Goal: Task Accomplishment & Management: Manage account settings

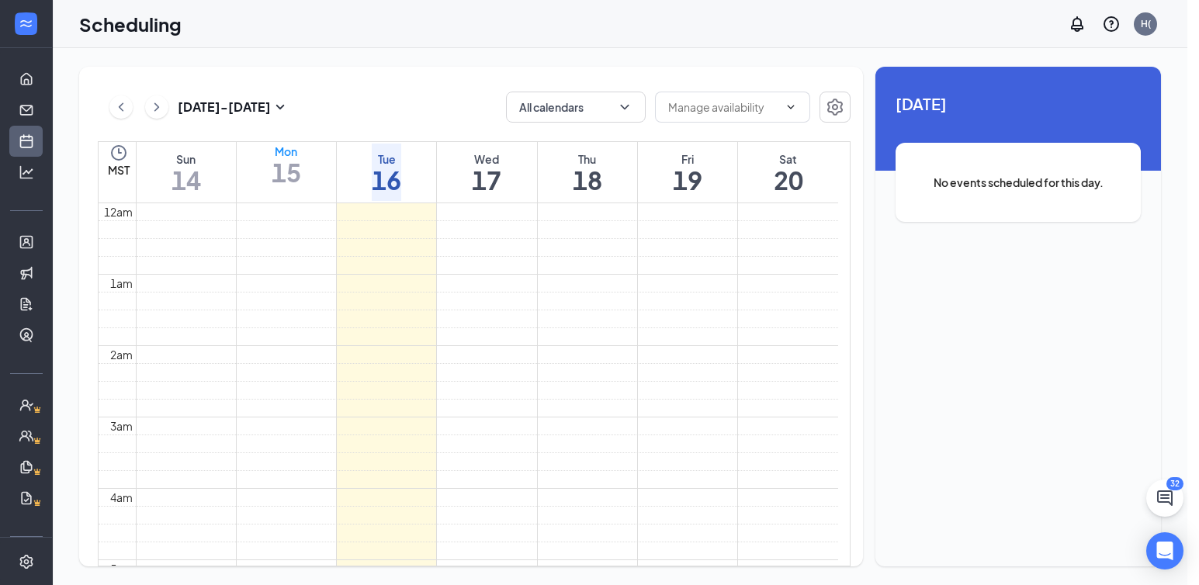
click at [374, 152] on div "Tue" at bounding box center [386, 159] width 29 height 16
click at [390, 161] on div "Tue" at bounding box center [386, 159] width 29 height 16
click at [486, 162] on div "Wed" at bounding box center [486, 159] width 29 height 16
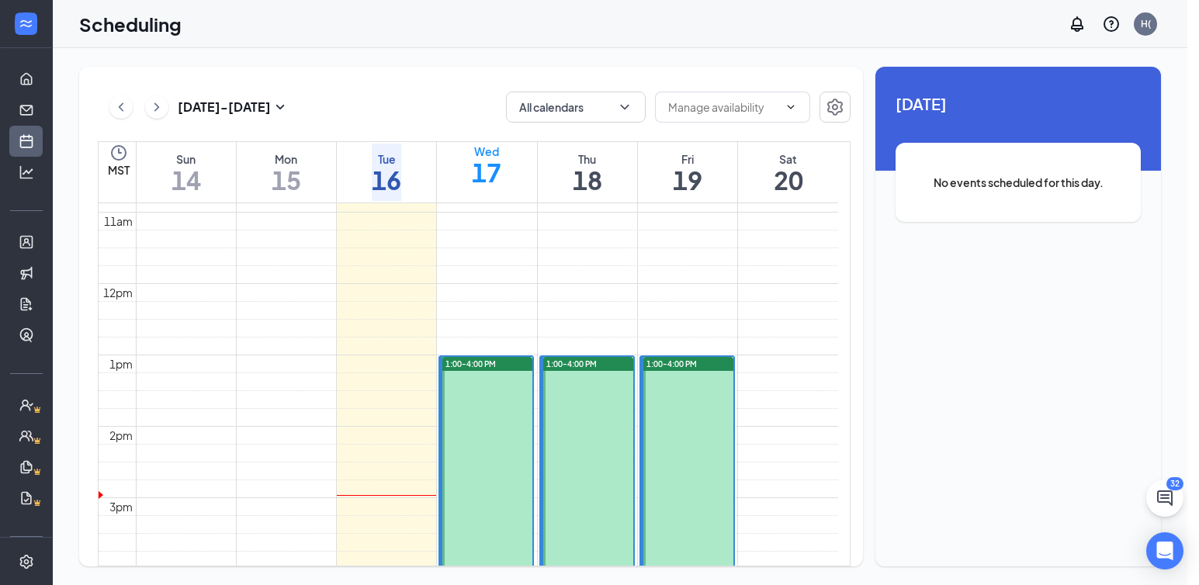
click at [497, 361] on div "1:00-4:00 PM" at bounding box center [487, 364] width 90 height 14
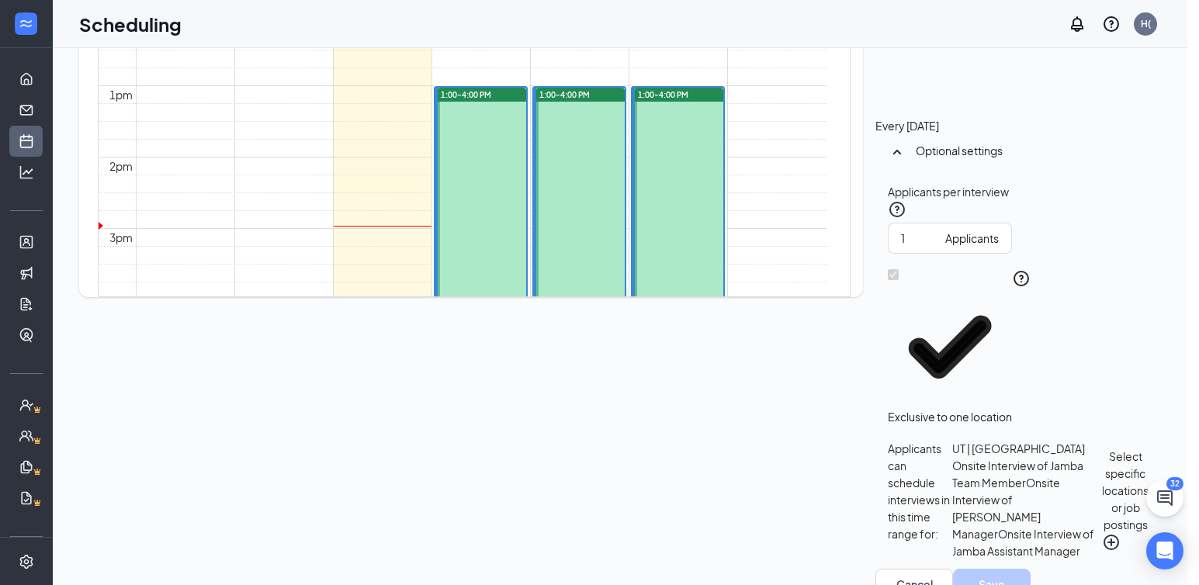
scroll to position [270, 0]
click at [888, 151] on icon "SmallChevronUp" at bounding box center [897, 151] width 19 height 19
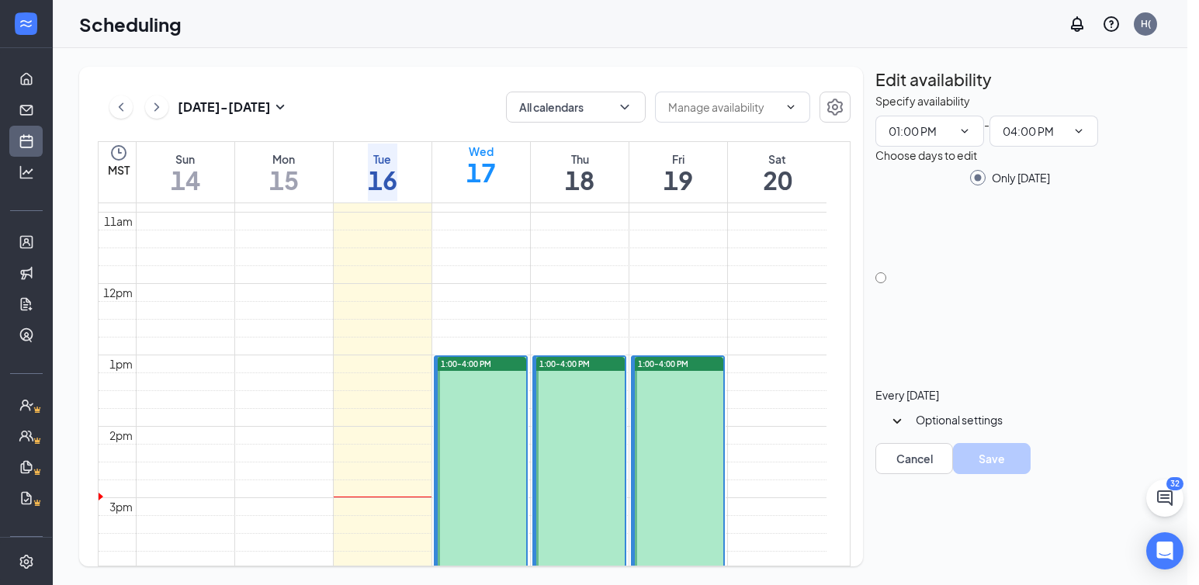
scroll to position [0, 0]
click at [895, 417] on icon "SmallChevronDown" at bounding box center [897, 421] width 19 height 19
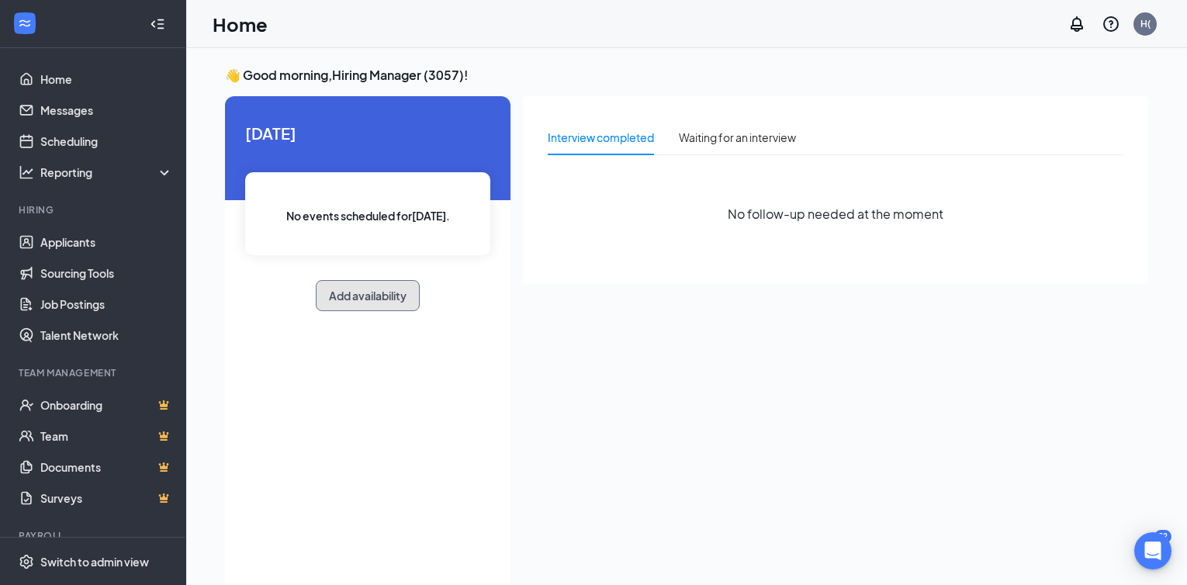
click at [366, 298] on button "Add availability" at bounding box center [368, 295] width 104 height 31
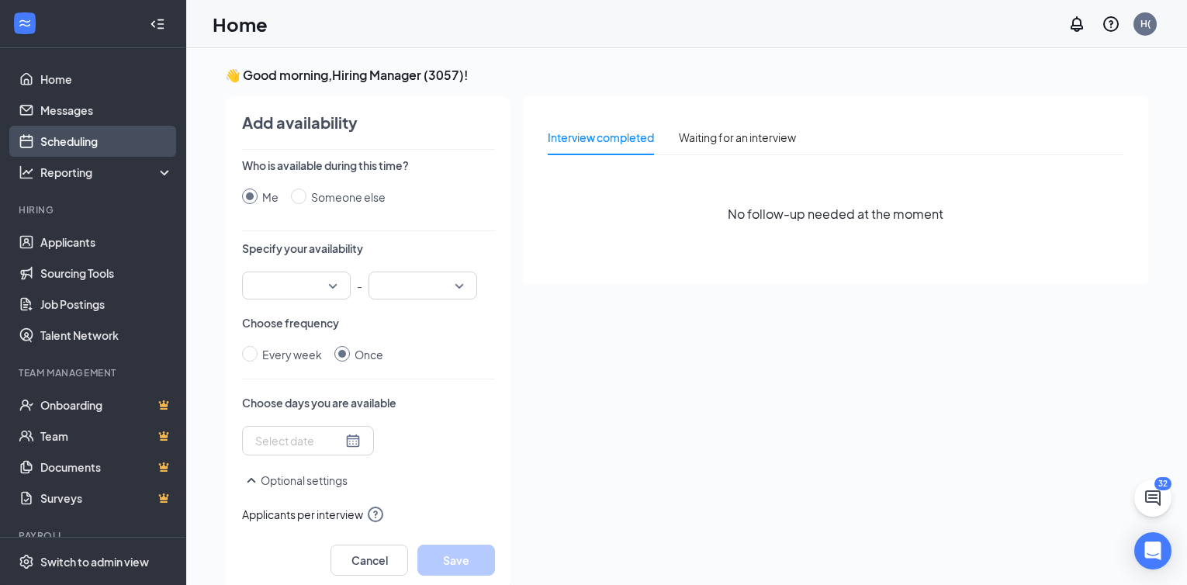
click at [64, 141] on link "Scheduling" at bounding box center [106, 141] width 133 height 31
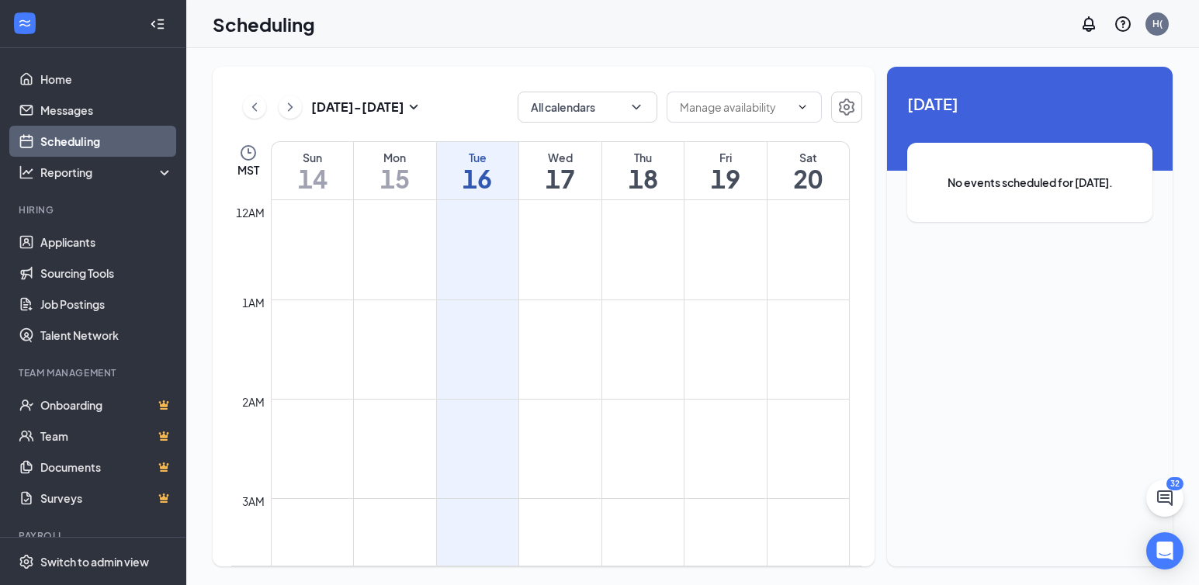
scroll to position [763, 0]
click at [568, 158] on div "Wed" at bounding box center [560, 158] width 82 height 16
click at [800, 109] on icon "ChevronDown" at bounding box center [802, 107] width 12 height 12
click at [805, 109] on icon "ChevronDown" at bounding box center [802, 107] width 12 height 12
click at [575, 168] on h1 "17" at bounding box center [560, 178] width 82 height 26
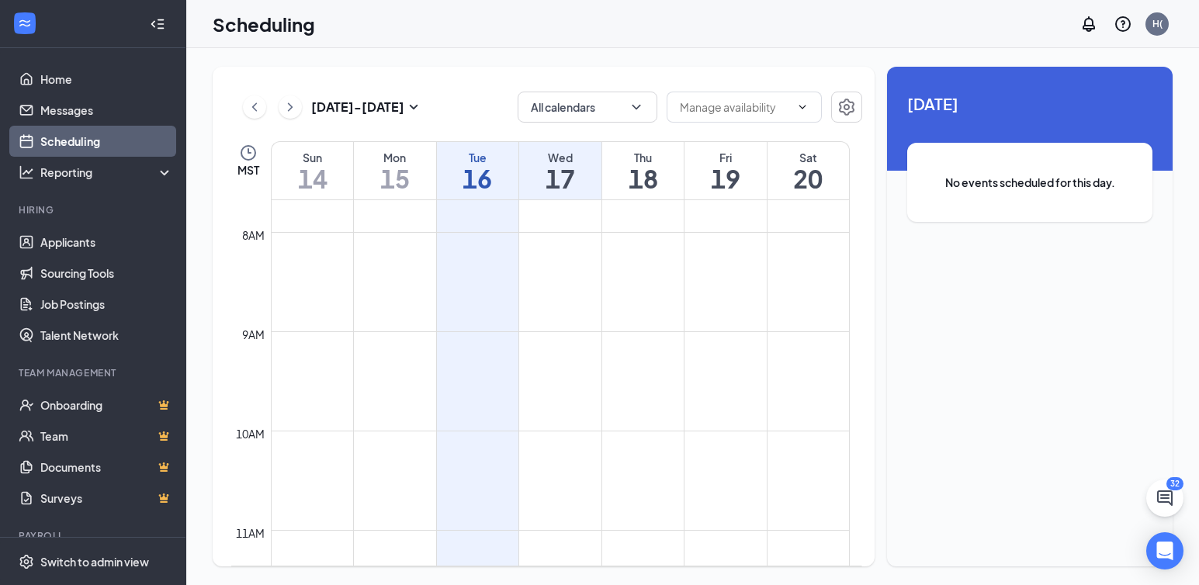
click at [575, 168] on h1 "17" at bounding box center [560, 178] width 82 height 26
drag, startPoint x: 460, startPoint y: 124, endPoint x: 478, endPoint y: 123, distance: 17.9
click at [461, 123] on div "[DATE] - [DATE] All calendars MST Sun 14 Mon 15 Tue 16 Wed 17 Thu 18 Fri 19 Sat…" at bounding box center [544, 317] width 662 height 500
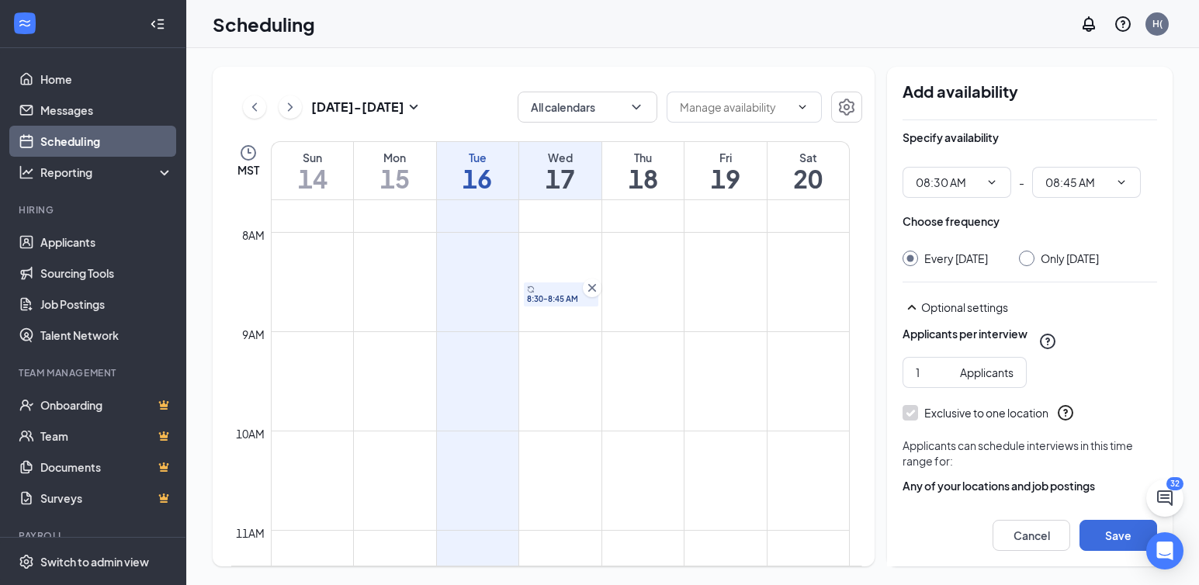
scroll to position [61, 0]
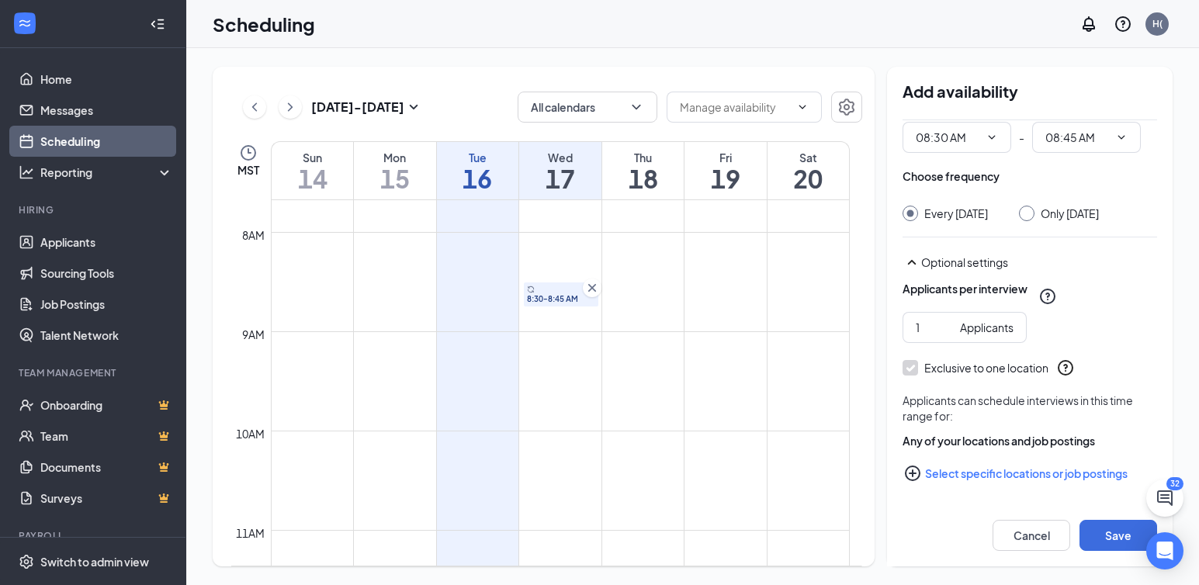
click at [966, 206] on input "Only [DATE]" at bounding box center [1024, 211] width 11 height 11
radio input "true"
radio input "false"
click at [914, 471] on icon "PlusCircle" at bounding box center [912, 473] width 19 height 19
checkbox input "true"
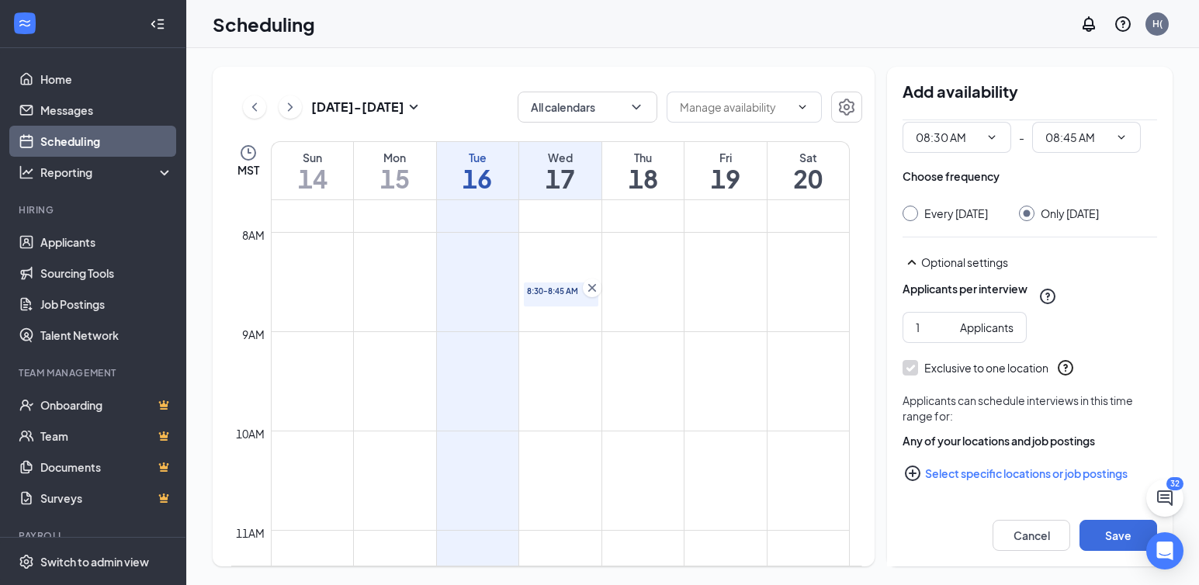
checkbox input "true"
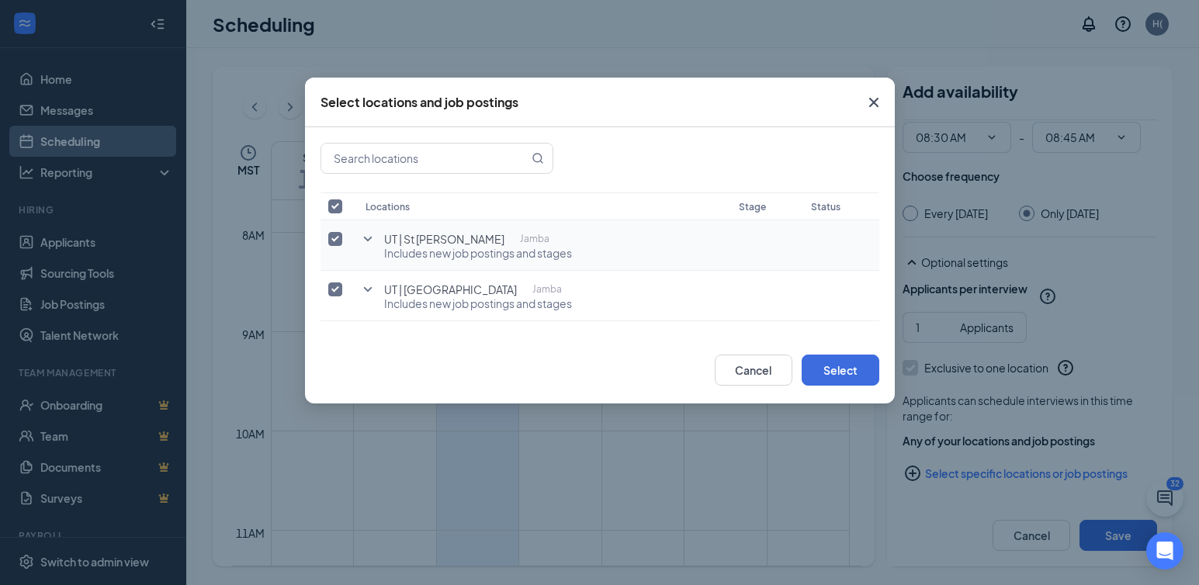
click at [331, 232] on input "checkbox" at bounding box center [335, 239] width 14 height 14
checkbox input "false"
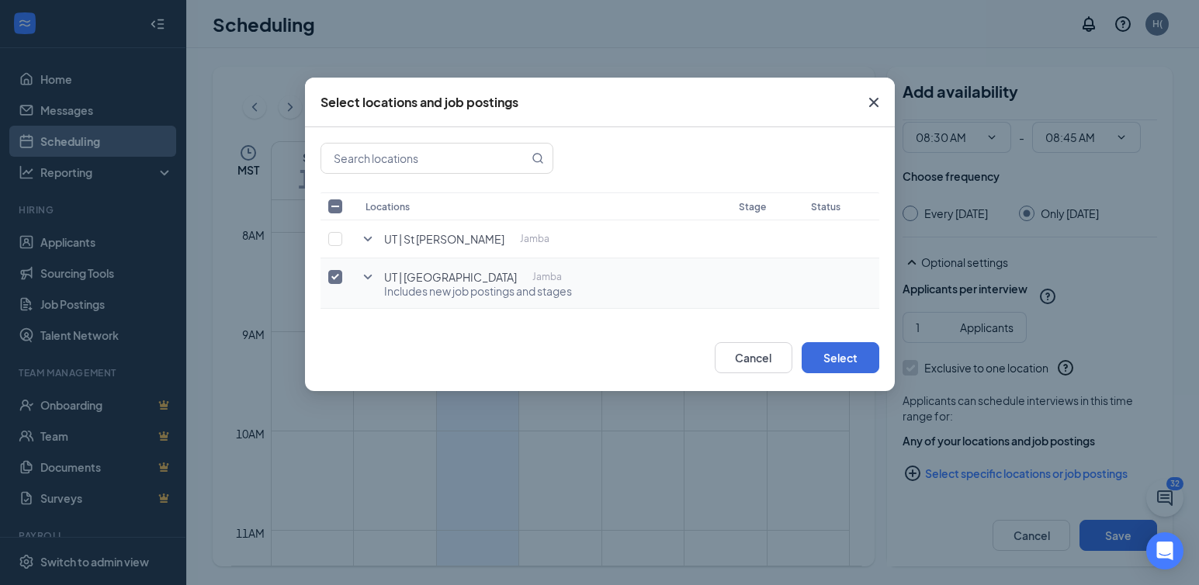
click at [369, 275] on icon "SmallChevronDown" at bounding box center [368, 277] width 19 height 19
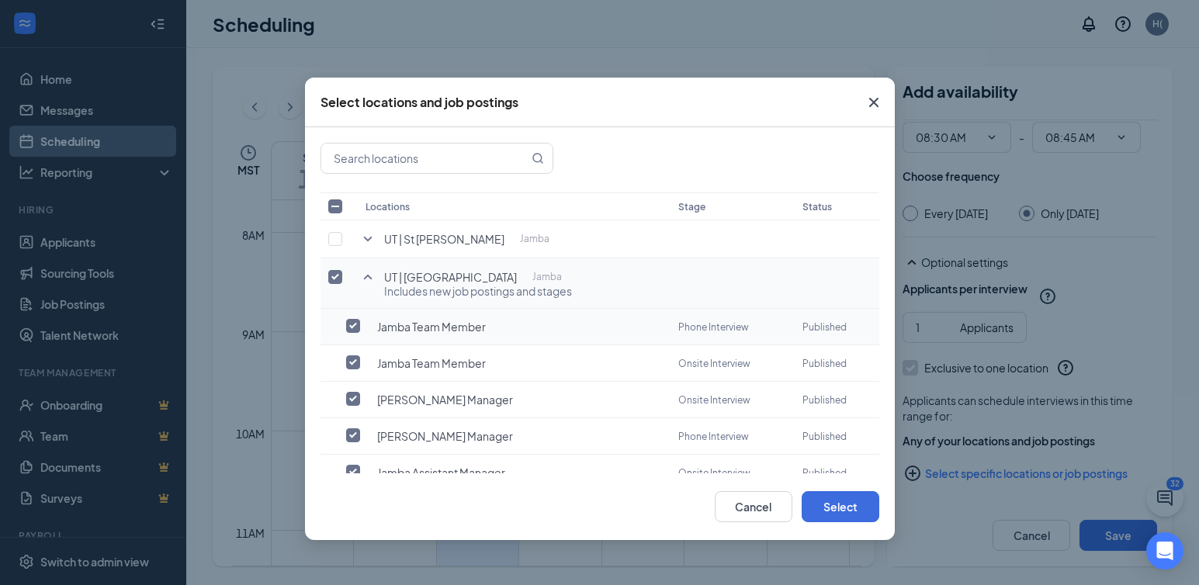
click at [348, 320] on input "checkbox" at bounding box center [353, 326] width 14 height 14
checkbox input "true"
checkbox input "false"
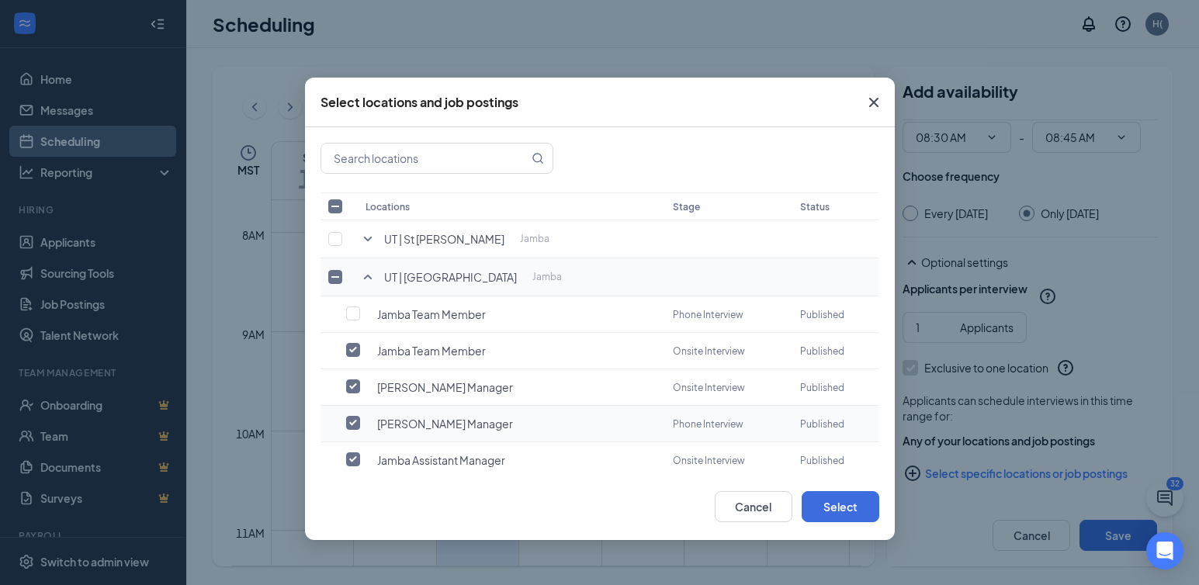
click at [350, 421] on input "checkbox" at bounding box center [353, 423] width 14 height 14
checkbox input "false"
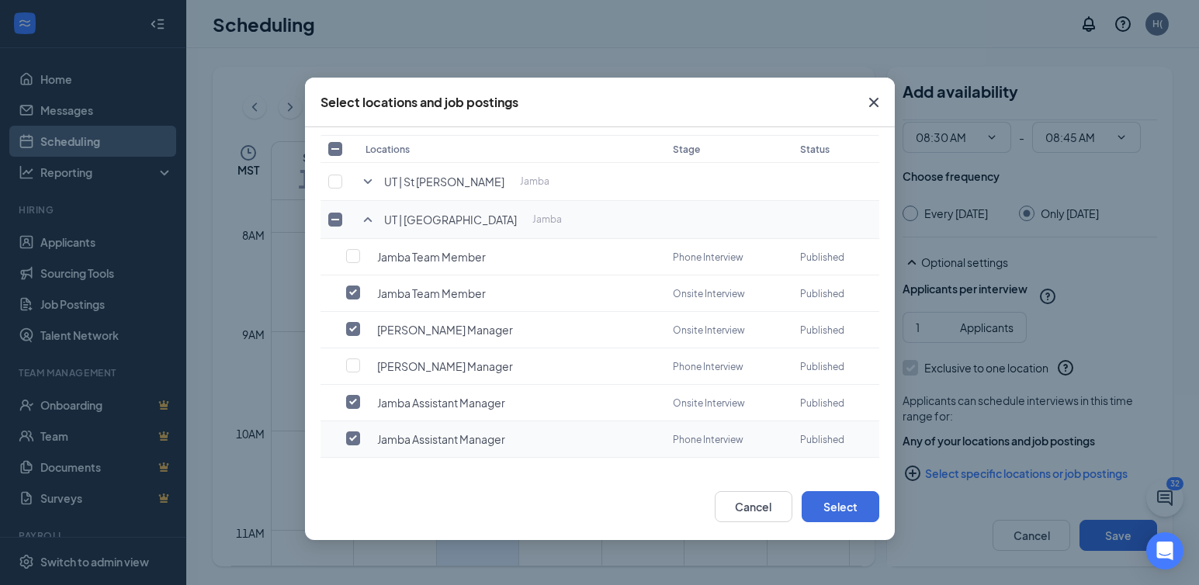
click at [356, 434] on input "checkbox" at bounding box center [353, 439] width 14 height 14
checkbox input "false"
click at [831, 508] on button "Select" at bounding box center [841, 506] width 78 height 31
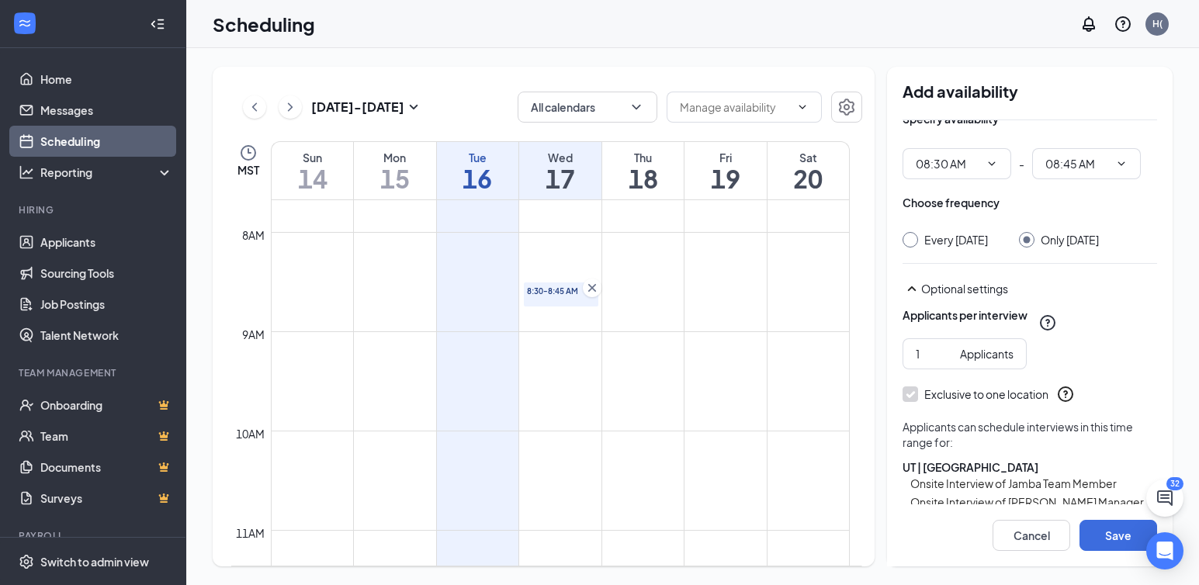
scroll to position [0, 0]
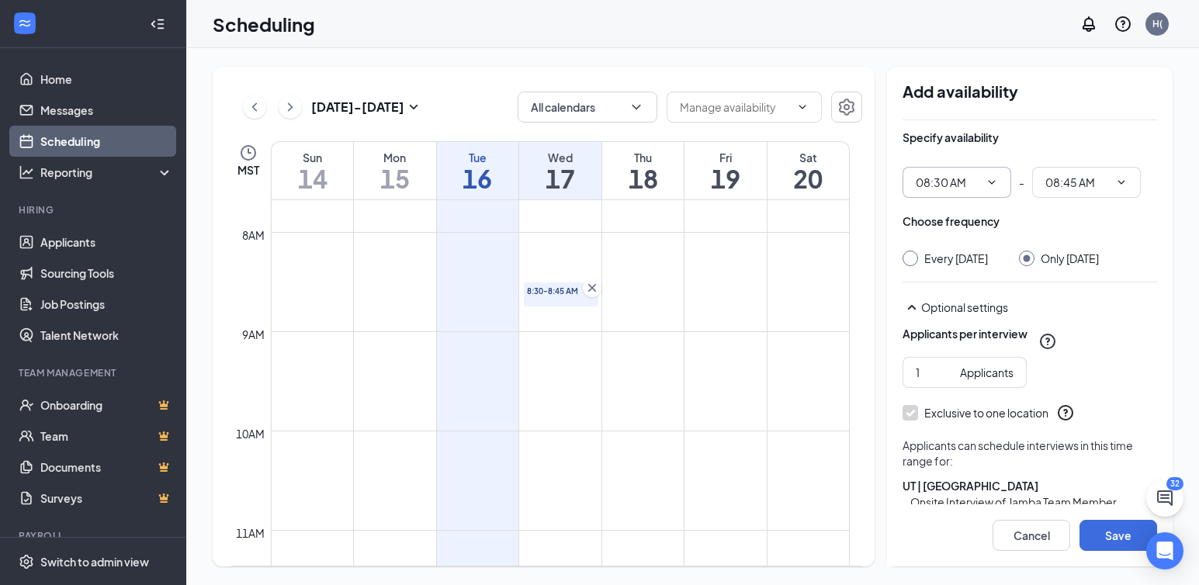
click at [966, 179] on icon "ChevronDown" at bounding box center [992, 182] width 12 height 12
click at [966, 181] on icon "ChevronDown" at bounding box center [992, 182] width 12 height 12
click at [966, 180] on icon "ChevronDown" at bounding box center [992, 182] width 12 height 12
click at [949, 180] on input "08:30 AM" at bounding box center [948, 182] width 64 height 17
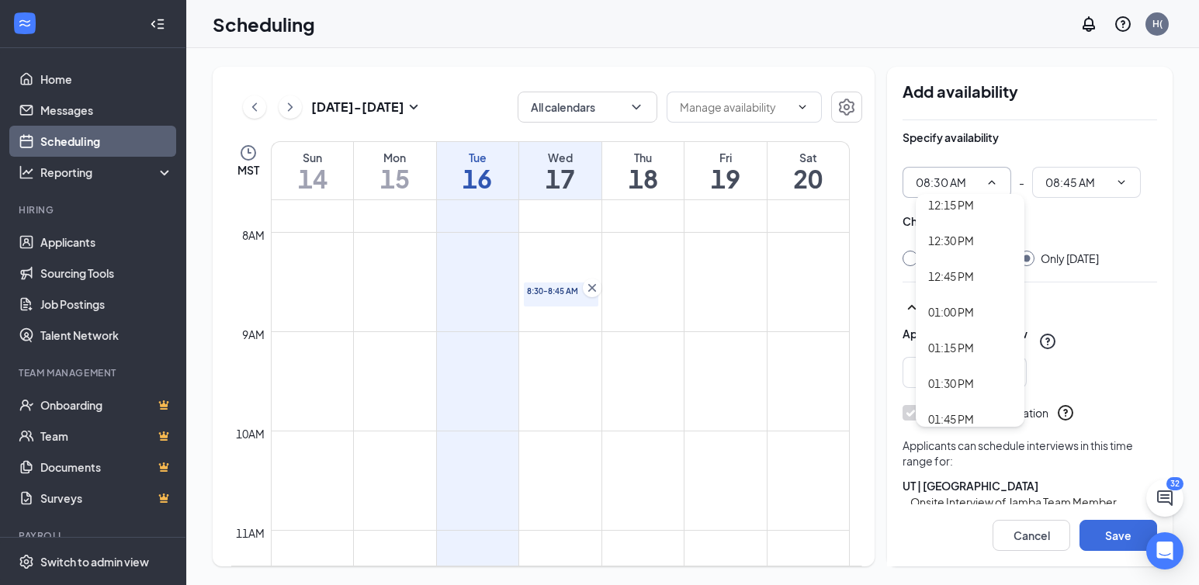
scroll to position [1707, 0]
click at [941, 360] on div "01:00 PM" at bounding box center [951, 360] width 46 height 17
type input "01:00 PM"
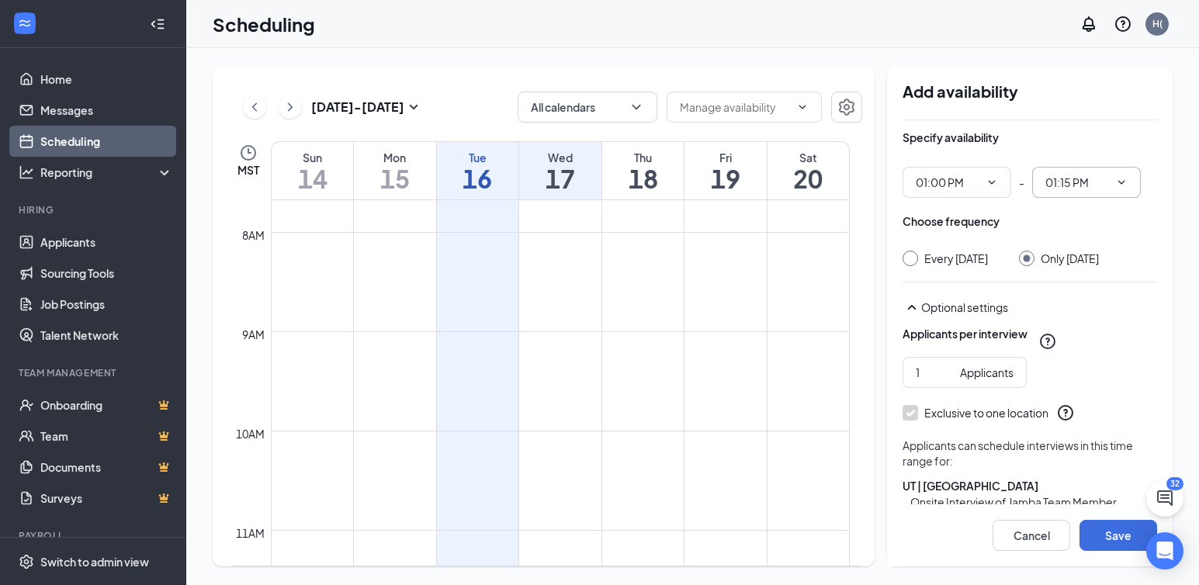
click at [966, 180] on input "01:15 PM" at bounding box center [1077, 182] width 64 height 17
click at [966, 225] on div "03:00 PM" at bounding box center [1080, 222] width 46 height 17
click at [966, 182] on icon "ChevronDown" at bounding box center [1121, 182] width 12 height 12
click at [966, 179] on input "03:00 PM" at bounding box center [1077, 182] width 64 height 17
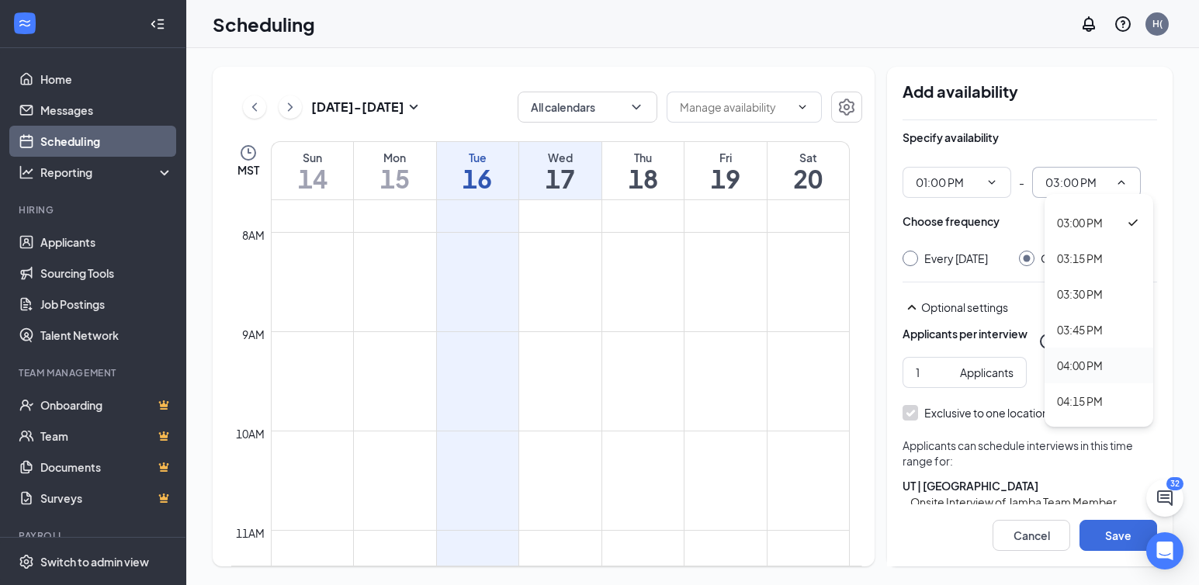
click at [966, 361] on div "04:00 PM" at bounding box center [1080, 365] width 46 height 17
type input "04:00 PM"
click at [966, 529] on button "Save" at bounding box center [1119, 535] width 78 height 31
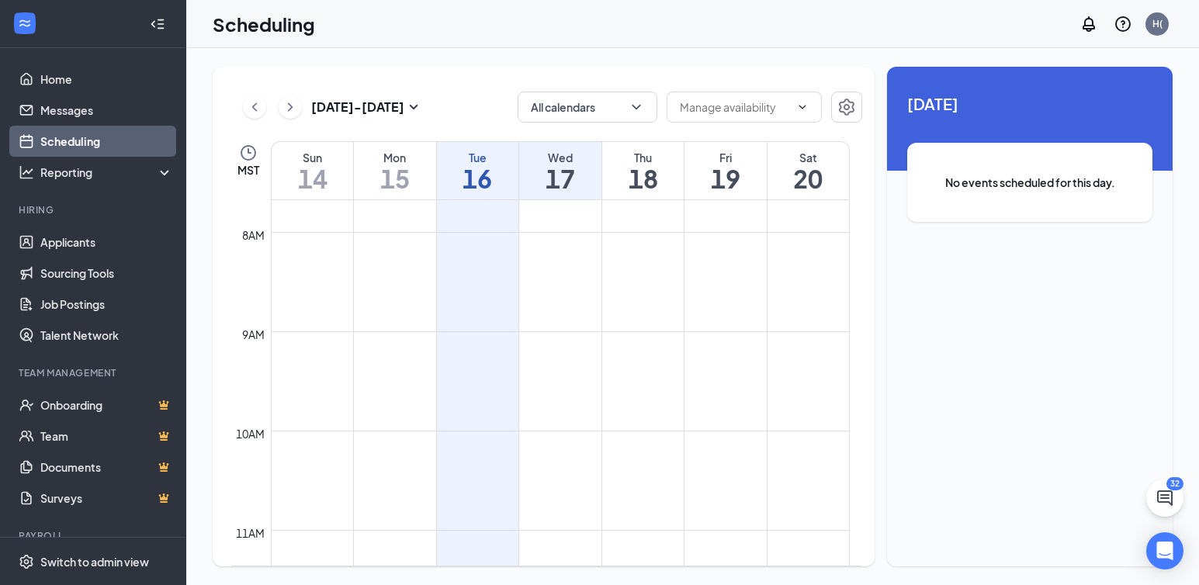
click at [671, 168] on h1 "18" at bounding box center [643, 178] width 82 height 26
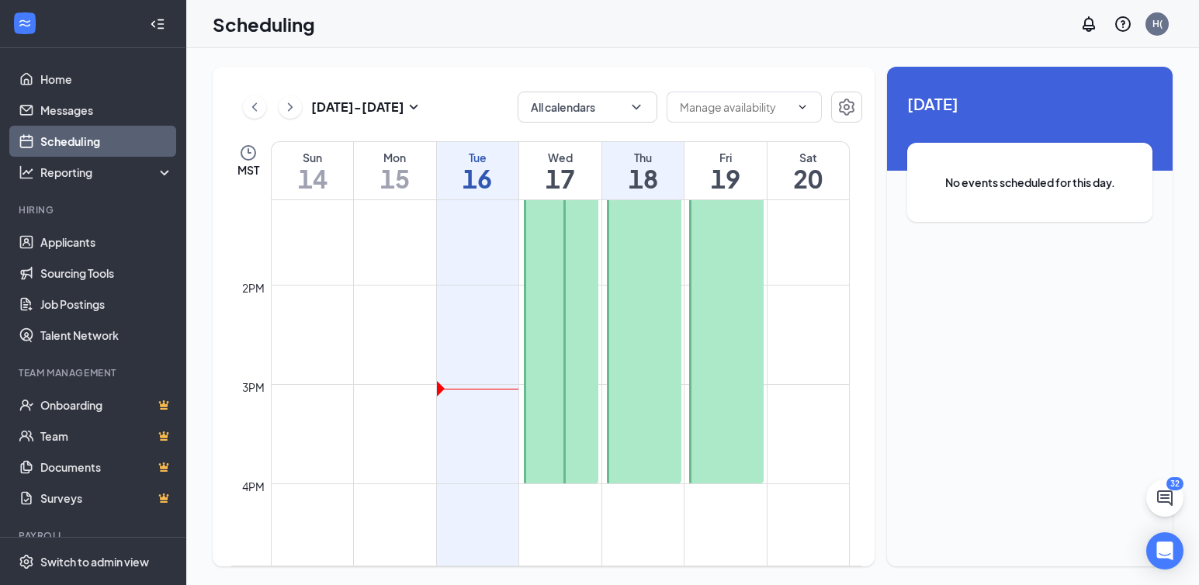
scroll to position [1151, 0]
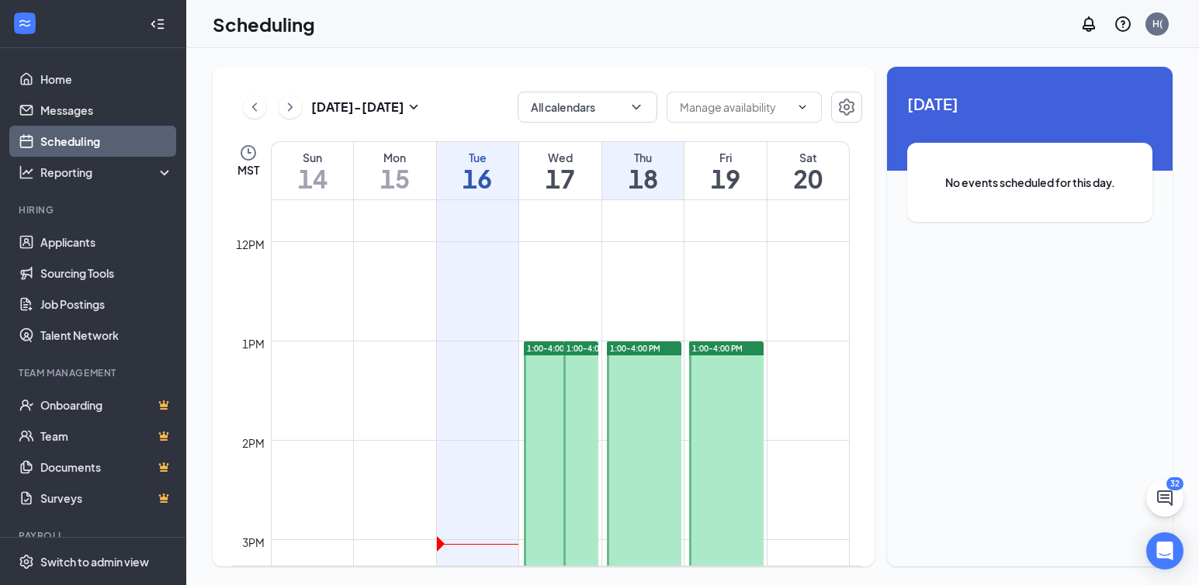
click at [643, 345] on span "1:00-4:00 PM" at bounding box center [635, 348] width 50 height 11
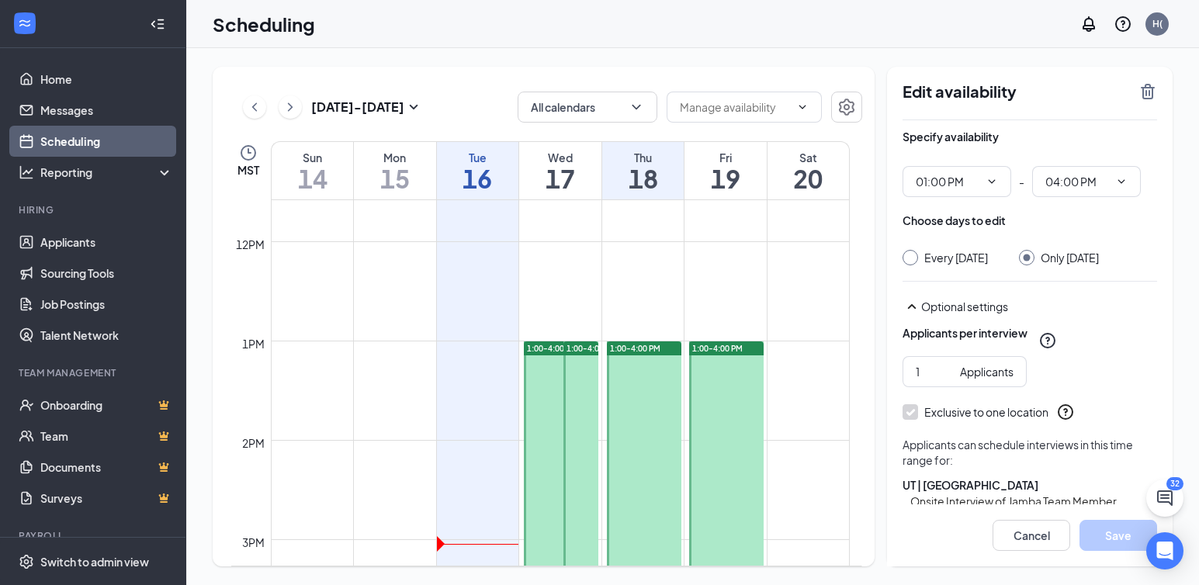
scroll to position [124, 0]
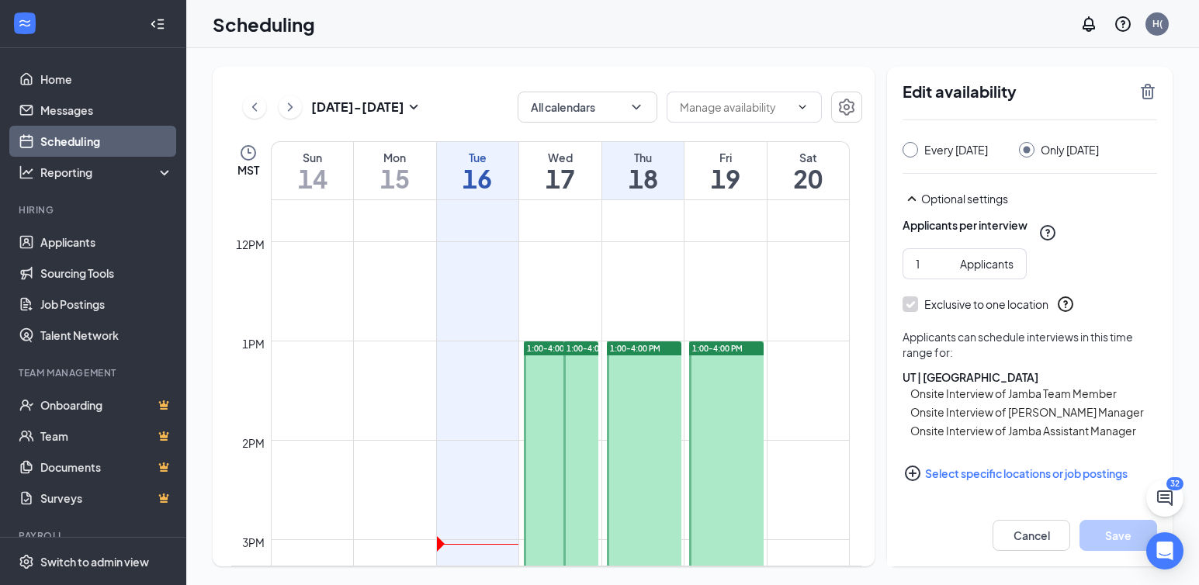
click at [719, 162] on div "Fri" at bounding box center [726, 158] width 82 height 16
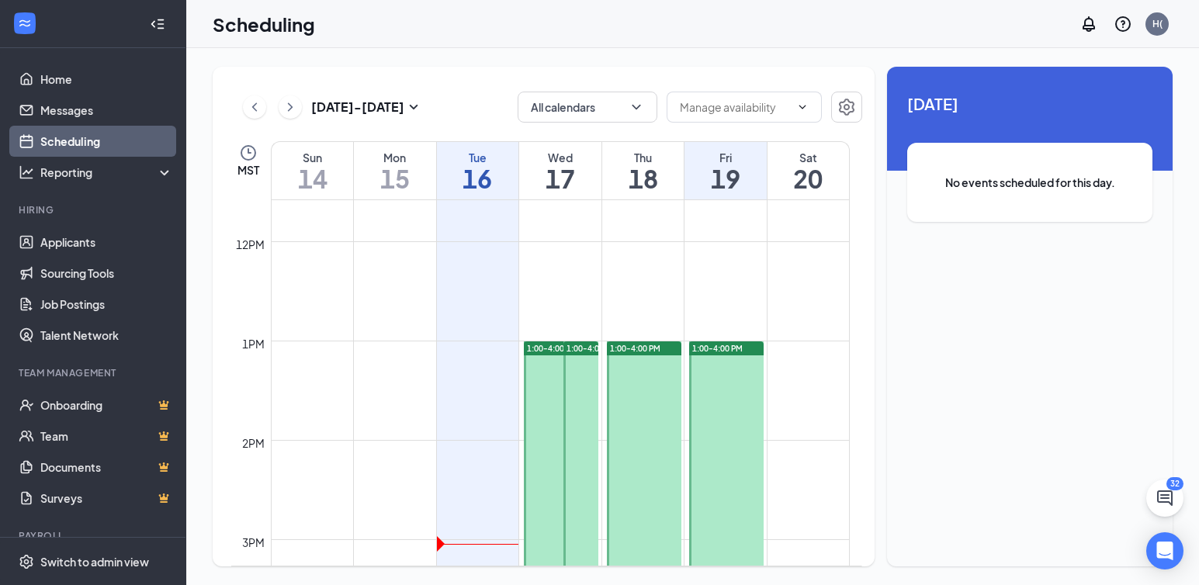
click at [730, 347] on span "1:00-4:00 PM" at bounding box center [717, 348] width 50 height 11
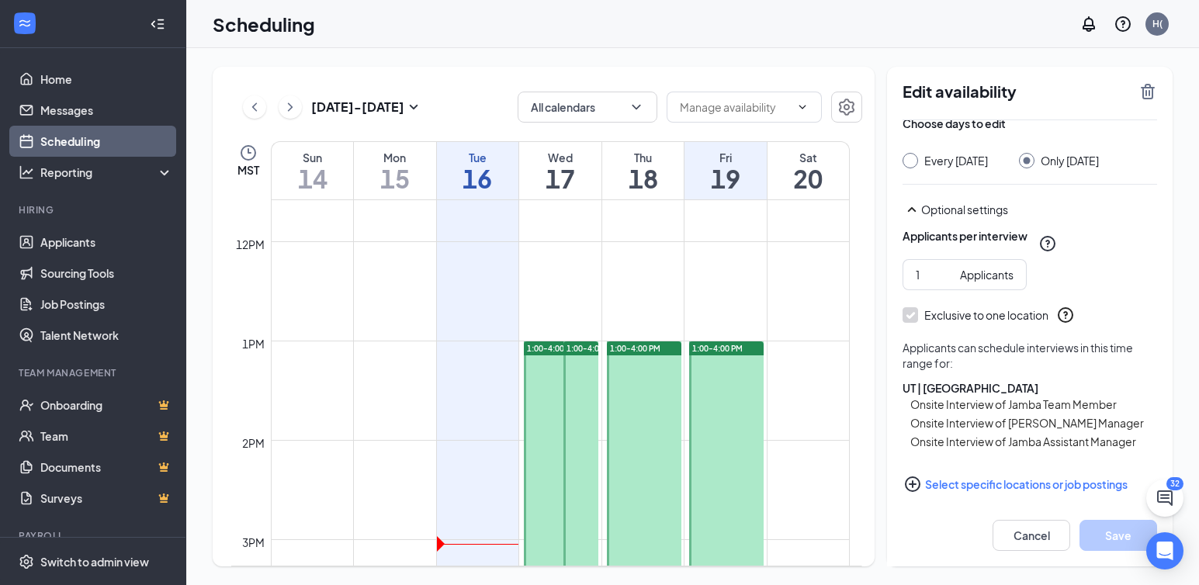
scroll to position [109, 0]
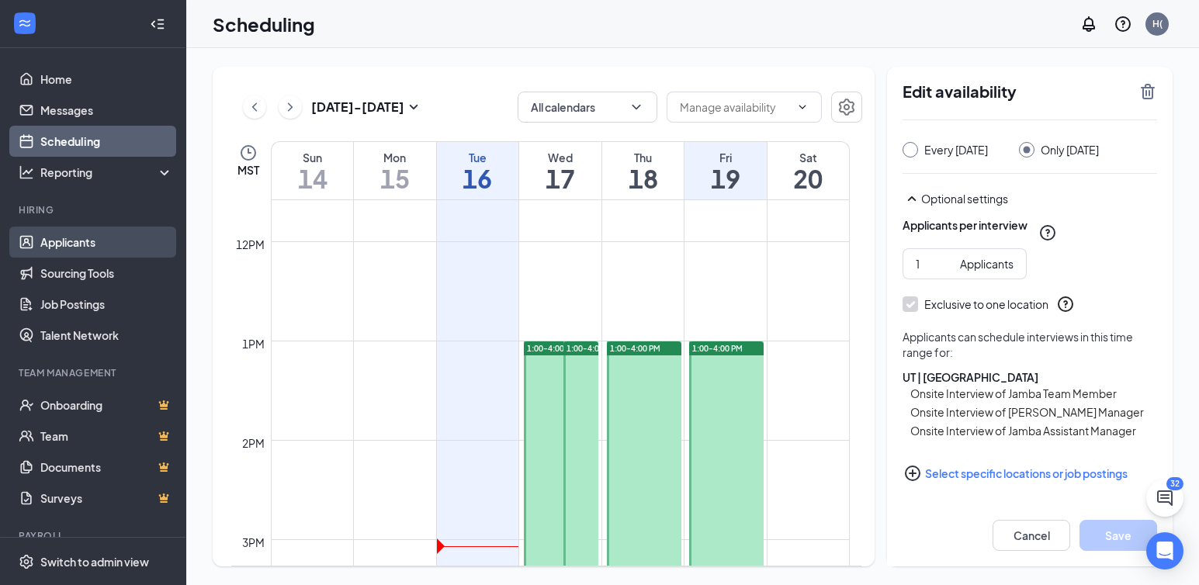
click at [55, 244] on link "Applicants" at bounding box center [106, 242] width 133 height 31
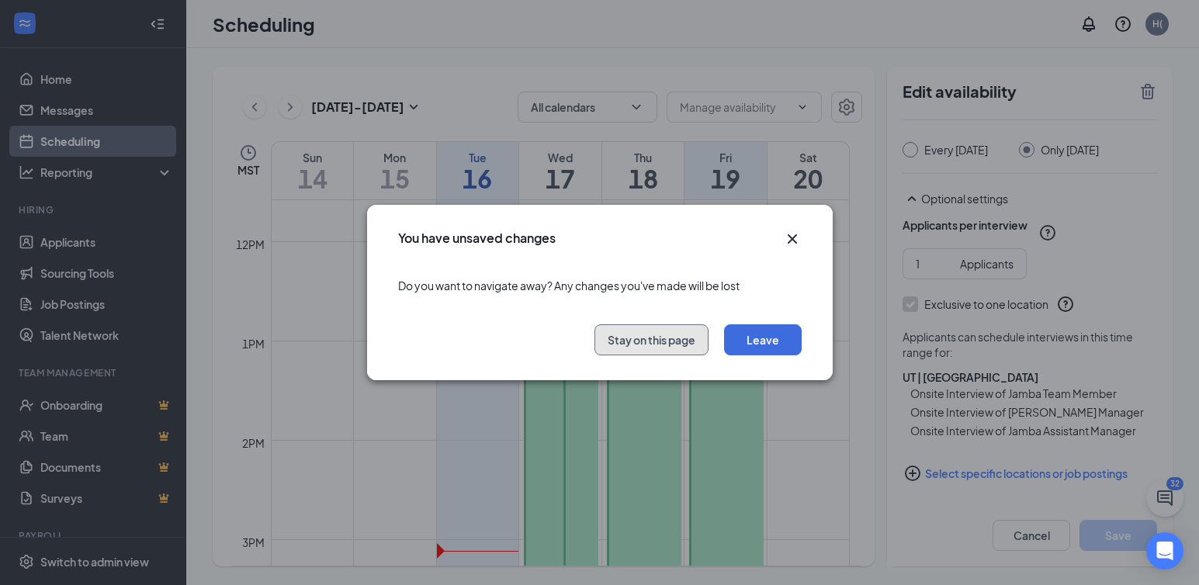
click at [638, 341] on button "Stay on this page" at bounding box center [652, 339] width 114 height 31
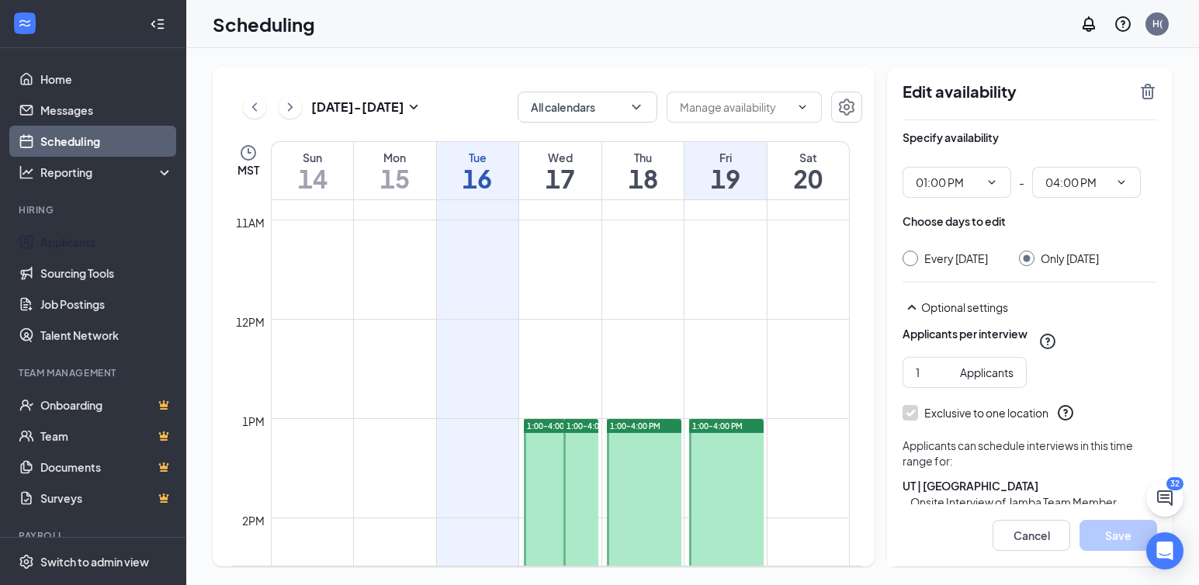
click at [393, 171] on h1 "15" at bounding box center [395, 178] width 82 height 26
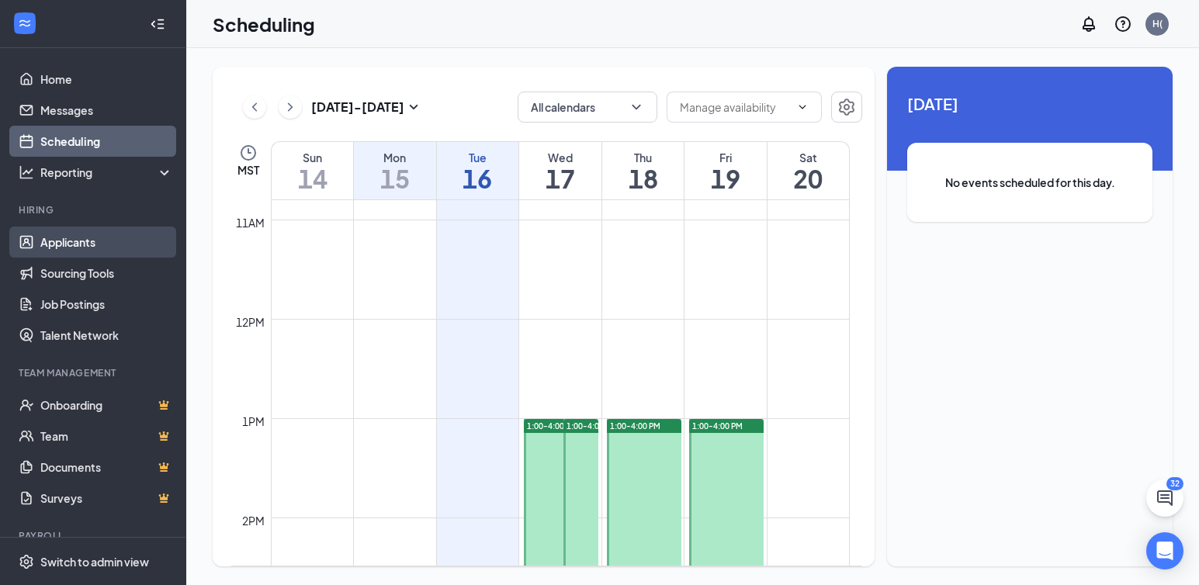
click at [56, 237] on link "Applicants" at bounding box center [106, 242] width 133 height 31
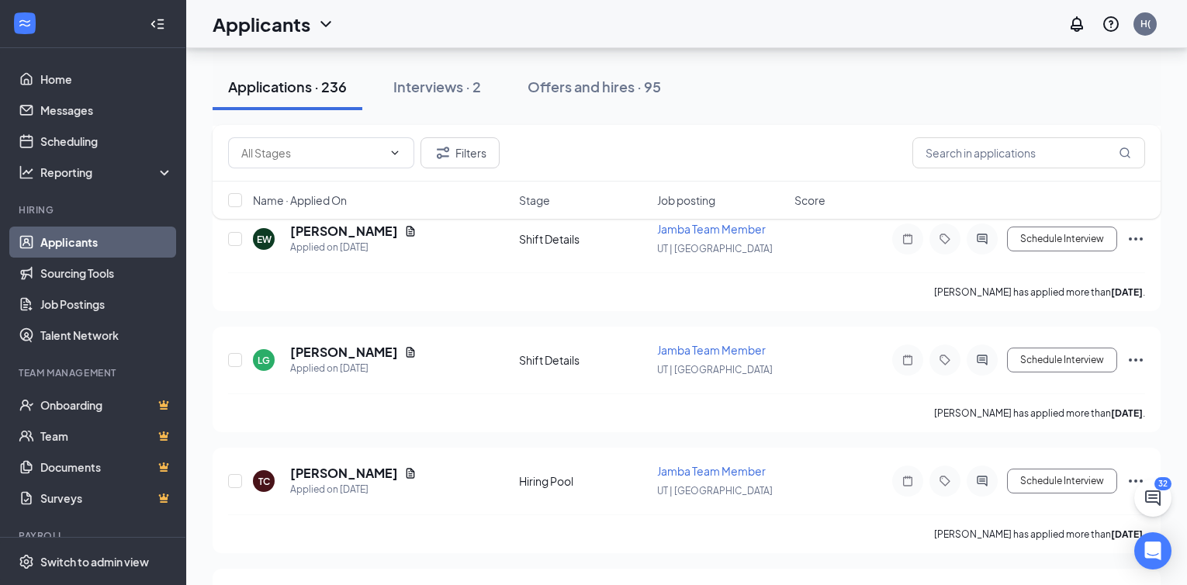
scroll to position [12496, 0]
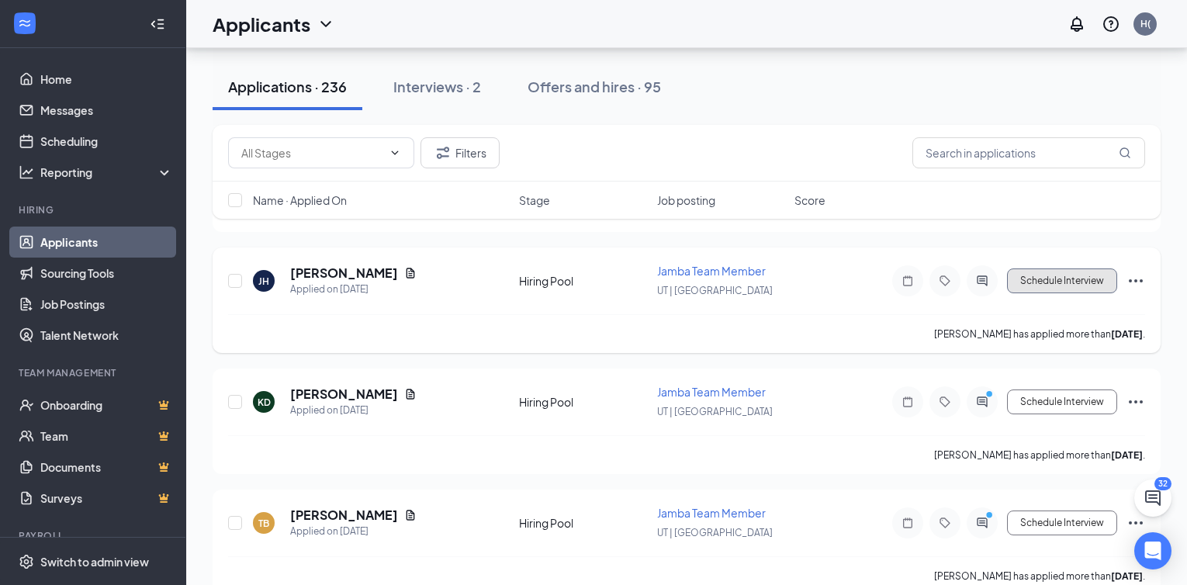
click at [966, 293] on button "Schedule Interview" at bounding box center [1062, 281] width 110 height 25
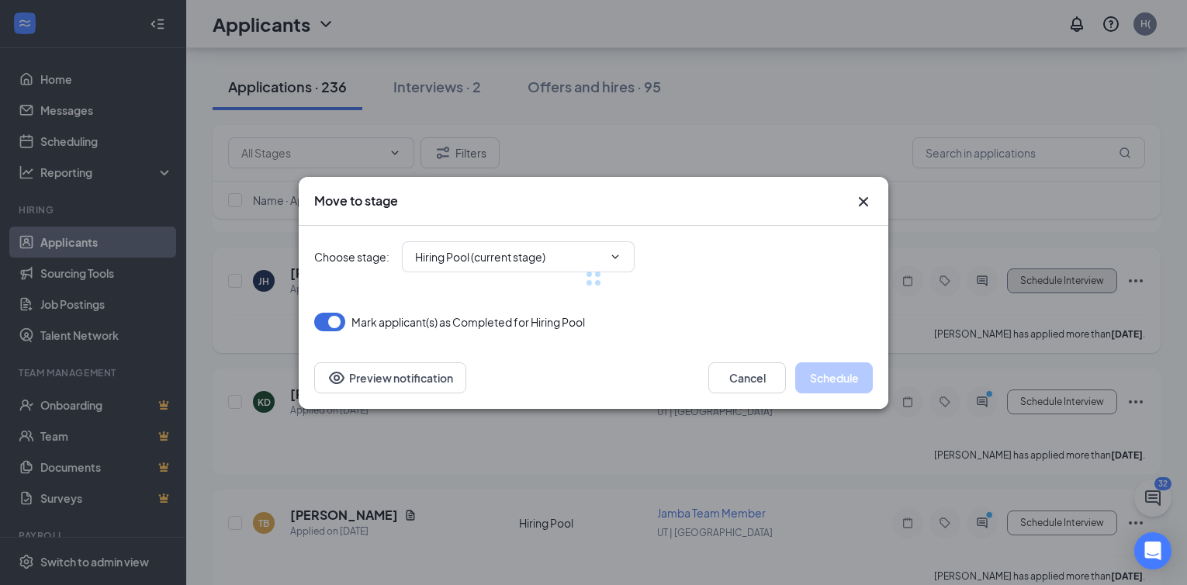
type input "Phone Interview (next stage)"
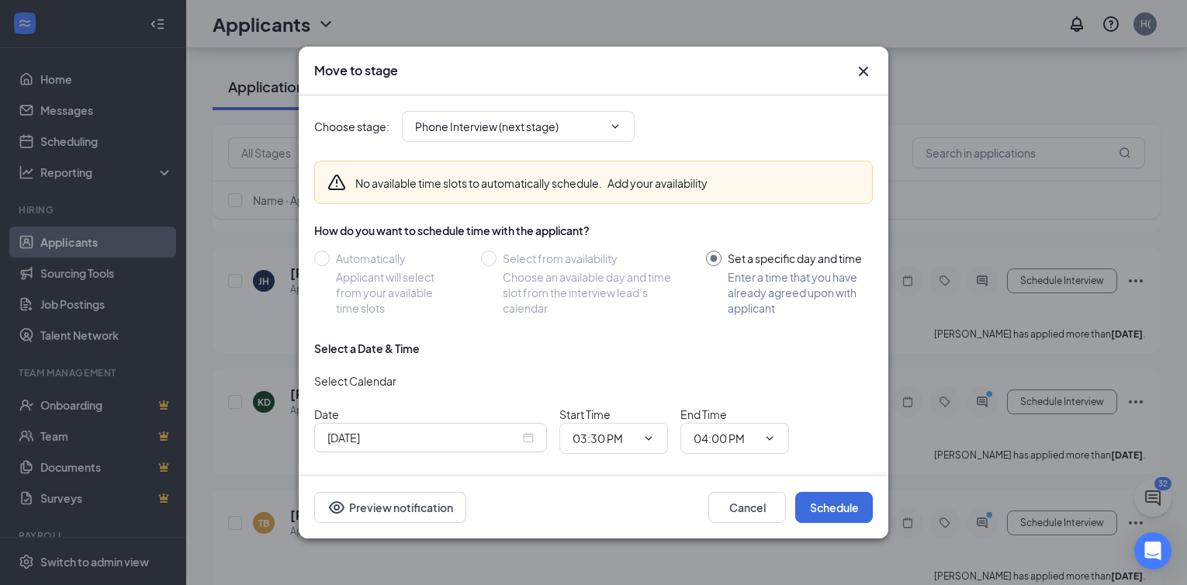
click at [656, 186] on button "Add your availability" at bounding box center [658, 183] width 100 height 16
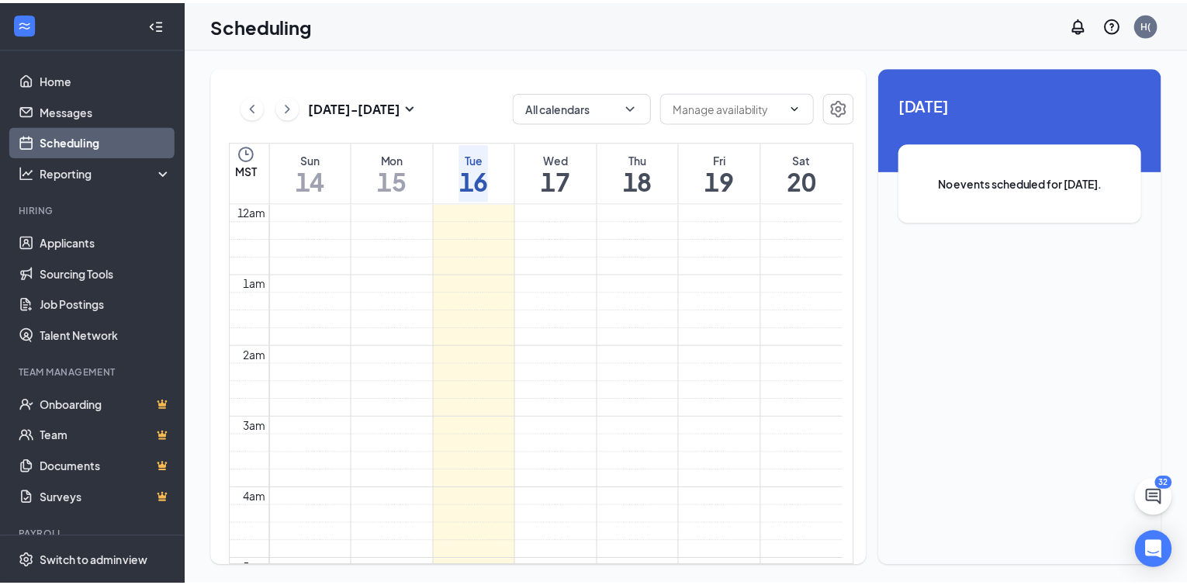
scroll to position [763, 0]
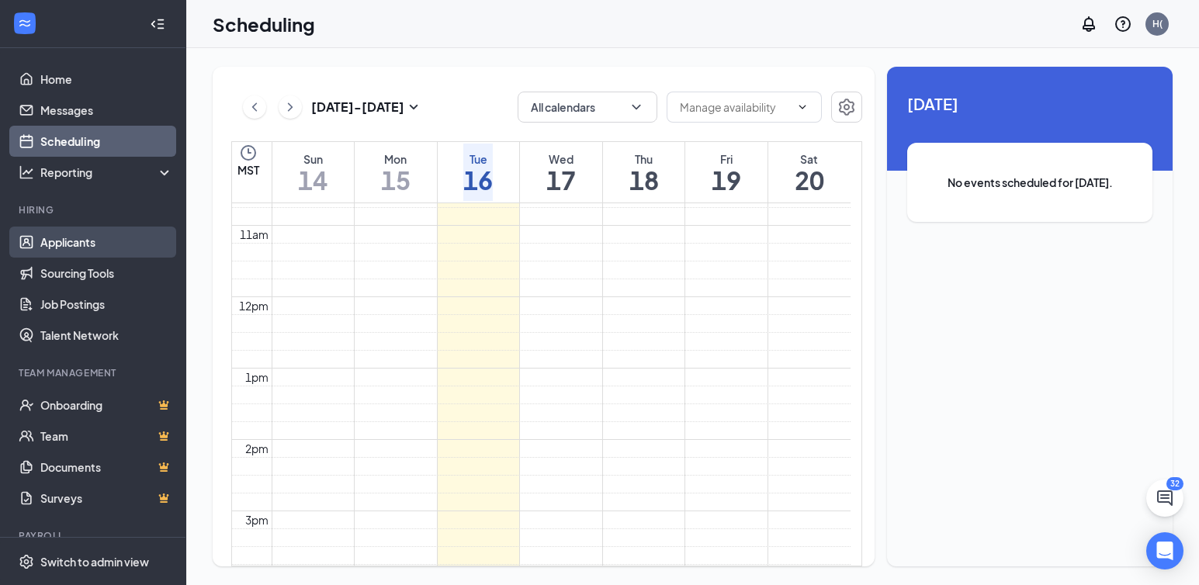
click at [68, 242] on link "Applicants" at bounding box center [106, 242] width 133 height 31
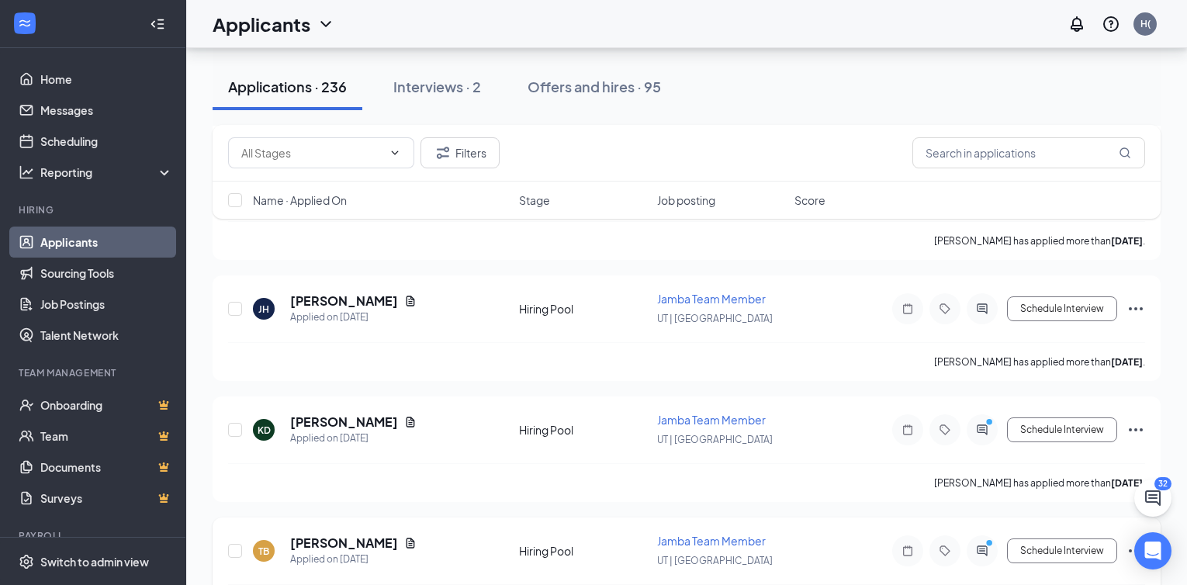
scroll to position [12496, 0]
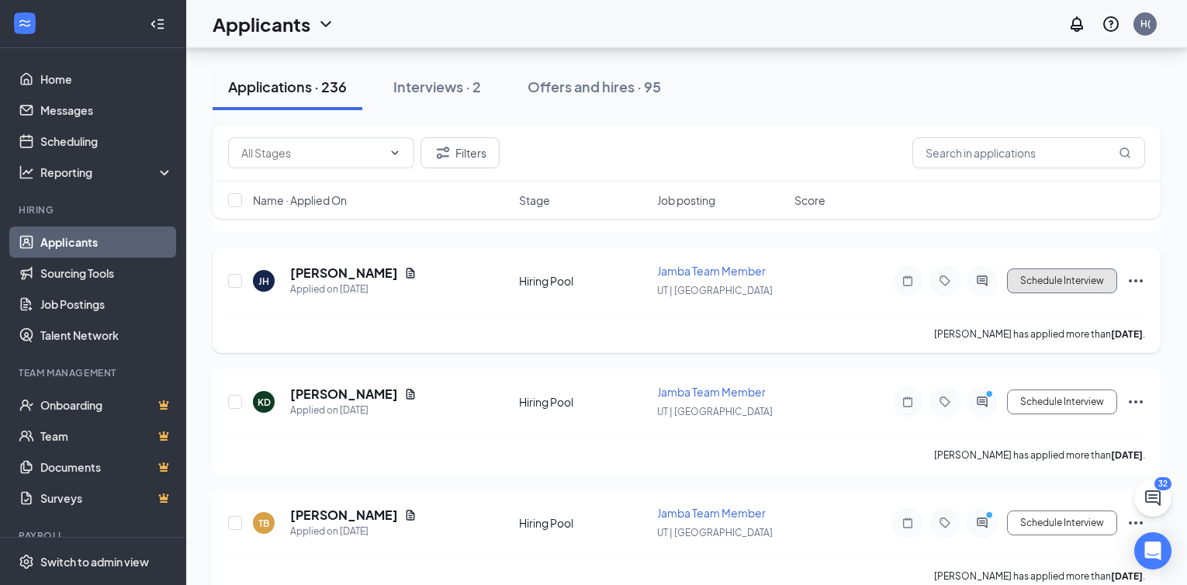
click at [966, 293] on button "Schedule Interview" at bounding box center [1062, 281] width 110 height 25
type input "Phone Interview (next stage)"
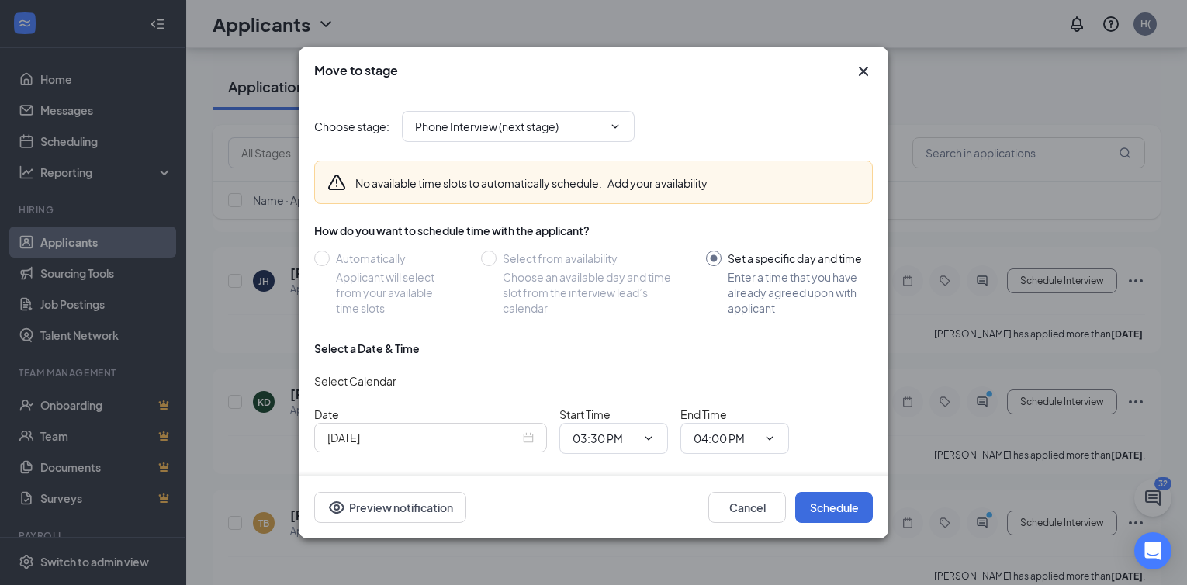
click at [707, 253] on input "Set a specific day and time Enter a time that you have already agreed upon with…" at bounding box center [789, 283] width 167 height 65
click at [706, 260] on input "Set a specific day and time Enter a time that you have already agreed upon with…" at bounding box center [789, 283] width 167 height 65
click at [532, 435] on div "[DATE]" at bounding box center [431, 437] width 206 height 17
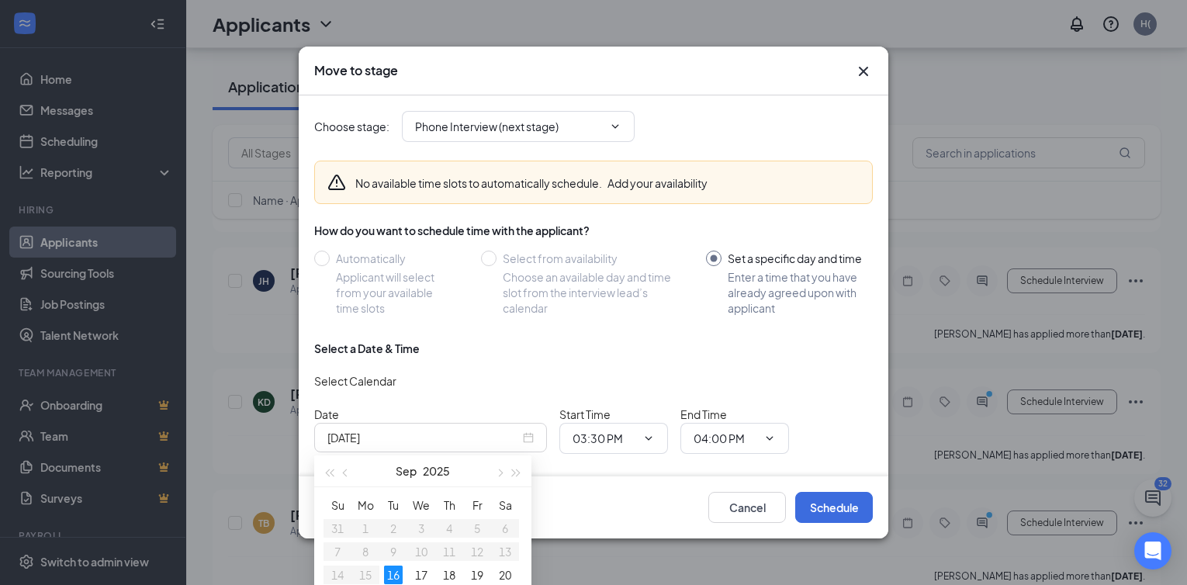
scroll to position [12728, 0]
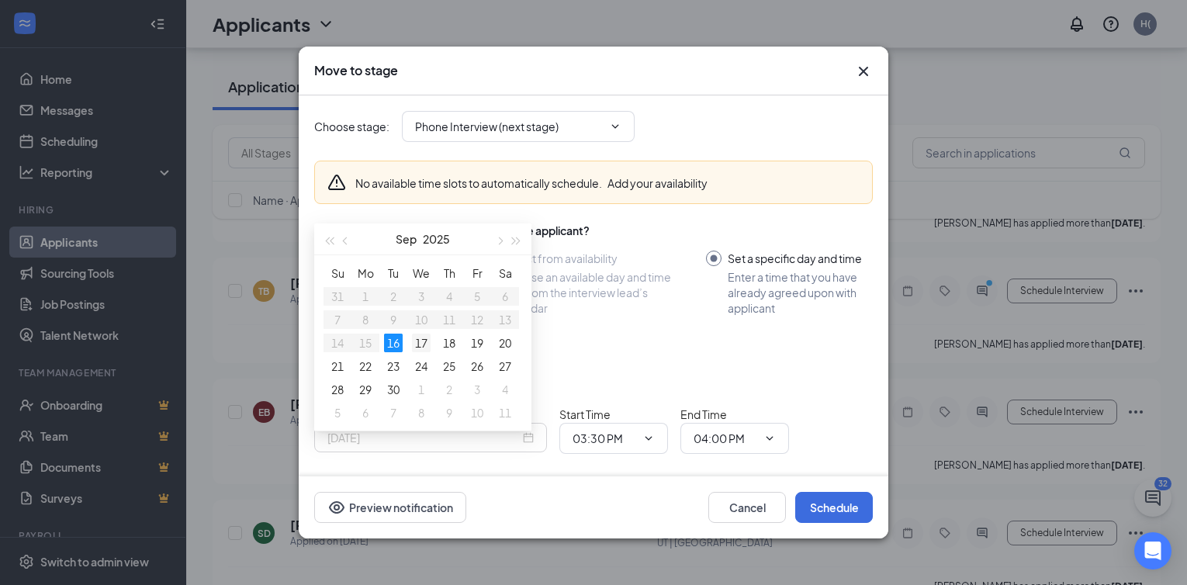
click at [421, 338] on div "17" at bounding box center [421, 343] width 19 height 19
type input "[DATE]"
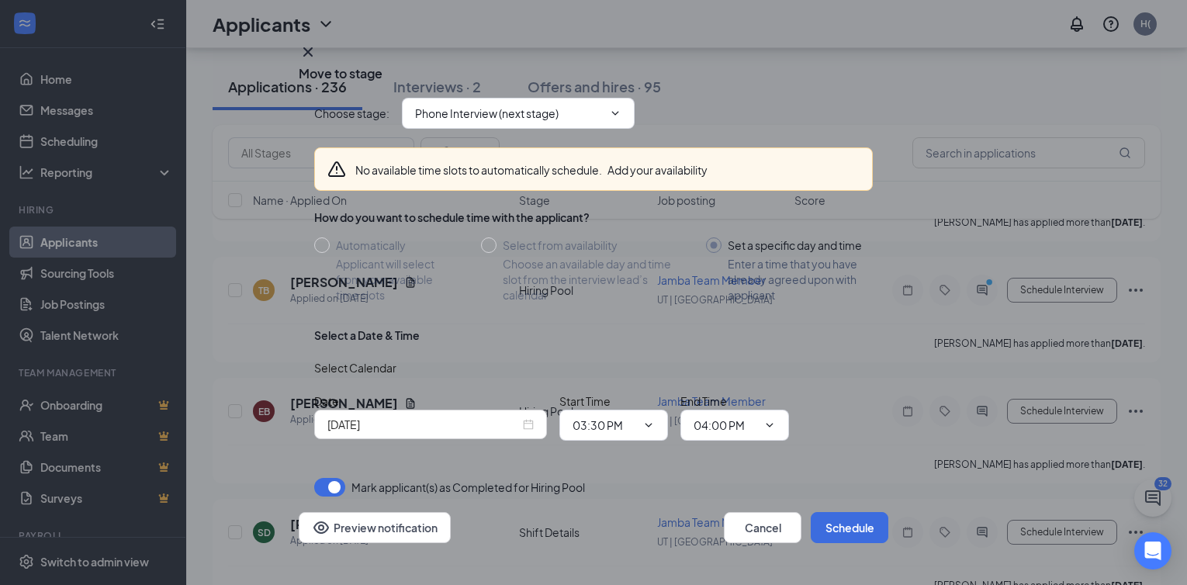
scroll to position [49, 0]
click at [649, 419] on icon "ChevronDown" at bounding box center [649, 425] width 12 height 12
click at [586, 417] on input "03:30 PM" at bounding box center [605, 425] width 64 height 17
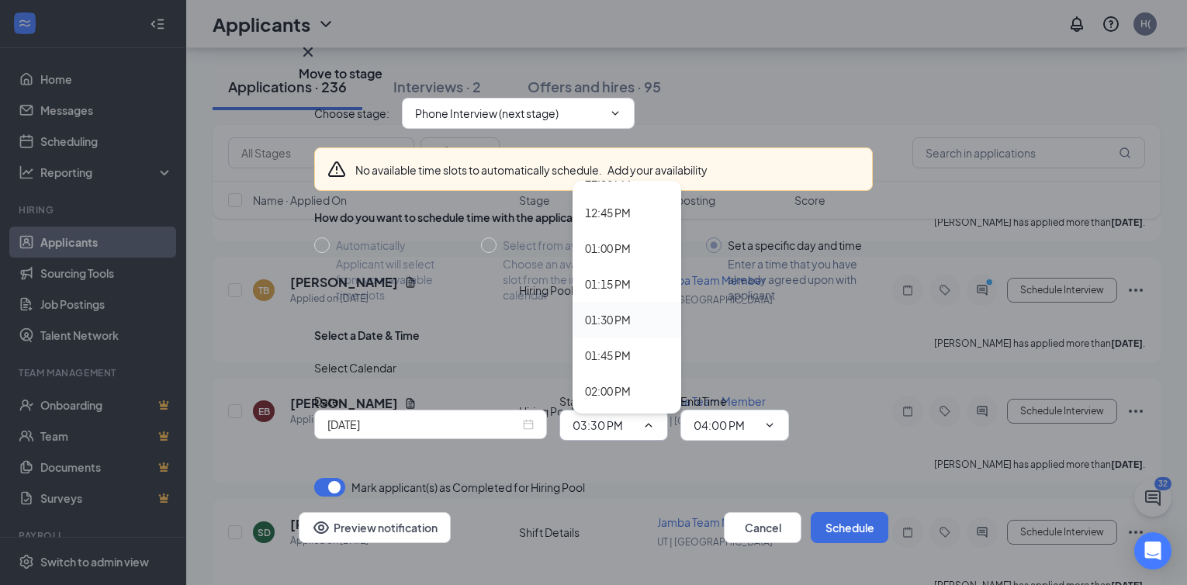
scroll to position [1785, 0]
click at [605, 262] on div "01:00 PM" at bounding box center [608, 270] width 46 height 17
type input "01:00 PM"
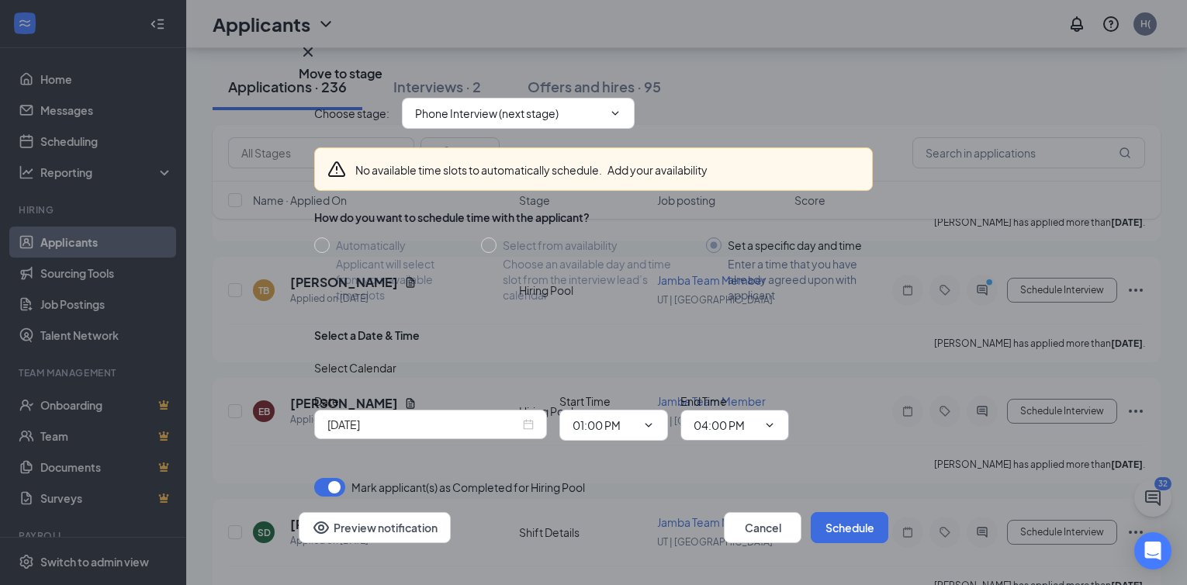
click at [723, 417] on input "04:00 PM" at bounding box center [726, 425] width 64 height 17
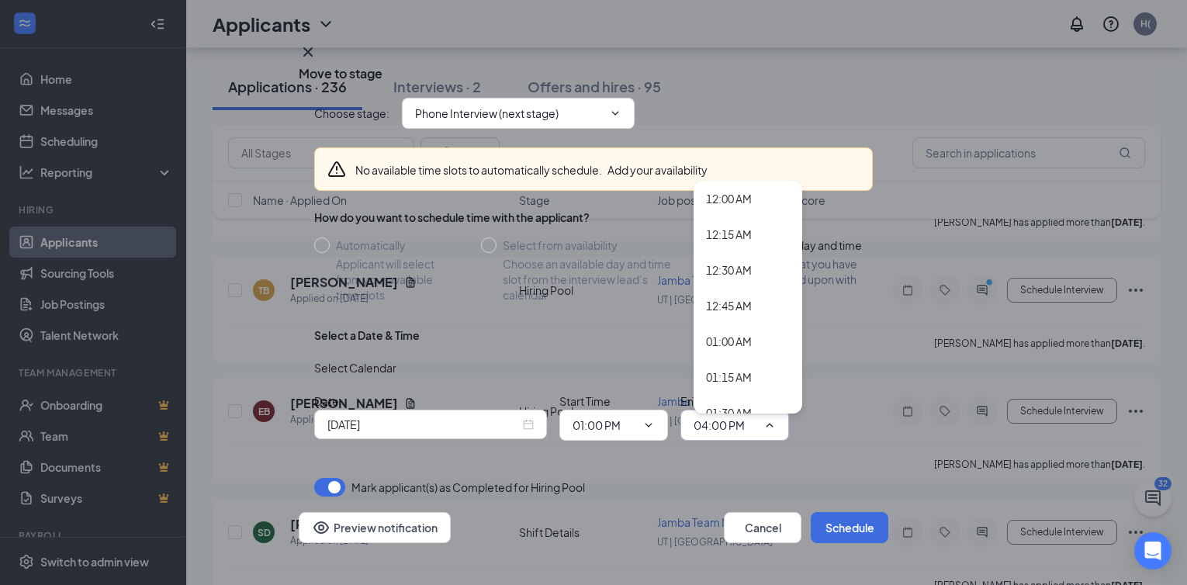
click at [634, 288] on div "No available time slots to automatically schedule. Add your availability How do…" at bounding box center [593, 294] width 559 height 318
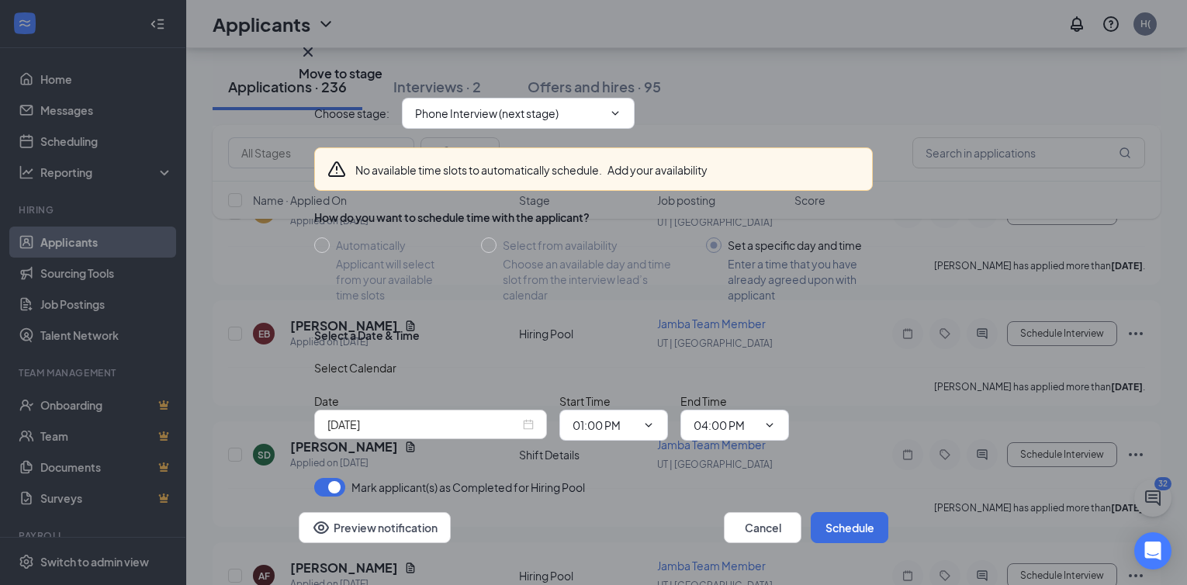
scroll to position [0, 0]
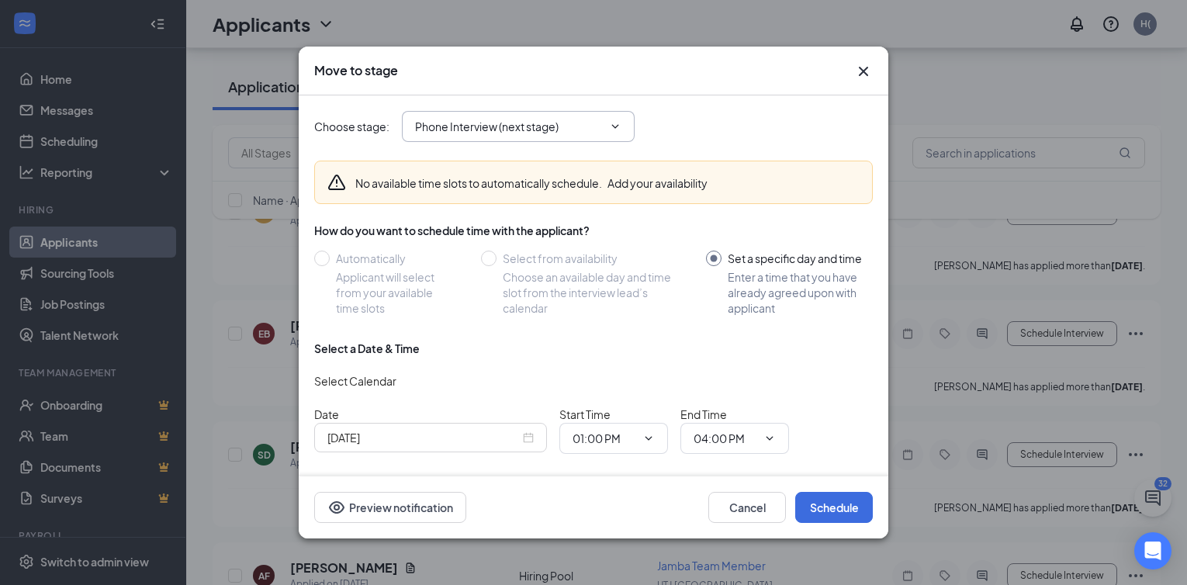
click at [620, 123] on icon "ChevronDown" at bounding box center [615, 126] width 12 height 12
click at [608, 123] on span at bounding box center [614, 126] width 16 height 12
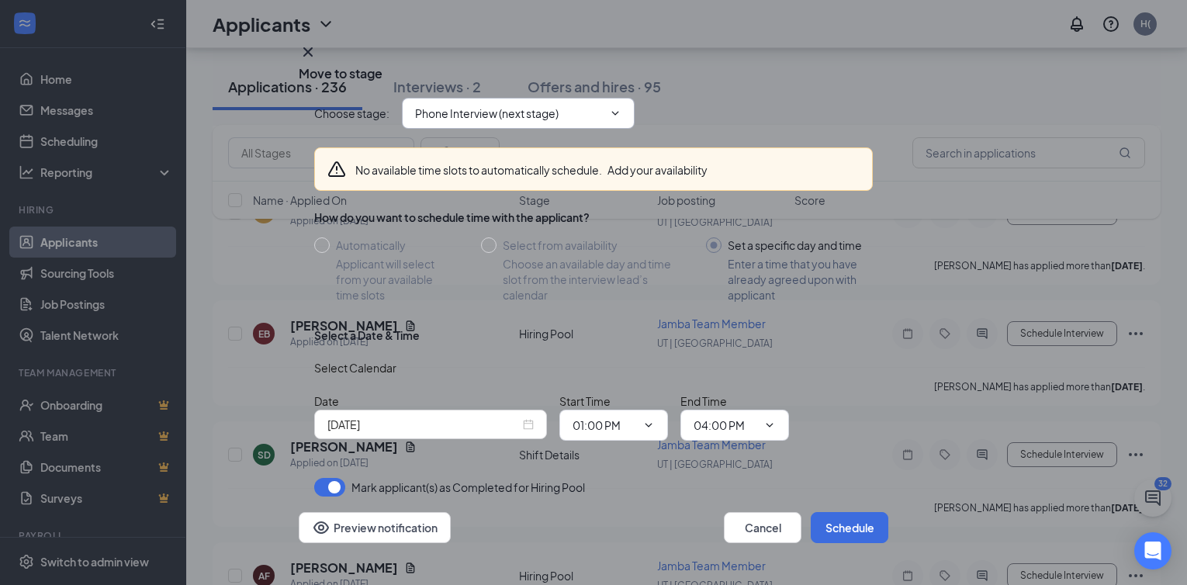
scroll to position [49, 0]
click at [530, 416] on div "[DATE]" at bounding box center [431, 424] width 206 height 17
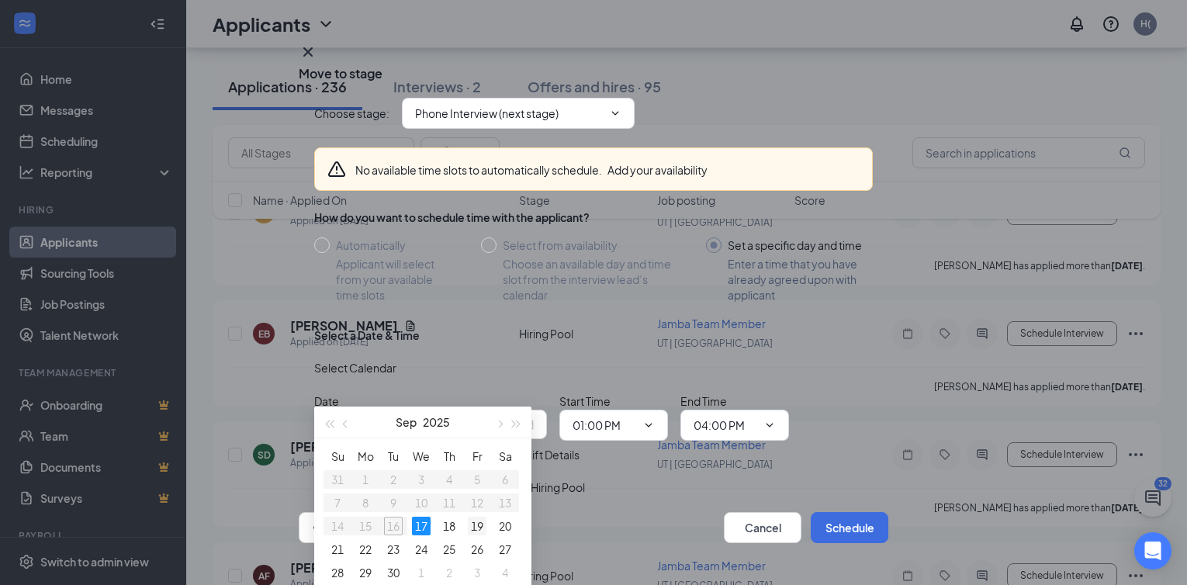
type input "[DATE]"
click at [477, 524] on div "19" at bounding box center [477, 526] width 19 height 19
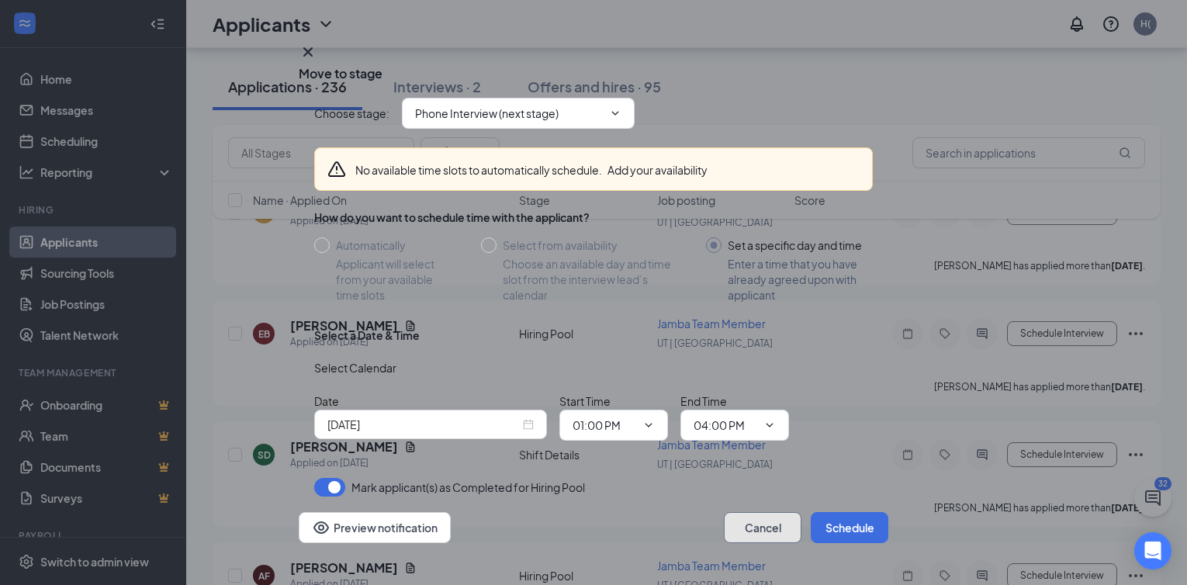
click at [735, 512] on button "Cancel" at bounding box center [763, 527] width 78 height 31
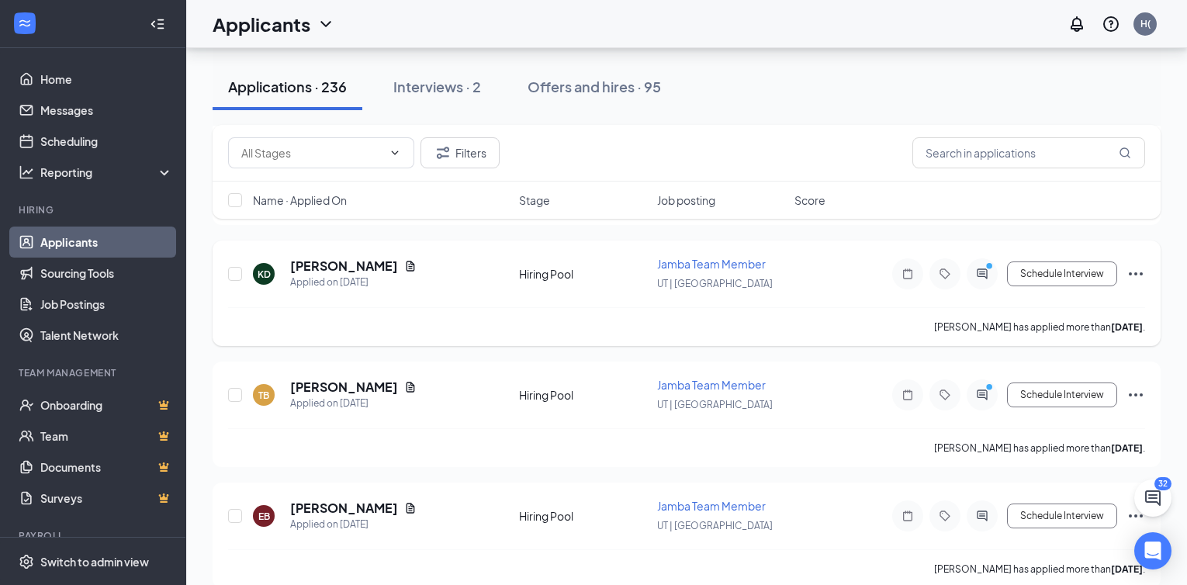
scroll to position [12651, 0]
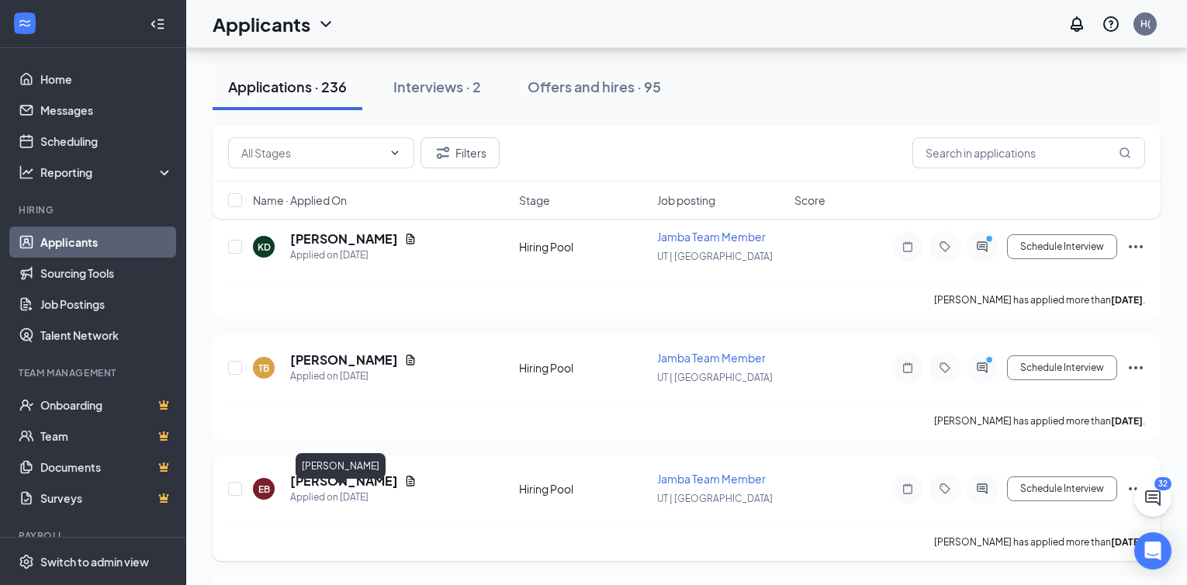
click at [310, 490] on h5 "[PERSON_NAME]" at bounding box center [344, 481] width 108 height 17
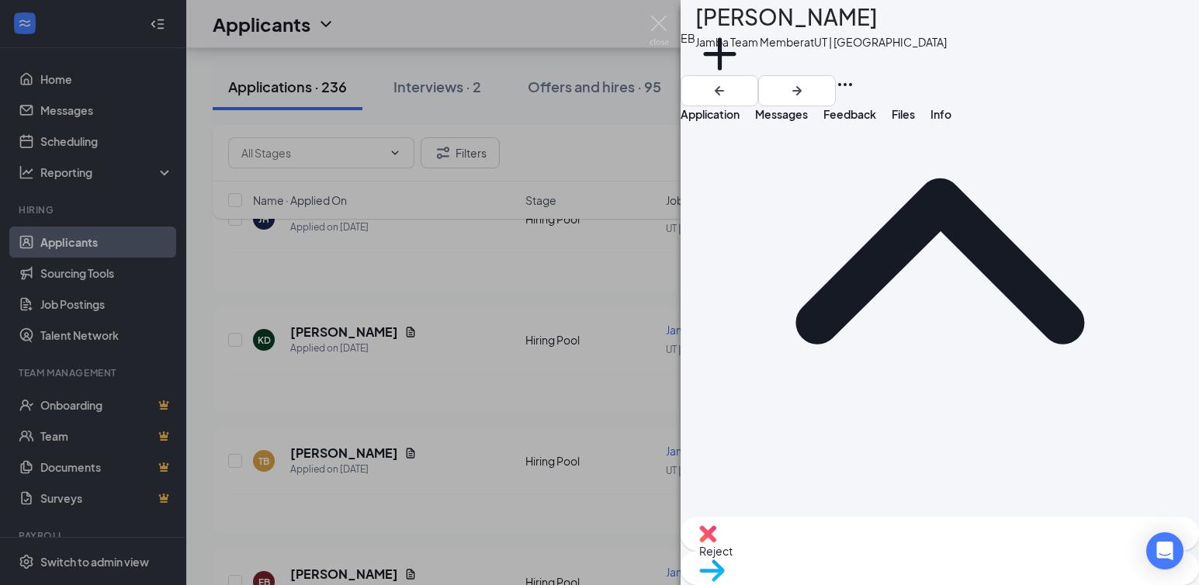
scroll to position [155, 0]
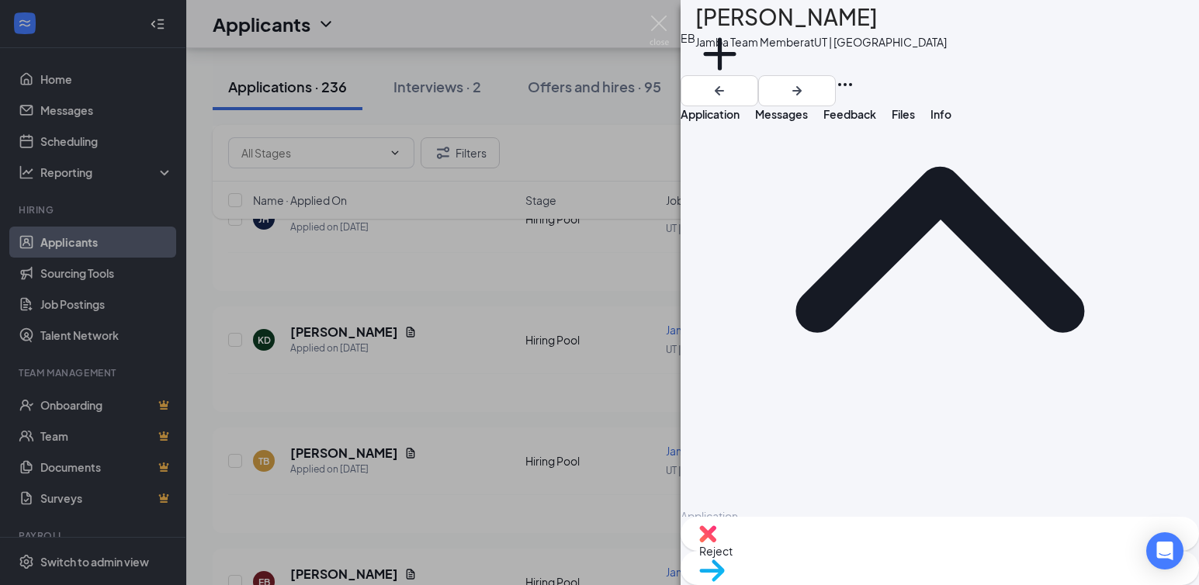
click at [966, 529] on span "Move to stage" at bounding box center [939, 590] width 481 height 17
type input "Phone Interview (next stage)"
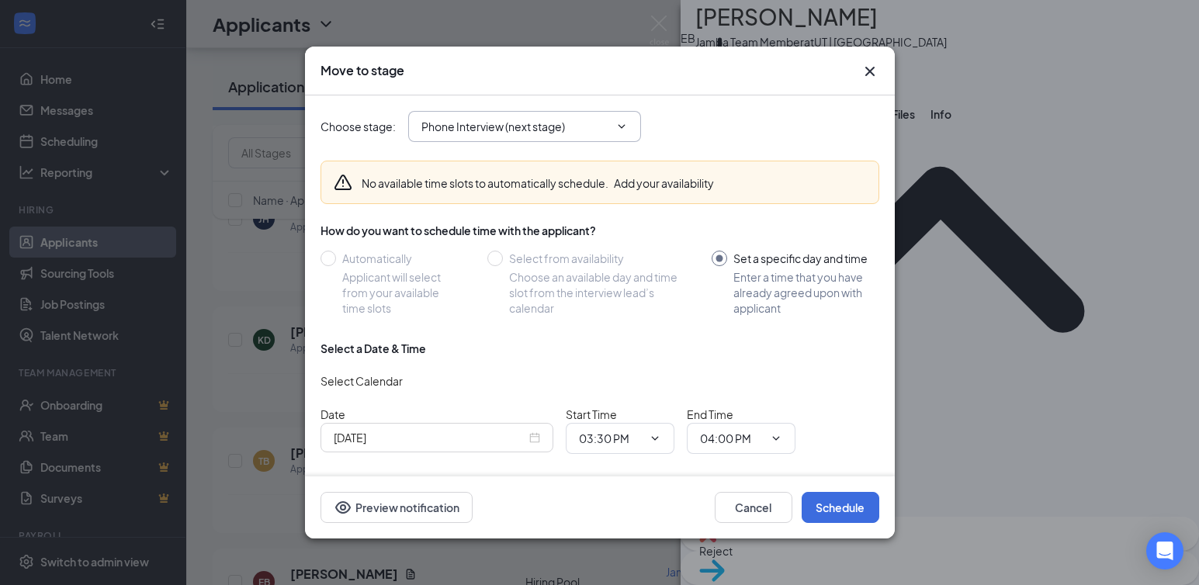
click at [619, 124] on icon "ChevronDown" at bounding box center [621, 126] width 12 height 12
click at [405, 178] on div "No available time slots to automatically schedule. Add your availability" at bounding box center [538, 183] width 352 height 16
click at [868, 65] on icon "Cross" at bounding box center [870, 71] width 19 height 19
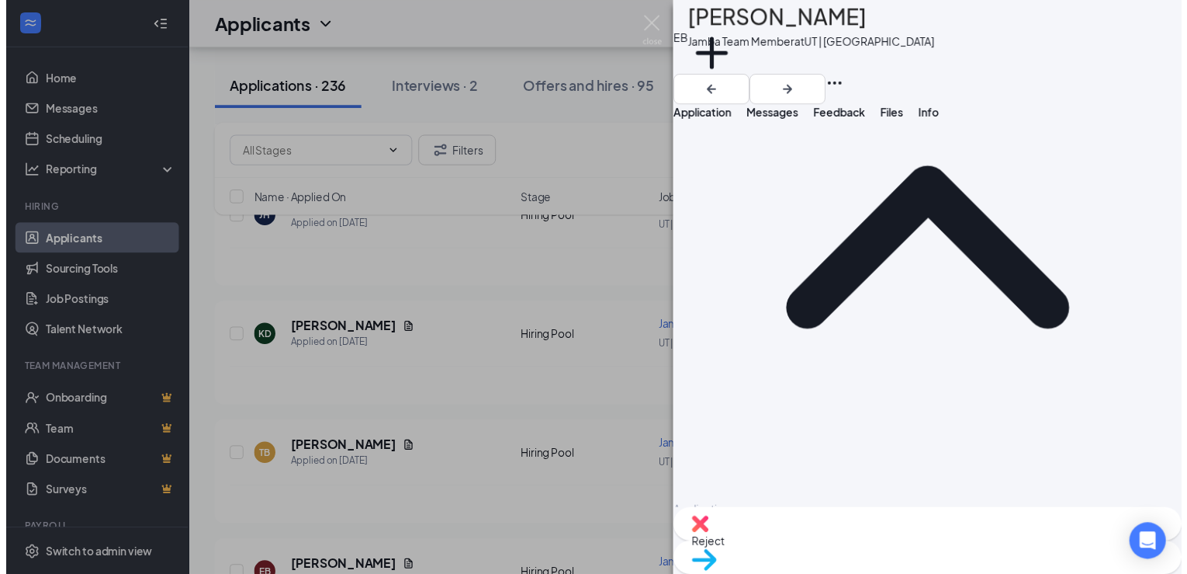
scroll to position [0, 0]
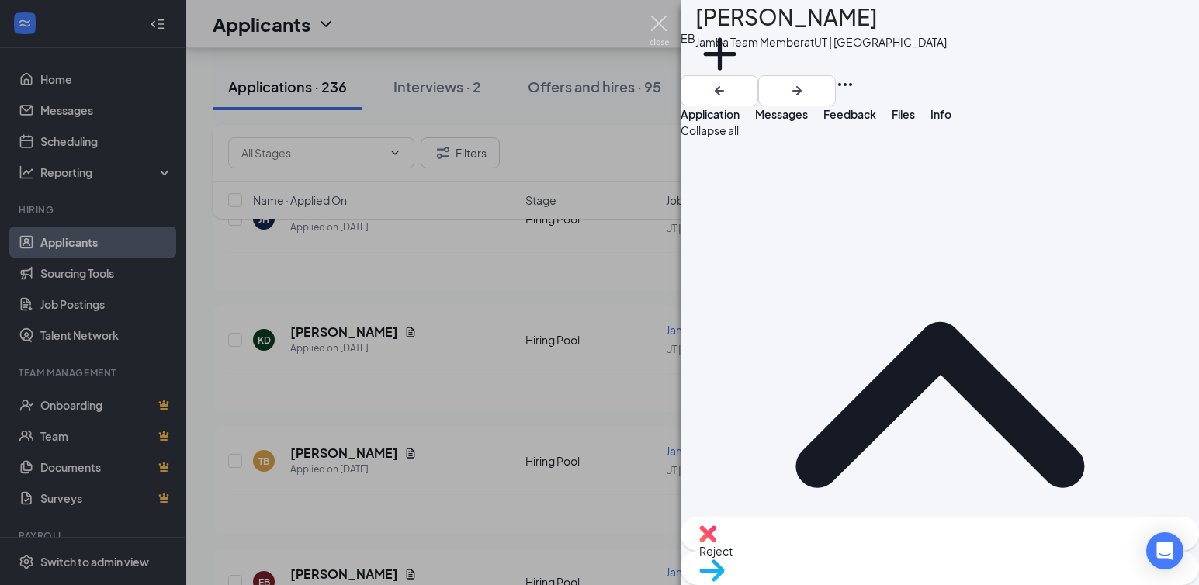
click at [662, 22] on img at bounding box center [659, 31] width 19 height 30
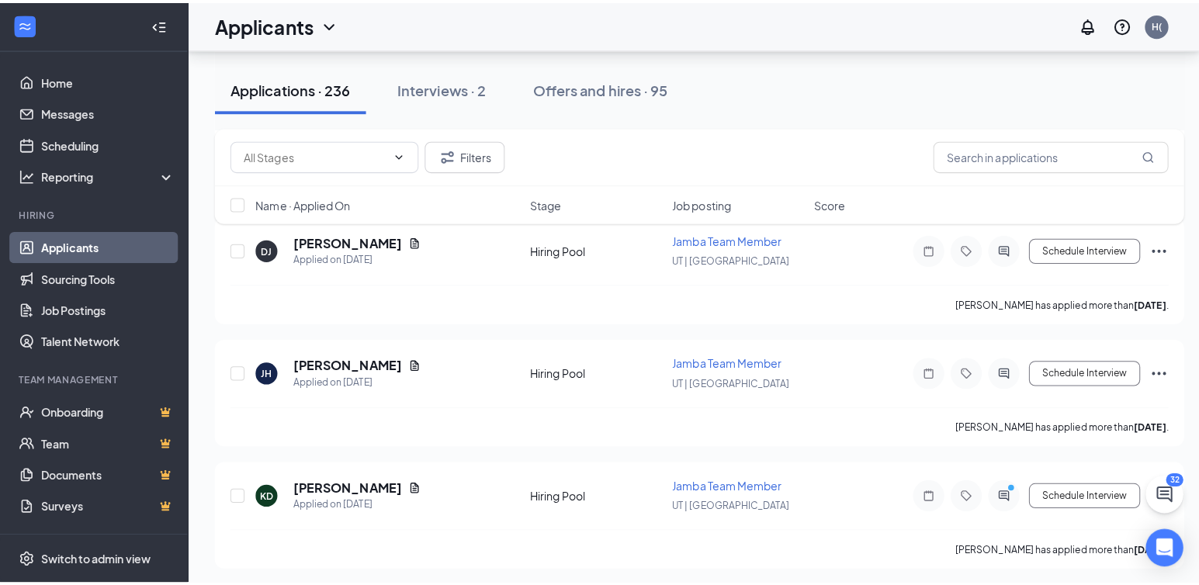
scroll to position [12403, 0]
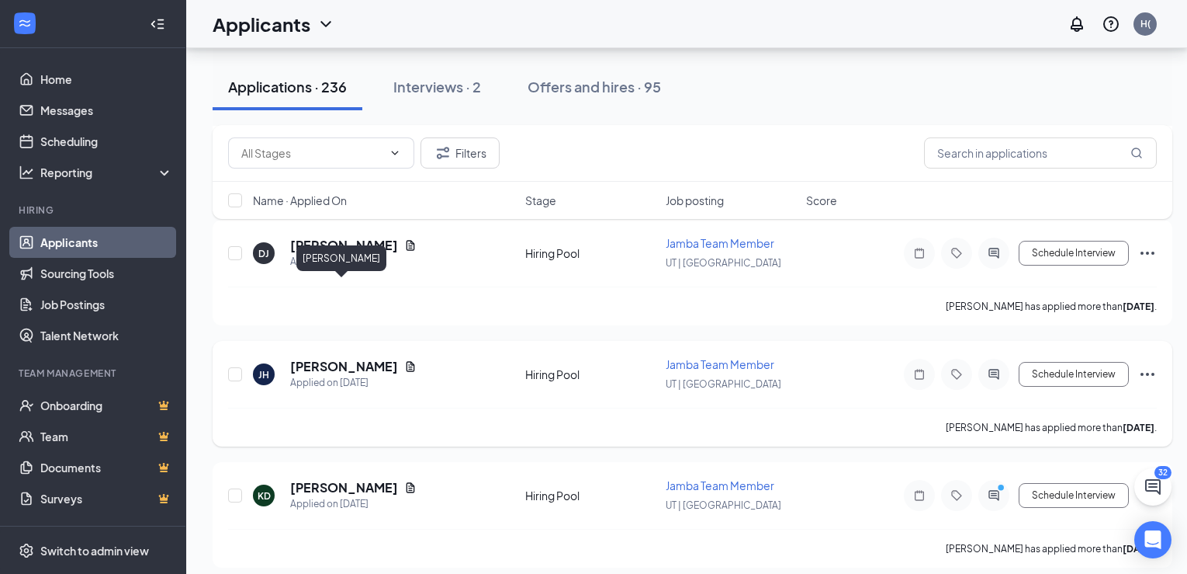
click at [352, 358] on h5 "[PERSON_NAME]" at bounding box center [344, 366] width 108 height 17
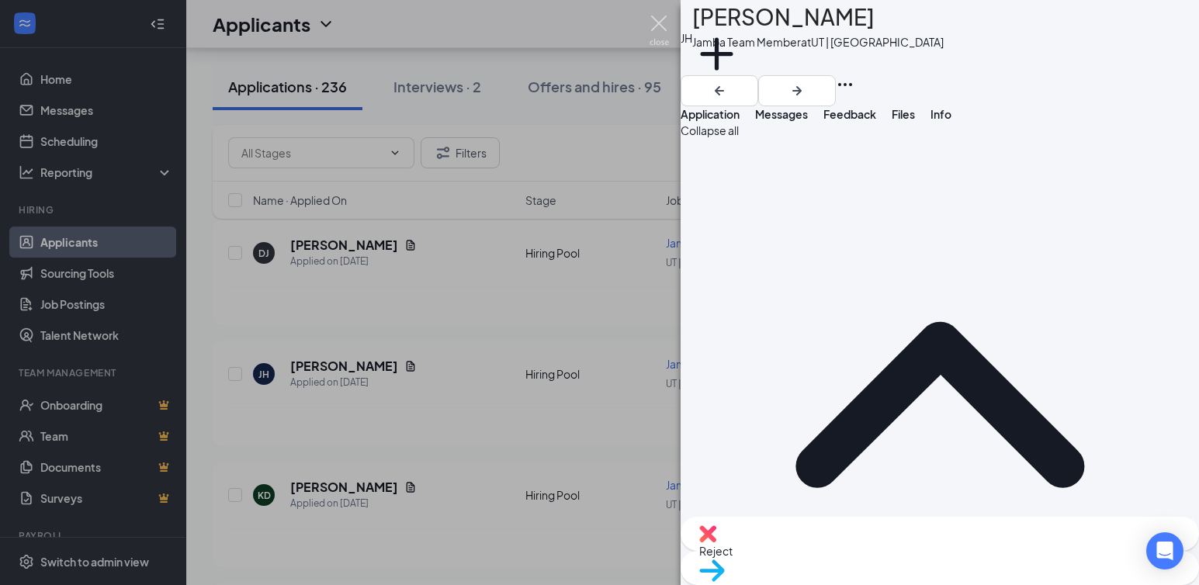
click at [660, 19] on img at bounding box center [659, 31] width 19 height 30
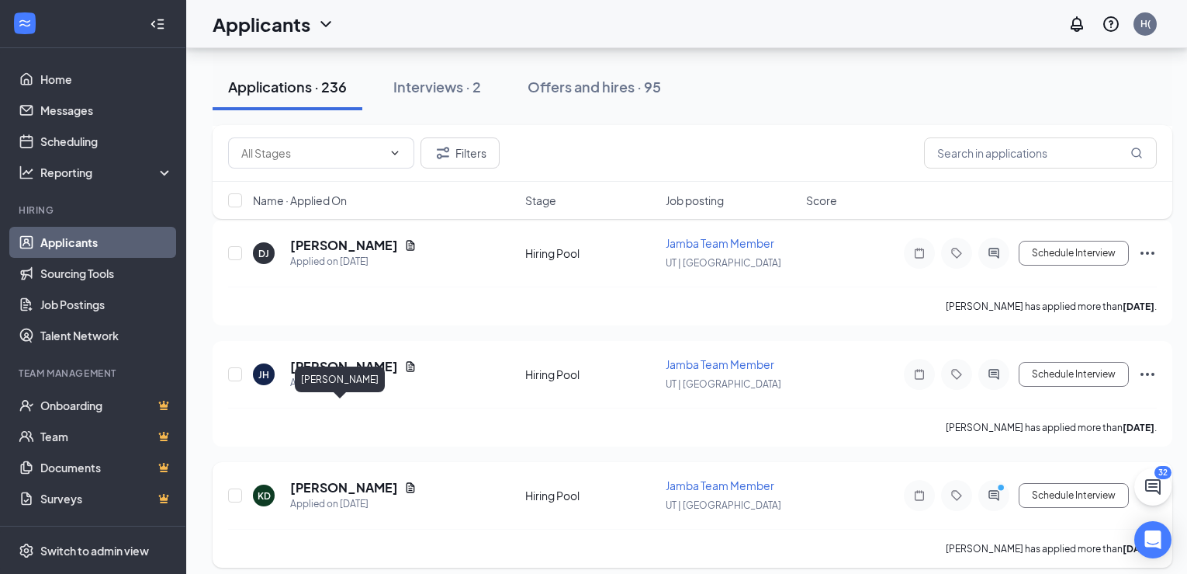
click at [322, 479] on h5 "[PERSON_NAME]" at bounding box center [344, 487] width 108 height 17
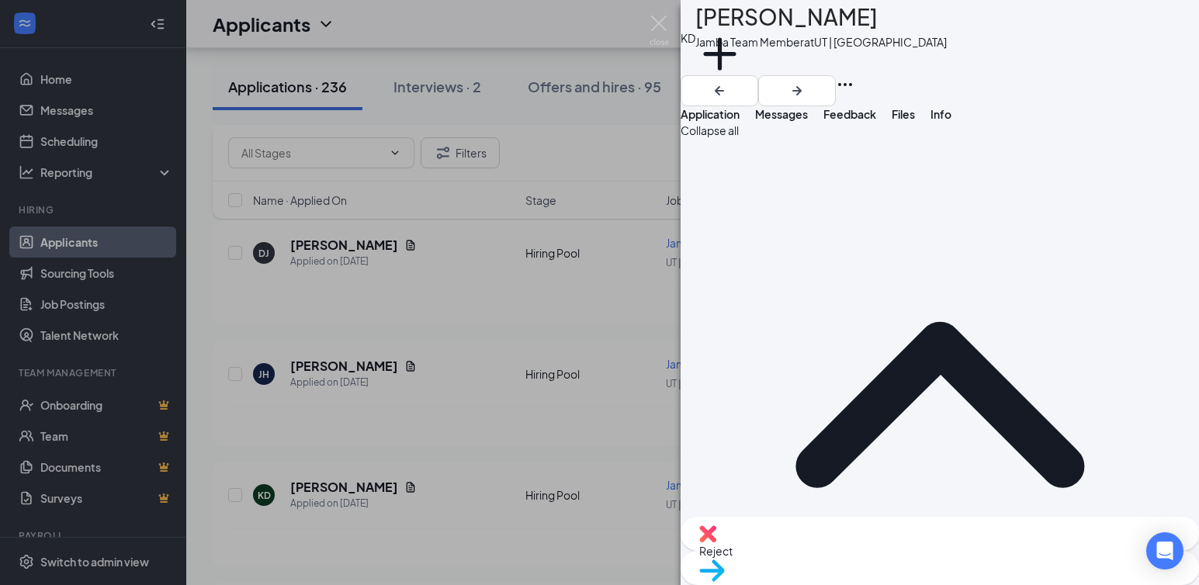
click at [658, 24] on img at bounding box center [659, 31] width 19 height 30
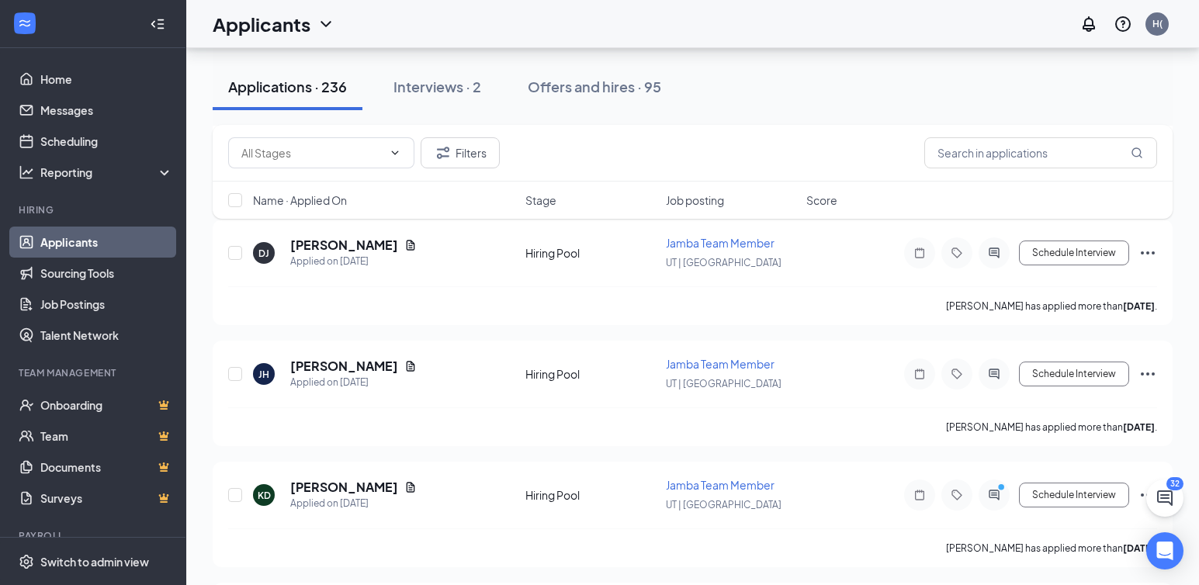
scroll to position [12558, 0]
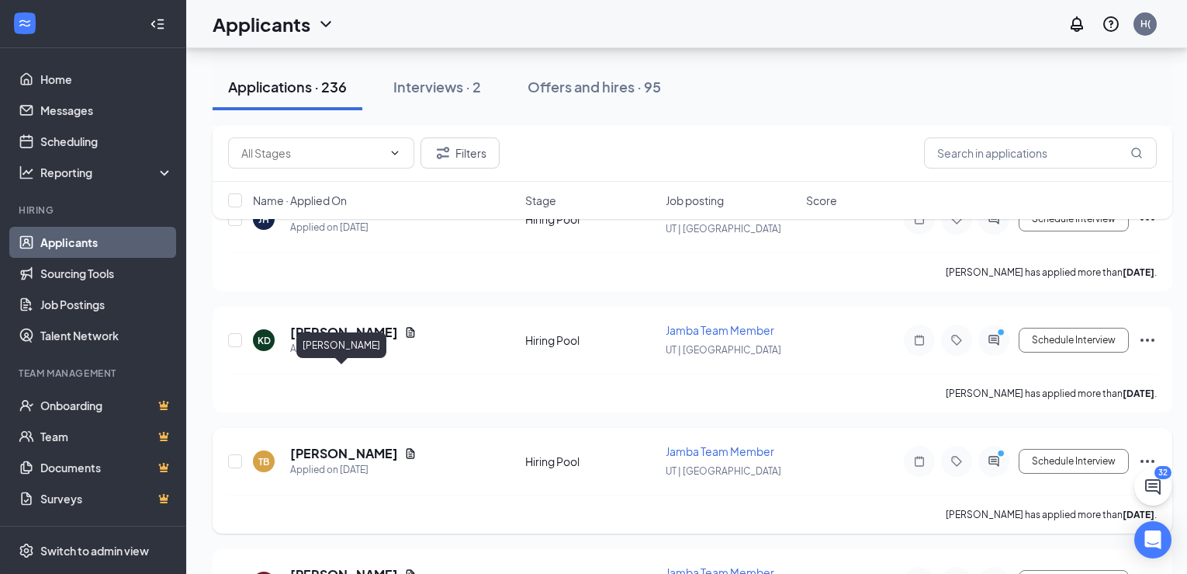
click at [325, 445] on h5 "[PERSON_NAME]" at bounding box center [344, 453] width 108 height 17
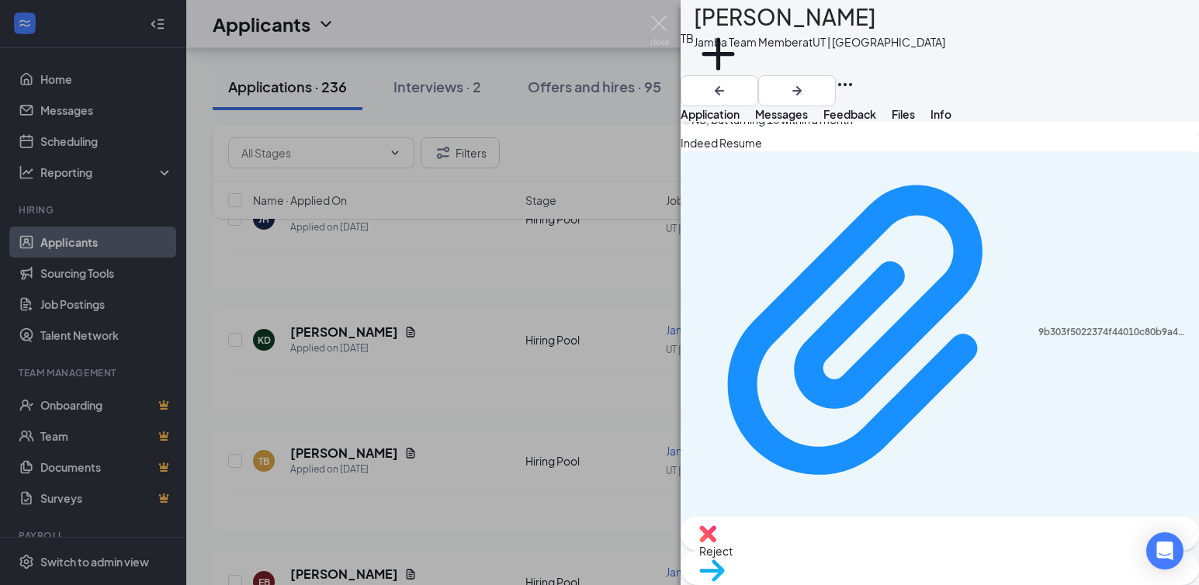
scroll to position [504, 0]
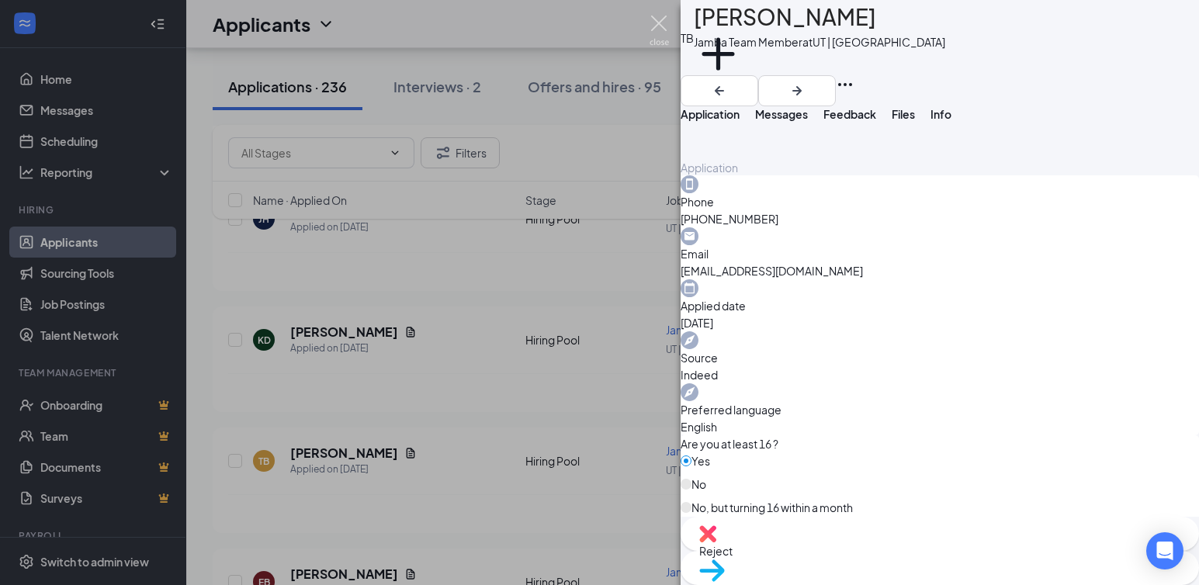
click at [657, 19] on img at bounding box center [659, 31] width 19 height 30
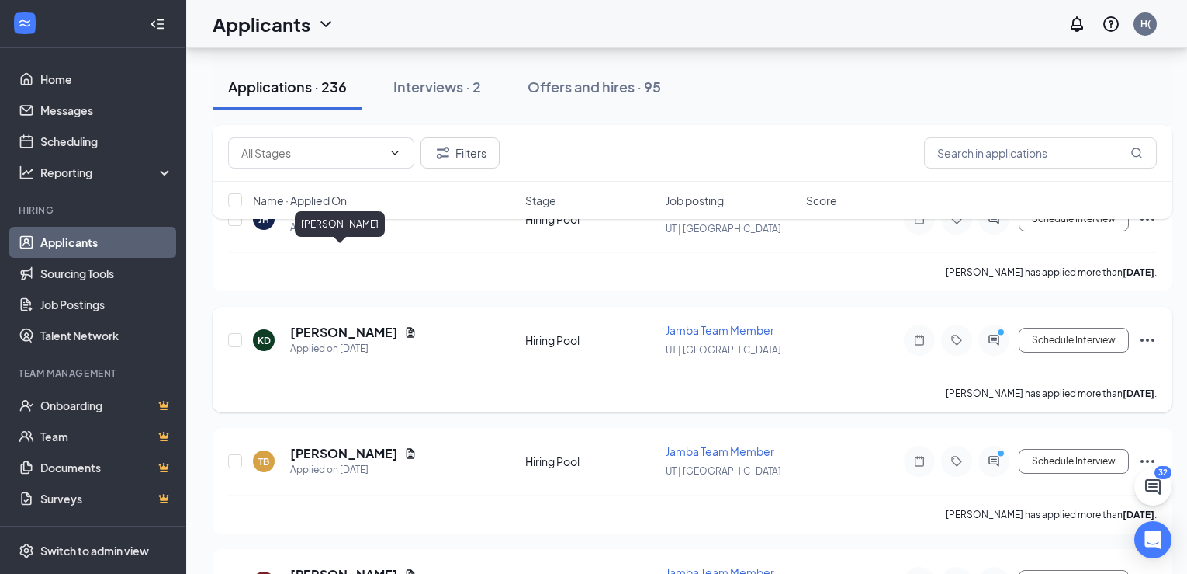
click at [336, 324] on h5 "[PERSON_NAME]" at bounding box center [344, 332] width 108 height 17
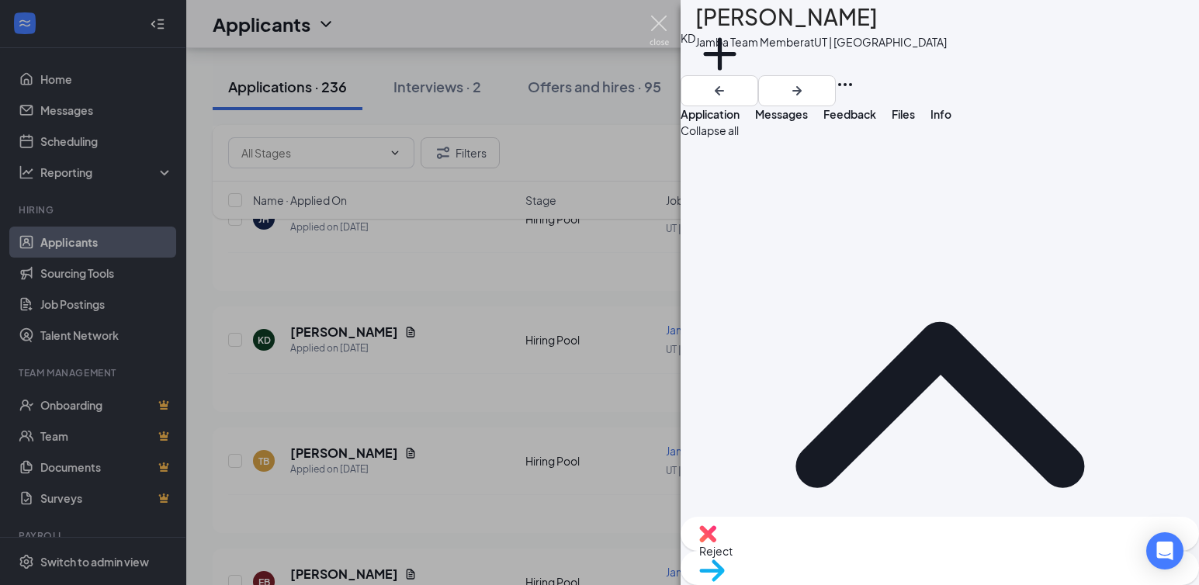
click at [663, 21] on img at bounding box center [659, 31] width 19 height 30
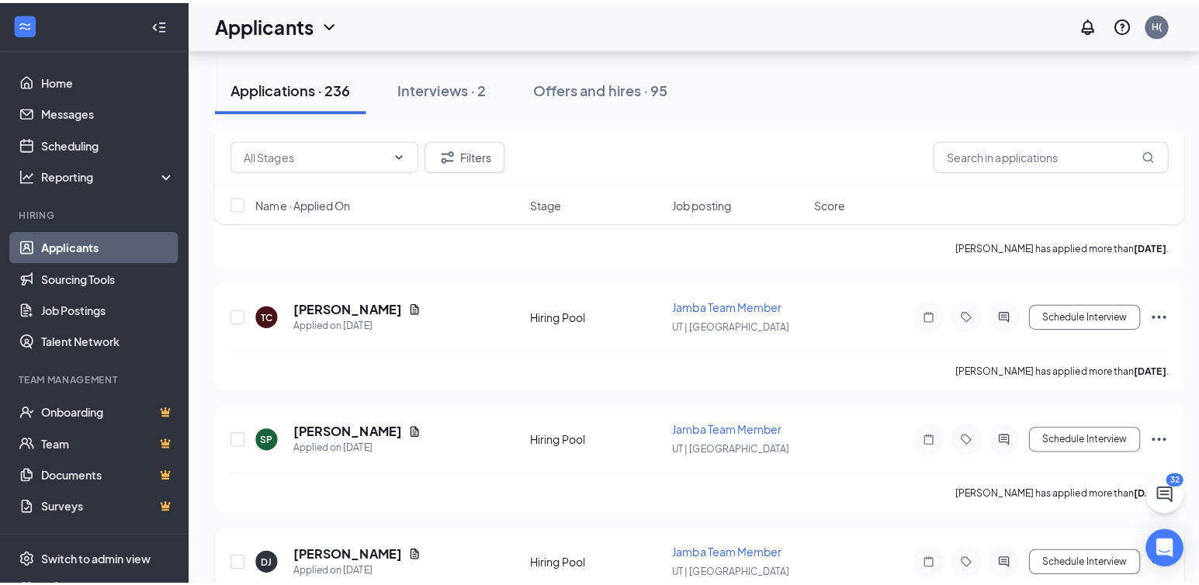
scroll to position [12092, 0]
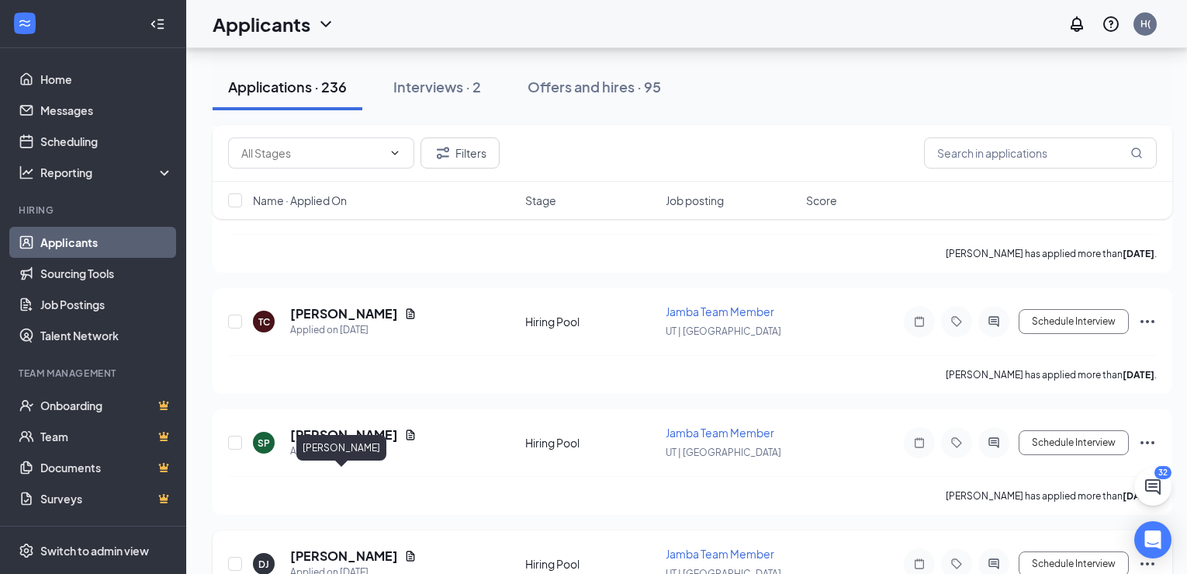
click at [343, 529] on h5 "[PERSON_NAME]" at bounding box center [344, 555] width 108 height 17
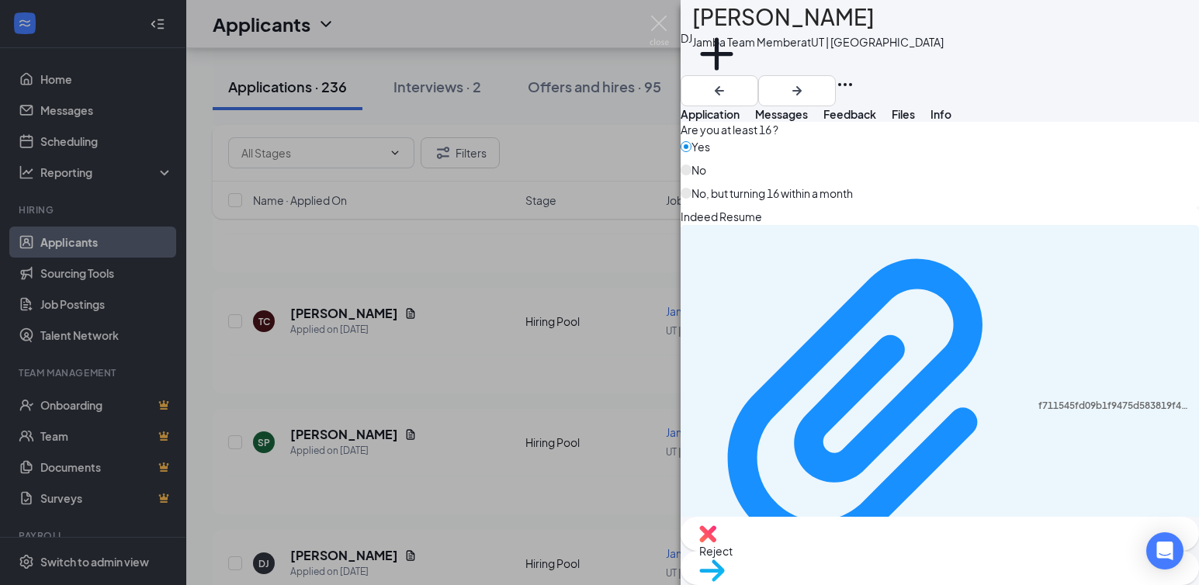
scroll to position [524, 0]
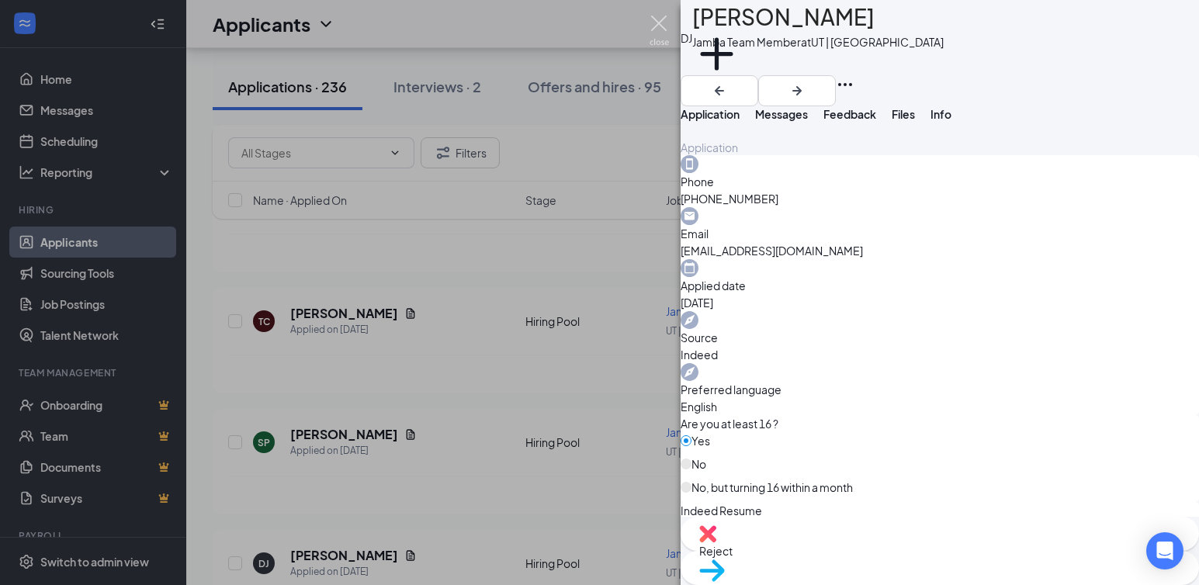
click at [653, 20] on img at bounding box center [659, 31] width 19 height 30
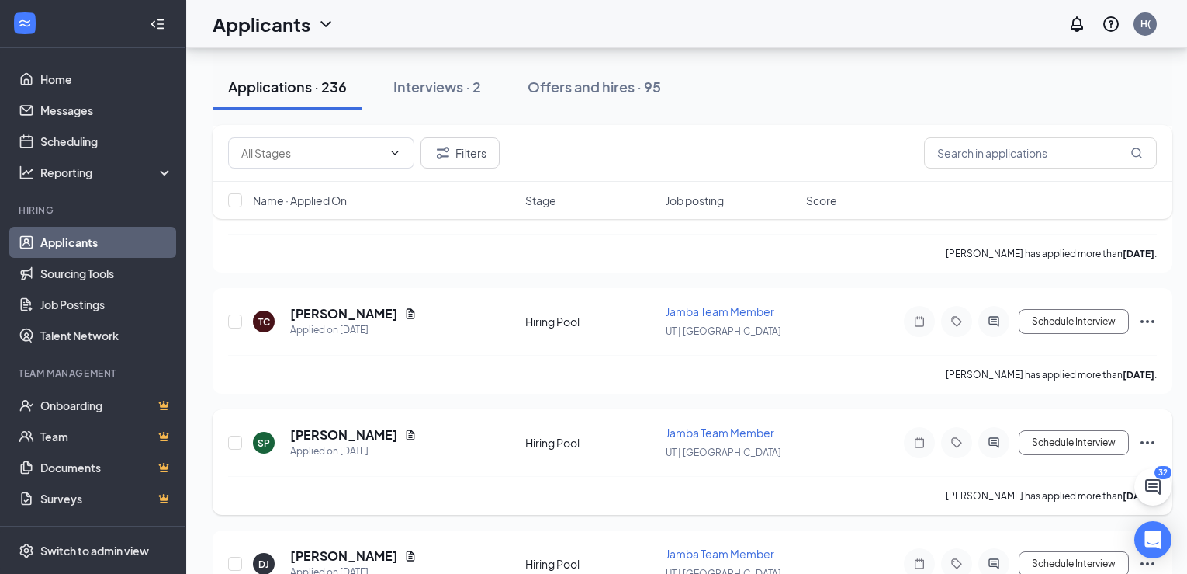
click at [331, 426] on h5 "[PERSON_NAME]" at bounding box center [344, 434] width 108 height 17
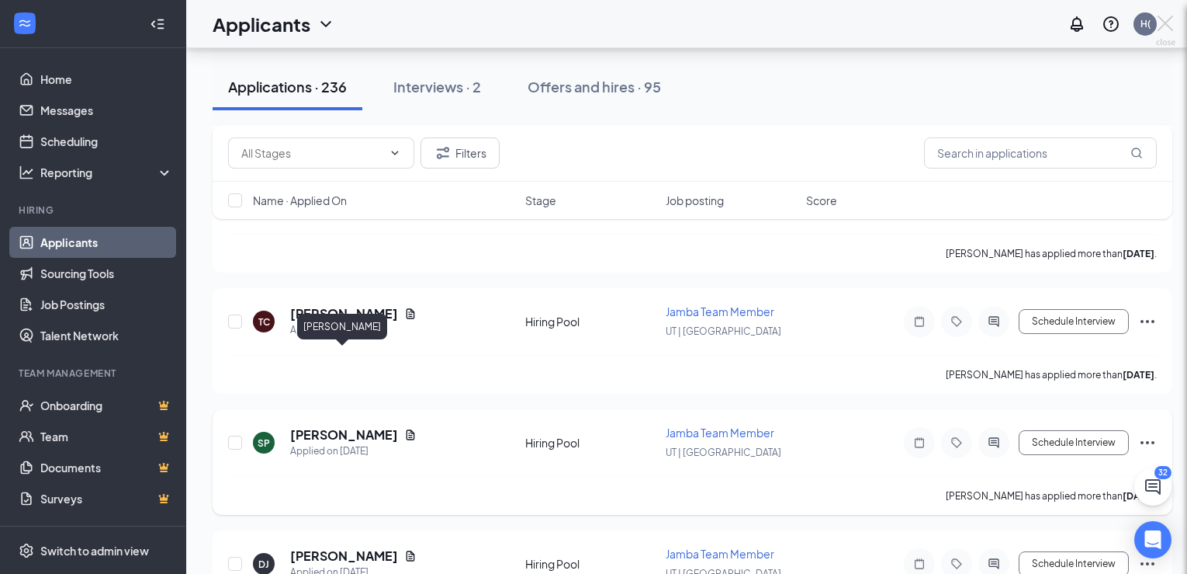
click at [321, 356] on div at bounding box center [593, 287] width 1187 height 574
click at [330, 426] on h5 "[PERSON_NAME]" at bounding box center [344, 434] width 108 height 17
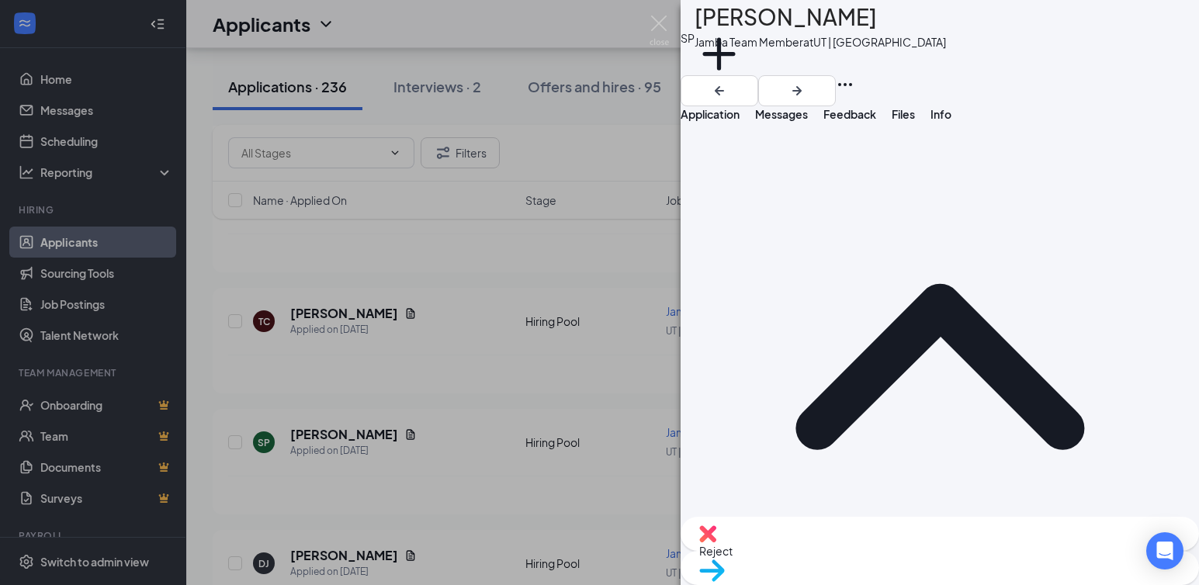
scroll to position [1376, 0]
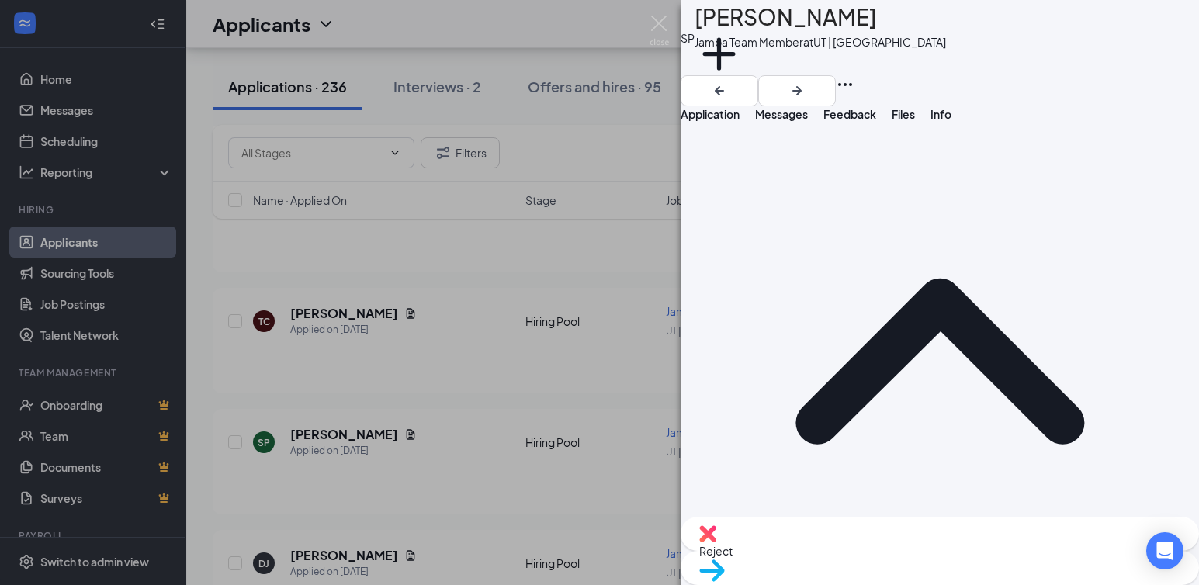
click at [725, 529] on img at bounding box center [712, 571] width 26 height 23
type input "Phone Interview (next stage)"
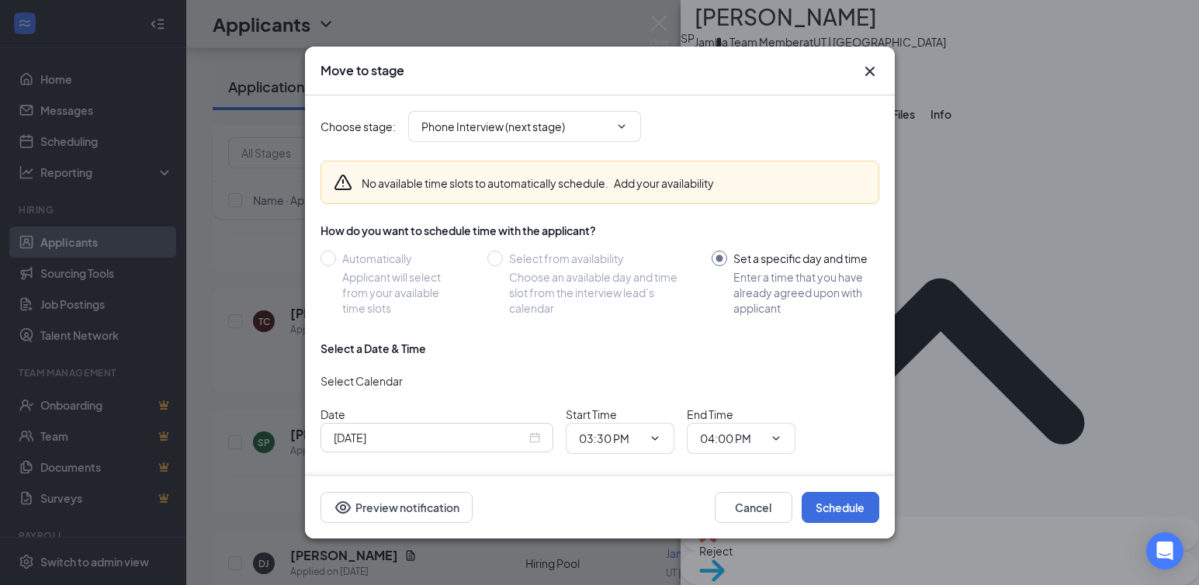
click at [869, 70] on icon "Cross" at bounding box center [870, 71] width 19 height 19
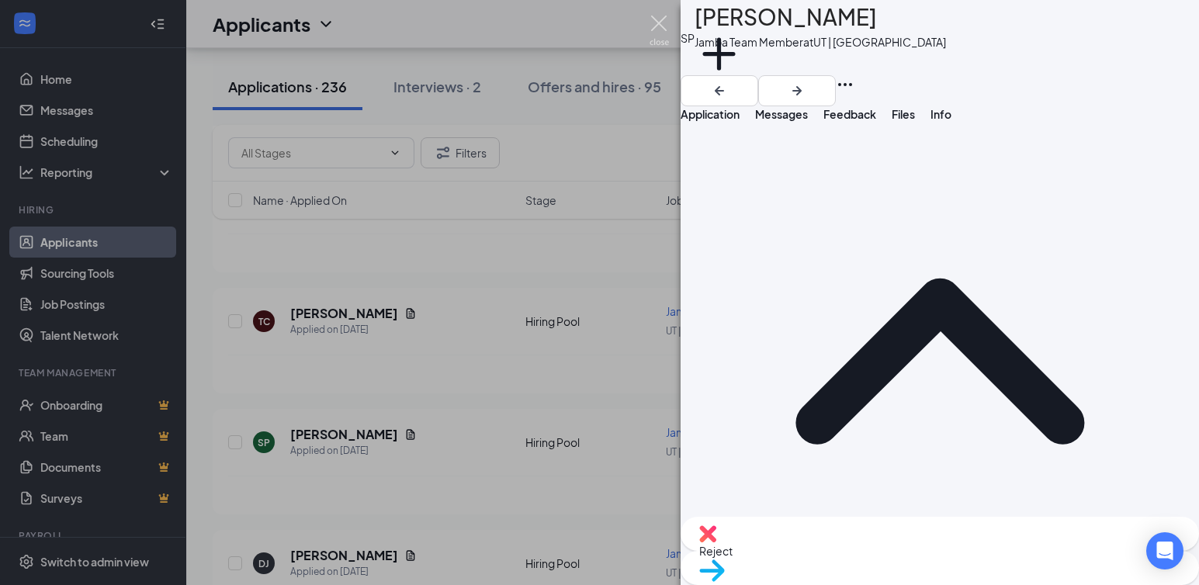
click at [658, 20] on img at bounding box center [659, 31] width 19 height 30
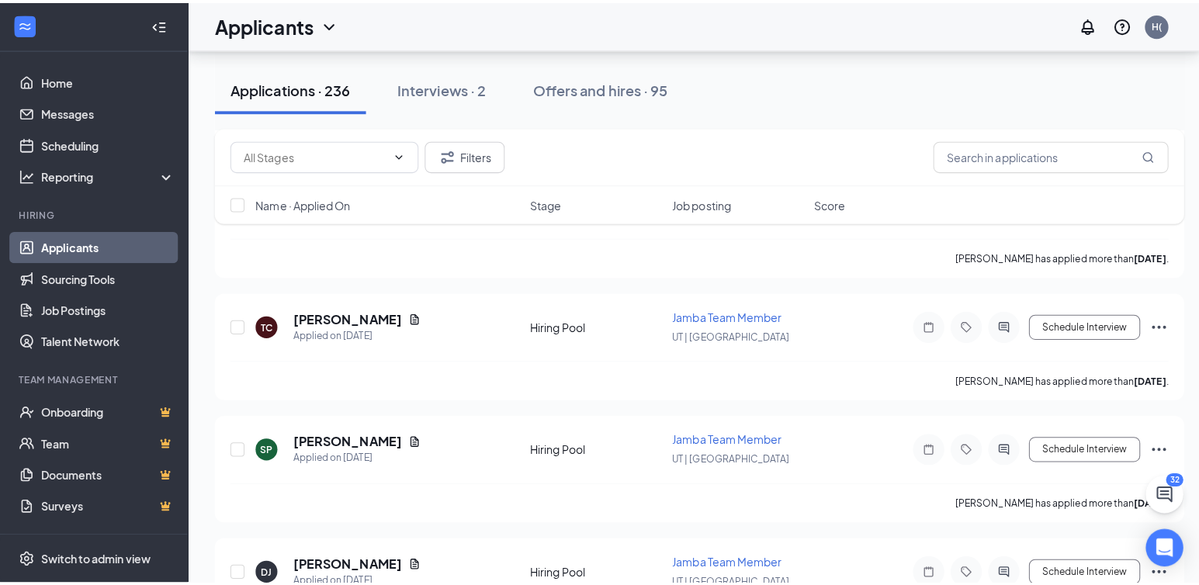
scroll to position [11937, 0]
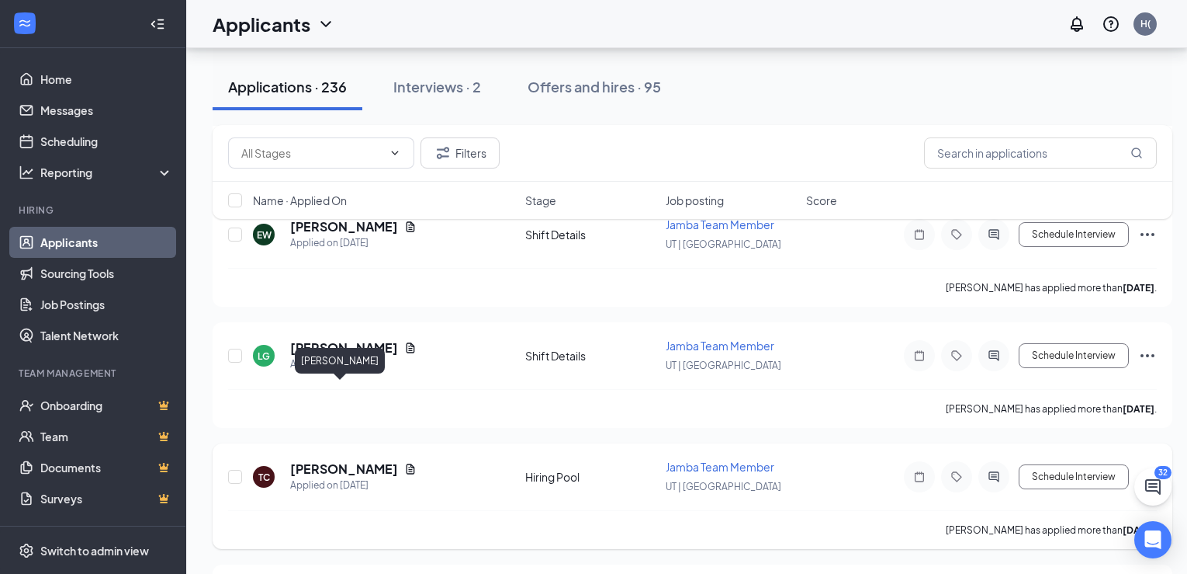
click at [338, 460] on h5 "[PERSON_NAME]" at bounding box center [344, 468] width 108 height 17
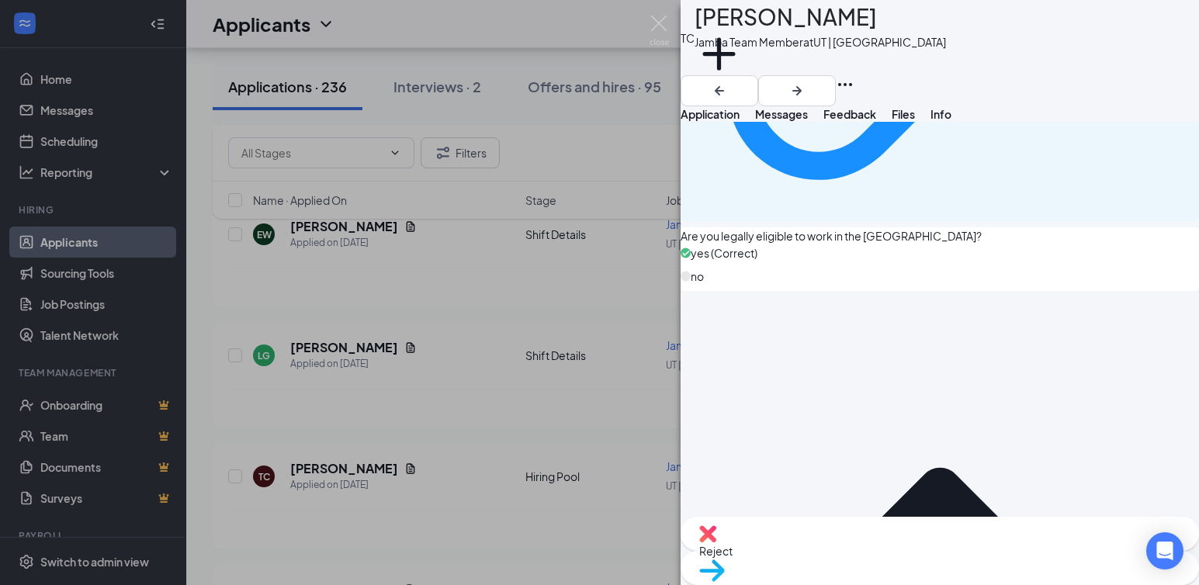
scroll to position [1463, 0]
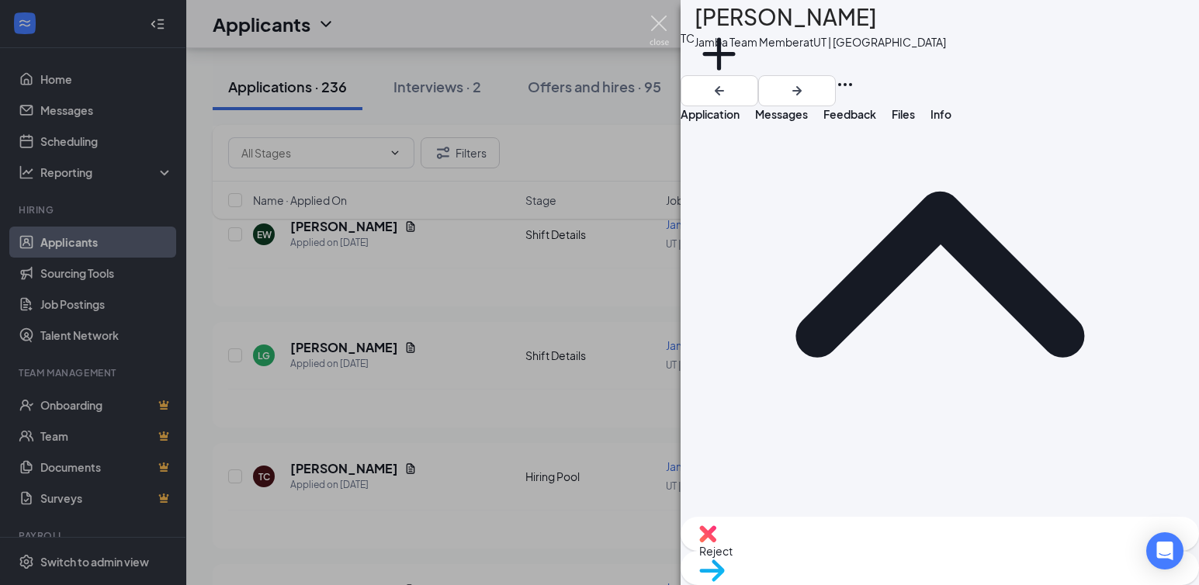
click at [657, 25] on img at bounding box center [659, 31] width 19 height 30
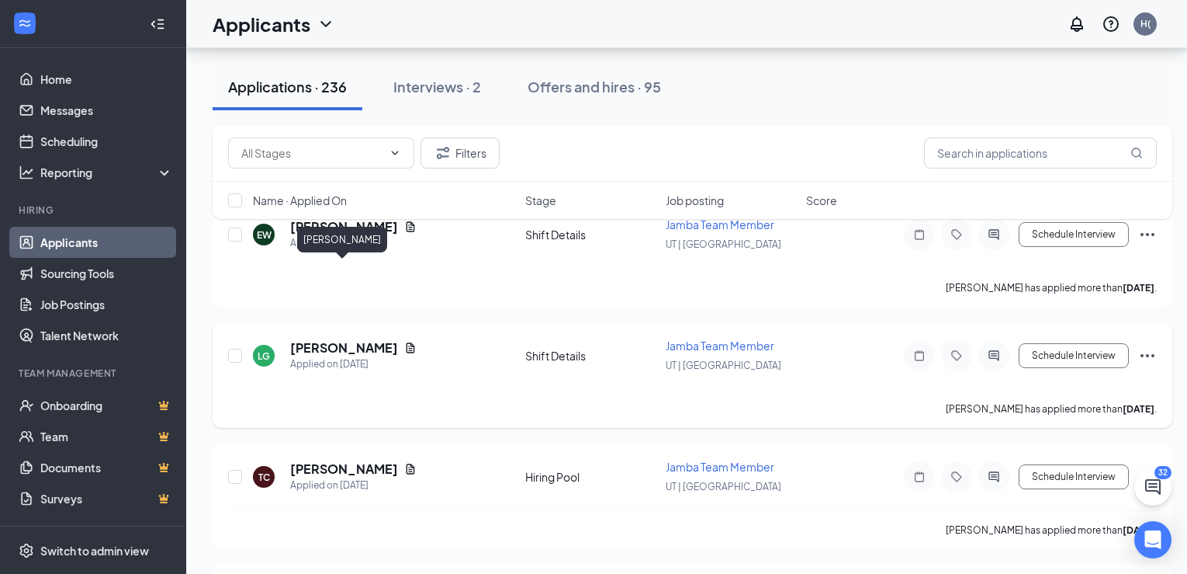
click at [344, 339] on h5 "[PERSON_NAME]" at bounding box center [344, 347] width 108 height 17
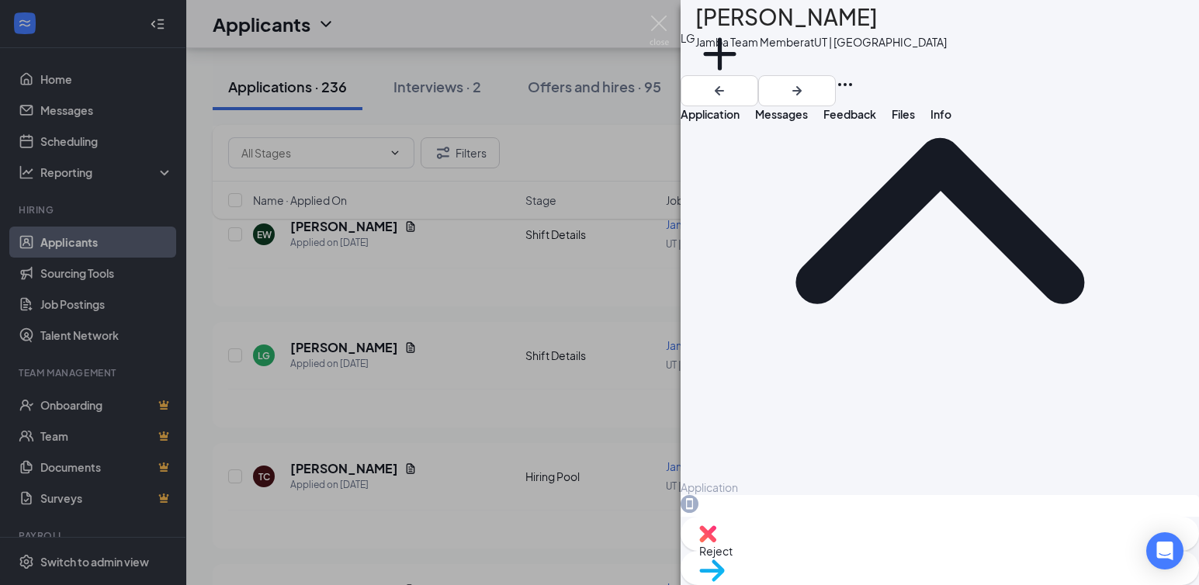
scroll to position [178, 0]
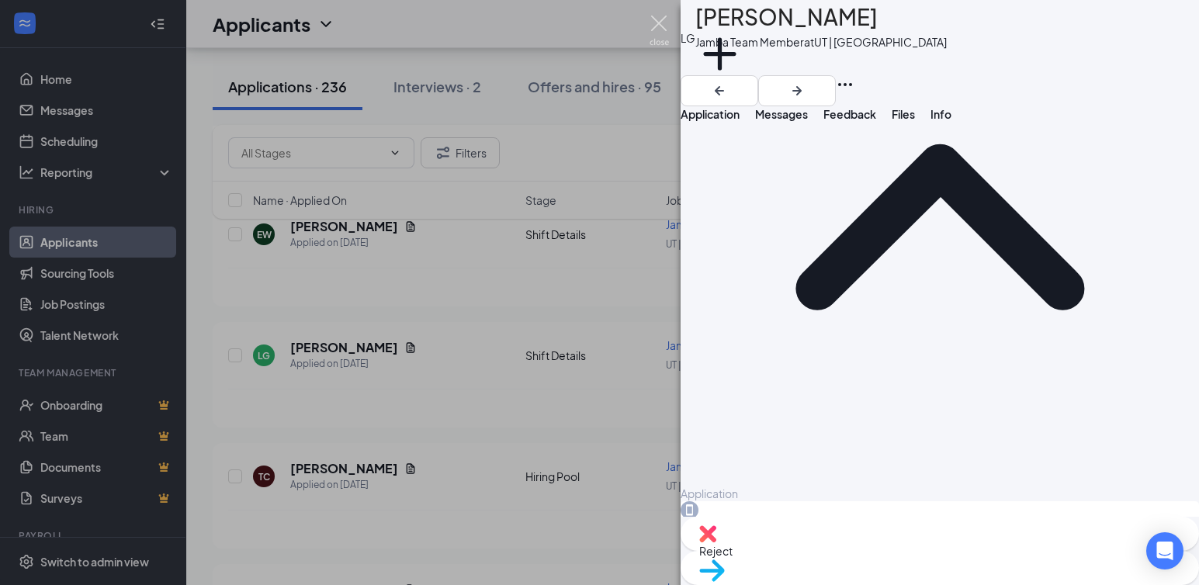
click at [666, 23] on img at bounding box center [659, 31] width 19 height 30
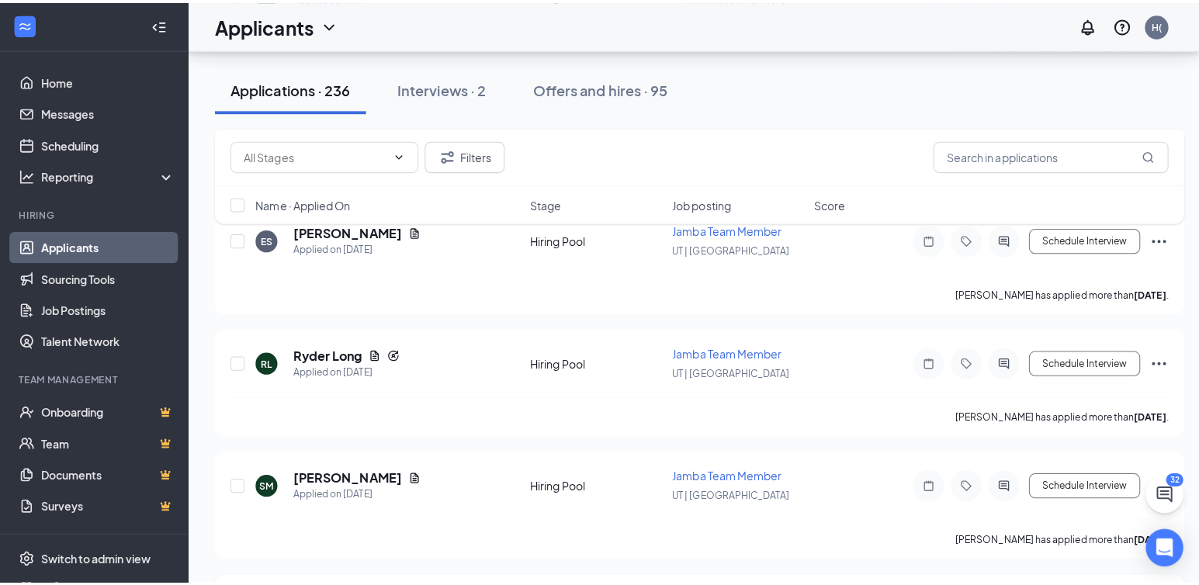
scroll to position [11549, 0]
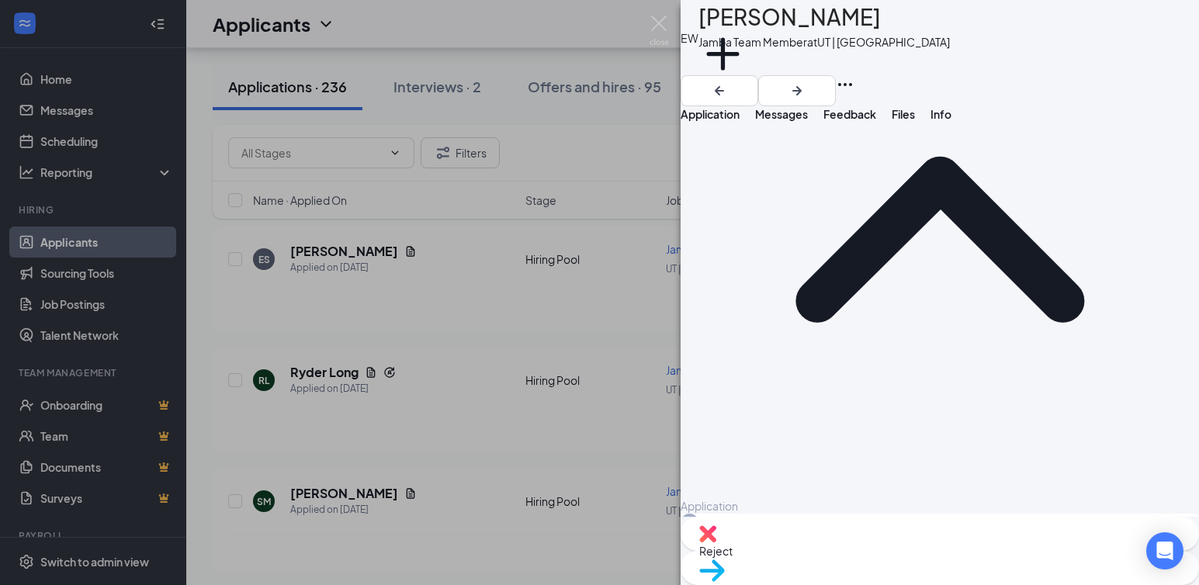
scroll to position [184, 0]
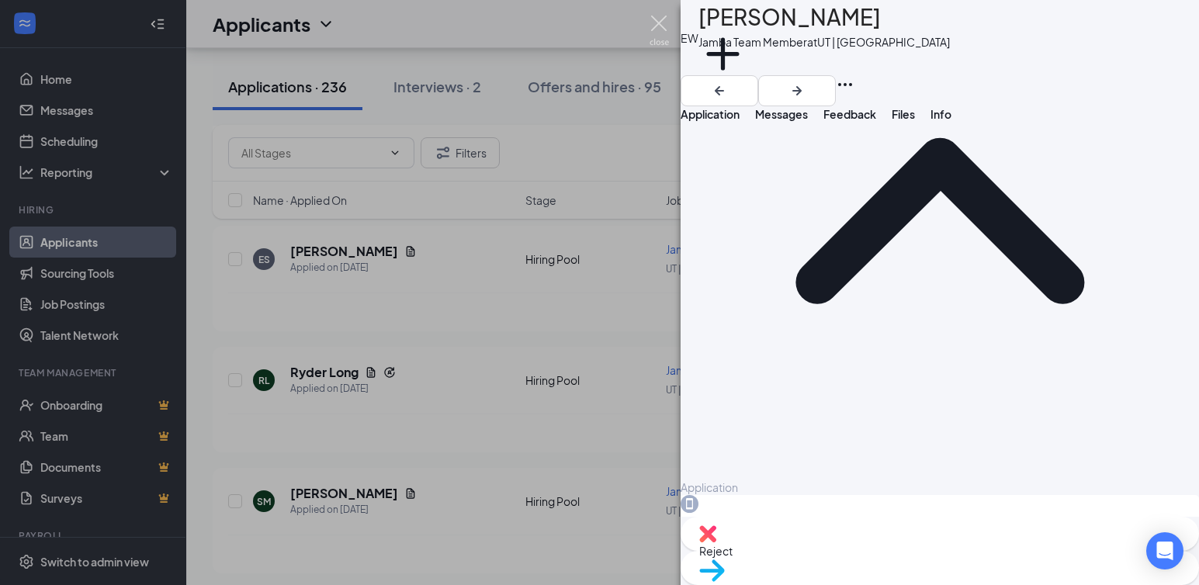
drag, startPoint x: 656, startPoint y: 18, endPoint x: 605, endPoint y: 59, distance: 65.1
click at [657, 18] on img at bounding box center [659, 31] width 19 height 30
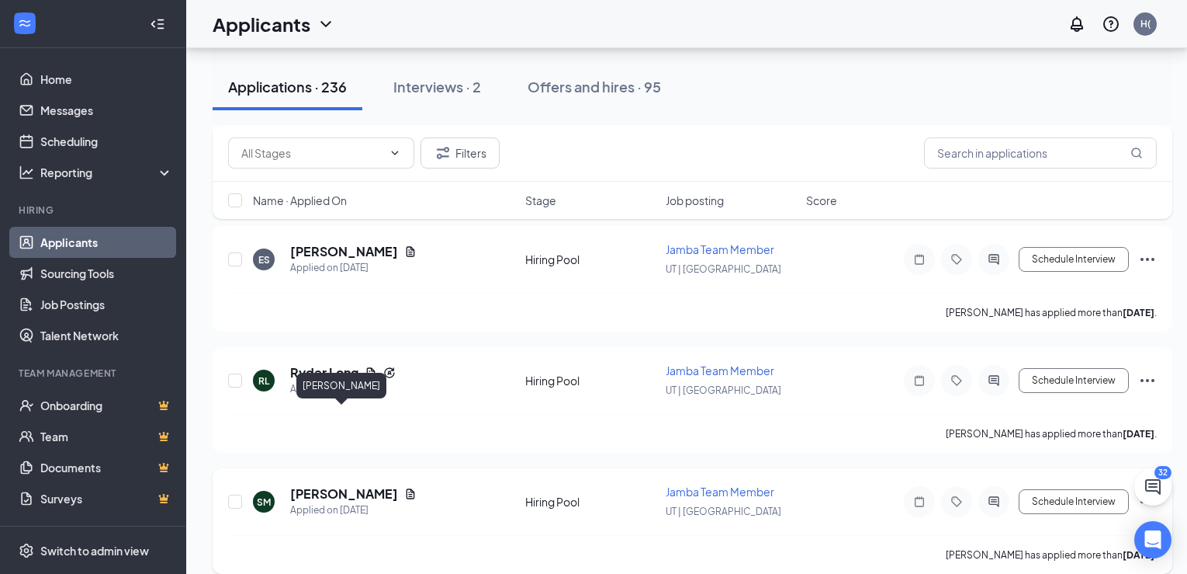
click at [334, 485] on h5 "[PERSON_NAME]" at bounding box center [344, 493] width 108 height 17
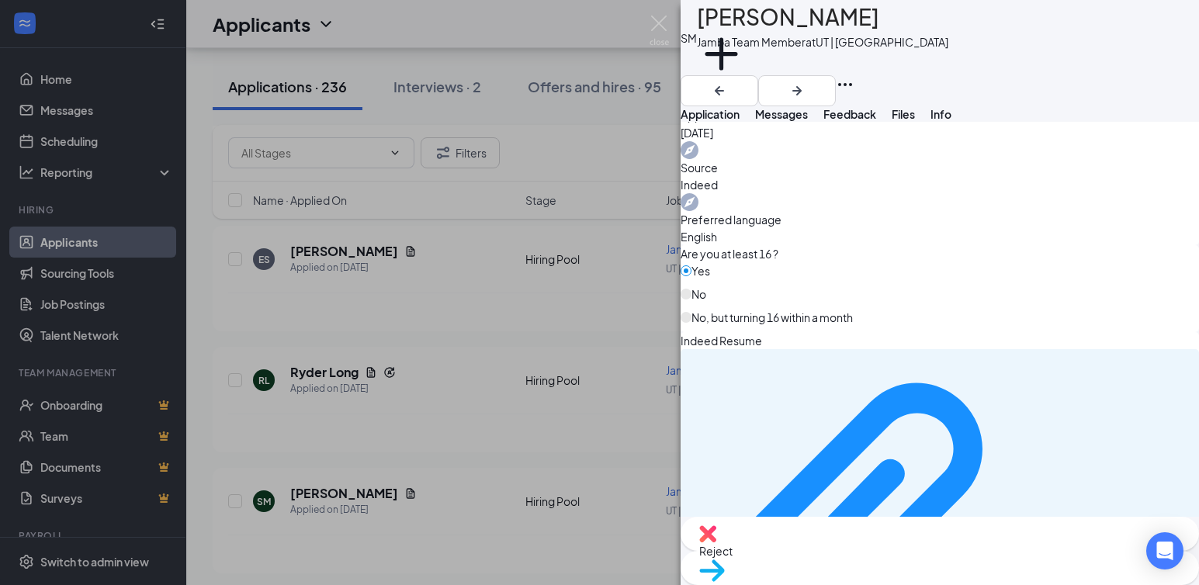
scroll to position [699, 0]
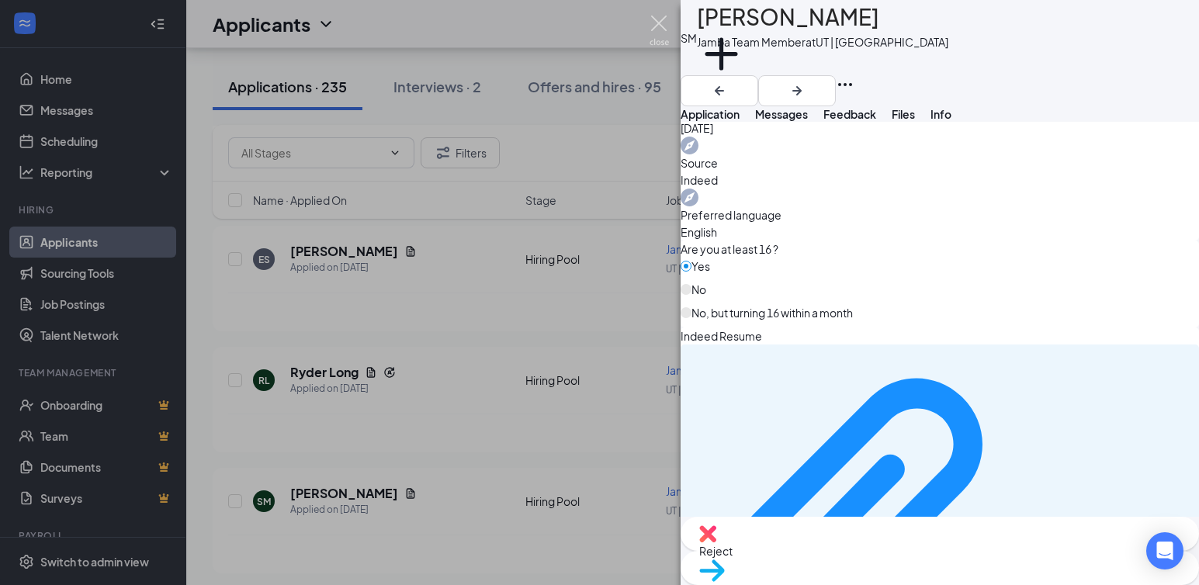
click at [656, 19] on img at bounding box center [659, 31] width 19 height 30
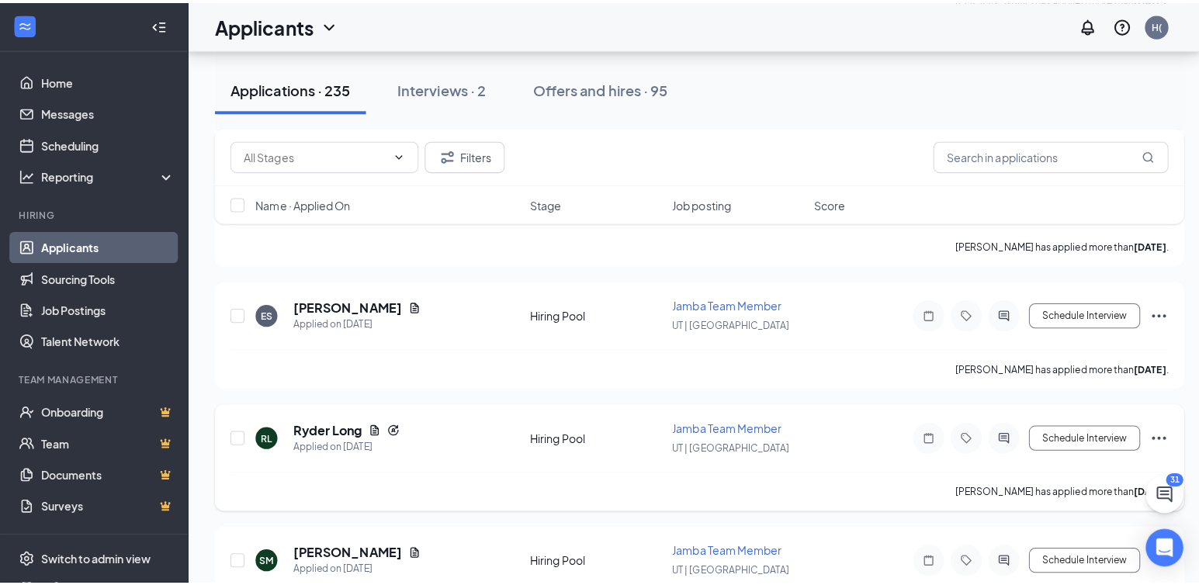
scroll to position [11471, 0]
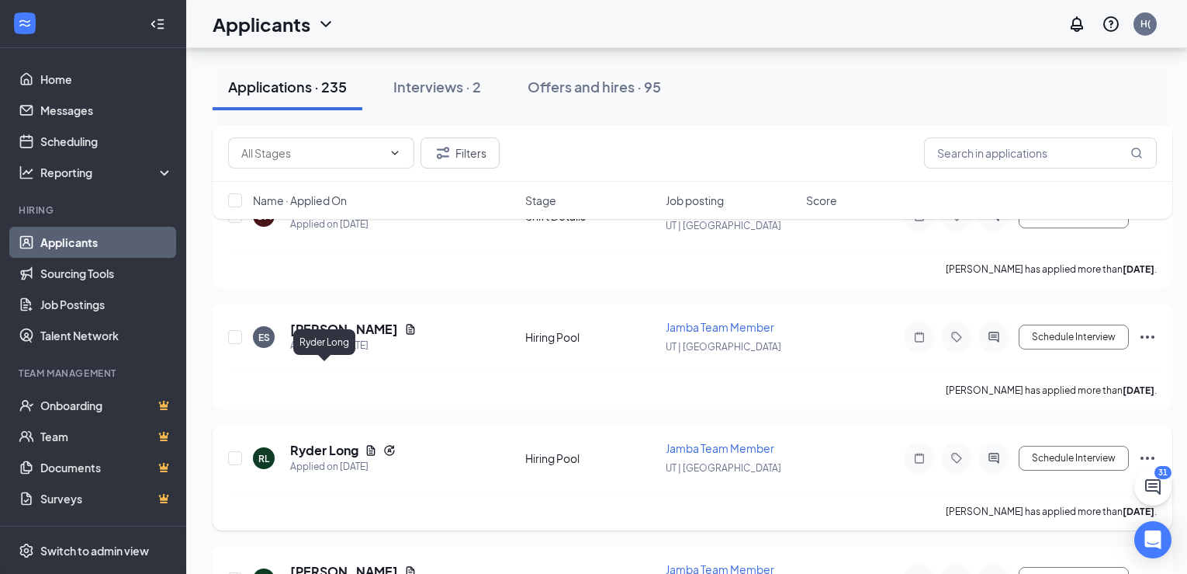
click at [324, 442] on h5 "Ryder Long" at bounding box center [324, 450] width 68 height 17
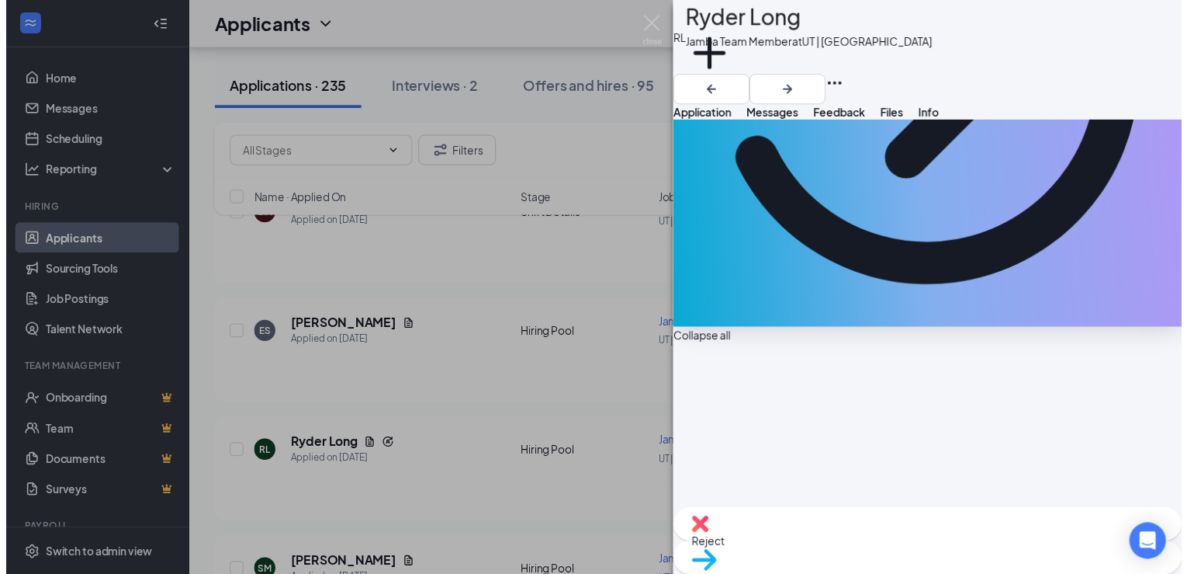
scroll to position [335, 0]
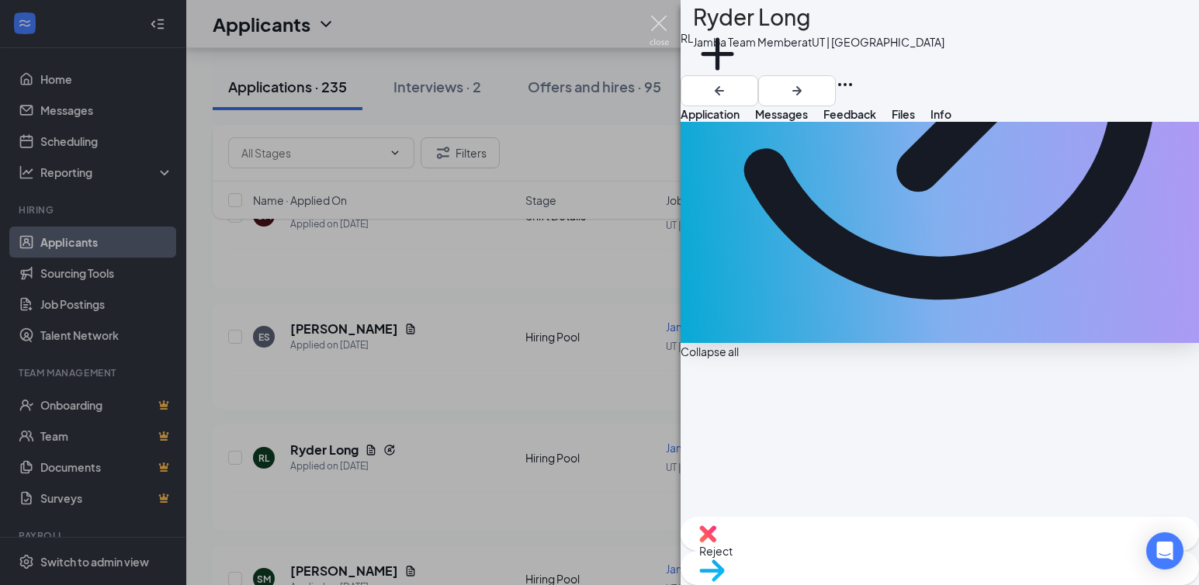
drag, startPoint x: 660, startPoint y: 21, endPoint x: 660, endPoint y: 43, distance: 21.7
click at [660, 21] on img at bounding box center [659, 31] width 19 height 30
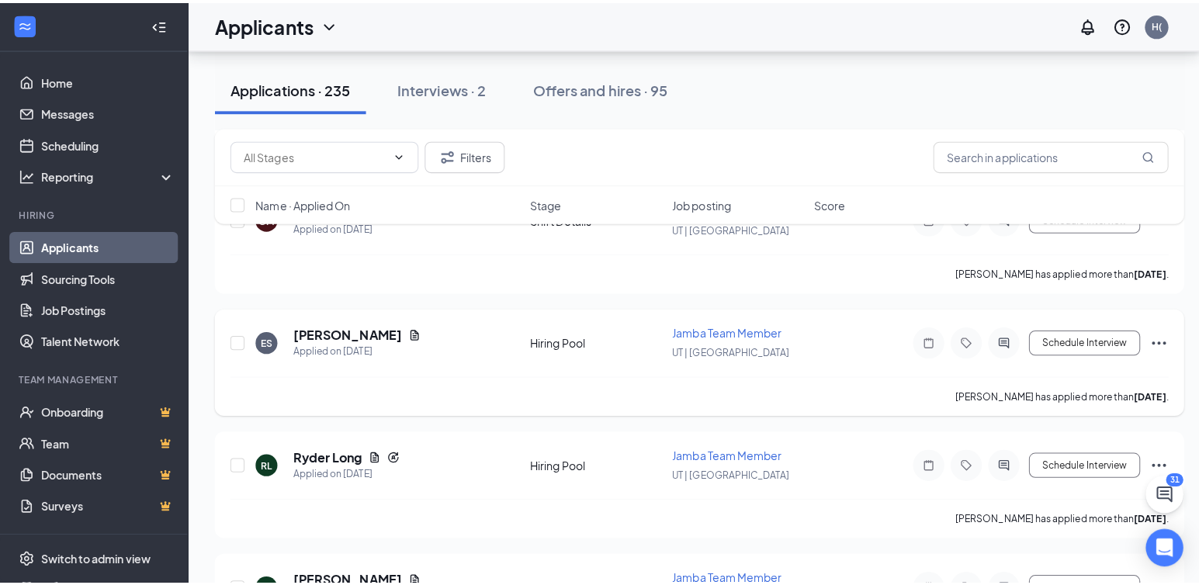
scroll to position [11316, 0]
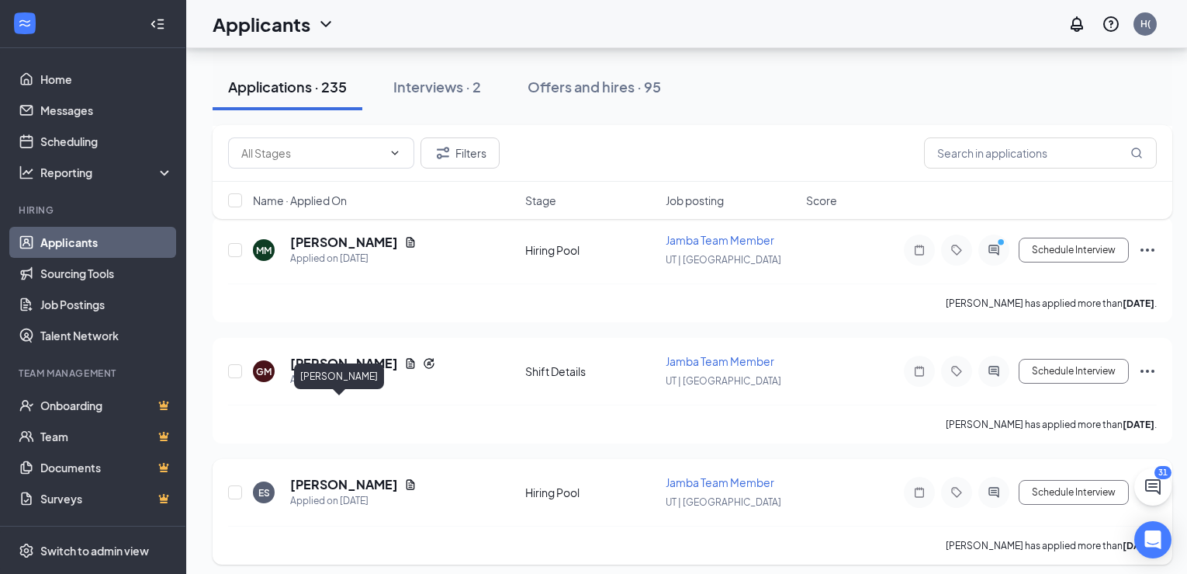
click at [333, 476] on h5 "[PERSON_NAME]" at bounding box center [344, 484] width 108 height 17
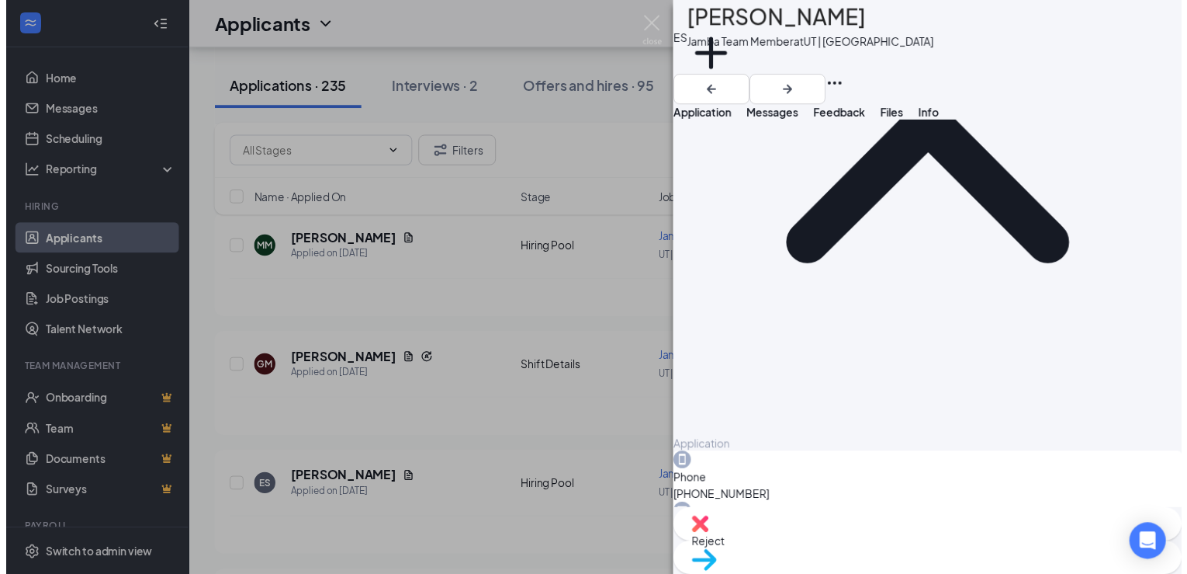
scroll to position [204, 0]
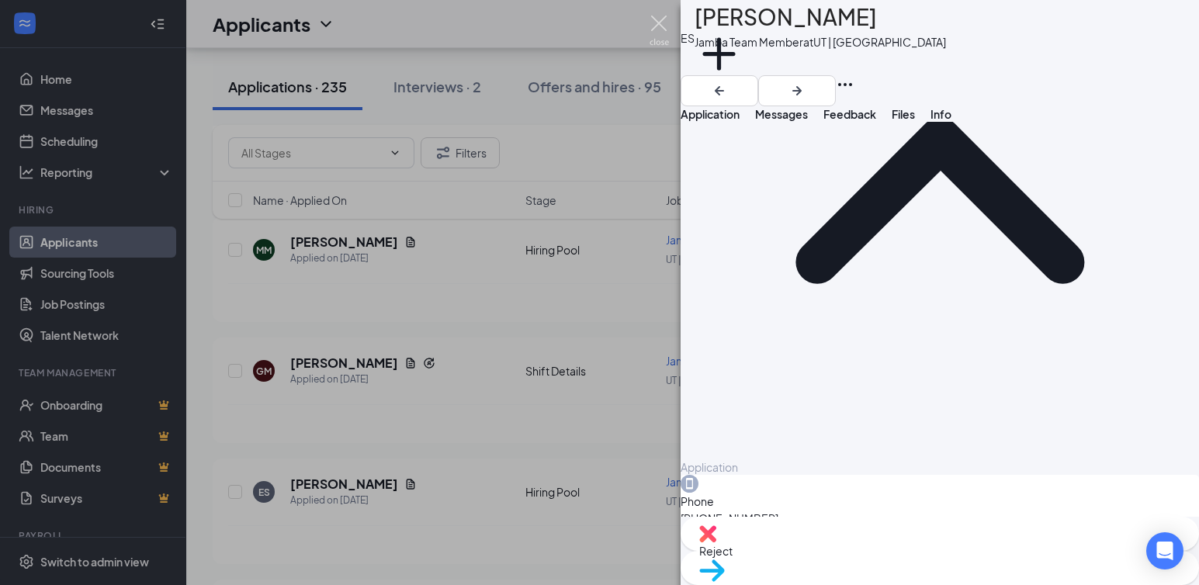
click at [661, 19] on img at bounding box center [659, 31] width 19 height 30
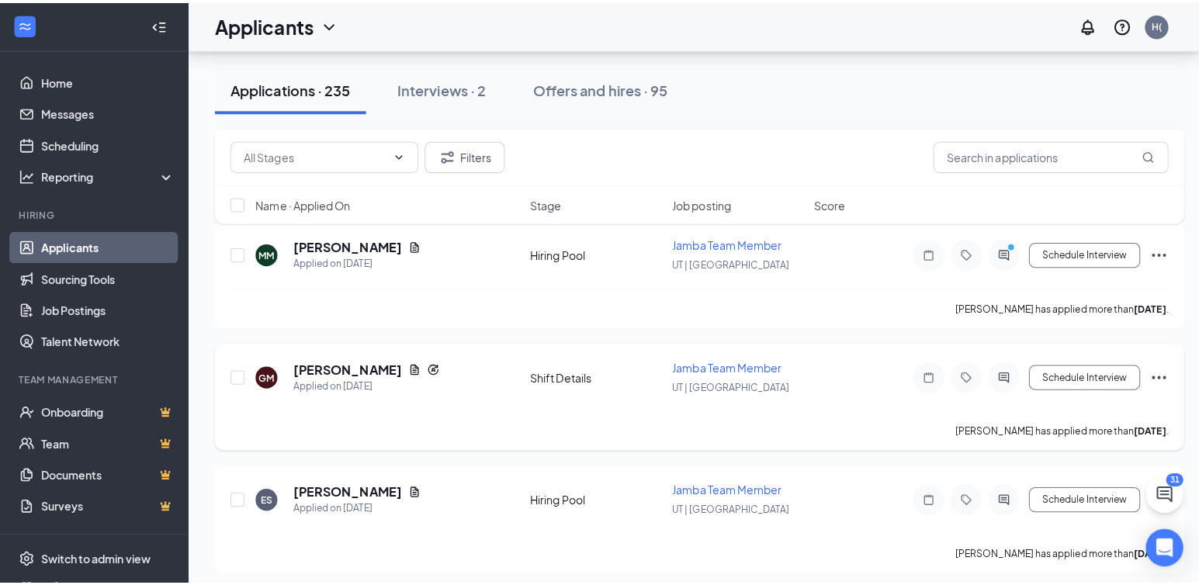
scroll to position [11161, 0]
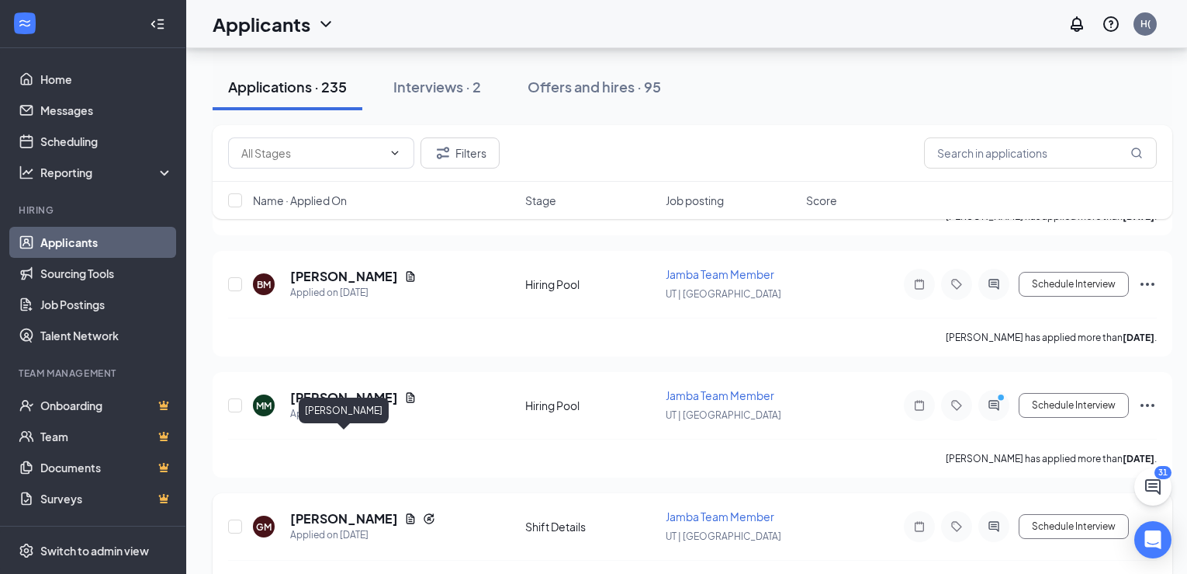
click at [357, 510] on h5 "[PERSON_NAME]" at bounding box center [344, 518] width 108 height 17
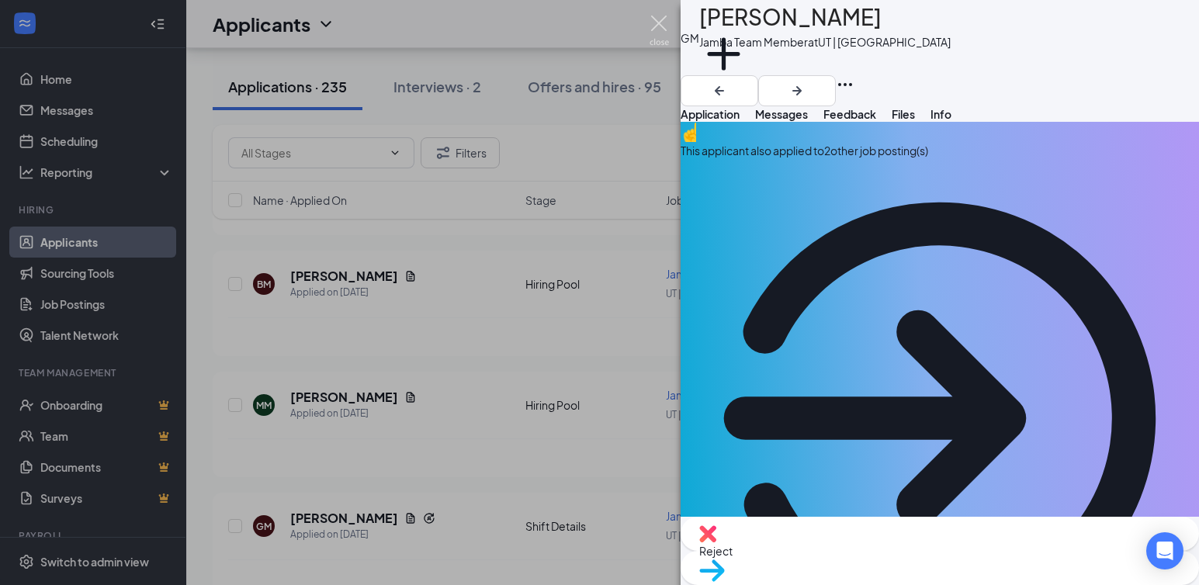
click at [658, 19] on img at bounding box center [659, 31] width 19 height 30
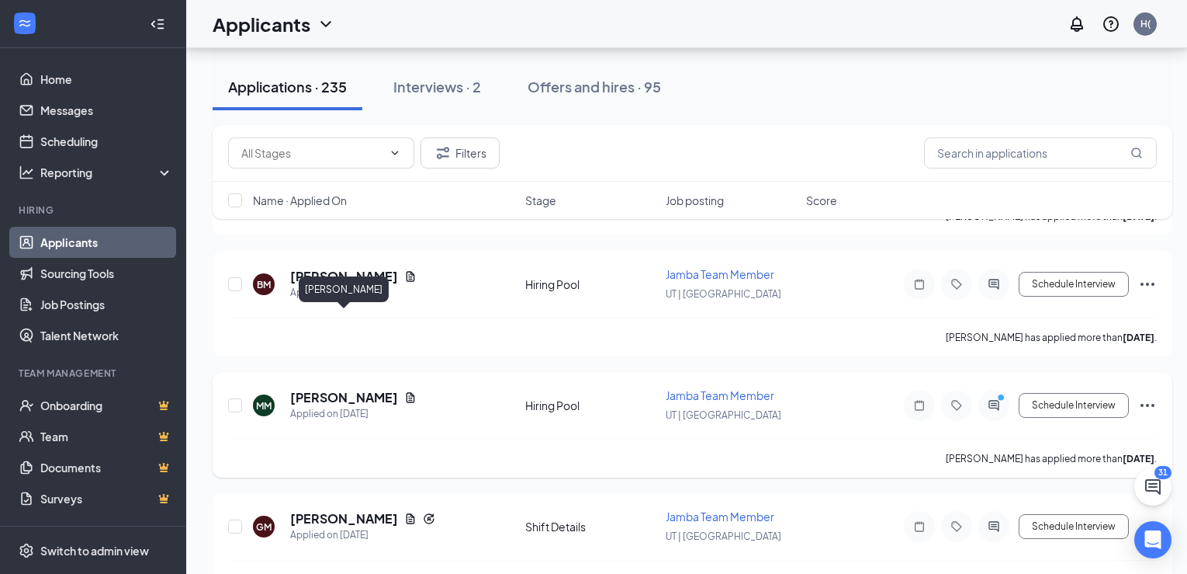
click at [333, 389] on h5 "[PERSON_NAME]" at bounding box center [344, 397] width 108 height 17
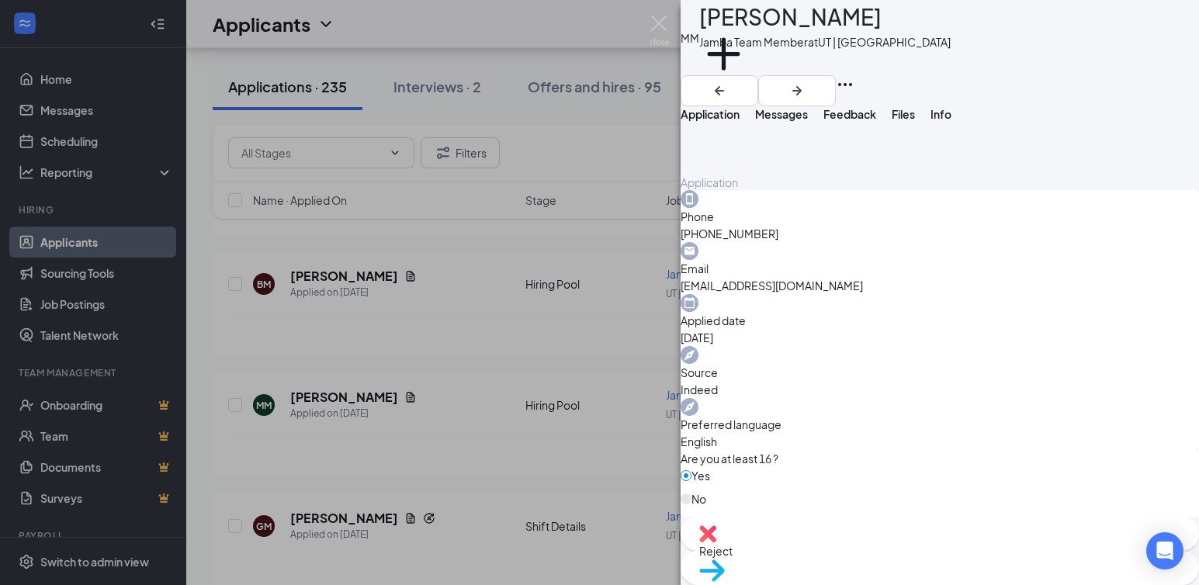
scroll to position [454, 0]
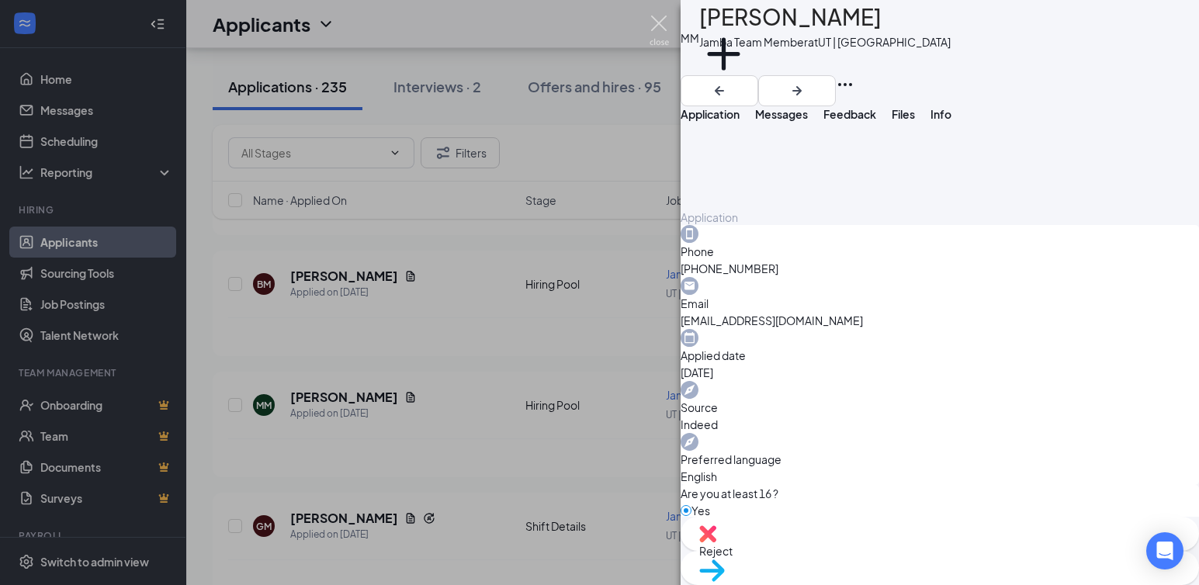
click at [660, 19] on img at bounding box center [659, 31] width 19 height 30
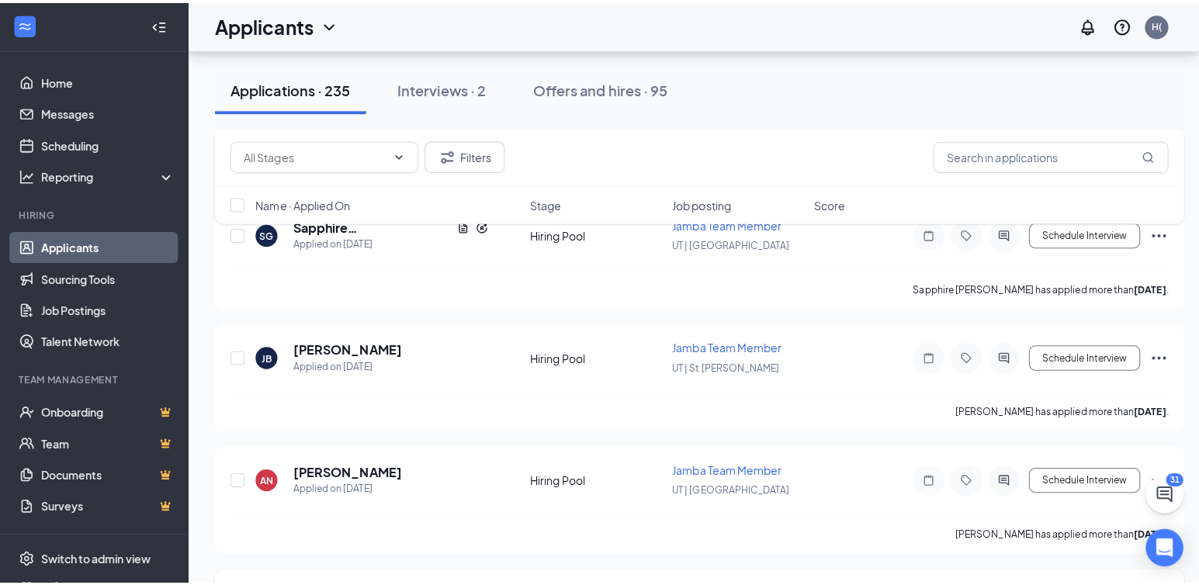
scroll to position [10850, 0]
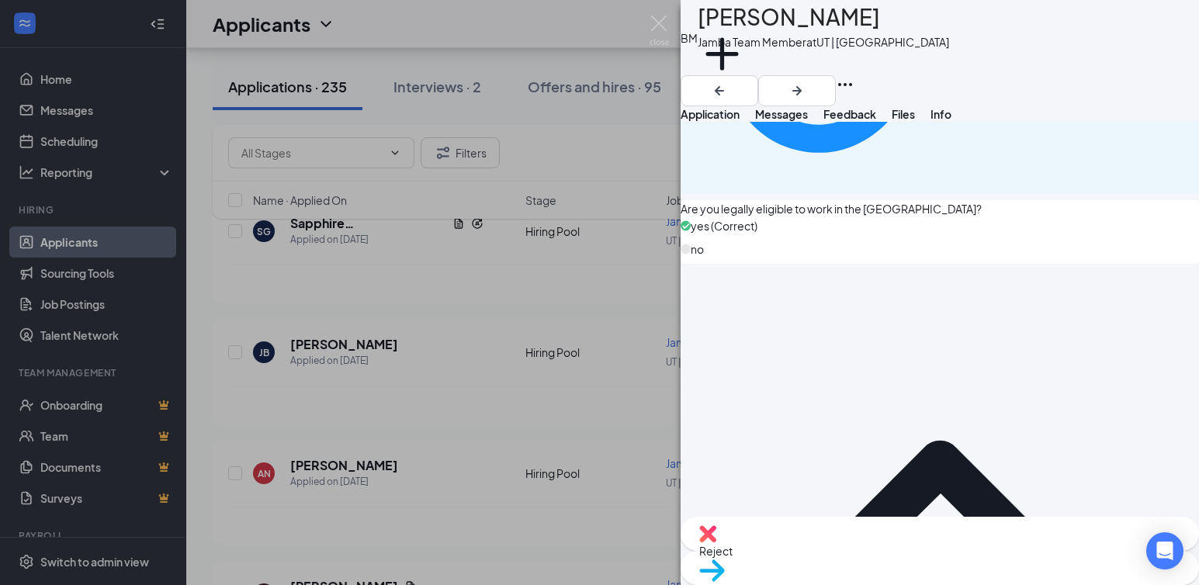
scroll to position [1216, 0]
click at [725, 529] on img at bounding box center [712, 571] width 26 height 23
type input "Phone Interview (next stage)"
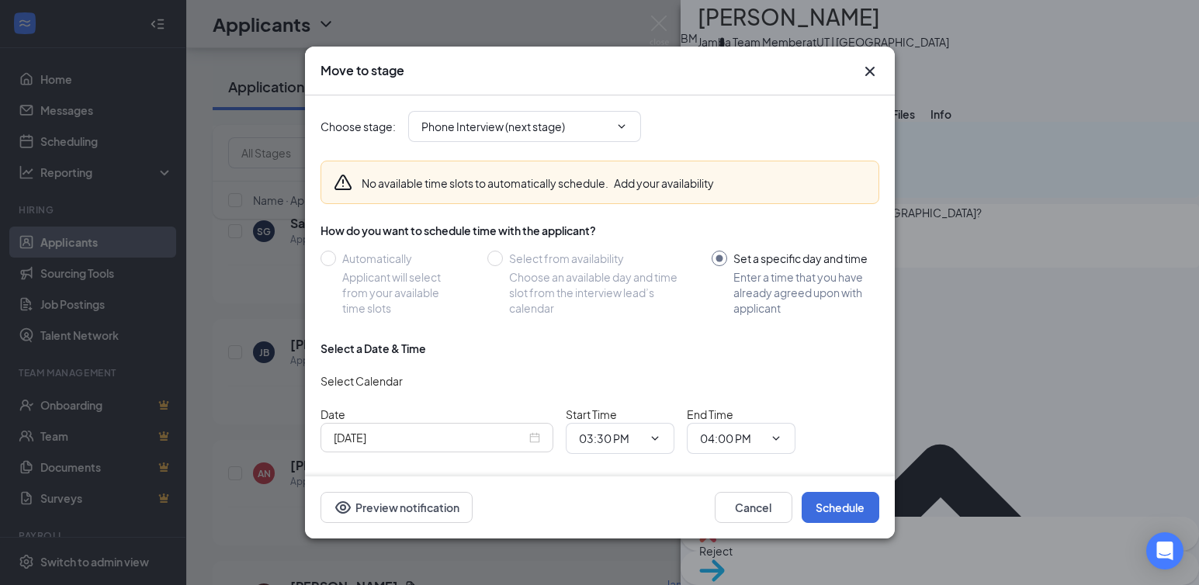
click at [873, 69] on icon "Cross" at bounding box center [869, 71] width 9 height 9
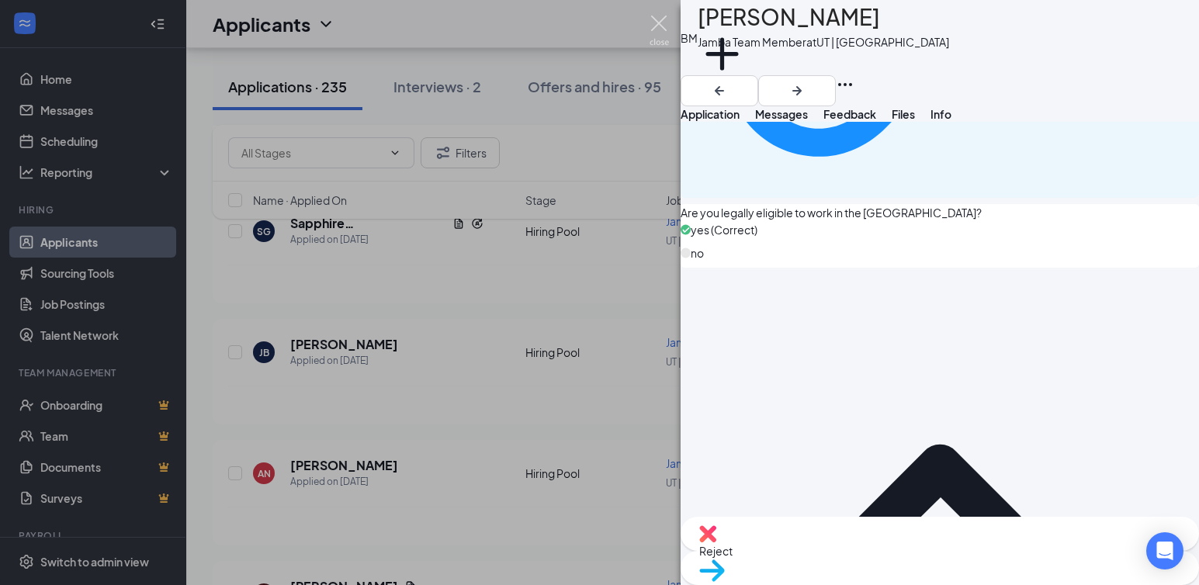
click at [665, 20] on img at bounding box center [659, 31] width 19 height 30
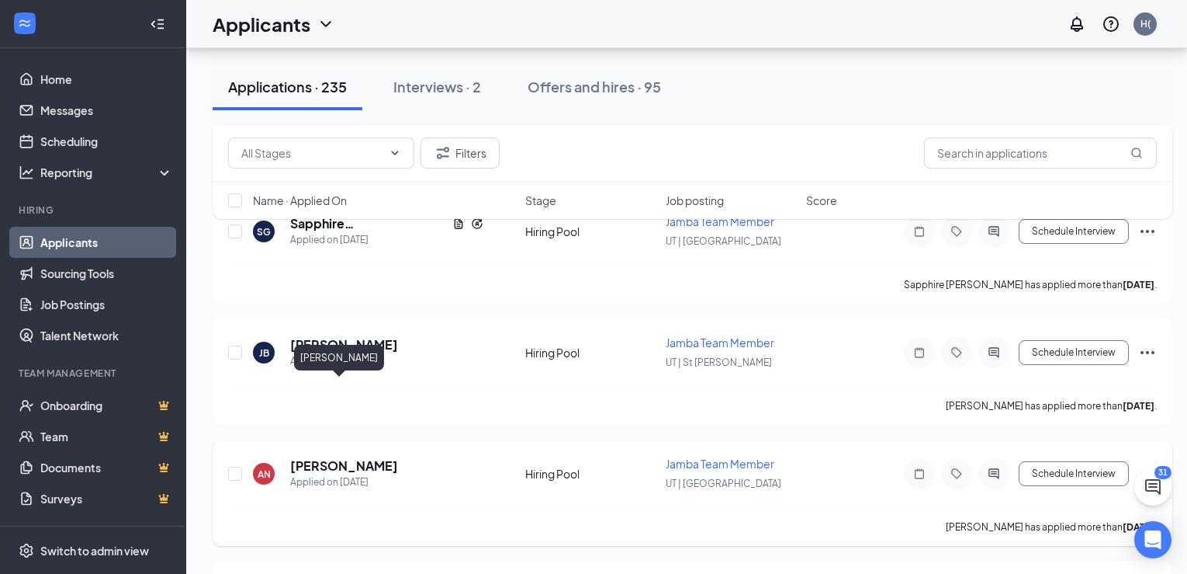
click at [331, 457] on h5 "[PERSON_NAME]" at bounding box center [344, 465] width 108 height 17
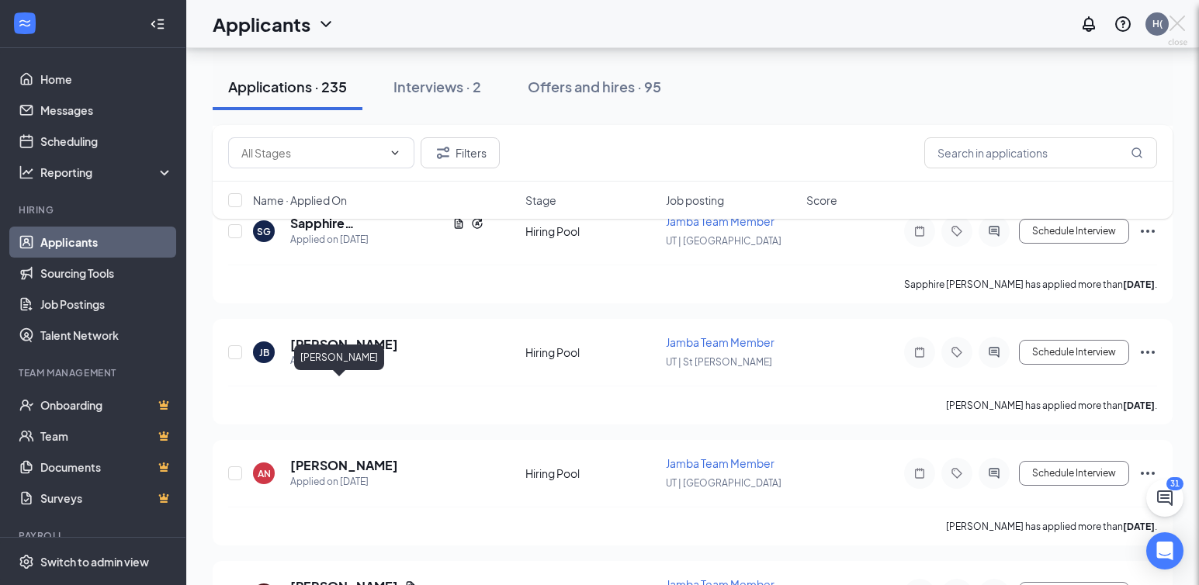
click at [307, 457] on h5 "[PERSON_NAME]" at bounding box center [344, 465] width 108 height 17
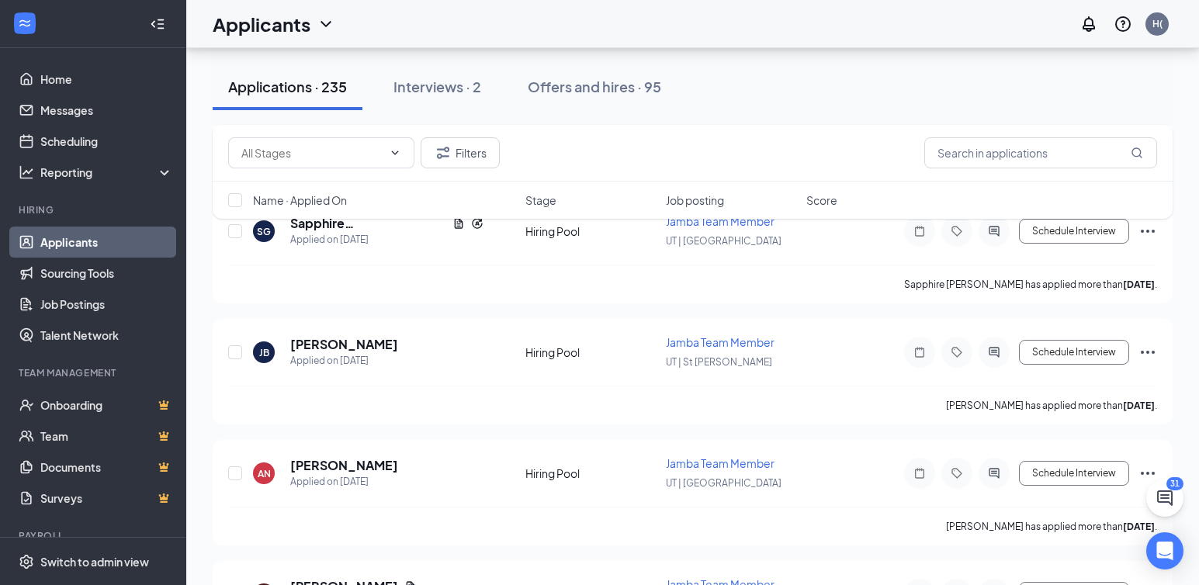
click at [307, 457] on h5 "[PERSON_NAME]" at bounding box center [344, 465] width 108 height 17
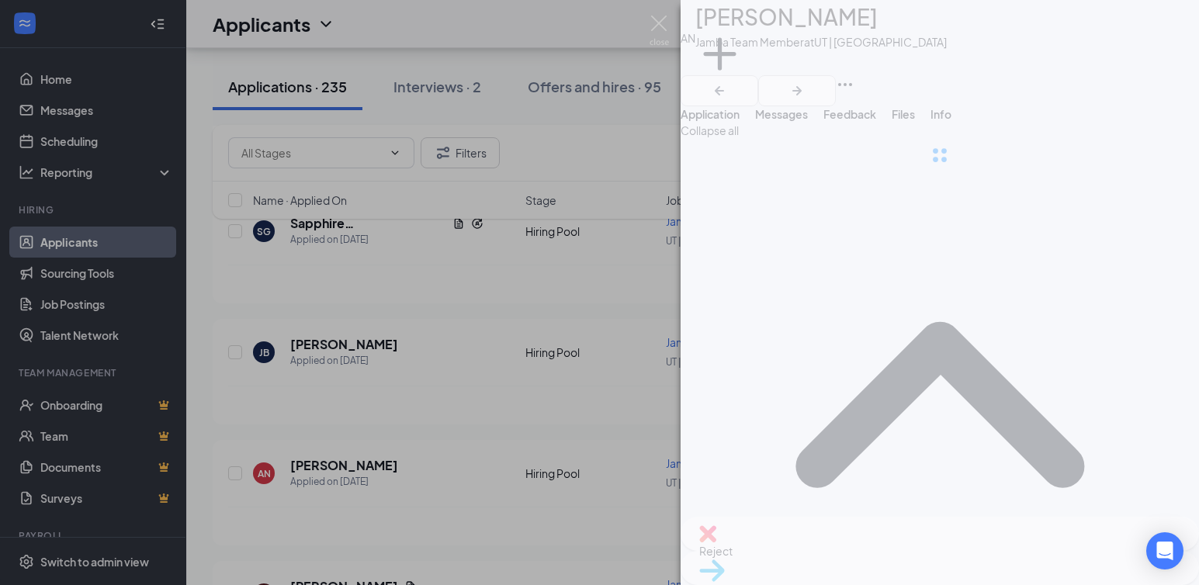
drag, startPoint x: 315, startPoint y: 383, endPoint x: 810, endPoint y: 446, distance: 499.1
click at [426, 404] on div "AN [PERSON_NAME] Jamba Team Member at [GEOGRAPHIC_DATA] | [GEOGRAPHIC_DATA] Add…" at bounding box center [599, 292] width 1199 height 585
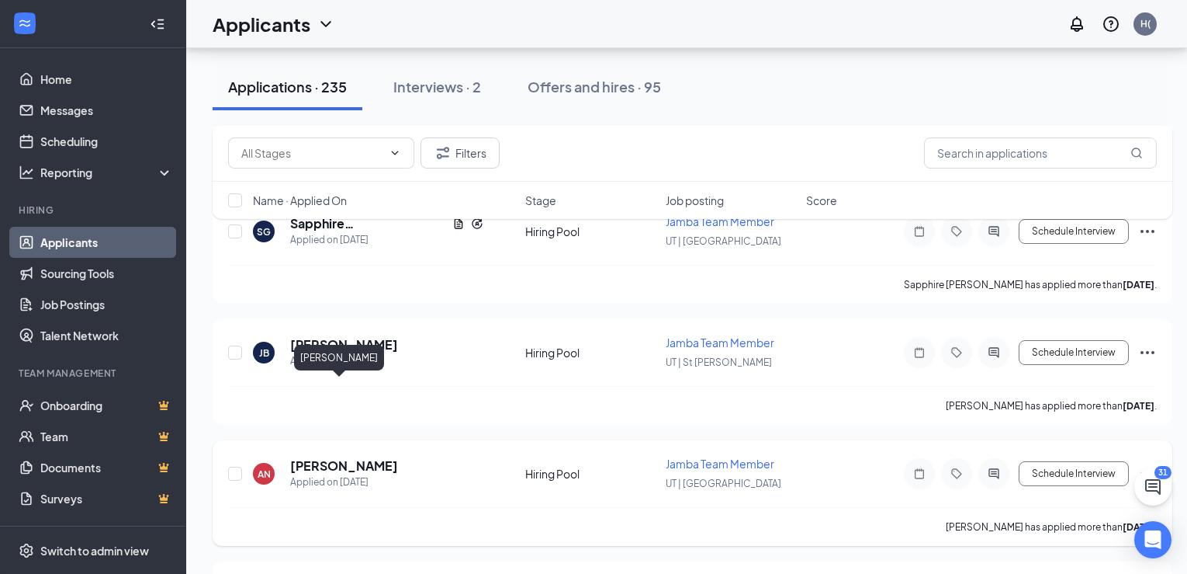
click at [324, 457] on h5 "[PERSON_NAME]" at bounding box center [344, 465] width 108 height 17
click at [407, 392] on div "AN [PERSON_NAME] Jamba Team Member at [GEOGRAPHIC_DATA] | [GEOGRAPHIC_DATA] Add…" at bounding box center [593, 287] width 1187 height 574
click at [360, 457] on h5 "[PERSON_NAME]" at bounding box center [344, 465] width 108 height 17
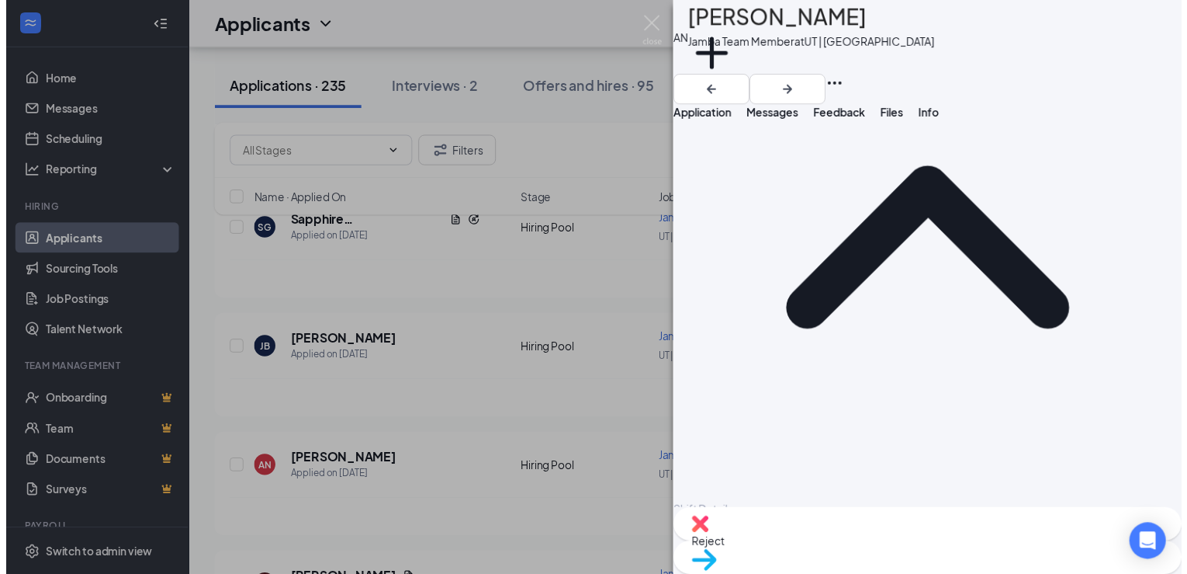
scroll to position [1091, 0]
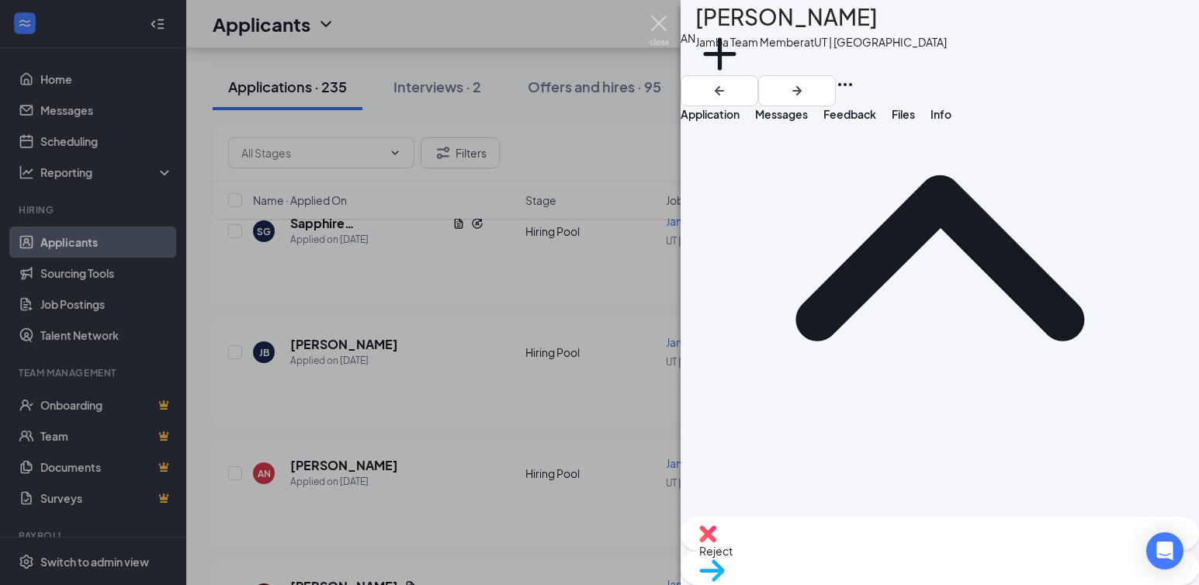
click at [658, 24] on img at bounding box center [659, 31] width 19 height 30
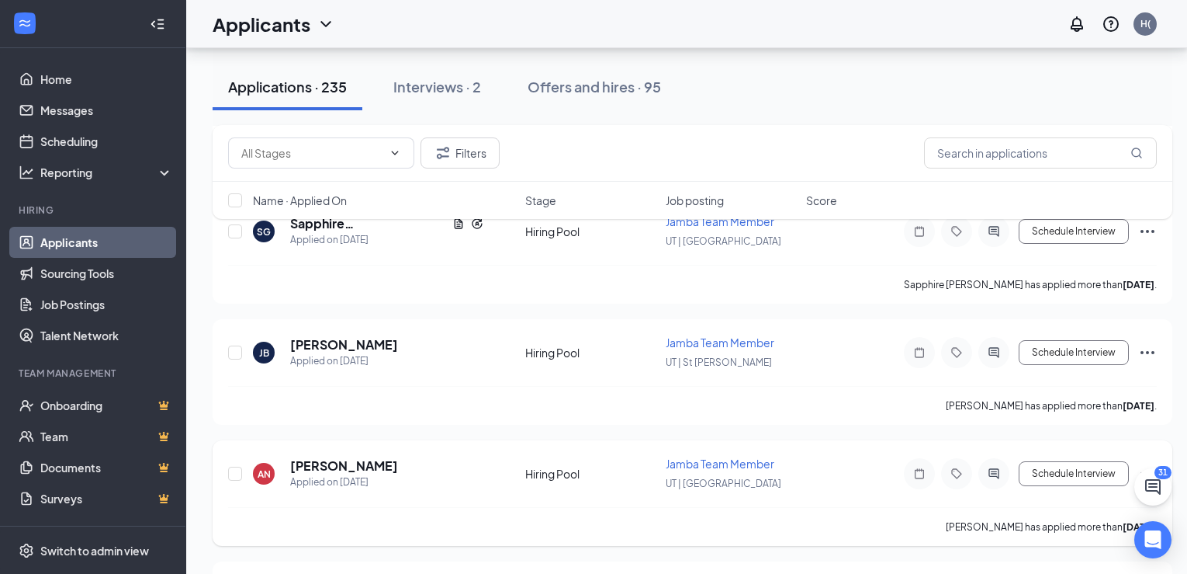
scroll to position [10695, 0]
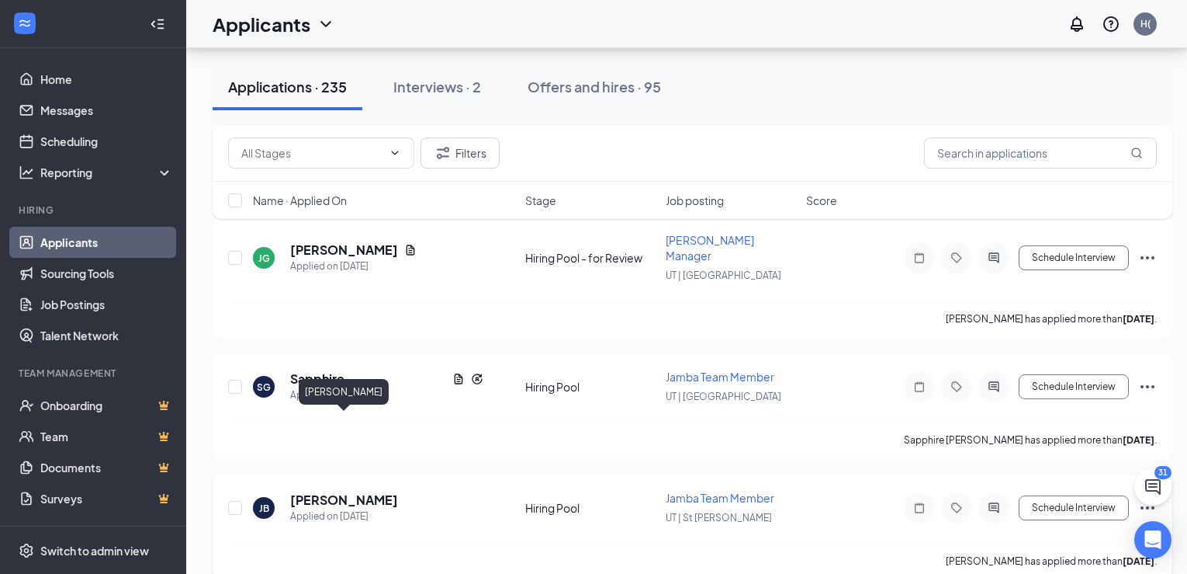
click at [331, 491] on h5 "[PERSON_NAME]" at bounding box center [344, 499] width 108 height 17
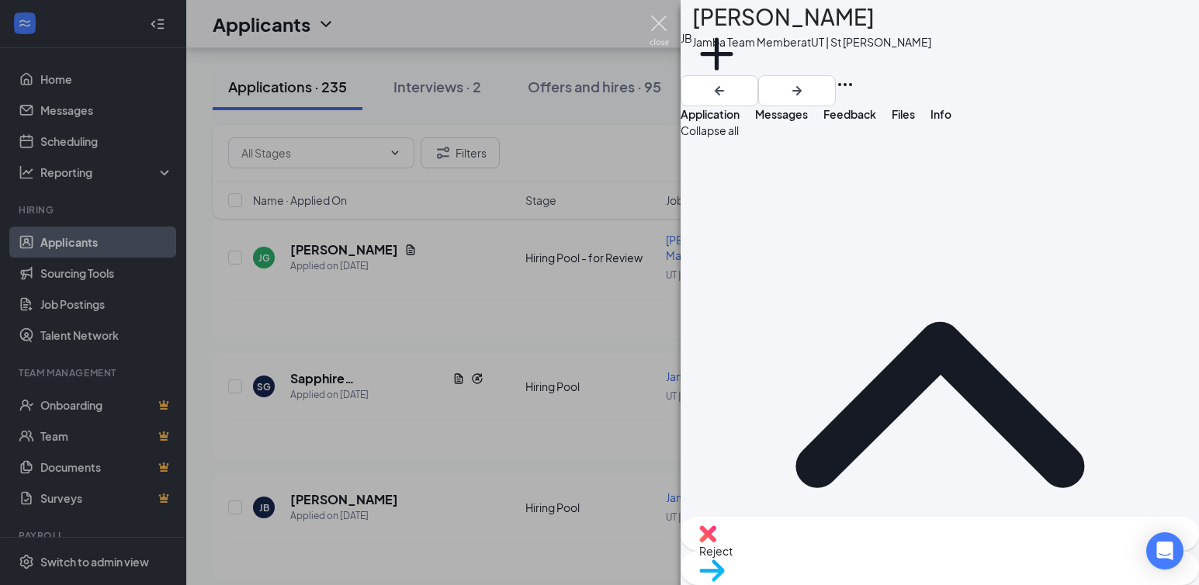
click at [664, 19] on img at bounding box center [659, 31] width 19 height 30
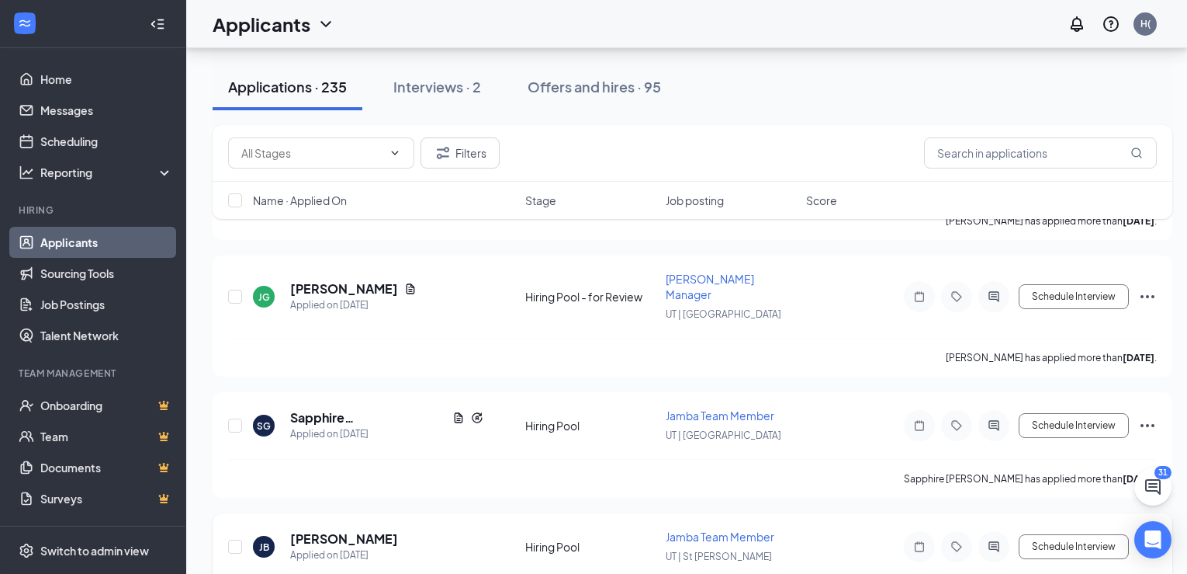
scroll to position [10618, 0]
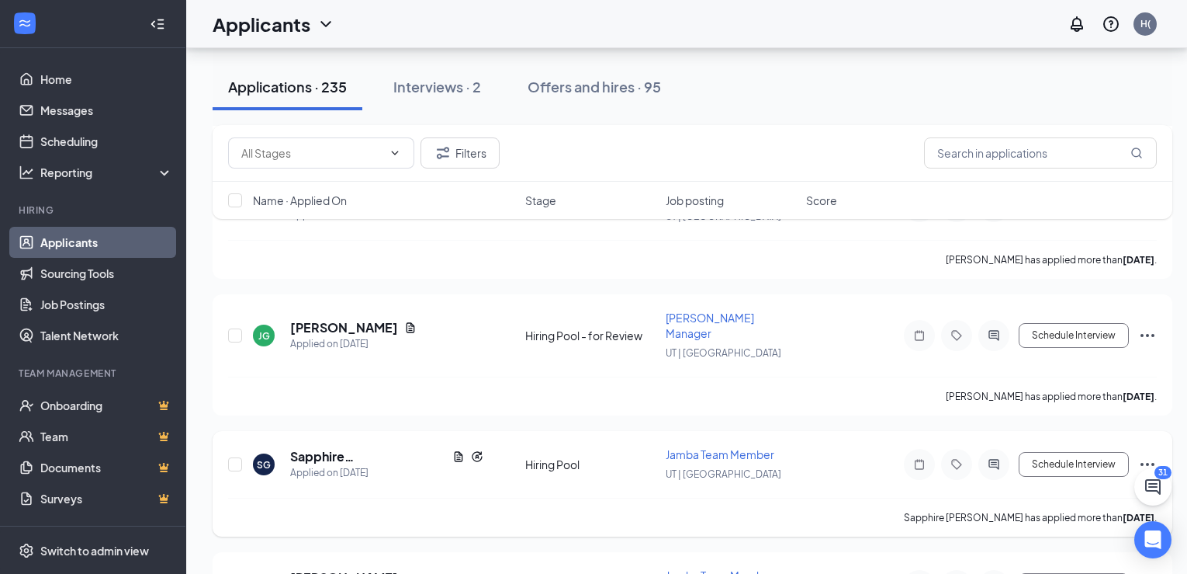
click at [705, 447] on span "Jamba Team Member" at bounding box center [720, 454] width 109 height 14
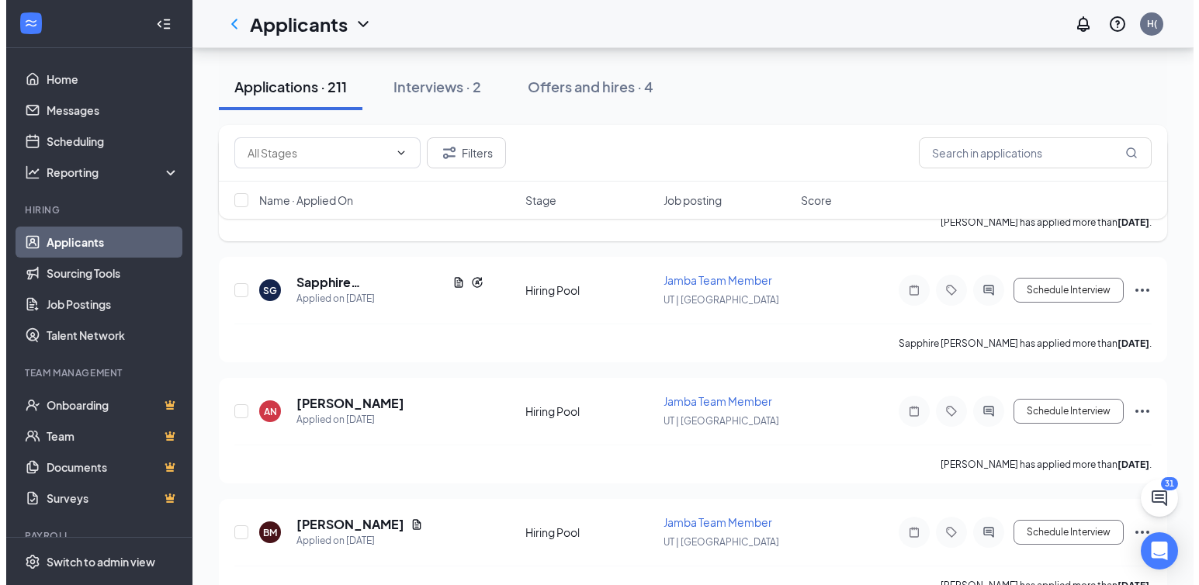
scroll to position [9158, 0]
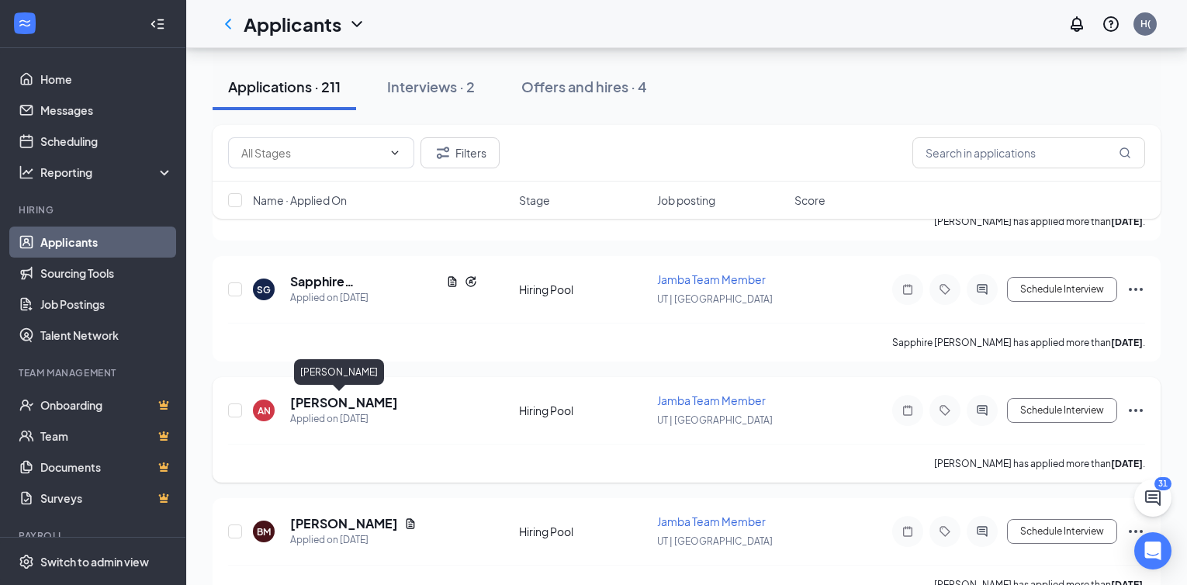
click at [335, 404] on h5 "[PERSON_NAME]" at bounding box center [344, 402] width 108 height 17
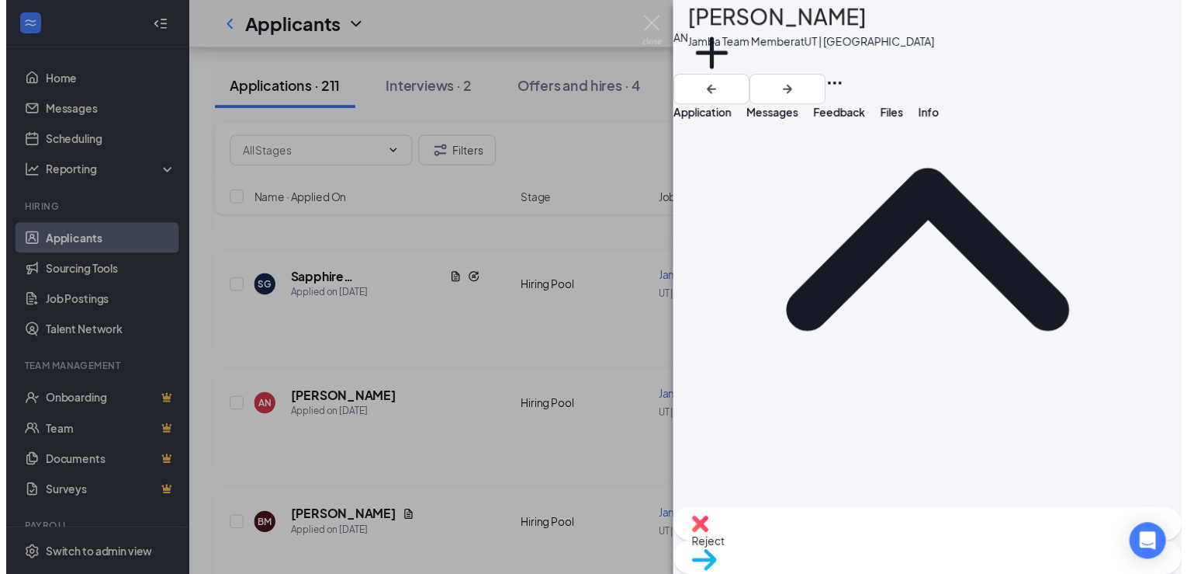
scroll to position [1097, 0]
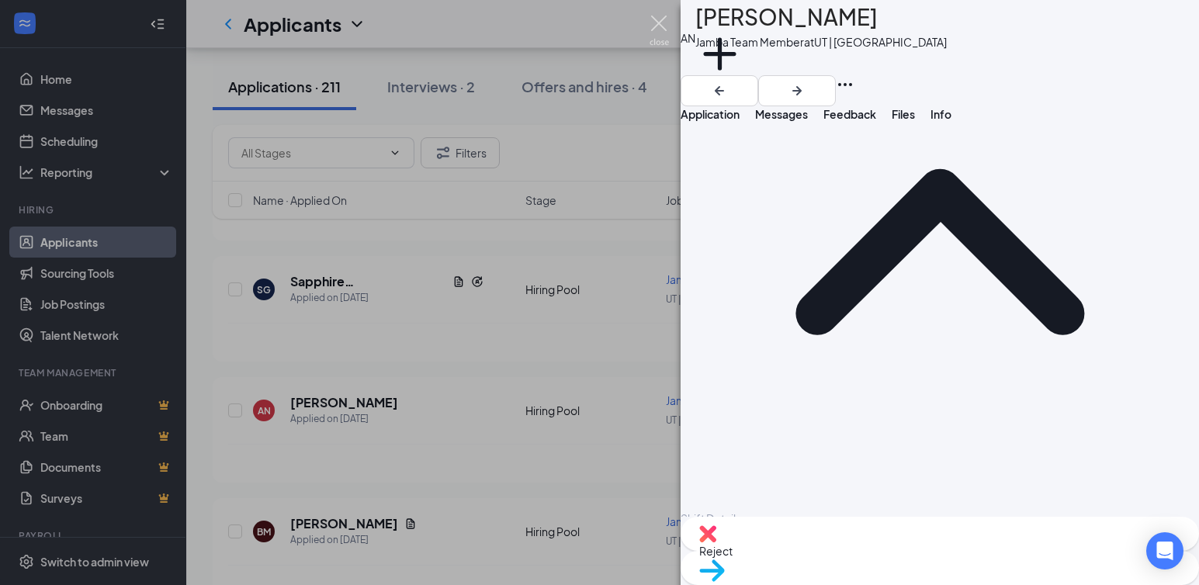
click at [661, 24] on img at bounding box center [659, 31] width 19 height 30
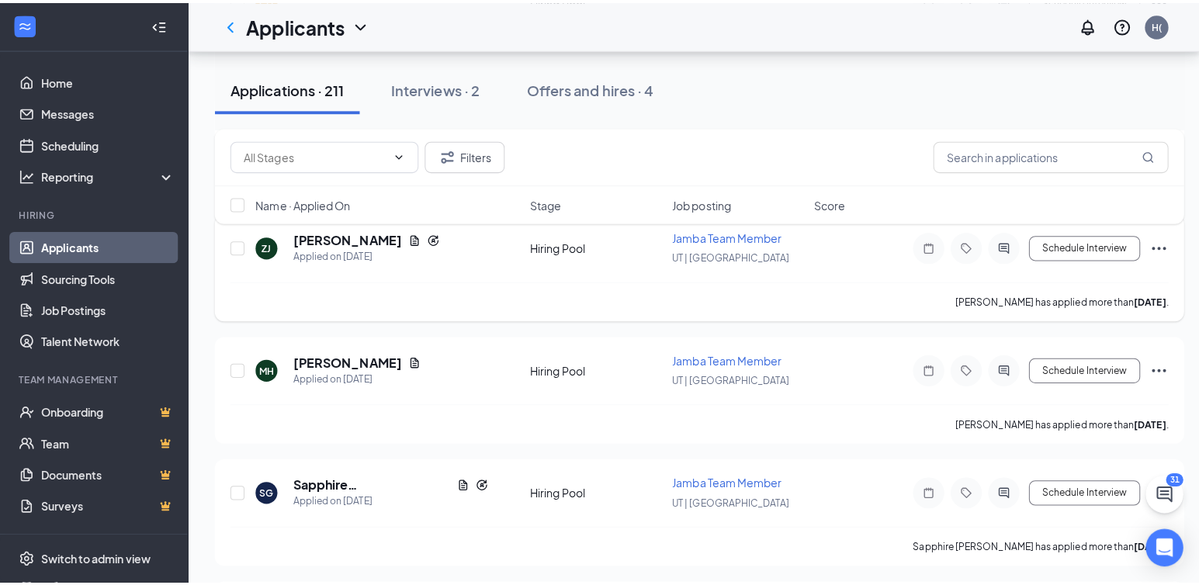
scroll to position [8926, 0]
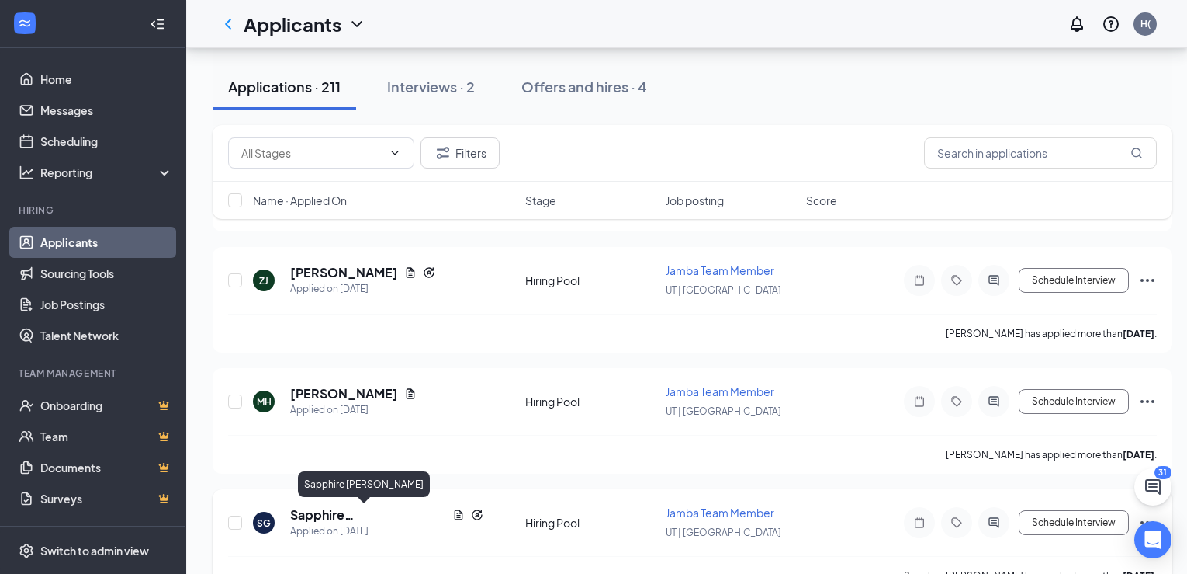
click at [343, 517] on h5 "Sapphire [PERSON_NAME]" at bounding box center [368, 514] width 156 height 17
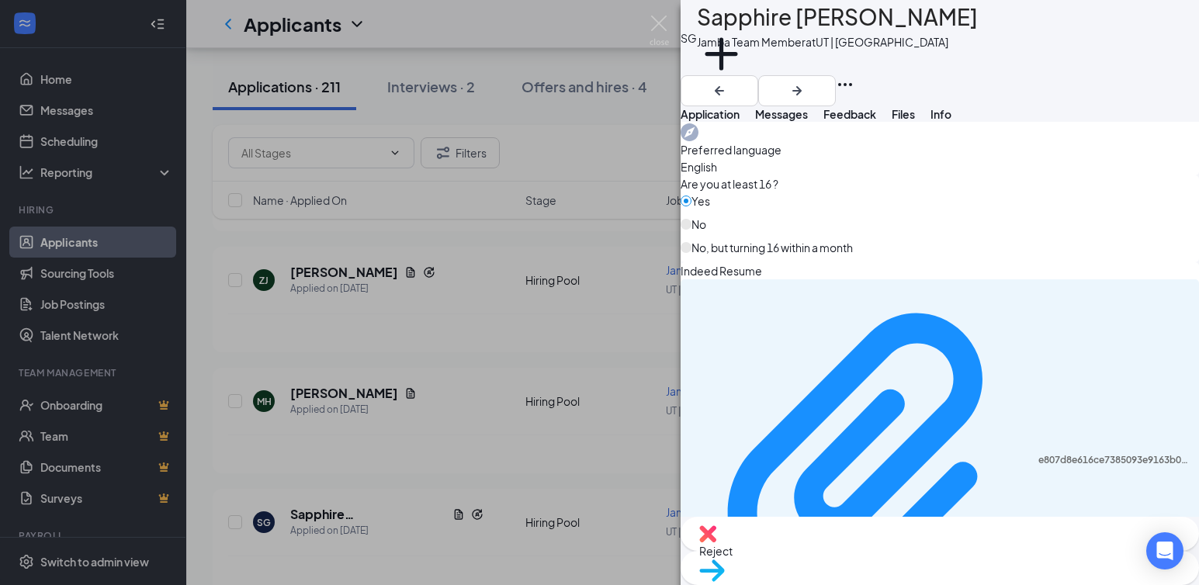
scroll to position [1319, 0]
click at [657, 23] on img at bounding box center [659, 31] width 19 height 30
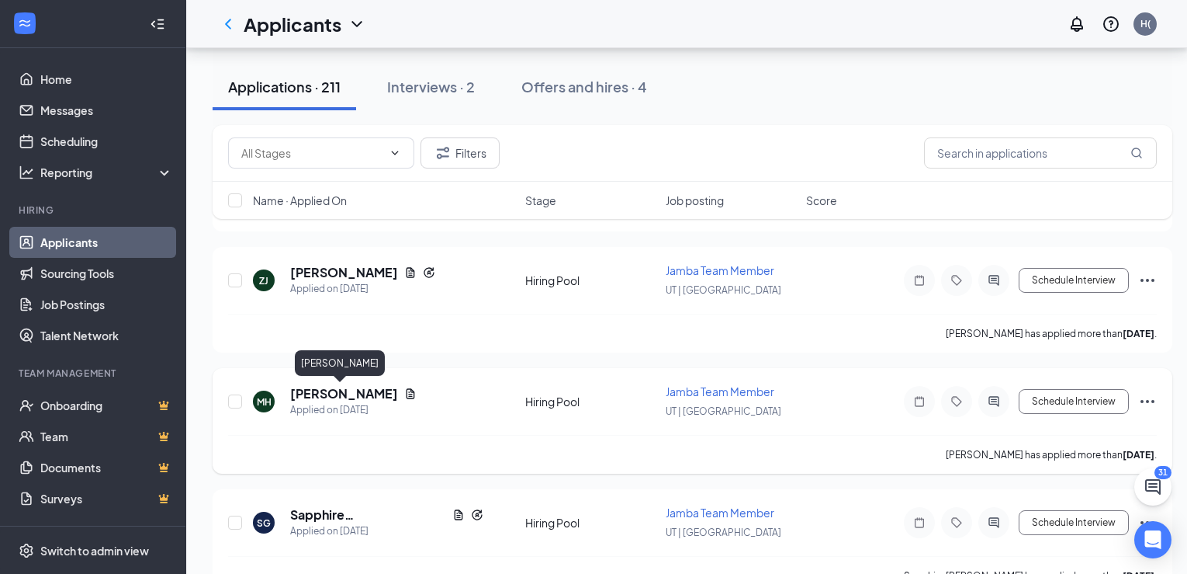
click at [344, 393] on h5 "[PERSON_NAME]" at bounding box center [344, 393] width 108 height 17
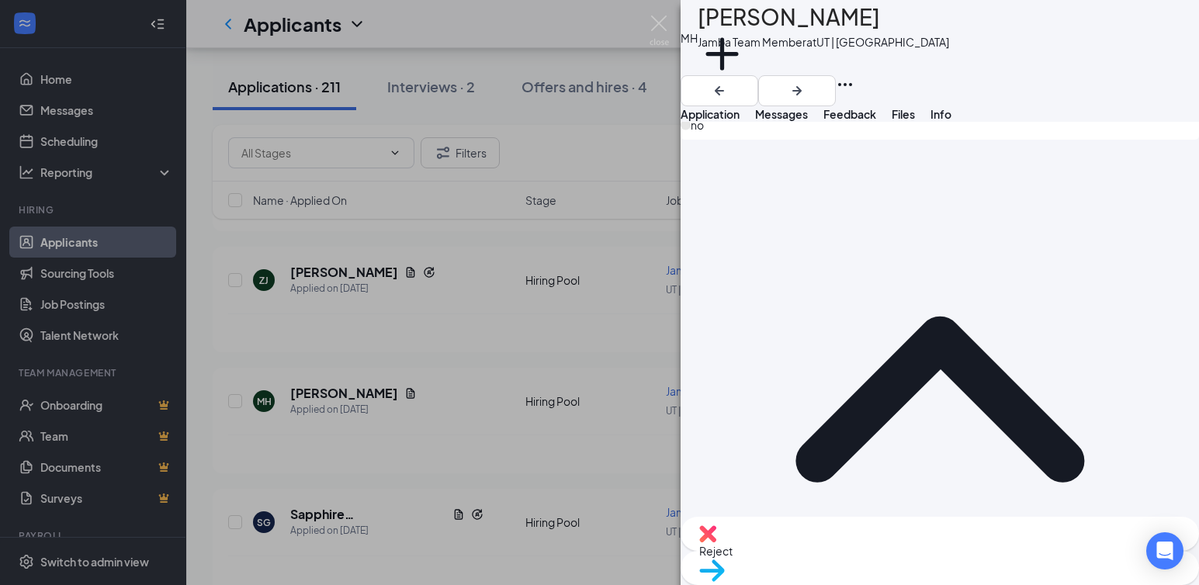
scroll to position [1347, 0]
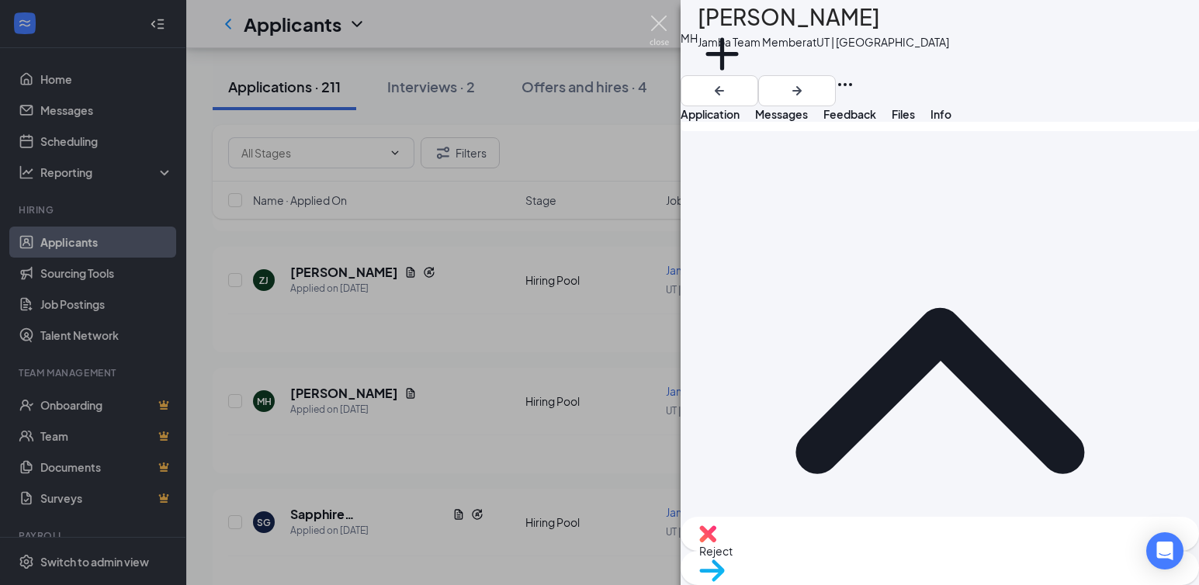
drag, startPoint x: 660, startPoint y: 25, endPoint x: 703, endPoint y: 229, distance: 208.5
click at [660, 26] on img at bounding box center [659, 31] width 19 height 30
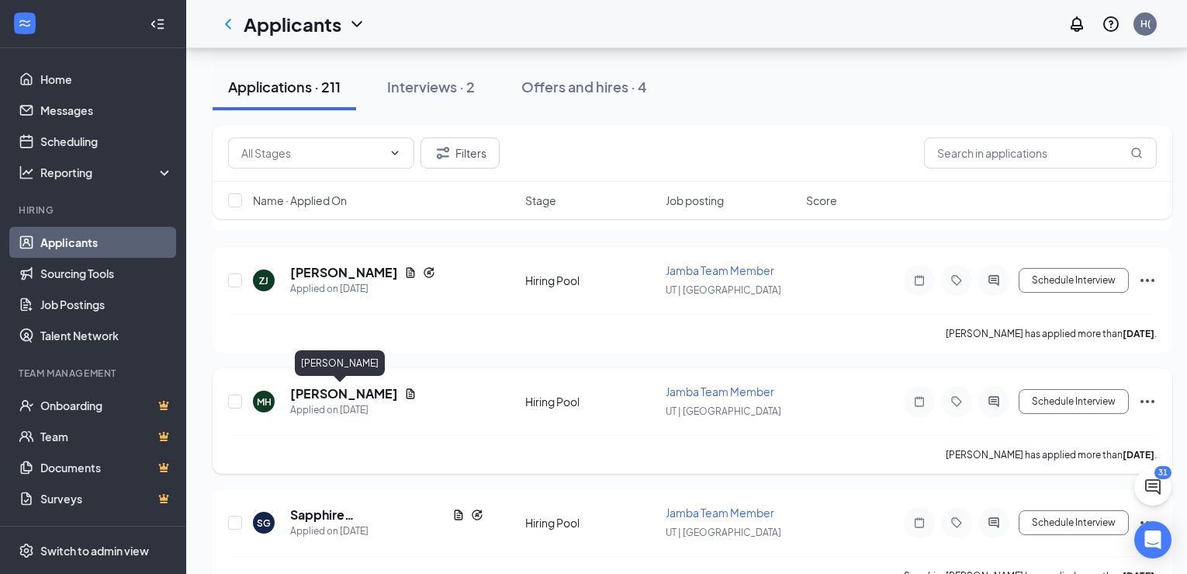
click at [339, 387] on h5 "[PERSON_NAME]" at bounding box center [344, 393] width 108 height 17
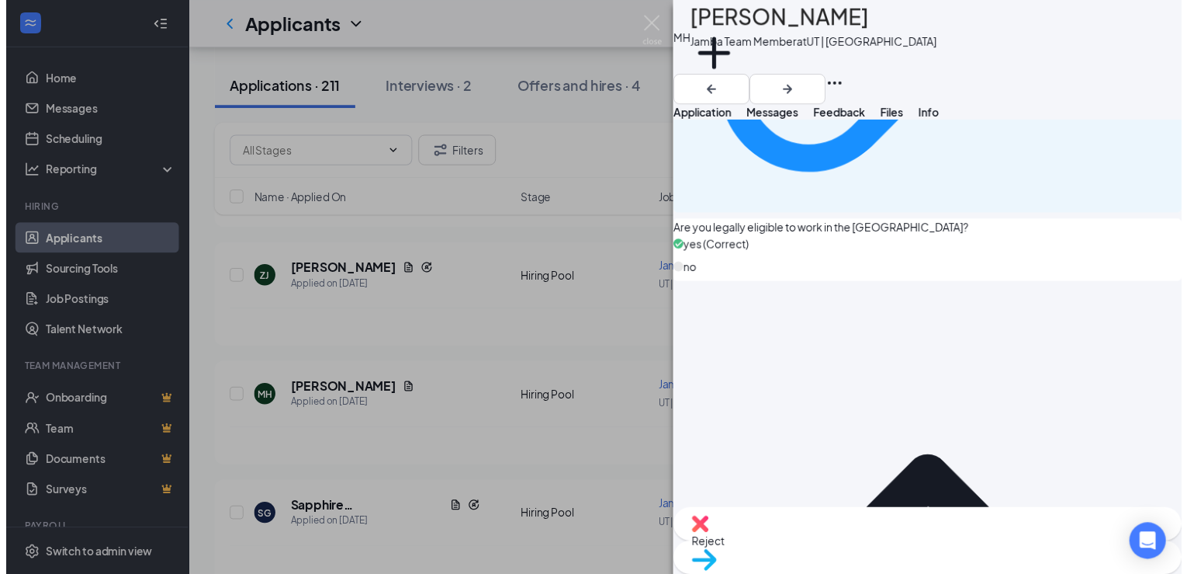
scroll to position [1191, 0]
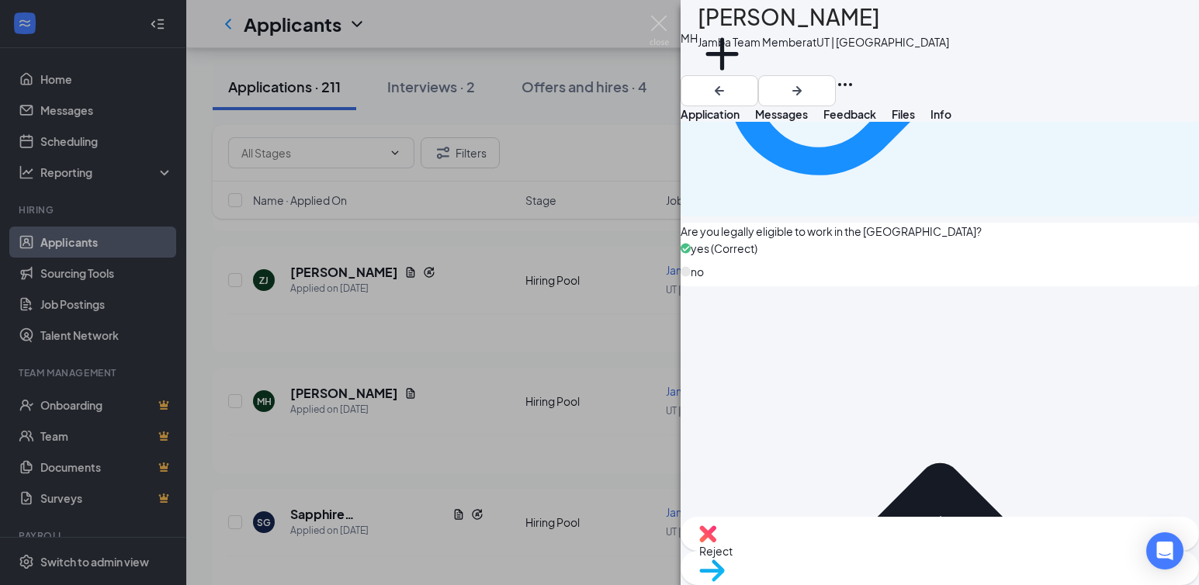
click at [664, 22] on img at bounding box center [659, 31] width 19 height 30
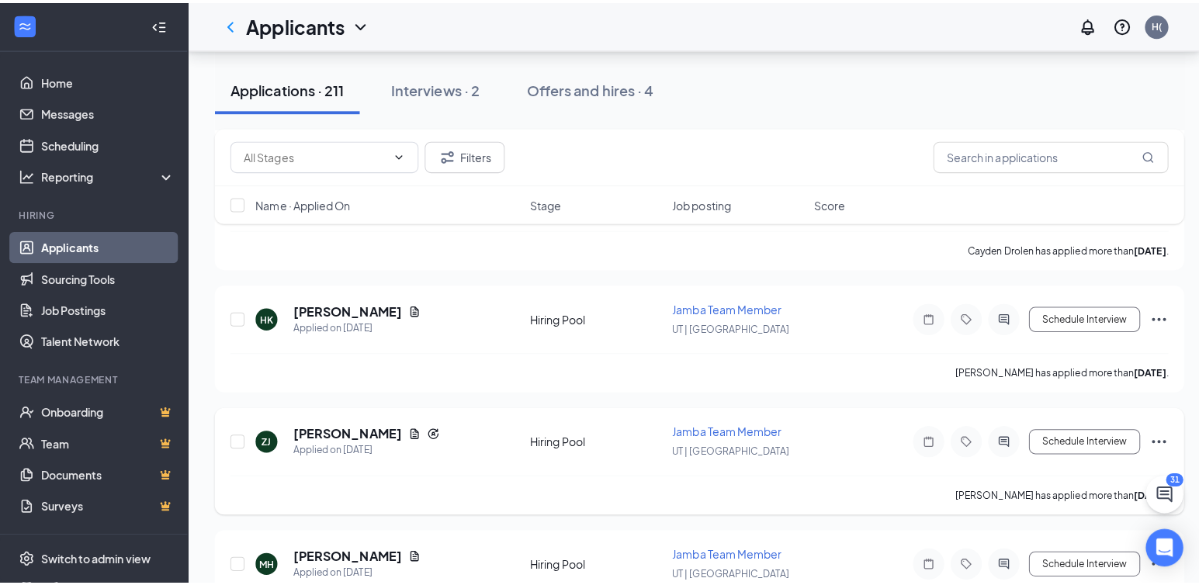
scroll to position [8770, 0]
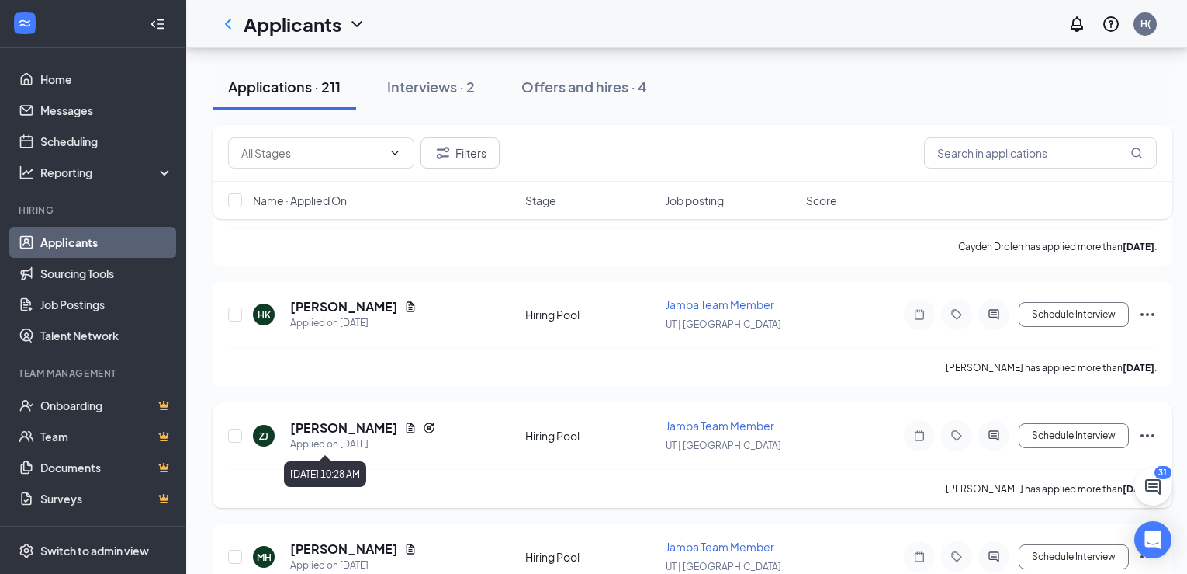
click at [338, 423] on h5 "[PERSON_NAME]" at bounding box center [344, 427] width 108 height 17
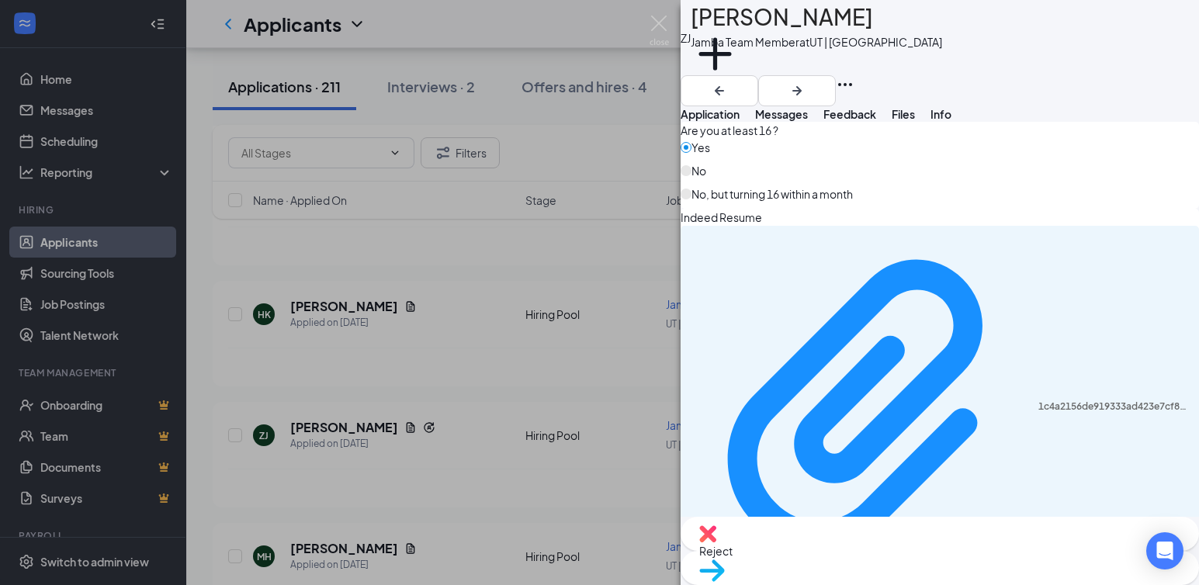
scroll to position [1368, 0]
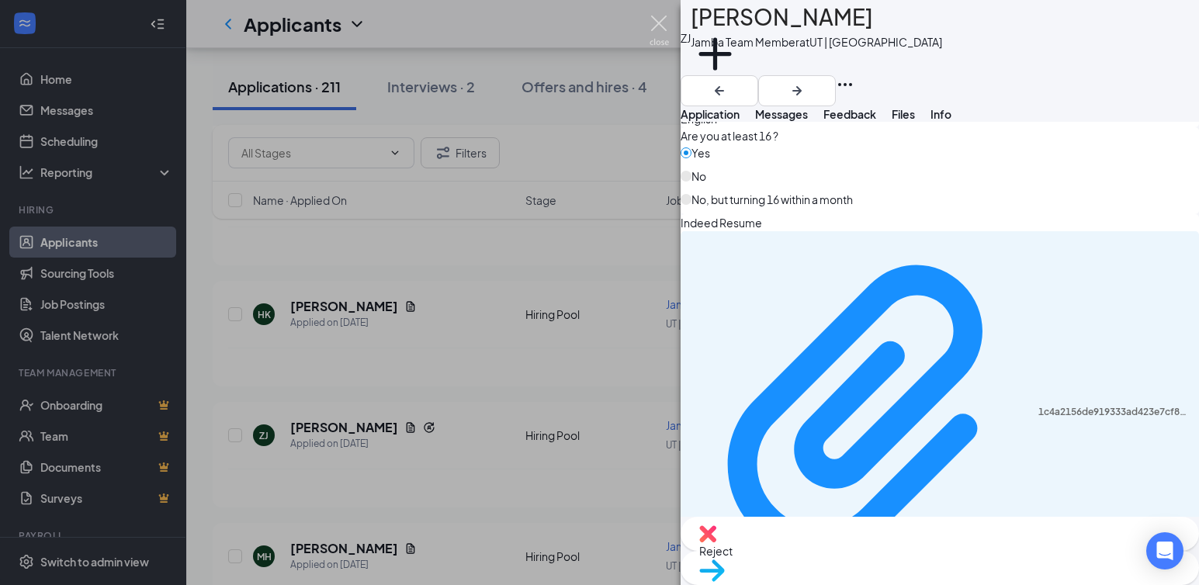
click at [658, 19] on img at bounding box center [659, 31] width 19 height 30
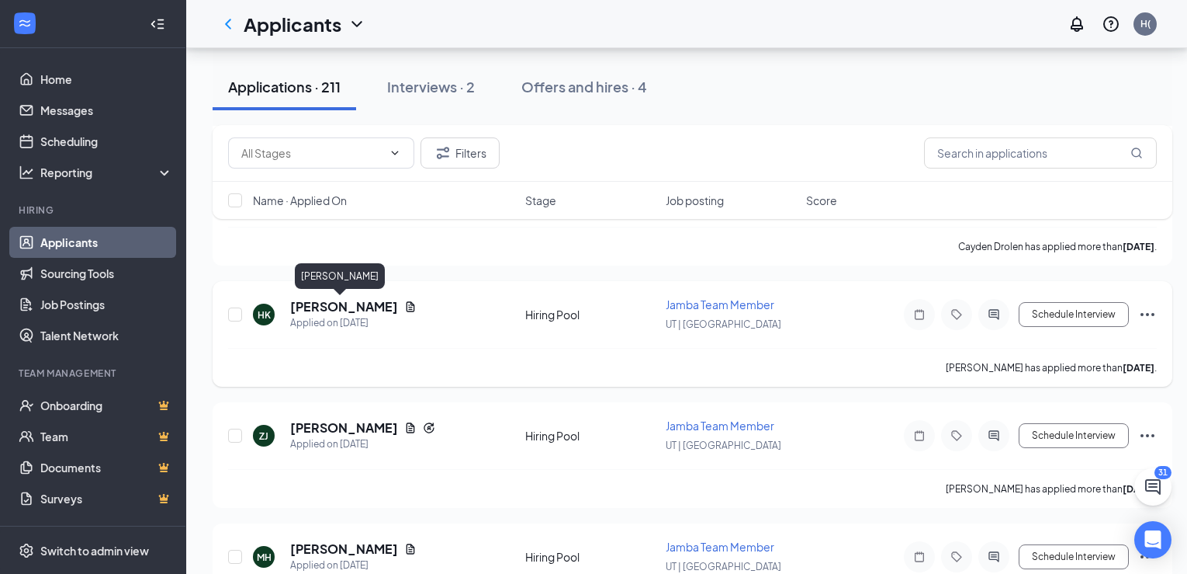
click at [318, 307] on h5 "[PERSON_NAME]" at bounding box center [344, 306] width 108 height 17
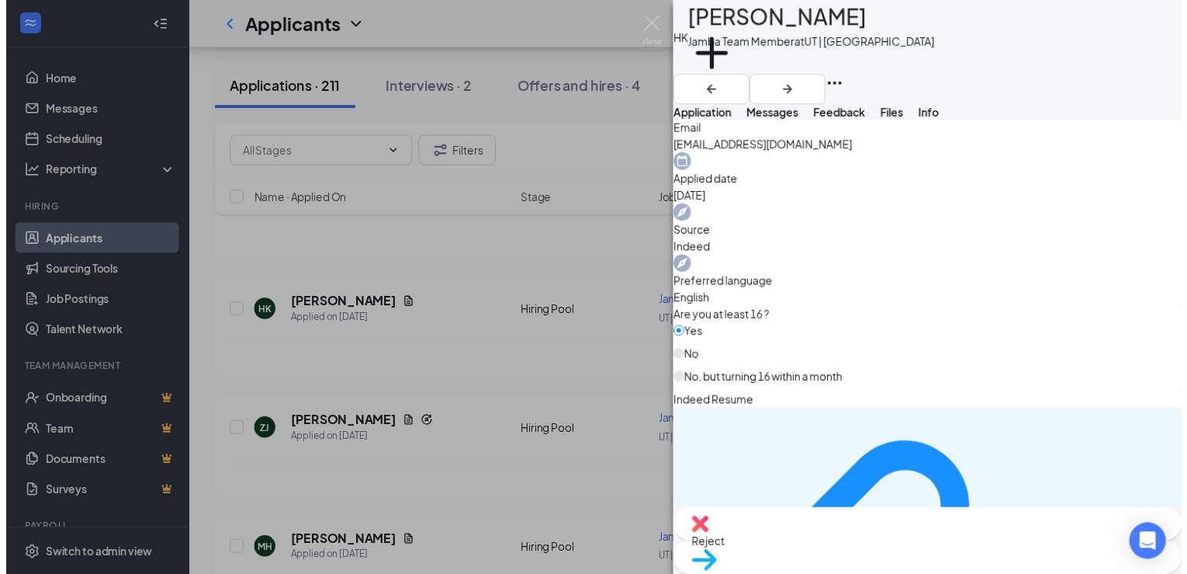
scroll to position [621, 0]
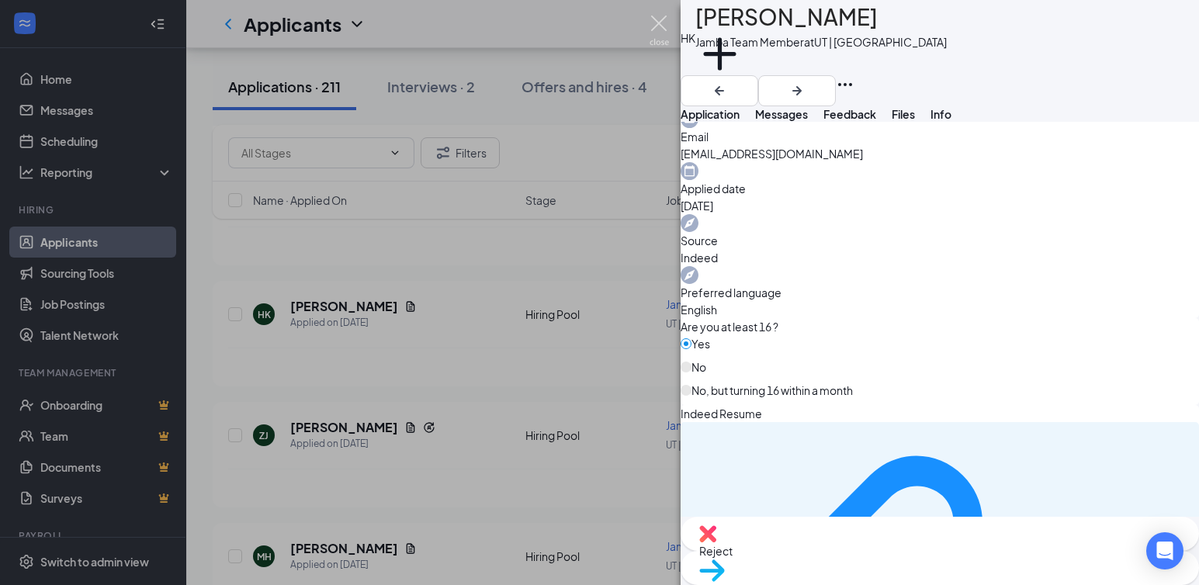
click at [661, 20] on img at bounding box center [659, 31] width 19 height 30
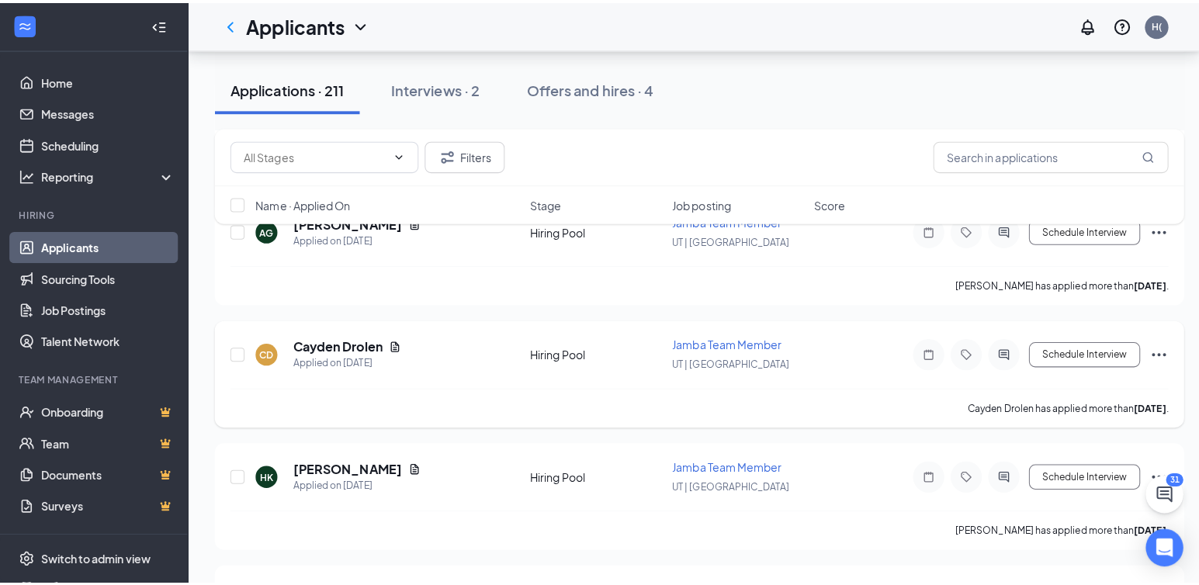
scroll to position [8537, 0]
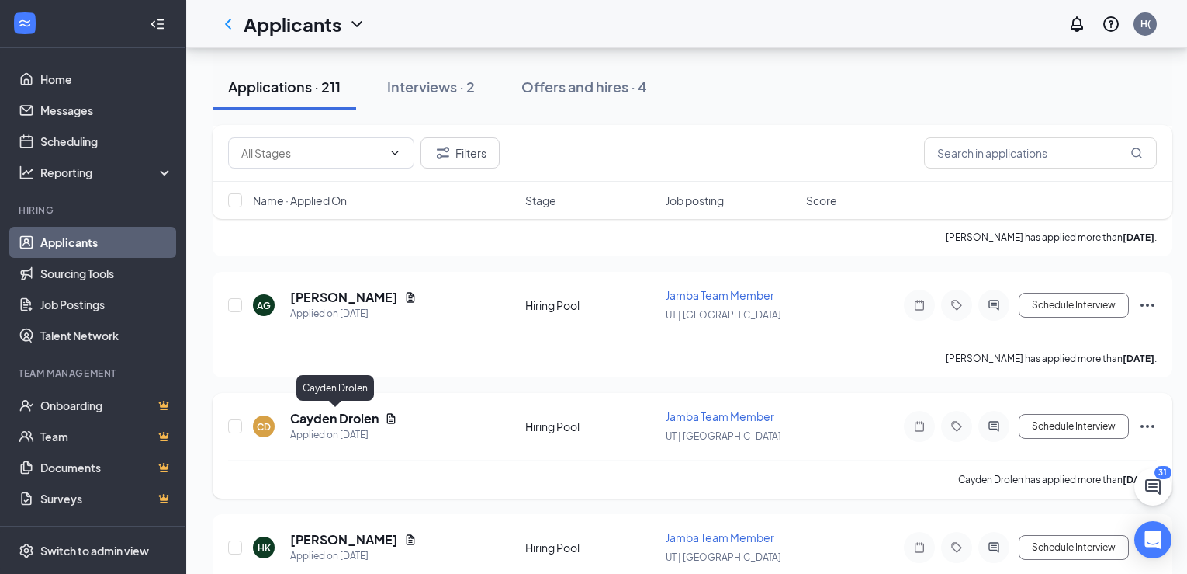
click at [342, 418] on h5 "Cayden Drolen" at bounding box center [334, 418] width 88 height 17
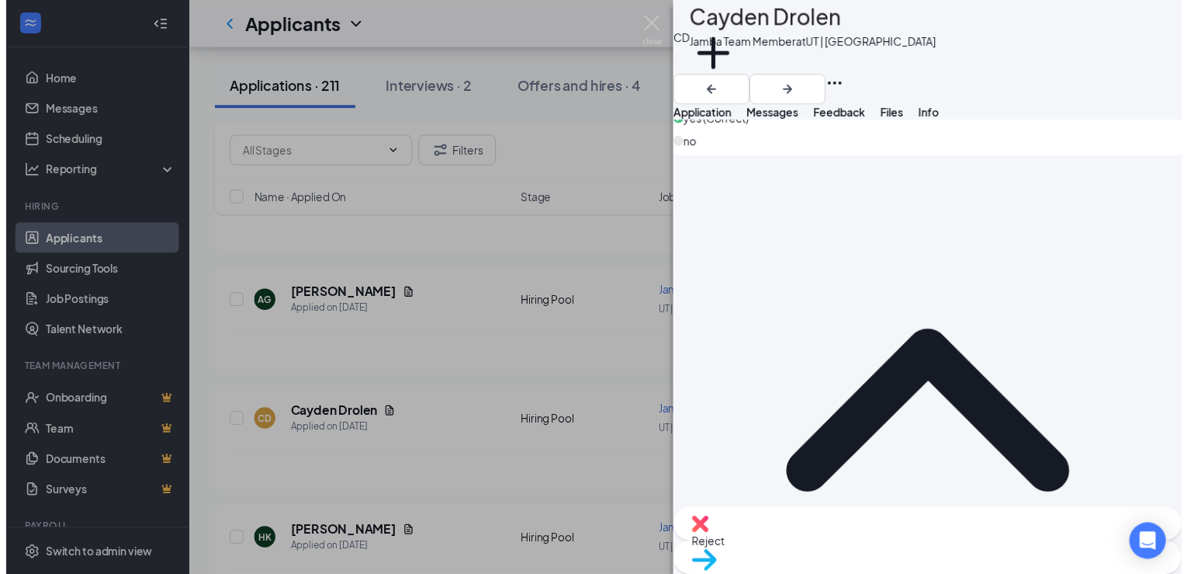
scroll to position [1319, 0]
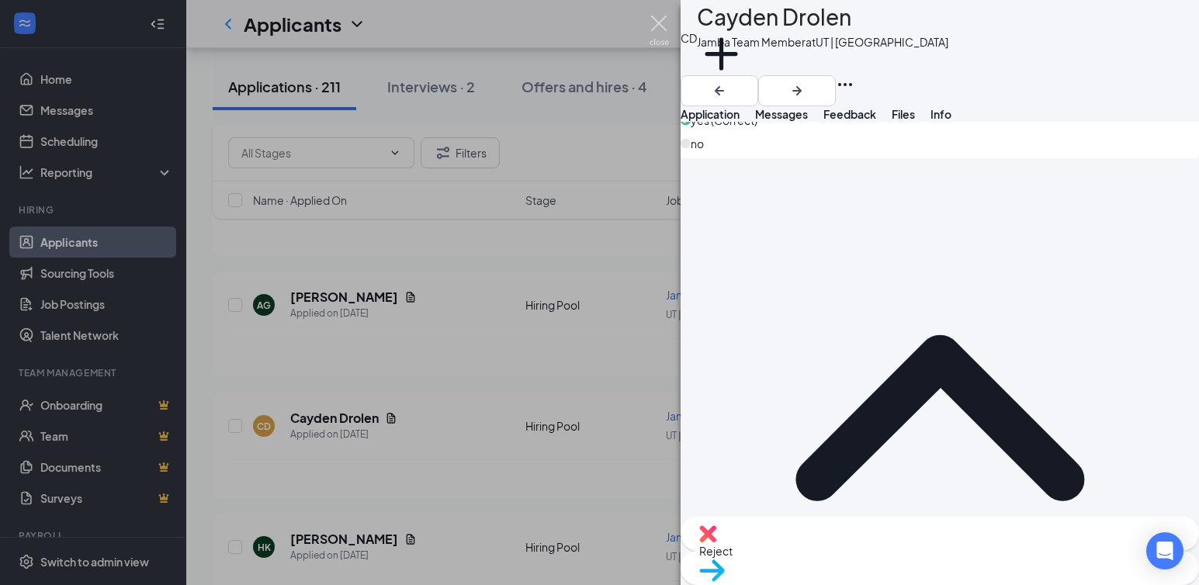
click at [662, 25] on img at bounding box center [659, 31] width 19 height 30
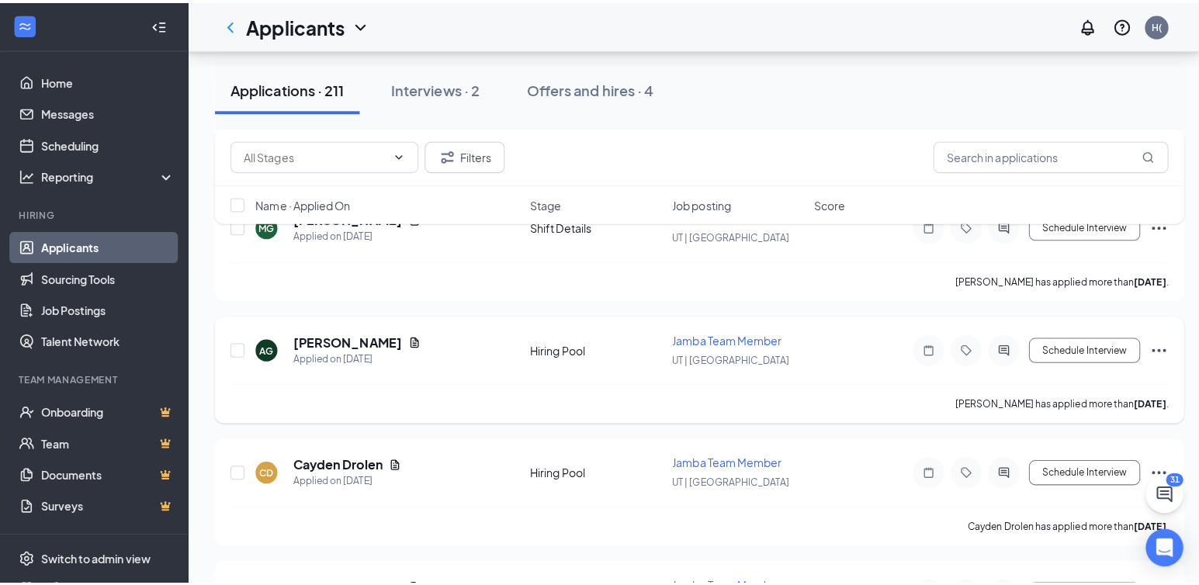
scroll to position [8460, 0]
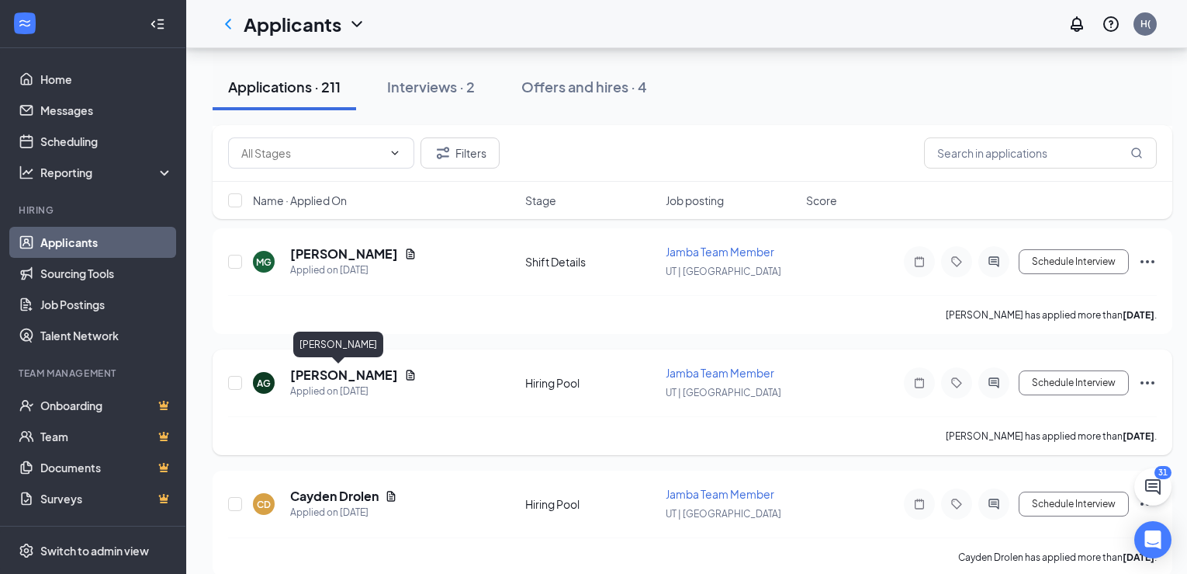
click at [310, 374] on h5 "[PERSON_NAME]" at bounding box center [344, 374] width 108 height 17
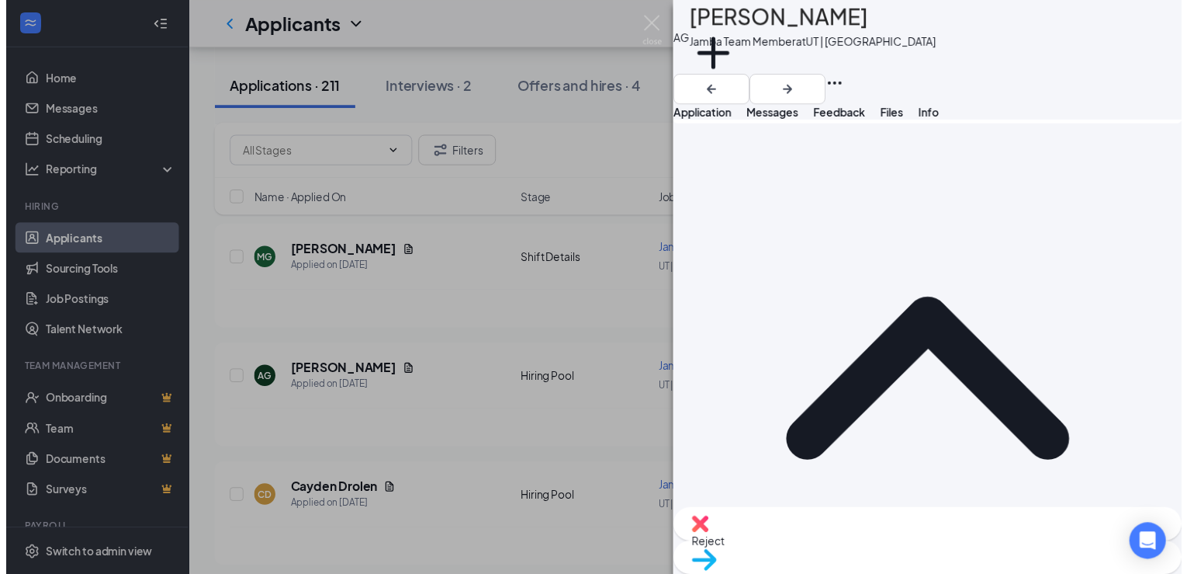
scroll to position [1412, 0]
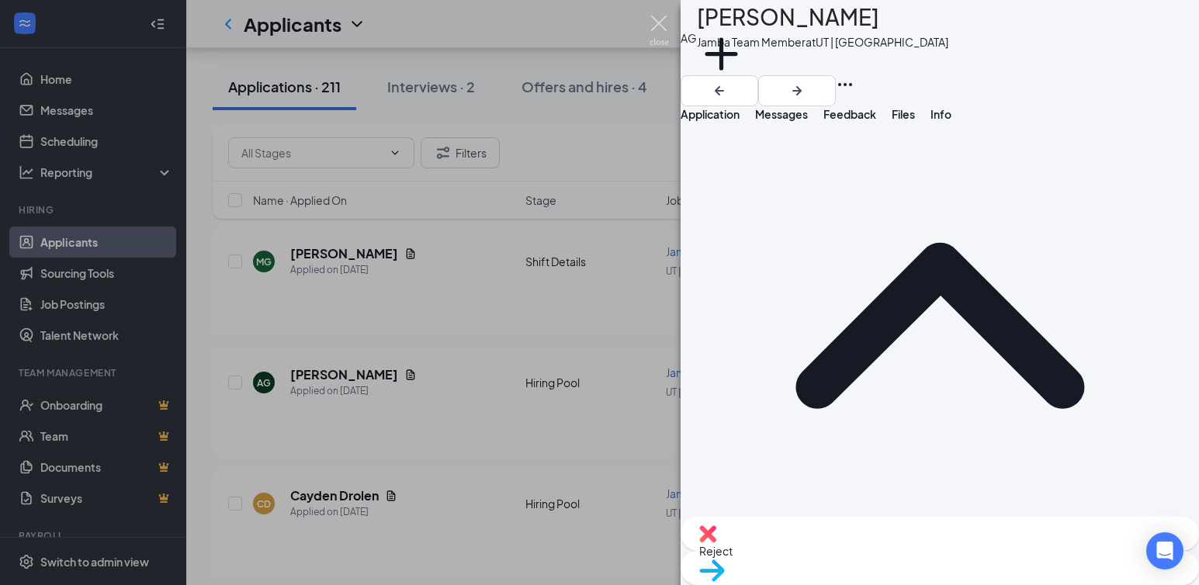
click at [654, 19] on img at bounding box center [659, 31] width 19 height 30
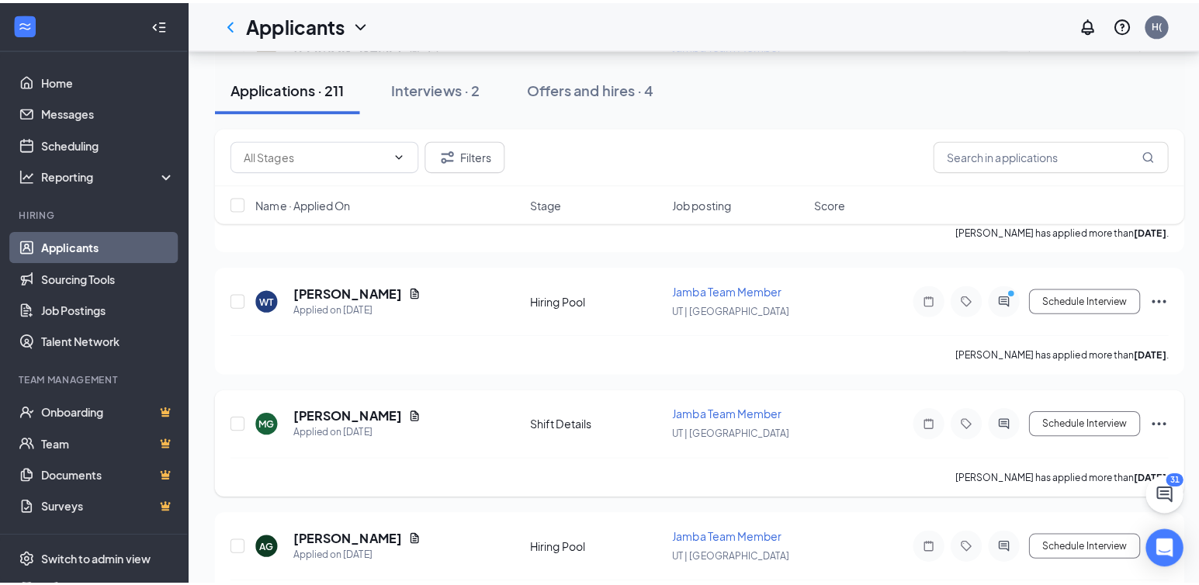
scroll to position [8227, 0]
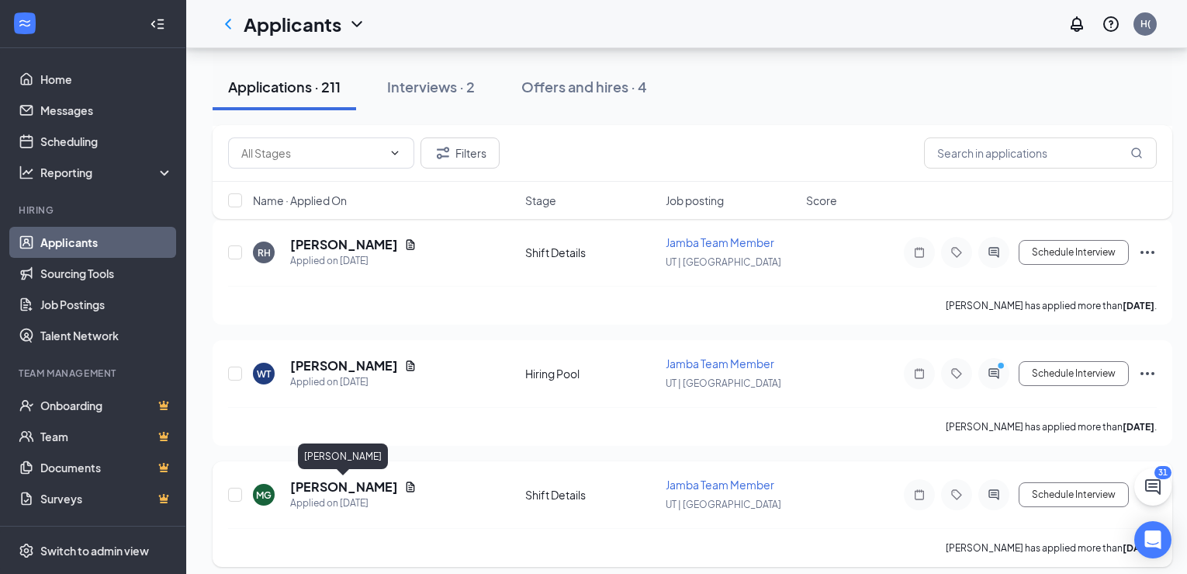
click at [352, 489] on h5 "[PERSON_NAME]" at bounding box center [344, 486] width 108 height 17
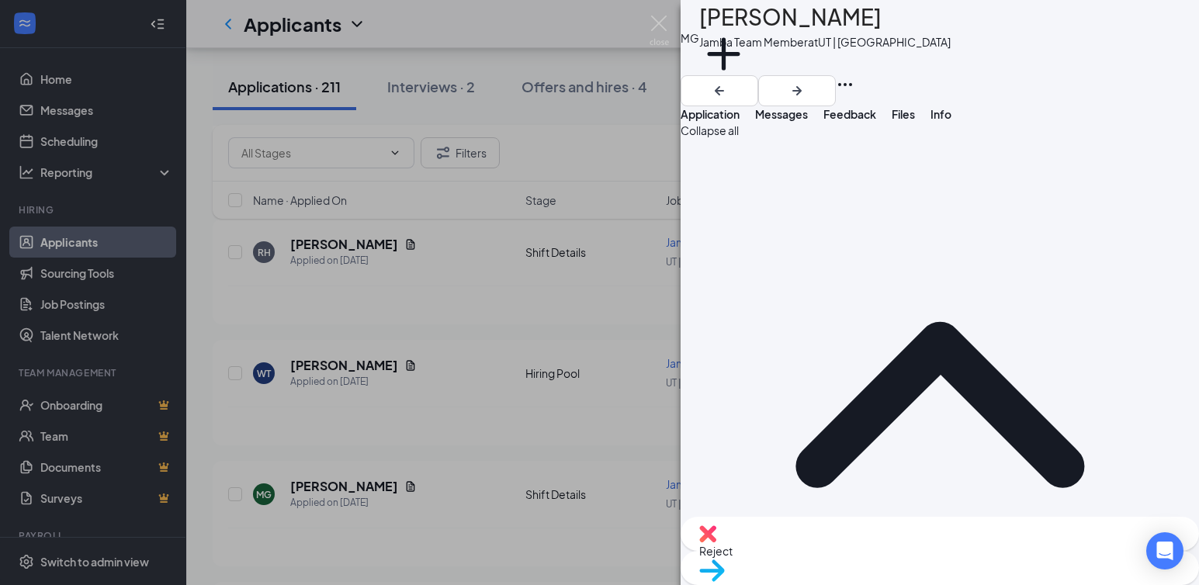
drag, startPoint x: 890, startPoint y: 401, endPoint x: 854, endPoint y: 317, distance: 92.1
click at [660, 21] on img at bounding box center [659, 31] width 19 height 30
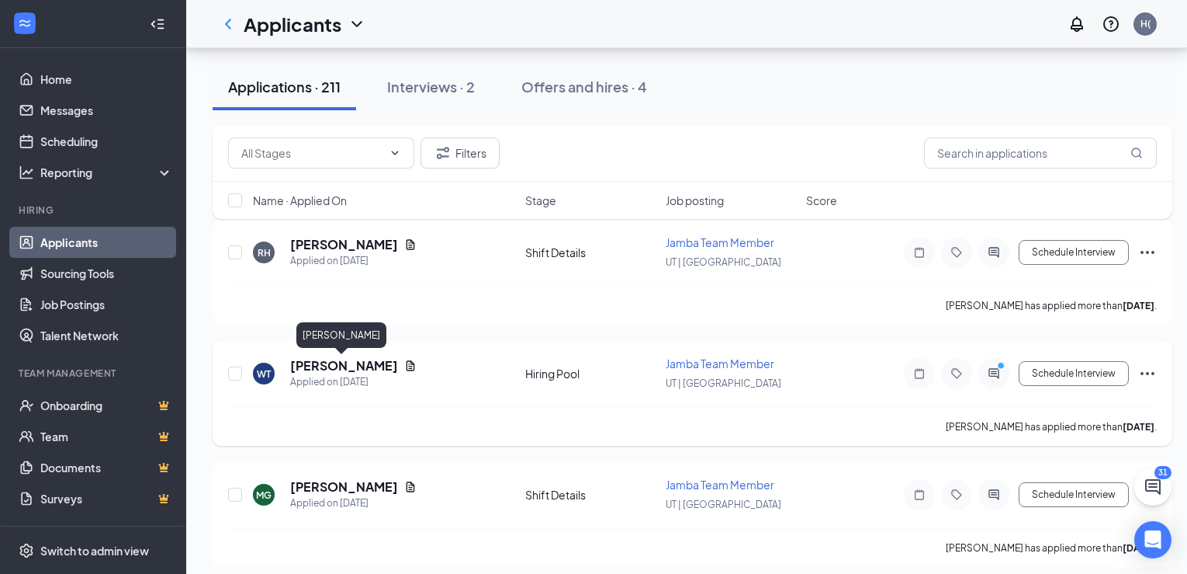
click at [329, 361] on h5 "[PERSON_NAME]" at bounding box center [344, 365] width 108 height 17
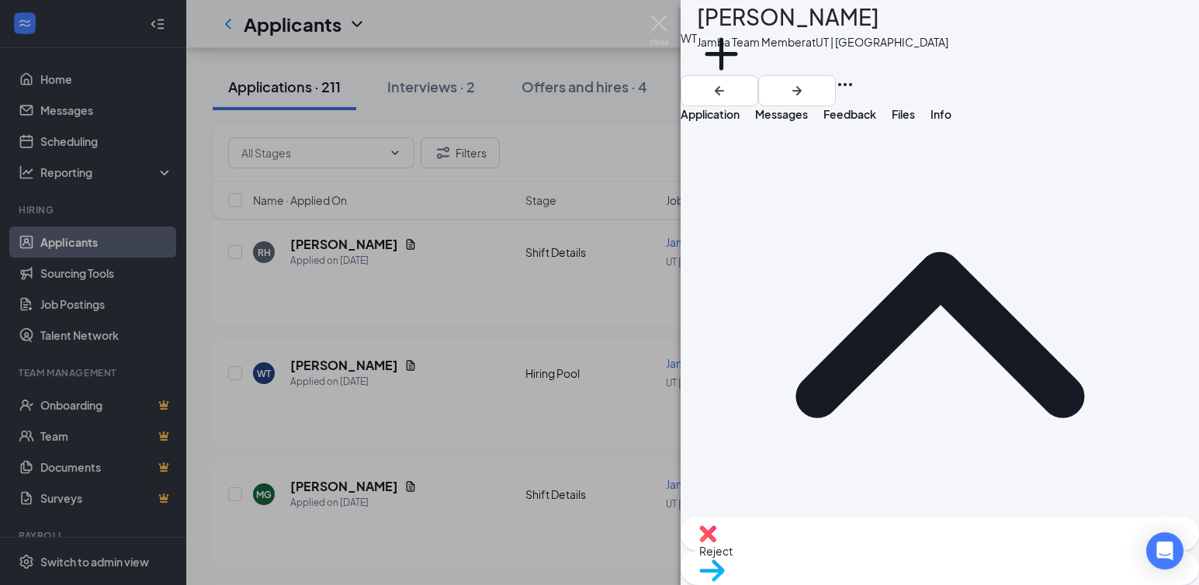
scroll to position [1412, 0]
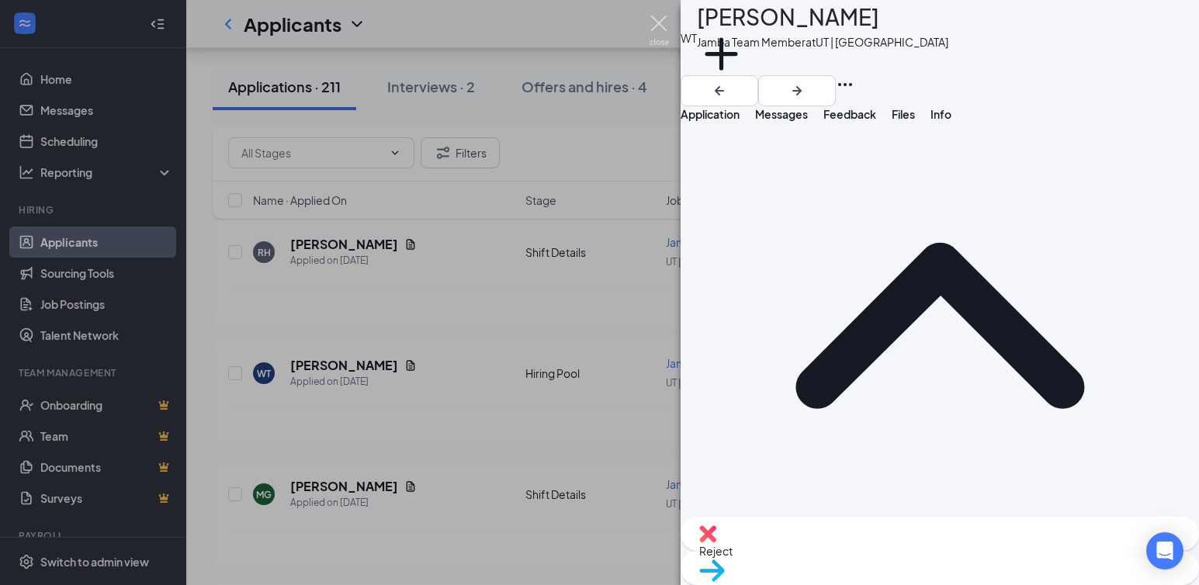
click at [657, 24] on img at bounding box center [659, 31] width 19 height 30
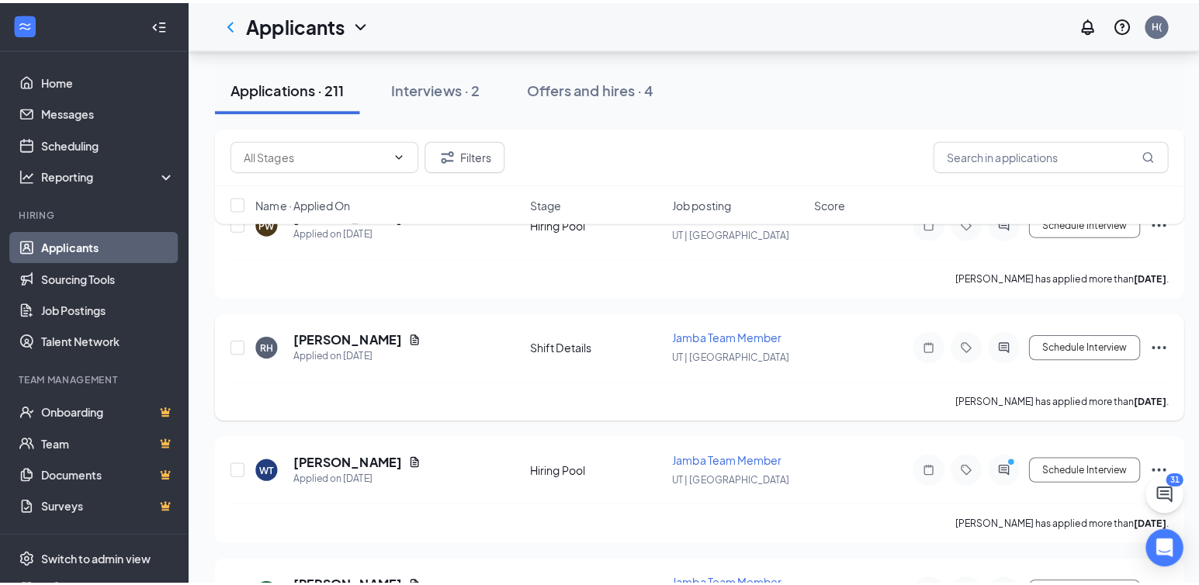
scroll to position [7994, 0]
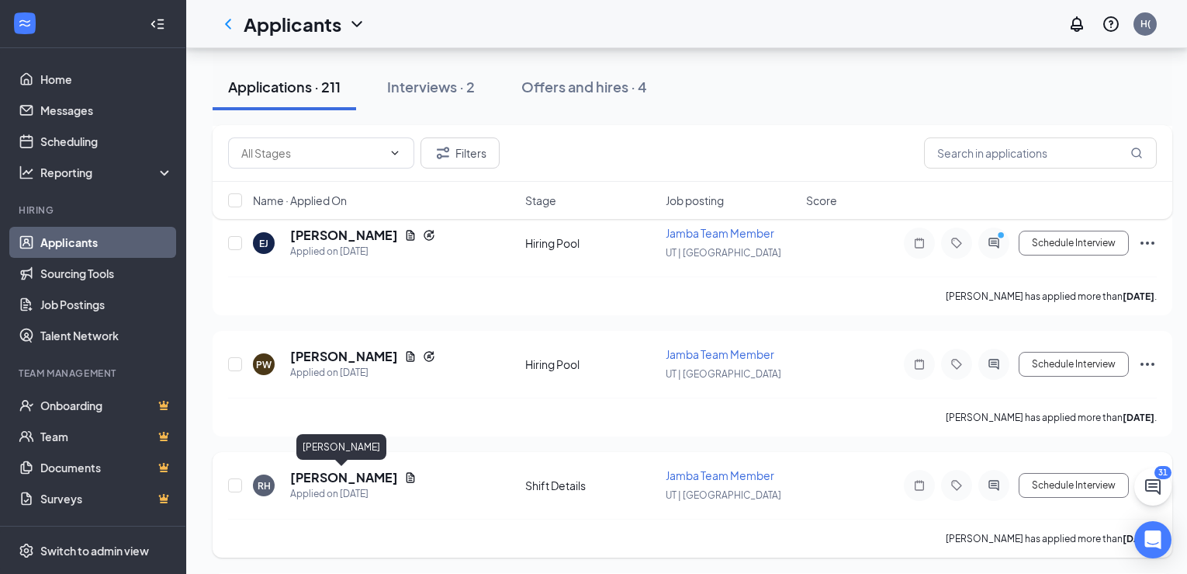
click at [345, 475] on h5 "[PERSON_NAME]" at bounding box center [344, 477] width 108 height 17
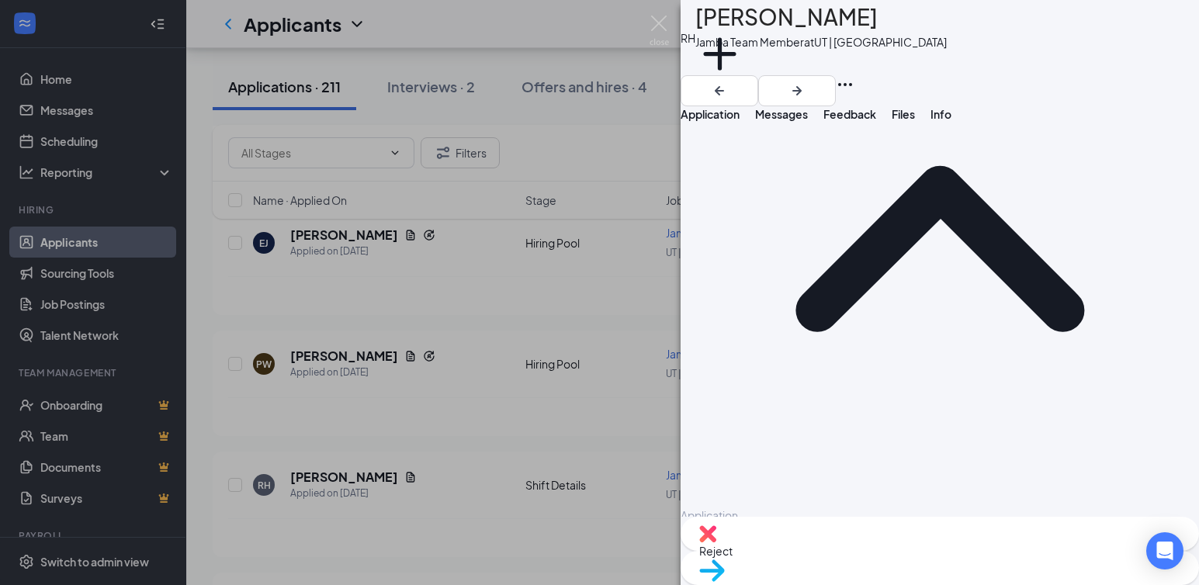
scroll to position [184, 0]
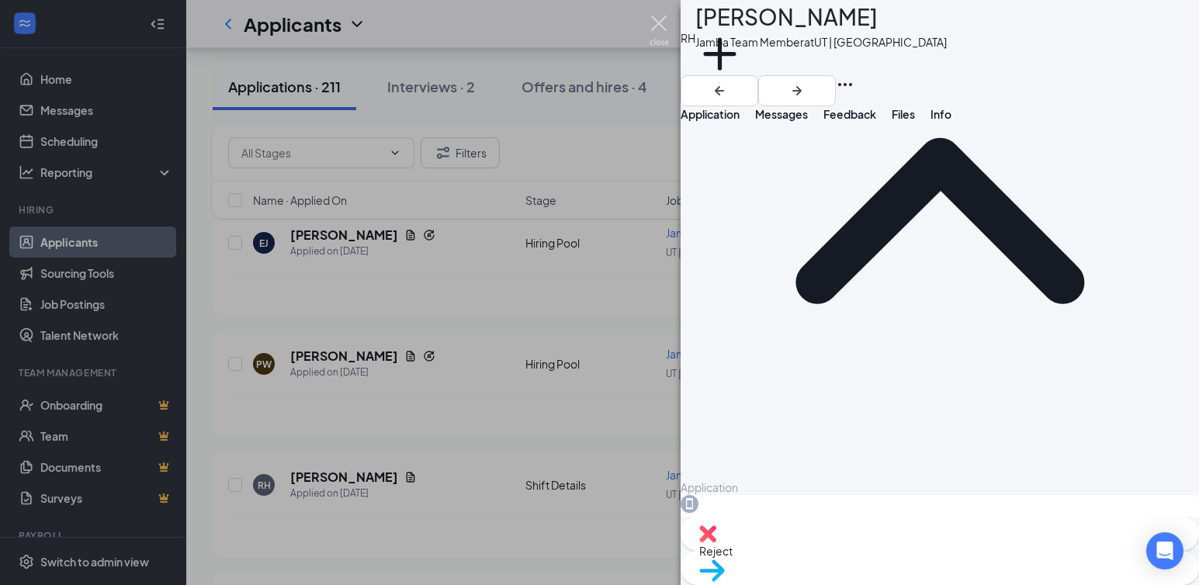
click at [662, 16] on img at bounding box center [659, 31] width 19 height 30
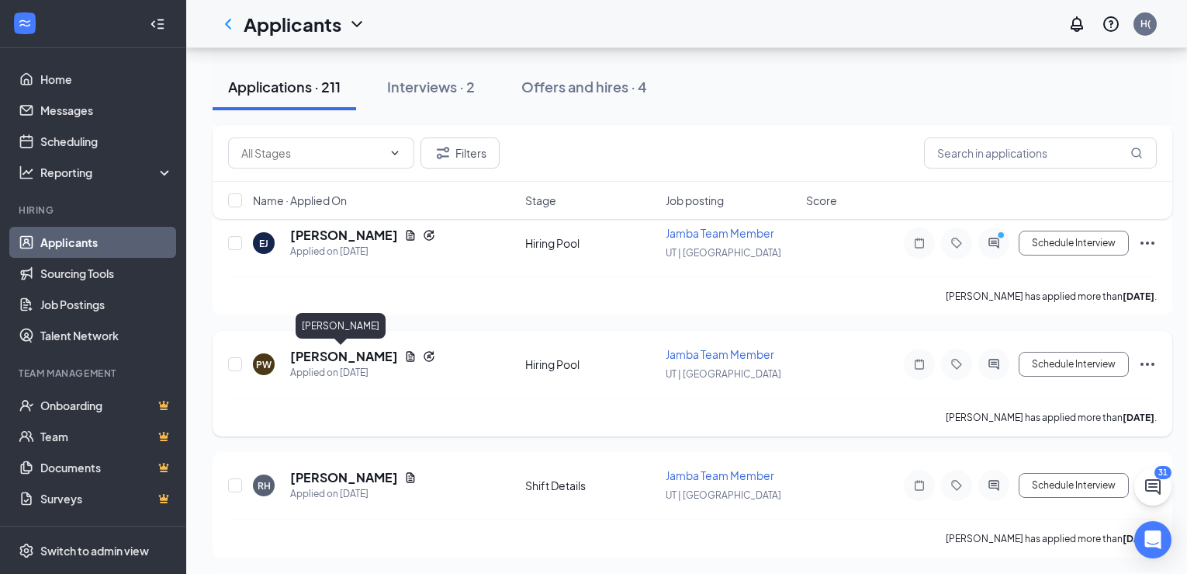
click at [335, 355] on h5 "[PERSON_NAME]" at bounding box center [344, 356] width 108 height 17
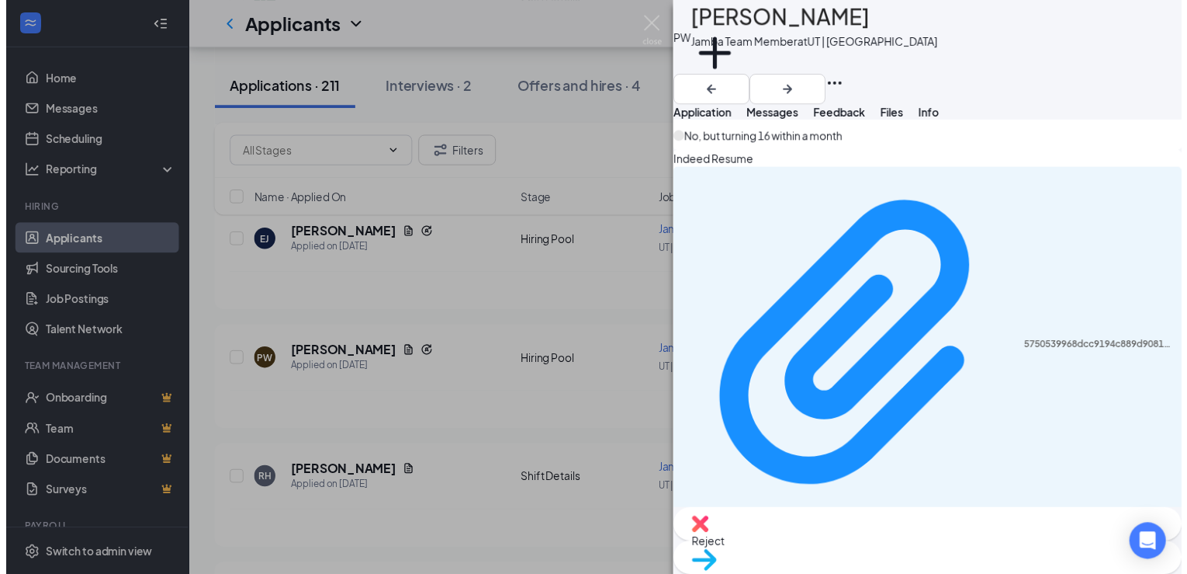
scroll to position [1472, 0]
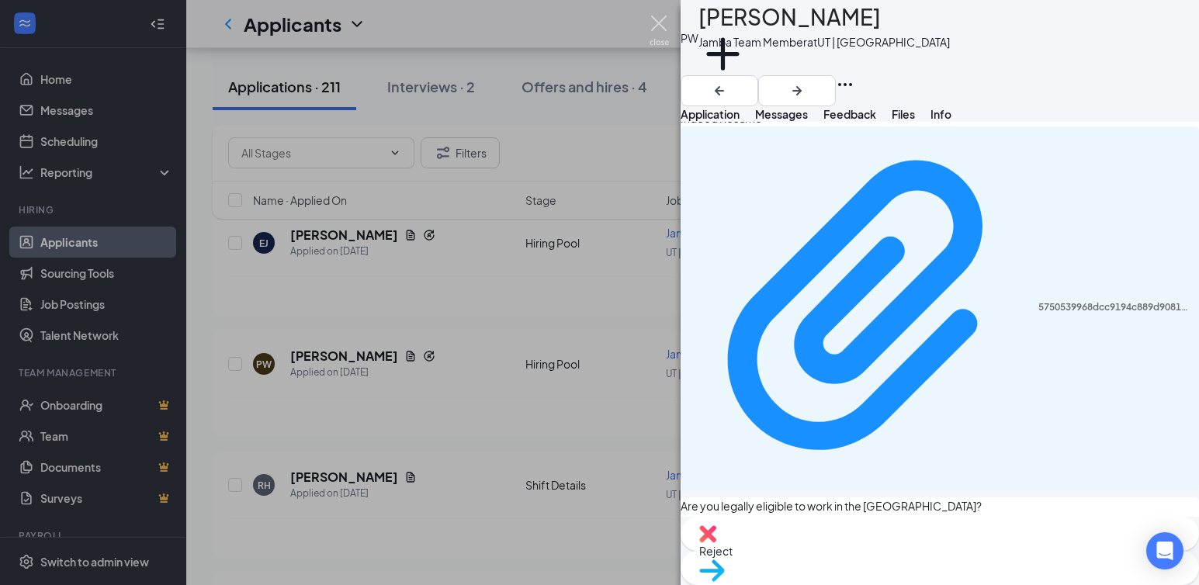
click at [654, 25] on img at bounding box center [659, 31] width 19 height 30
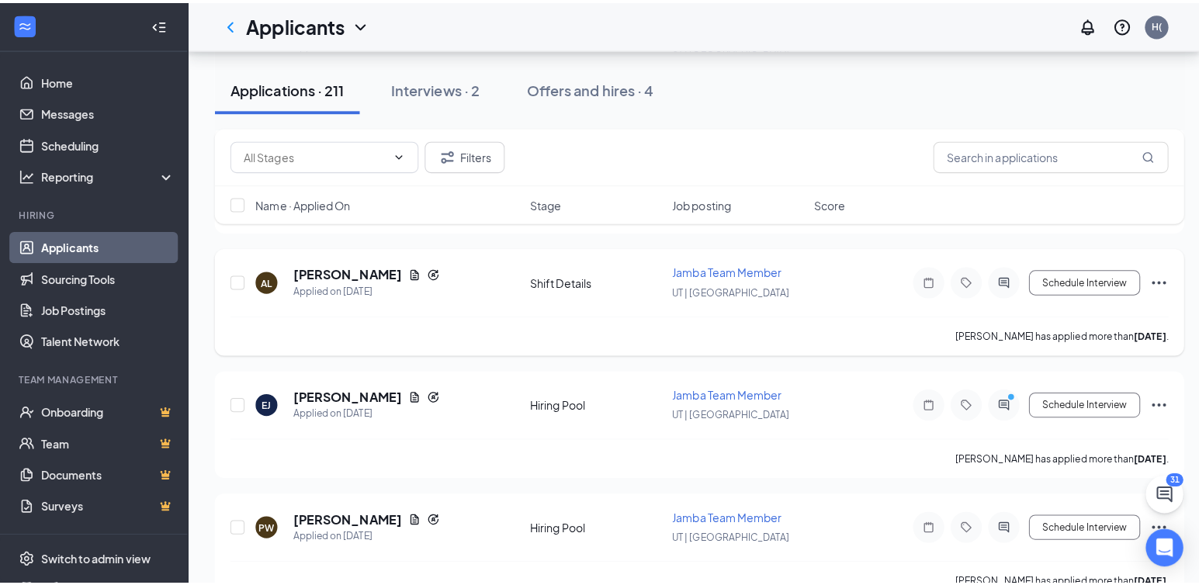
scroll to position [7761, 0]
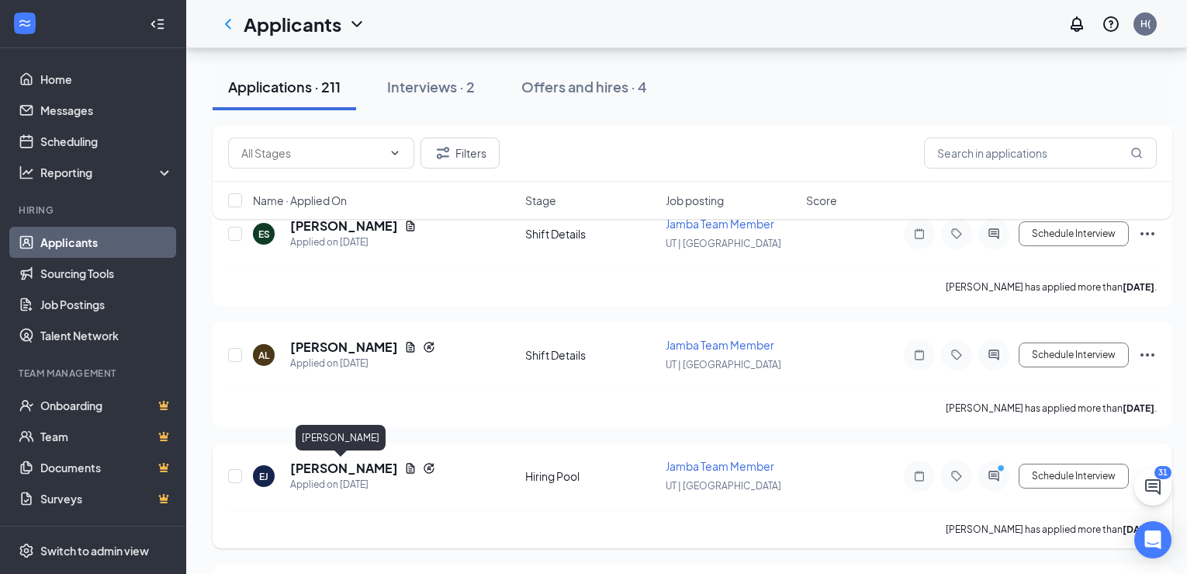
click at [335, 467] on h5 "[PERSON_NAME]" at bounding box center [344, 467] width 108 height 17
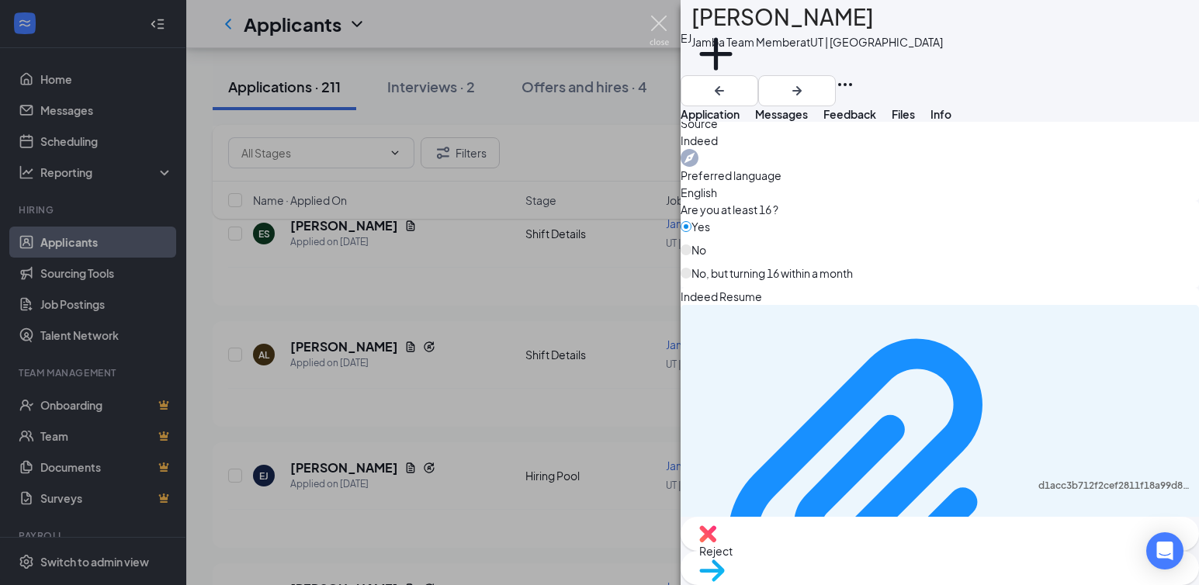
scroll to position [1288, 0]
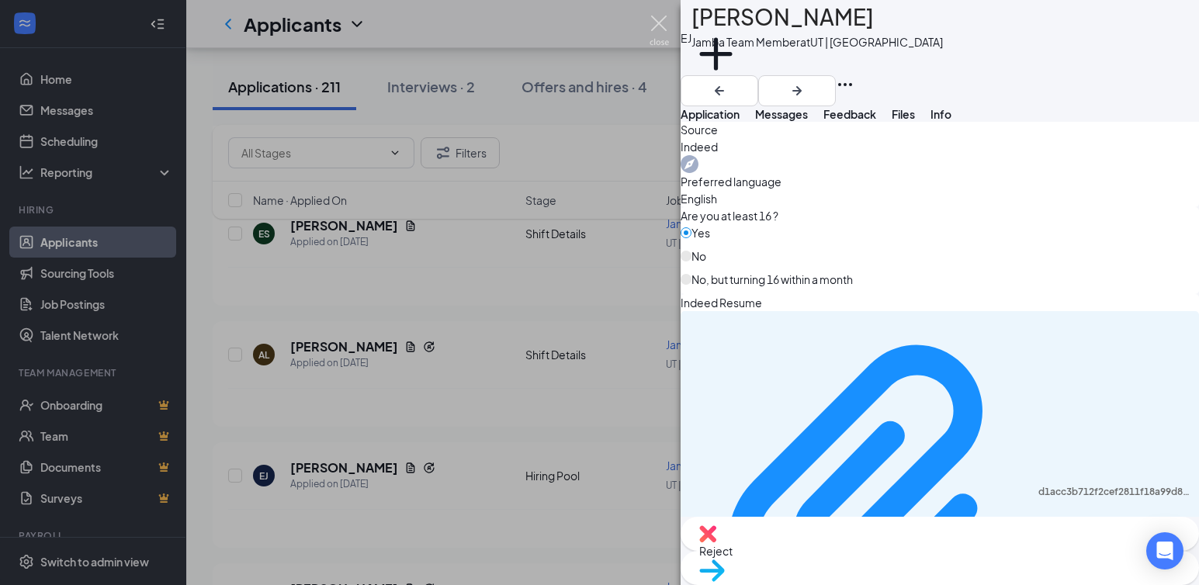
drag, startPoint x: 660, startPoint y: 19, endPoint x: 665, endPoint y: 12, distance: 8.8
click at [660, 19] on img at bounding box center [659, 31] width 19 height 30
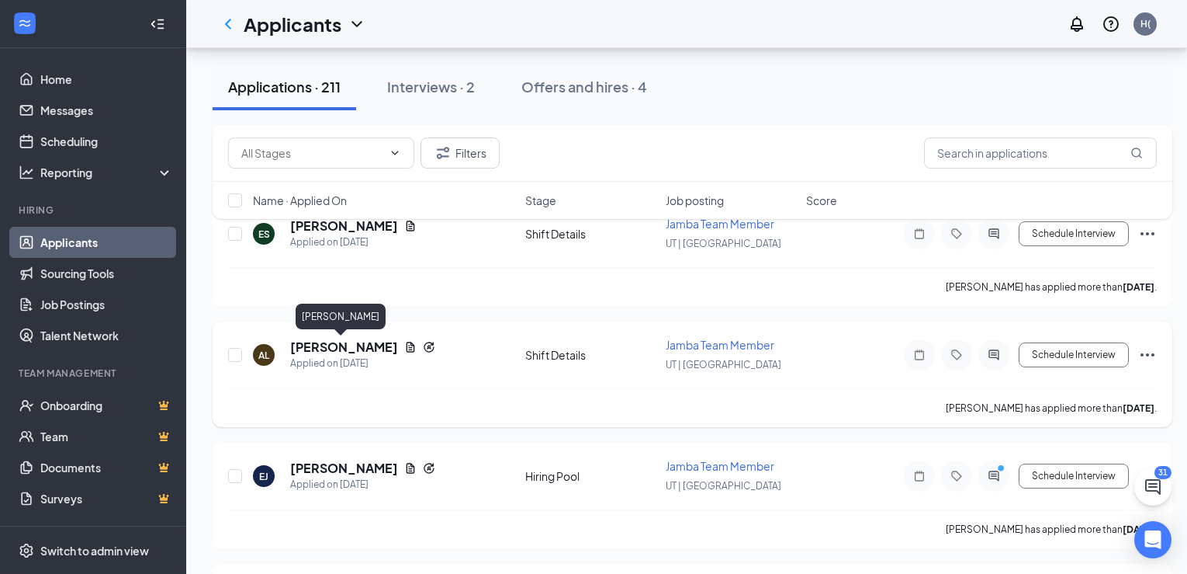
click at [339, 345] on h5 "[PERSON_NAME]" at bounding box center [344, 346] width 108 height 17
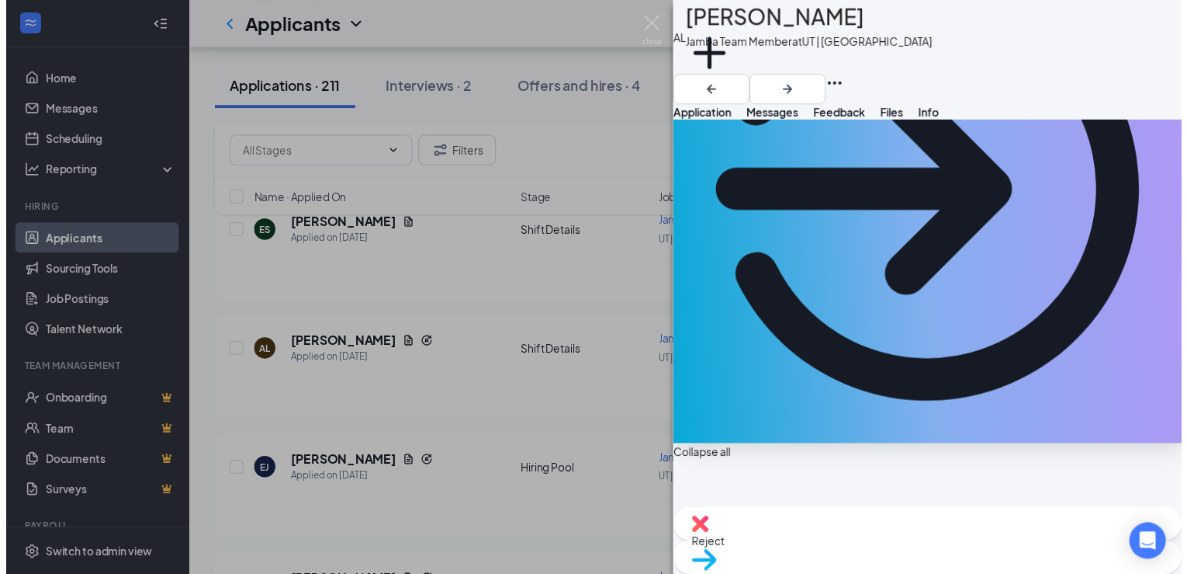
scroll to position [227, 0]
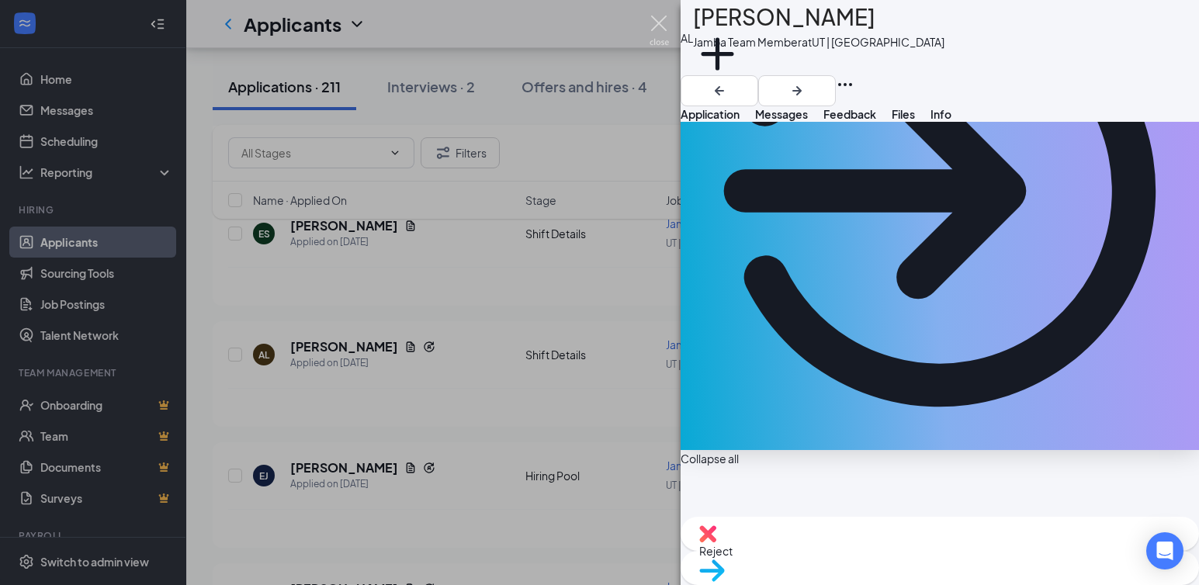
click at [657, 20] on img at bounding box center [659, 31] width 19 height 30
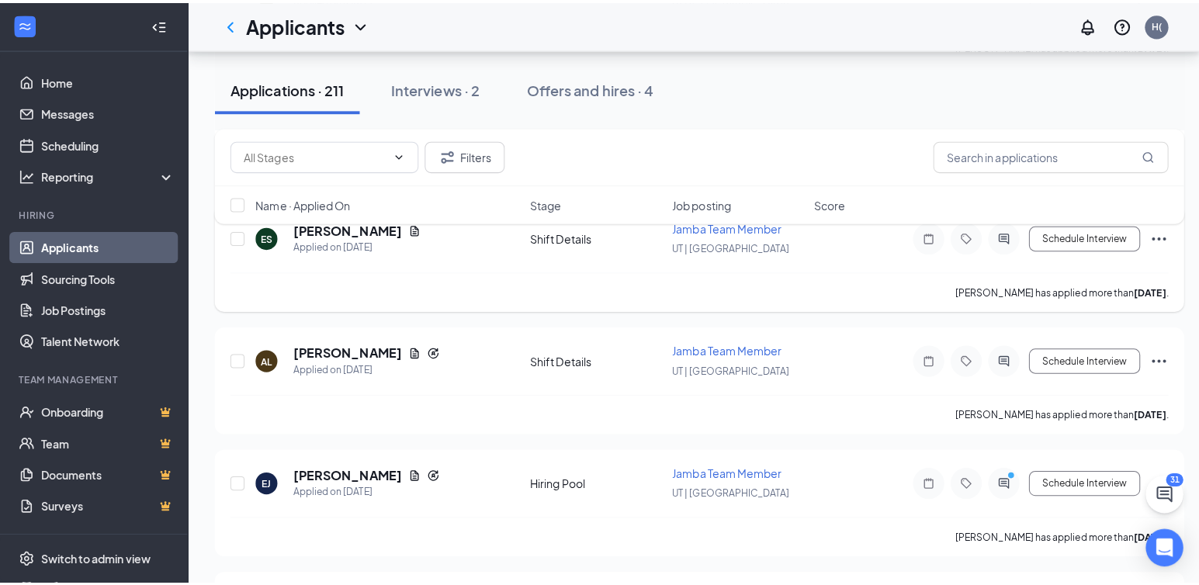
scroll to position [7684, 0]
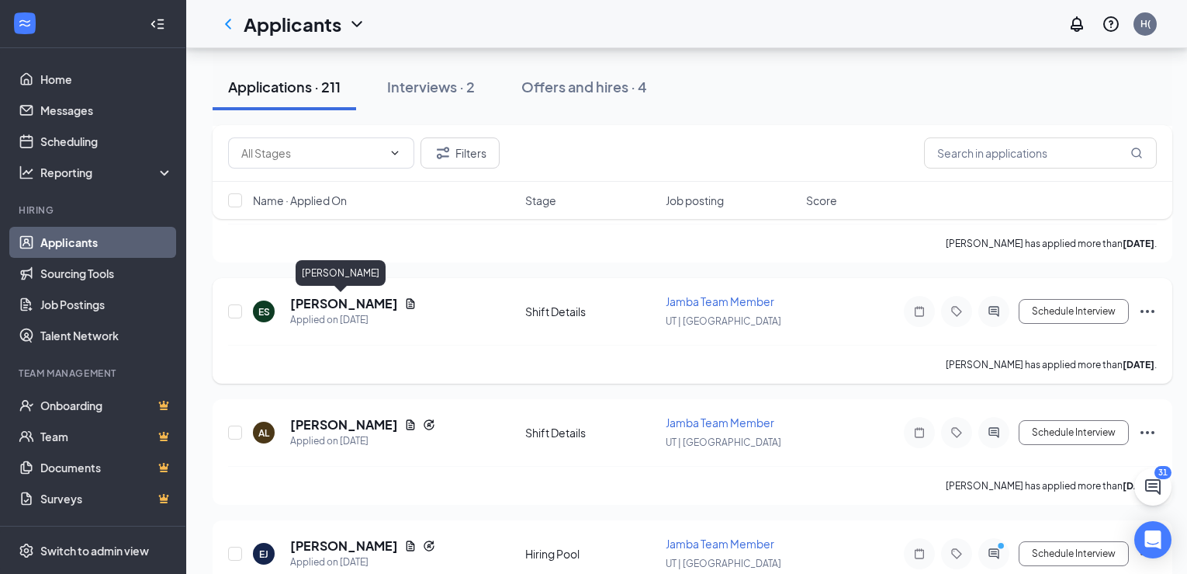
click at [324, 304] on h5 "[PERSON_NAME]" at bounding box center [344, 303] width 108 height 17
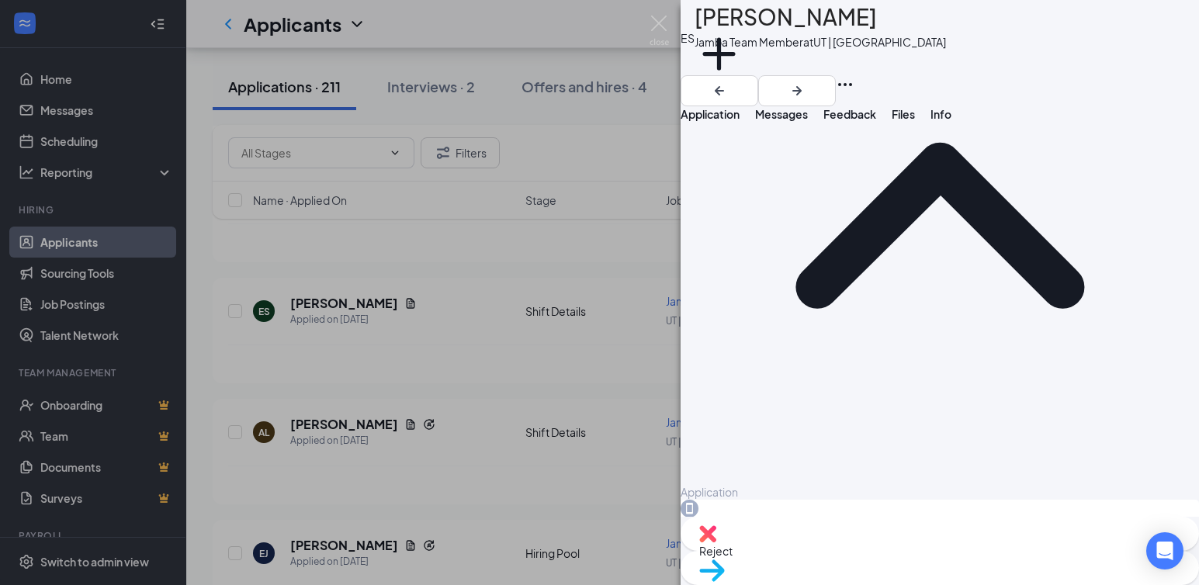
scroll to position [184, 0]
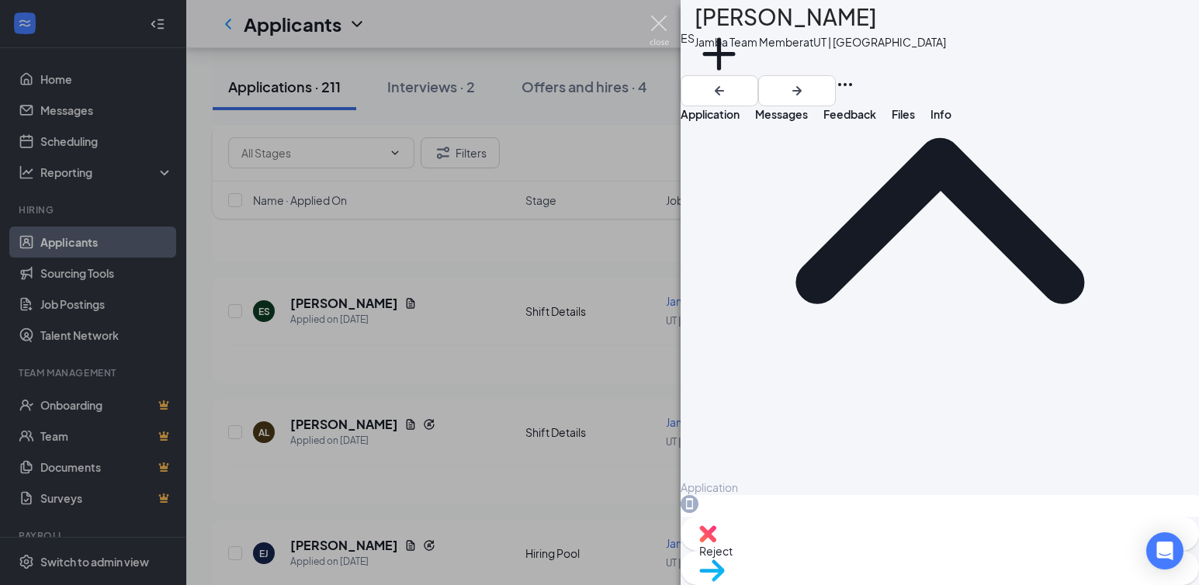
click at [660, 21] on img at bounding box center [659, 31] width 19 height 30
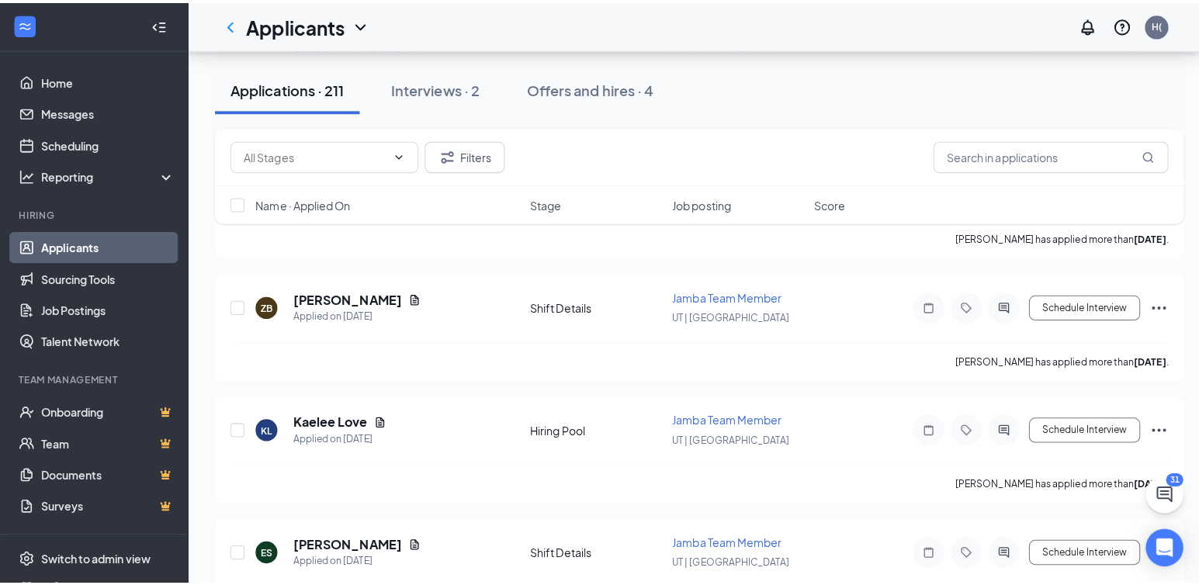
scroll to position [7373, 0]
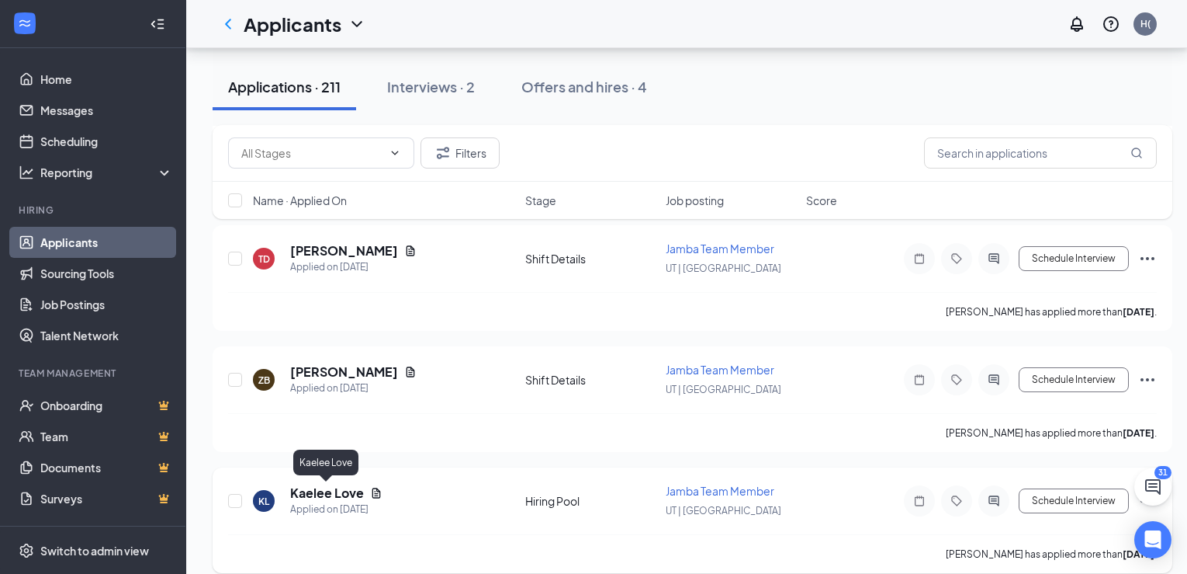
click at [329, 490] on h5 "Kaelee Love" at bounding box center [327, 492] width 74 height 17
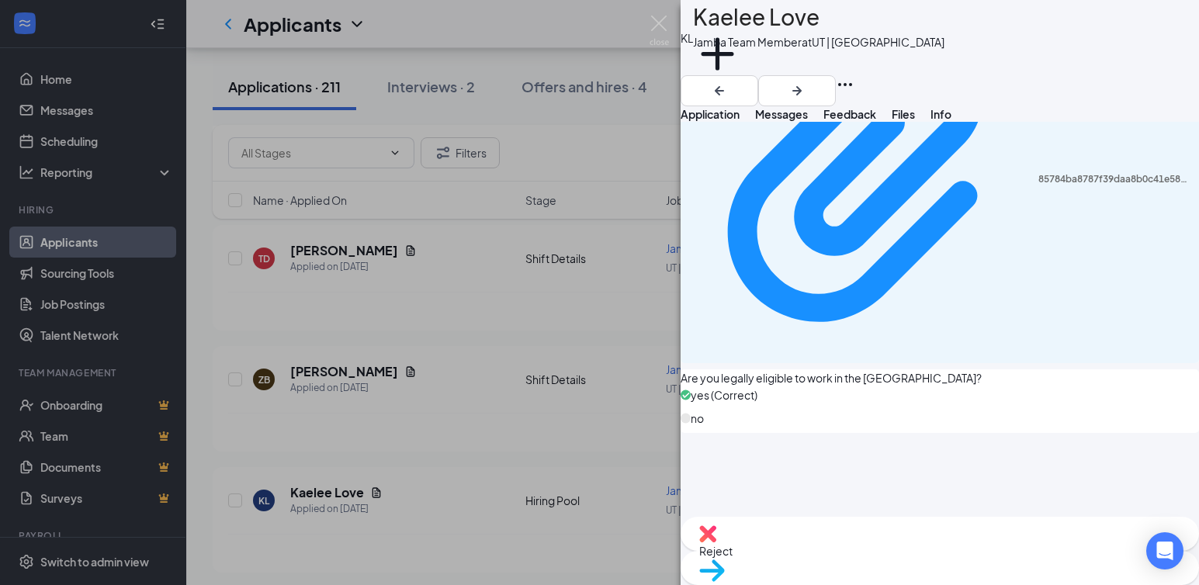
scroll to position [1233, 0]
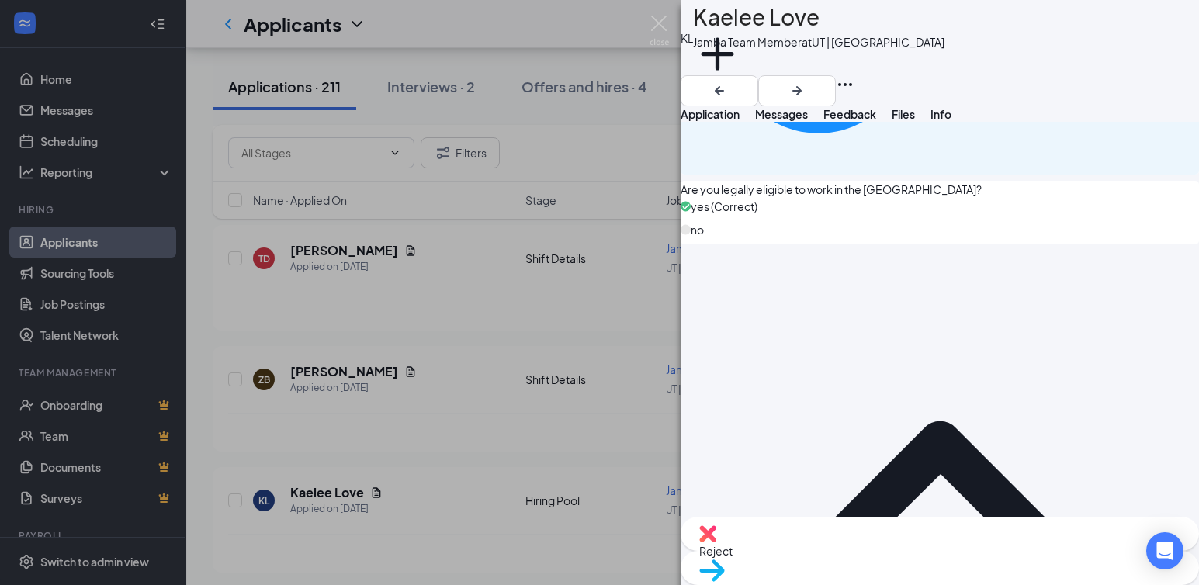
drag, startPoint x: 828, startPoint y: 189, endPoint x: 832, endPoint y: 197, distance: 8.7
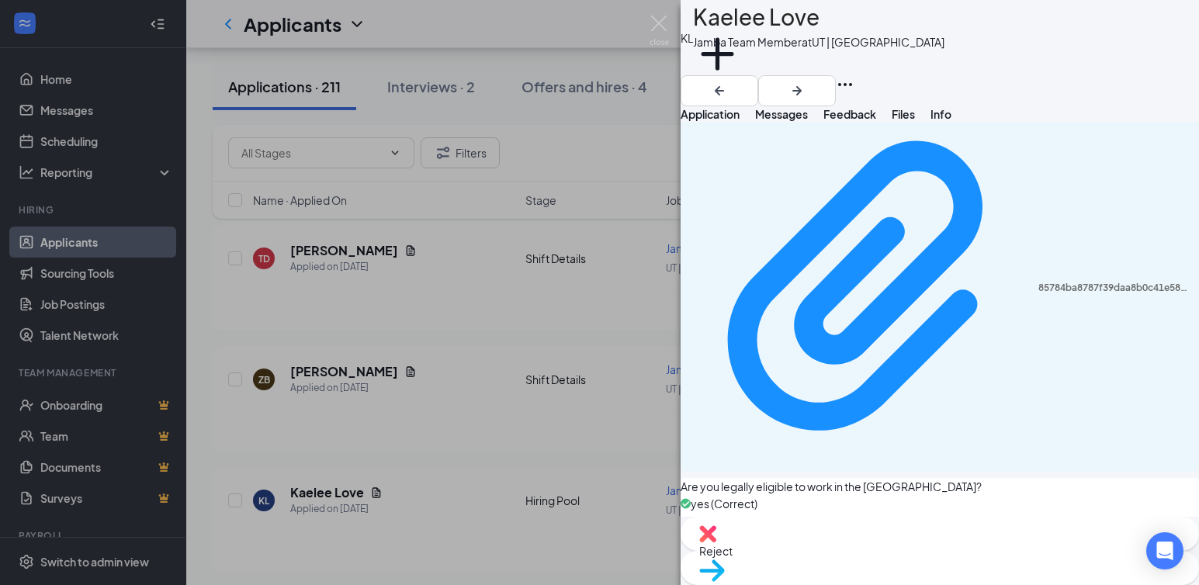
scroll to position [923, 0]
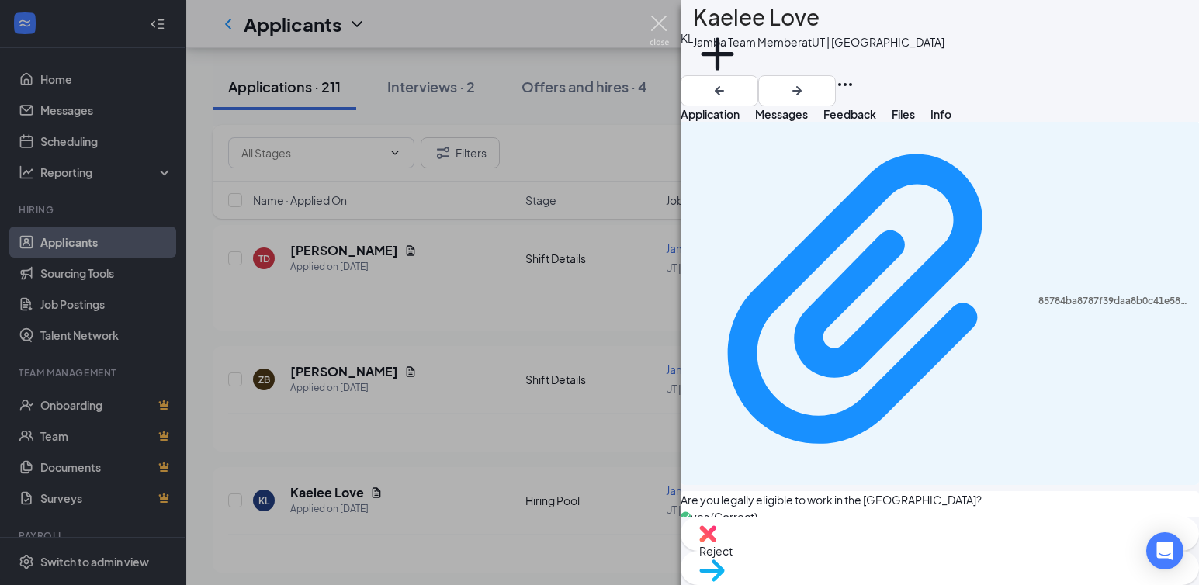
click at [660, 22] on img at bounding box center [659, 31] width 19 height 30
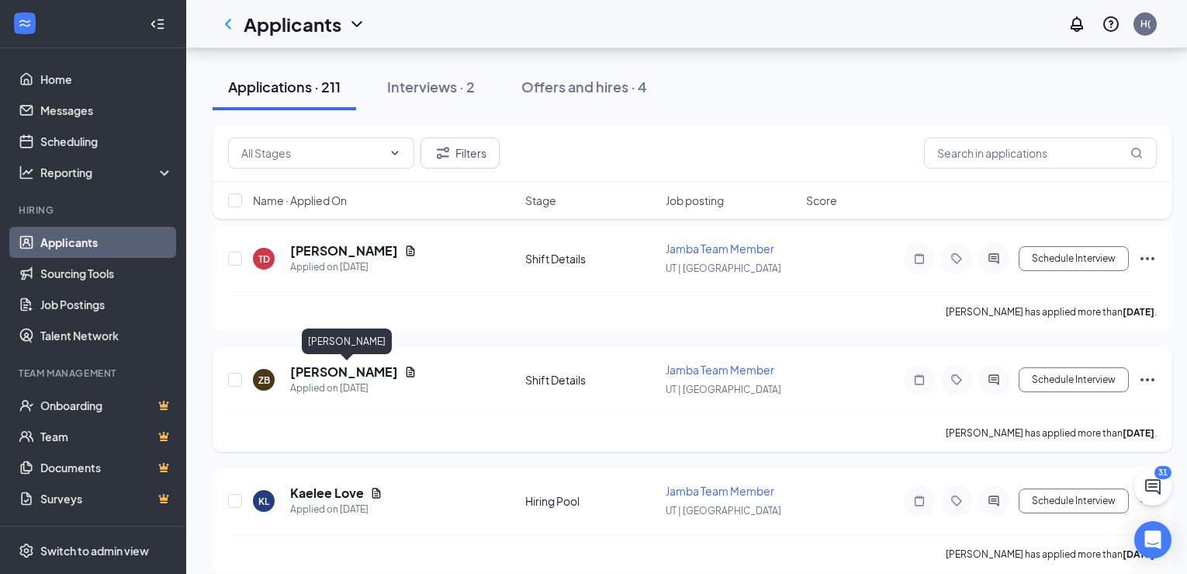
click at [361, 369] on h5 "[PERSON_NAME]" at bounding box center [344, 371] width 108 height 17
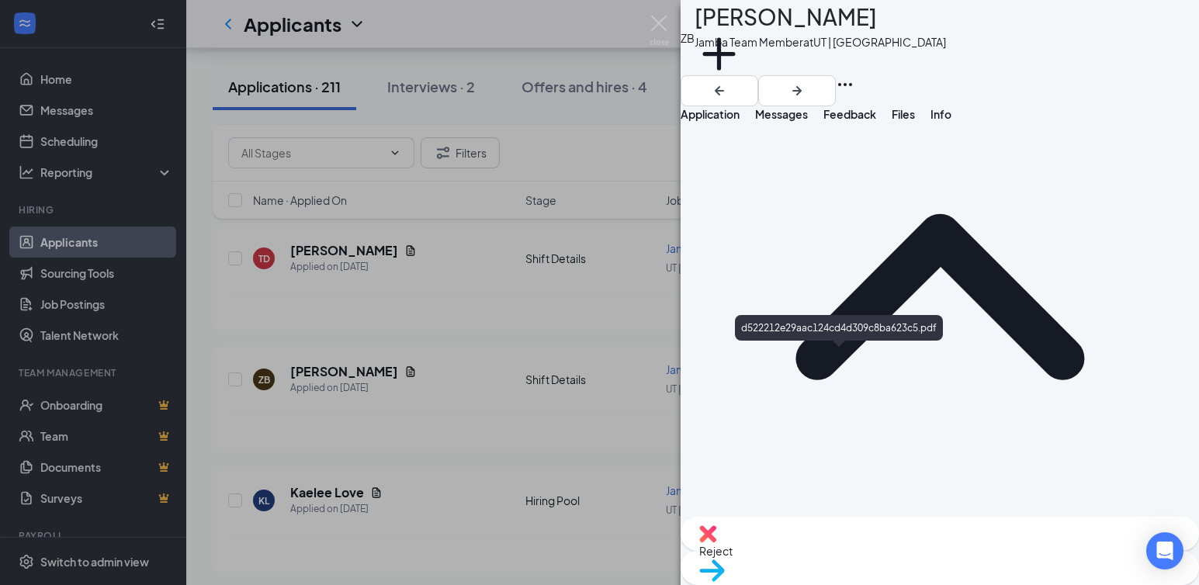
scroll to position [184, 0]
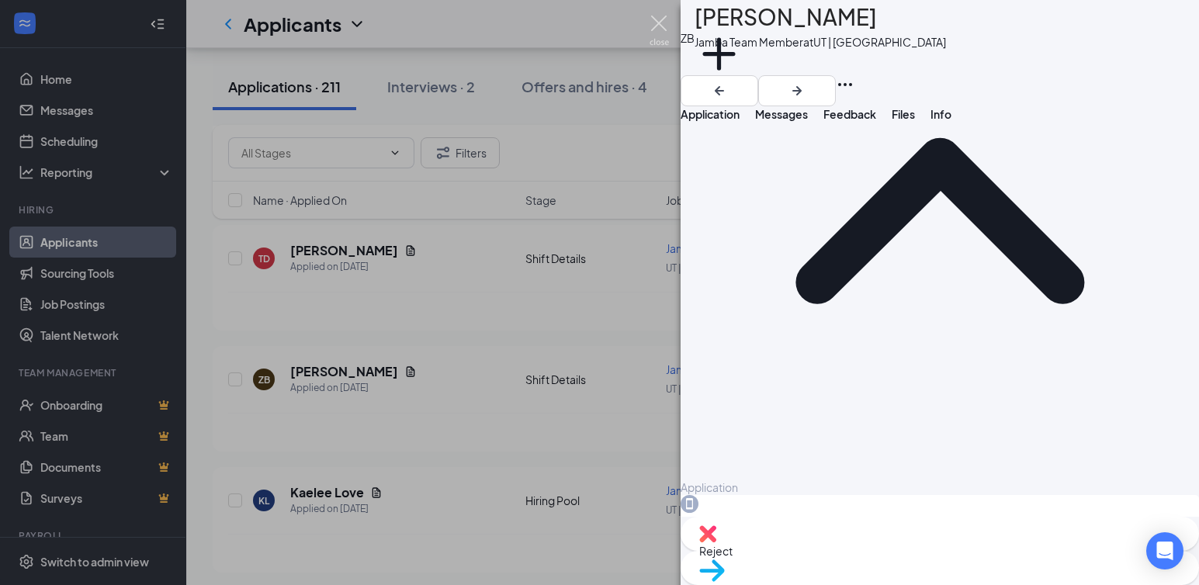
click at [662, 19] on img at bounding box center [659, 31] width 19 height 30
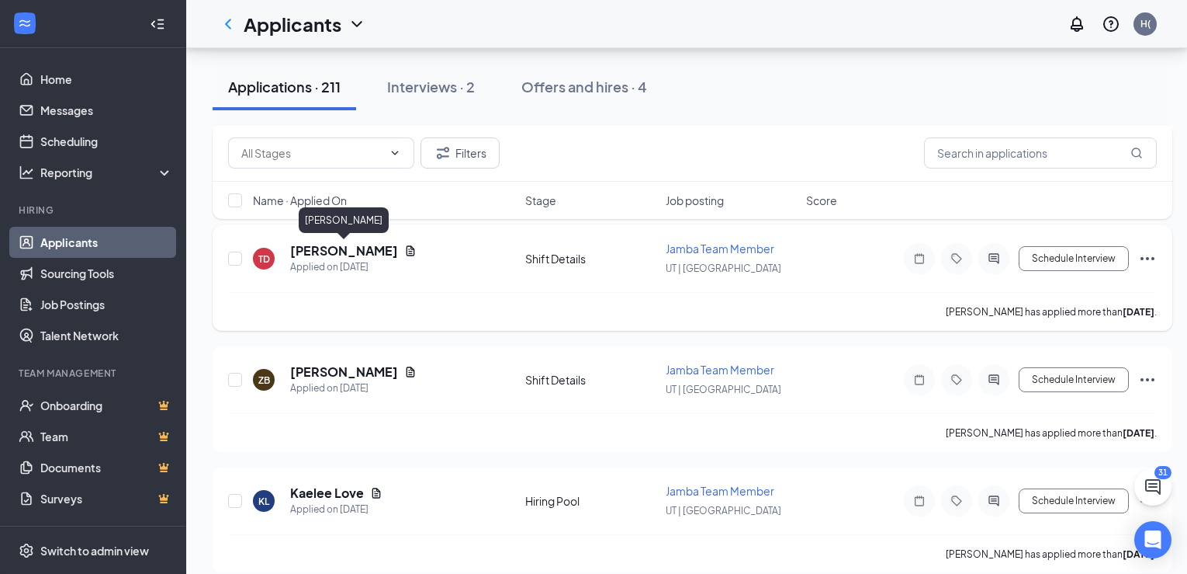
click at [343, 252] on h5 "[PERSON_NAME]" at bounding box center [344, 250] width 108 height 17
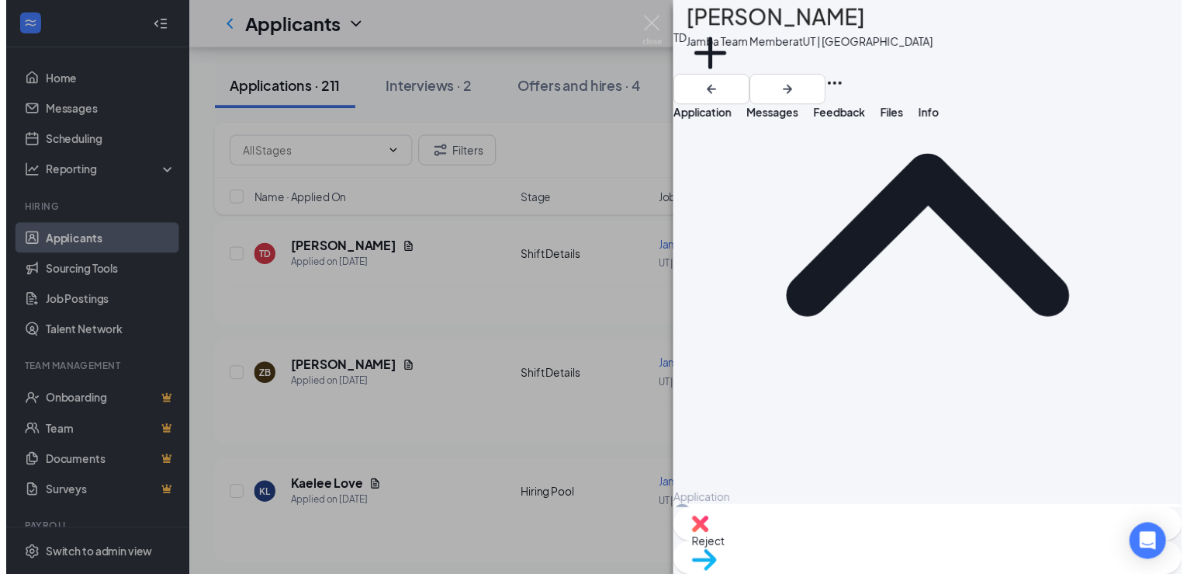
scroll to position [184, 0]
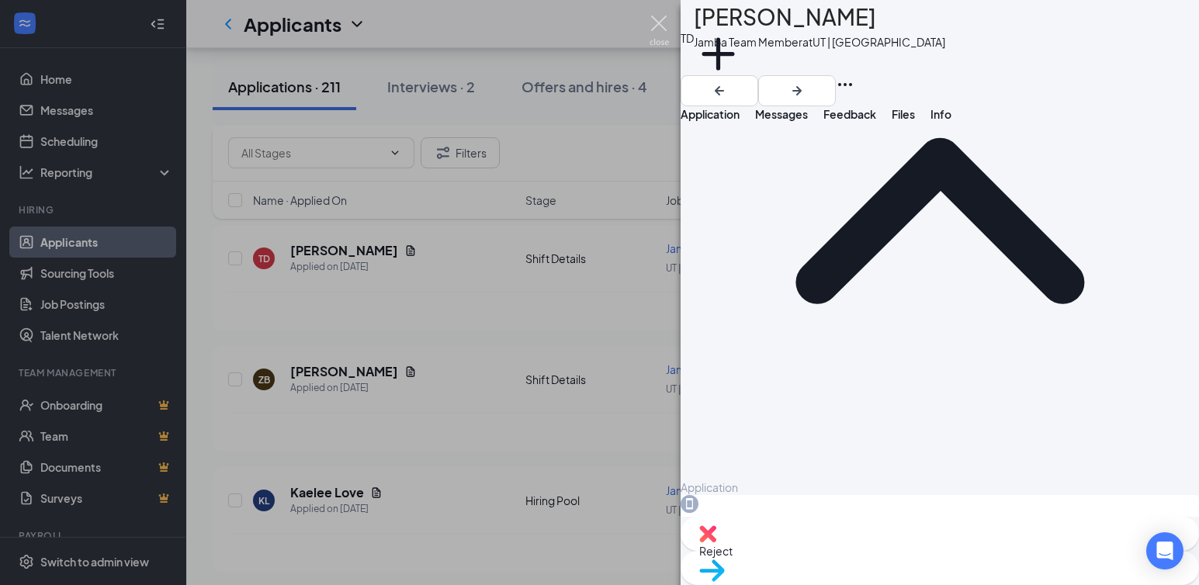
click at [656, 20] on img at bounding box center [659, 31] width 19 height 30
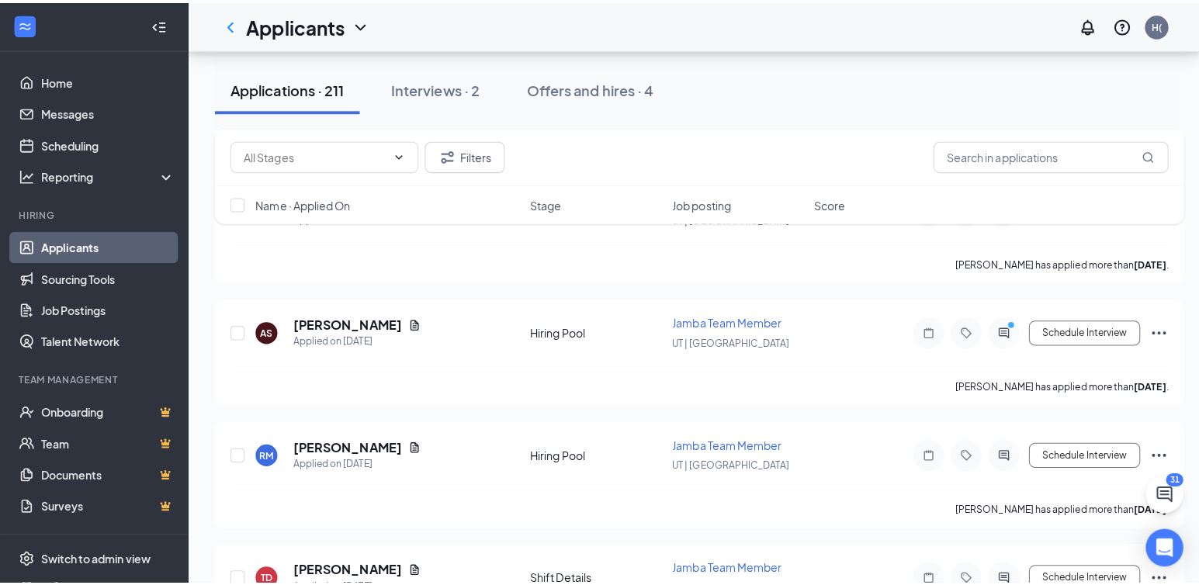
scroll to position [6985, 0]
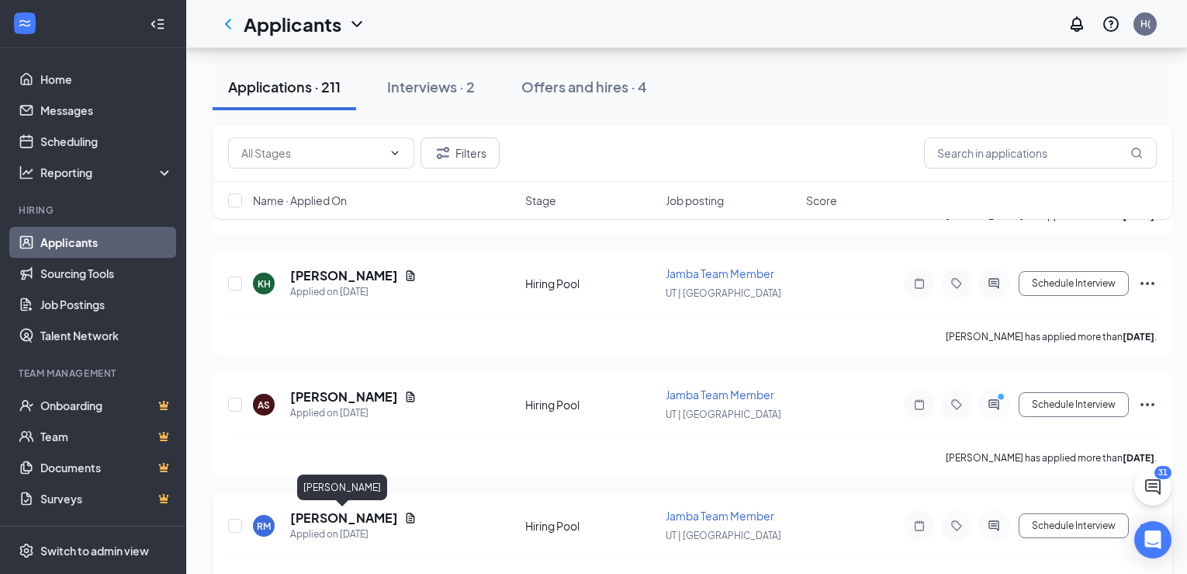
click at [328, 518] on h5 "[PERSON_NAME]" at bounding box center [344, 517] width 108 height 17
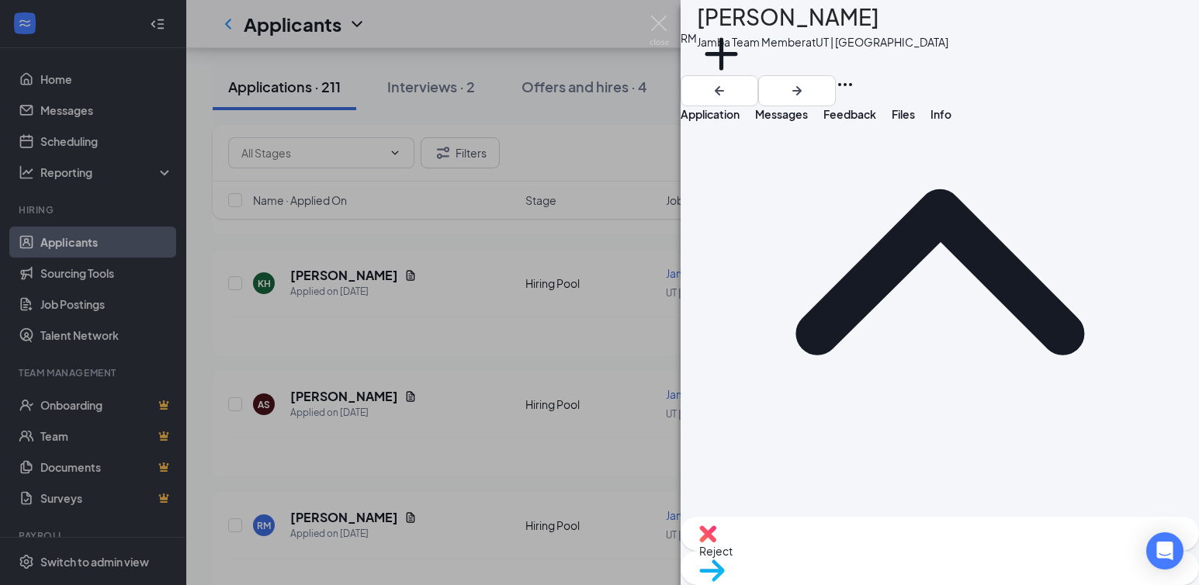
scroll to position [1497, 0]
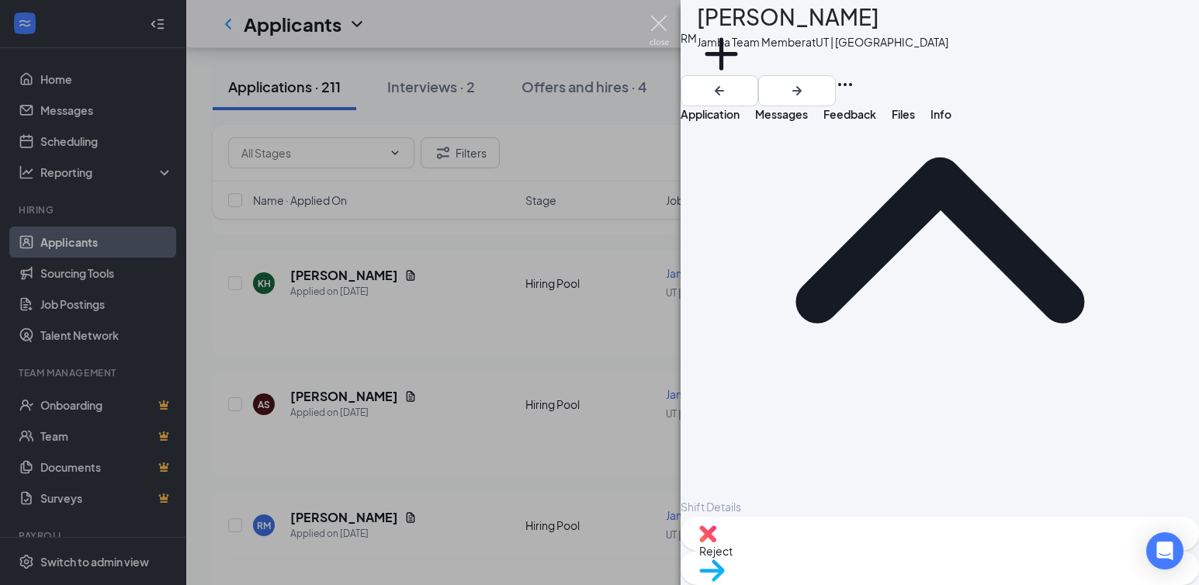
click at [661, 23] on img at bounding box center [659, 31] width 19 height 30
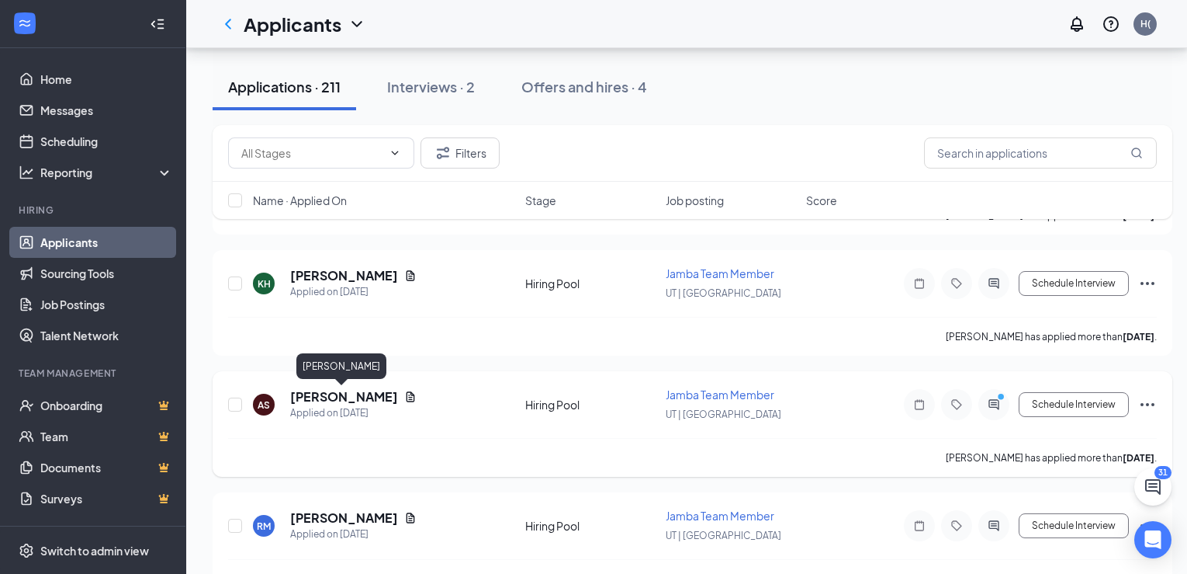
click at [352, 394] on h5 "[PERSON_NAME]" at bounding box center [344, 396] width 108 height 17
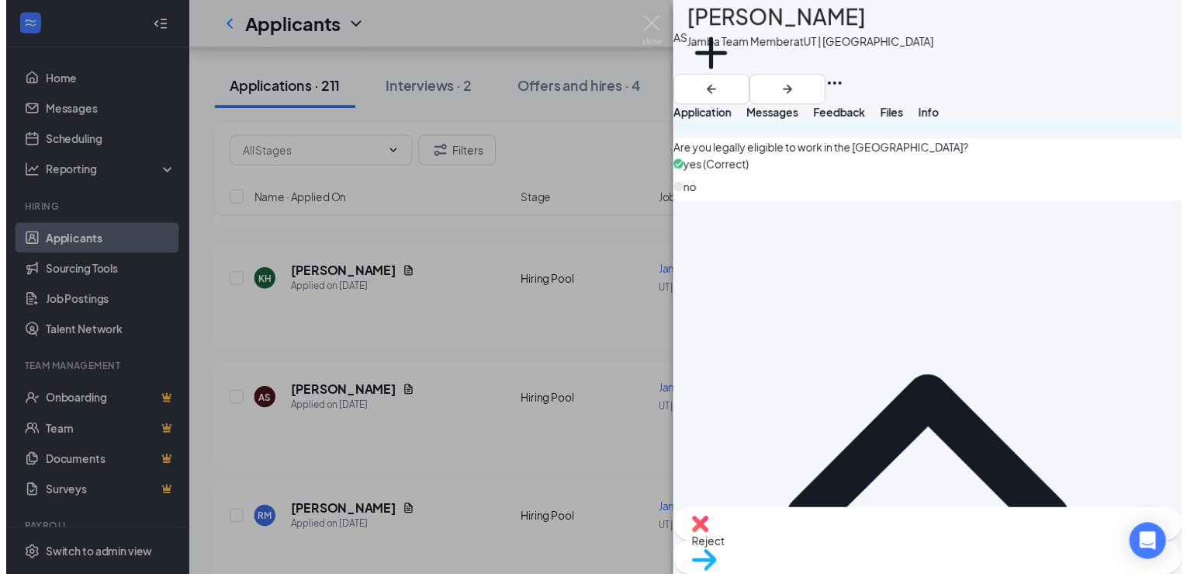
scroll to position [1285, 0]
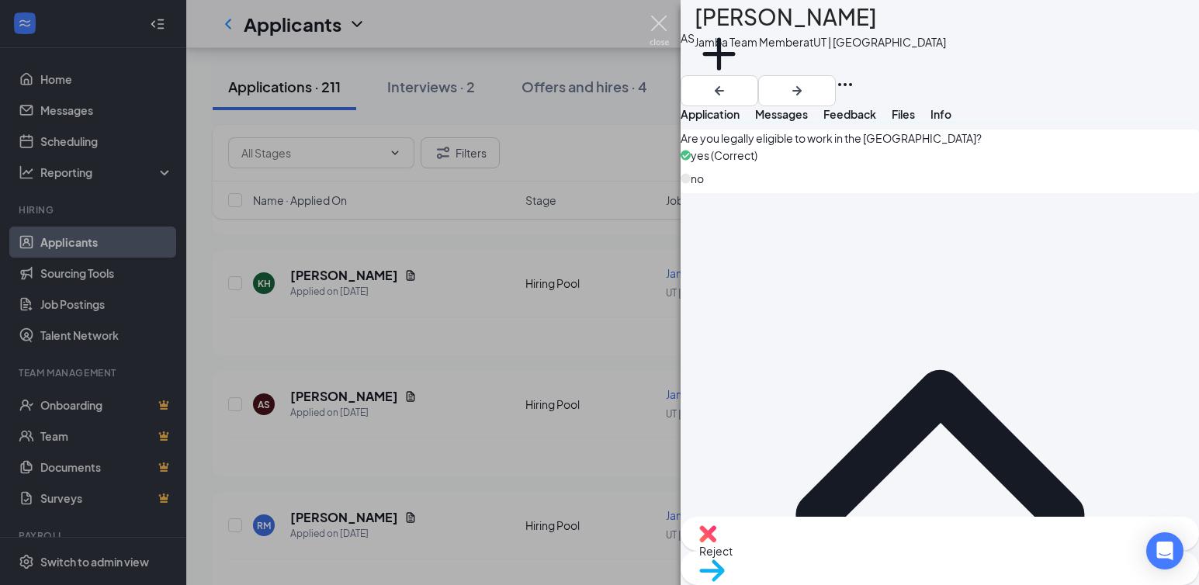
click at [651, 18] on img at bounding box center [659, 31] width 19 height 30
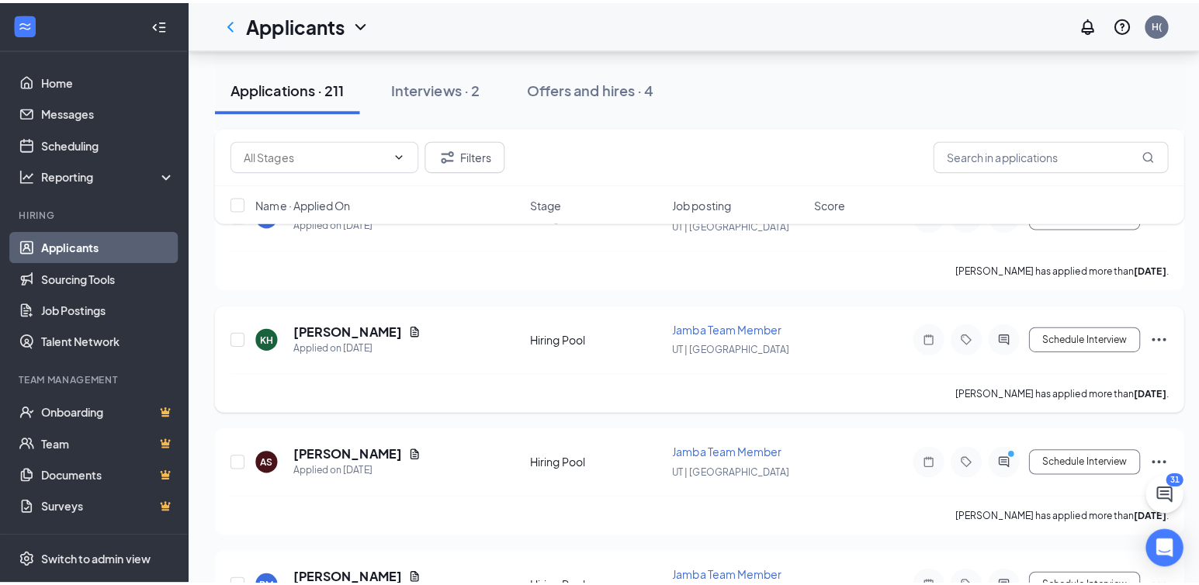
scroll to position [6908, 0]
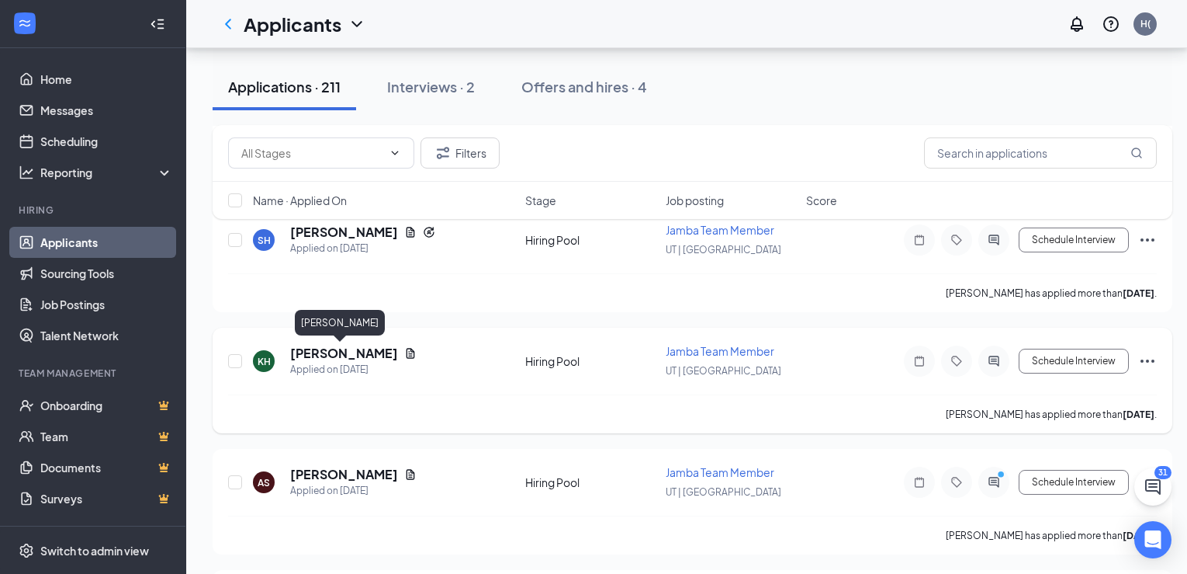
click at [323, 351] on h5 "[PERSON_NAME]" at bounding box center [344, 353] width 108 height 17
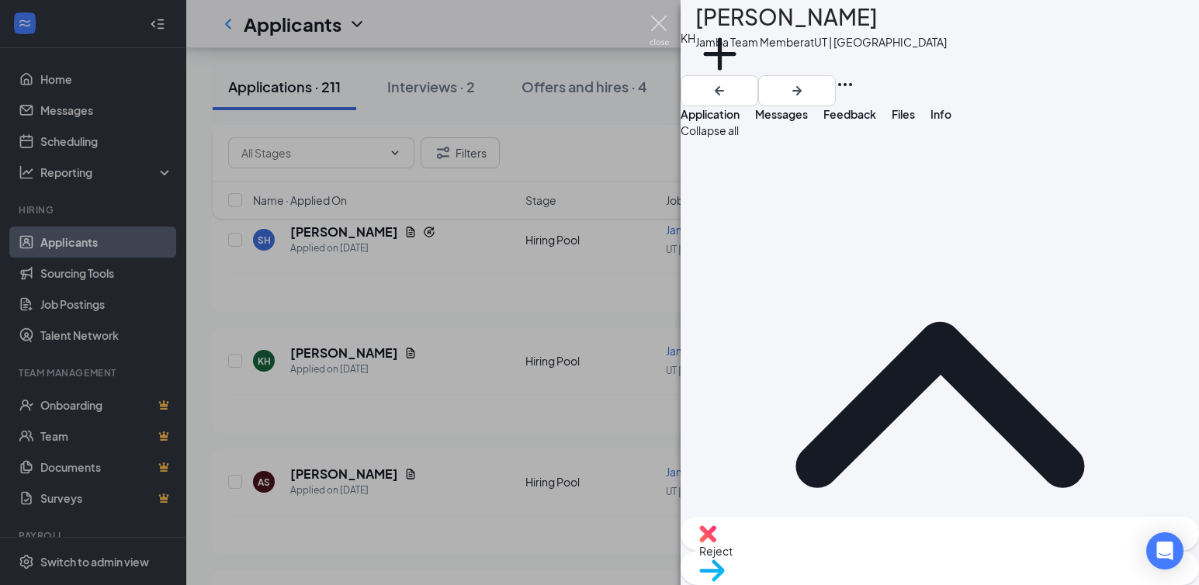
click at [662, 23] on img at bounding box center [659, 31] width 19 height 30
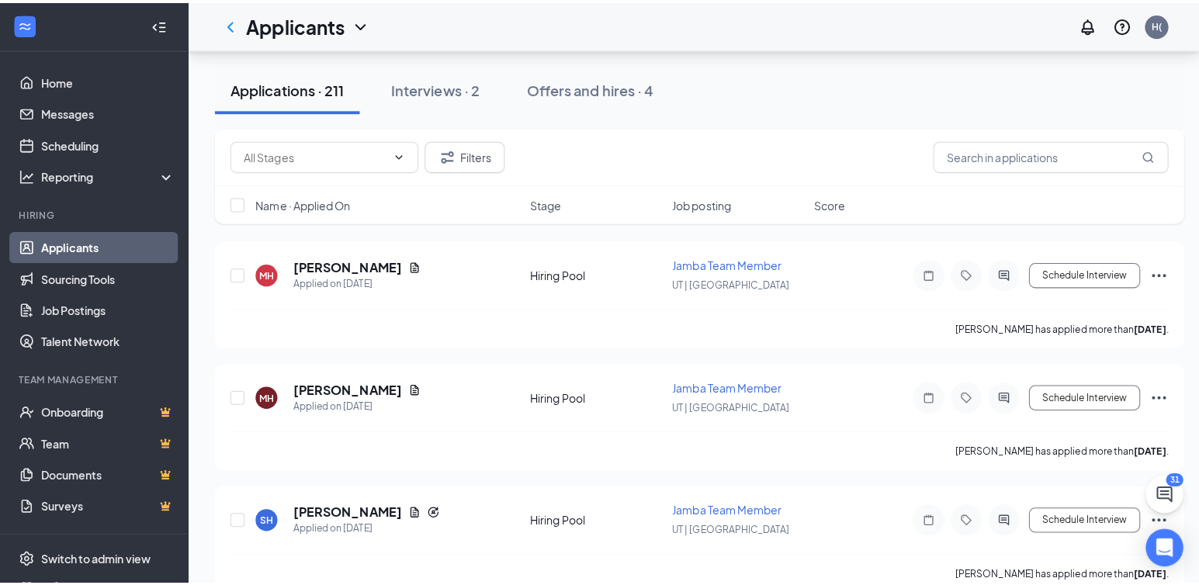
scroll to position [6597, 0]
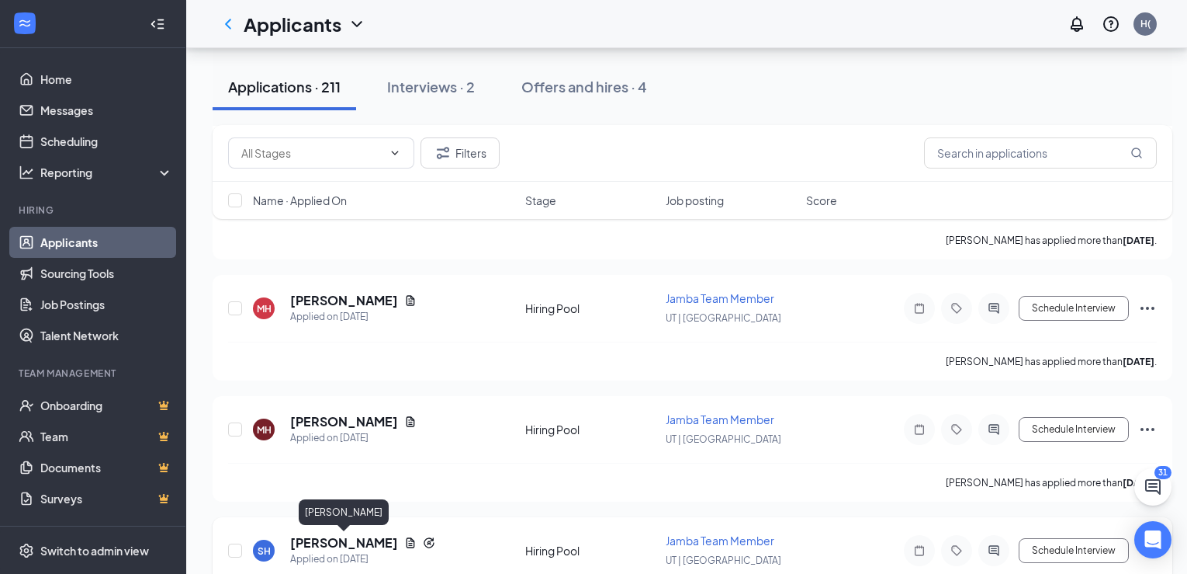
click at [353, 529] on h5 "[PERSON_NAME]" at bounding box center [344, 542] width 108 height 17
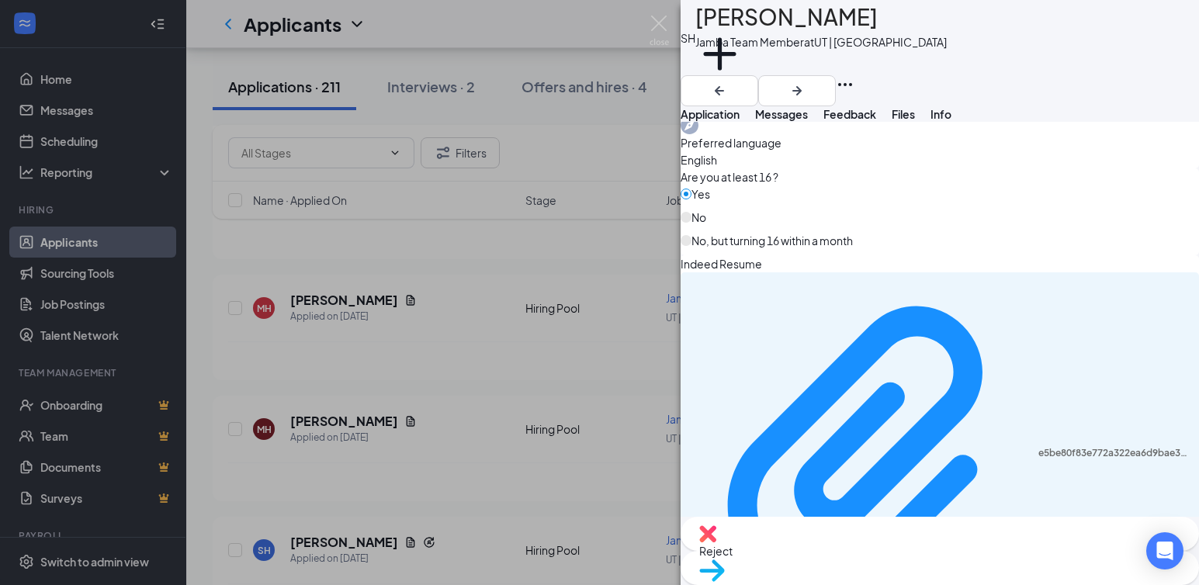
scroll to position [1328, 0]
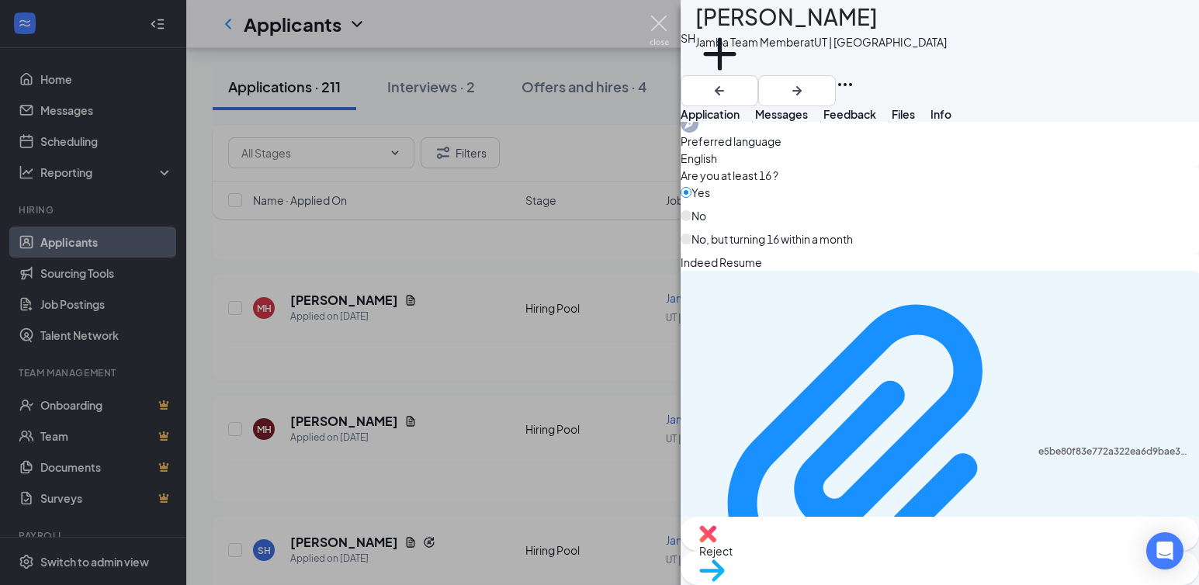
click at [654, 16] on img at bounding box center [659, 31] width 19 height 30
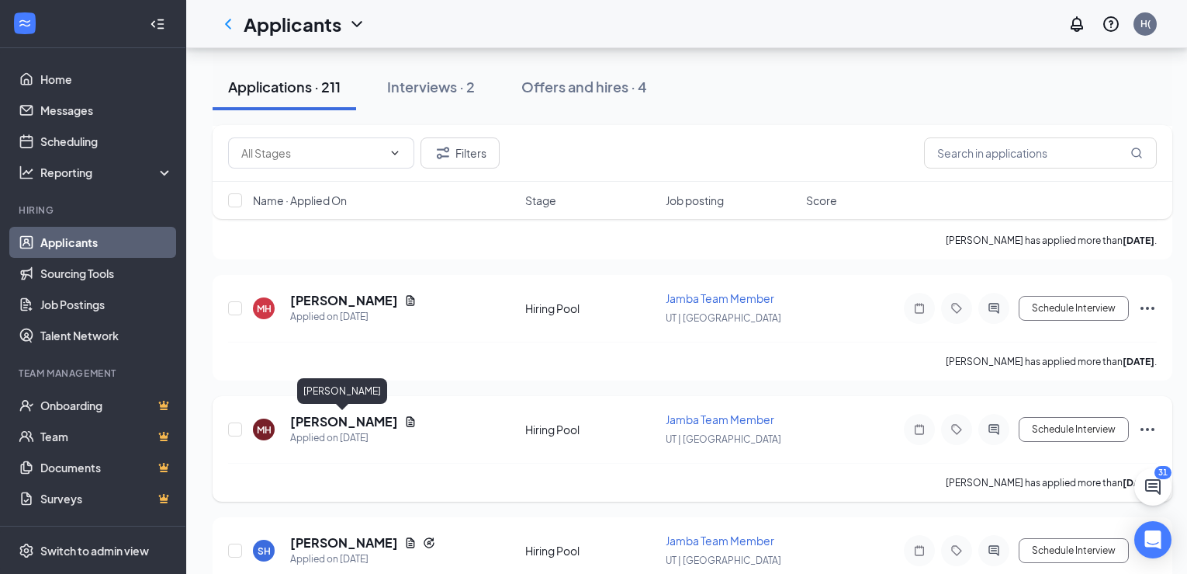
click at [326, 423] on h5 "[PERSON_NAME]" at bounding box center [344, 421] width 108 height 17
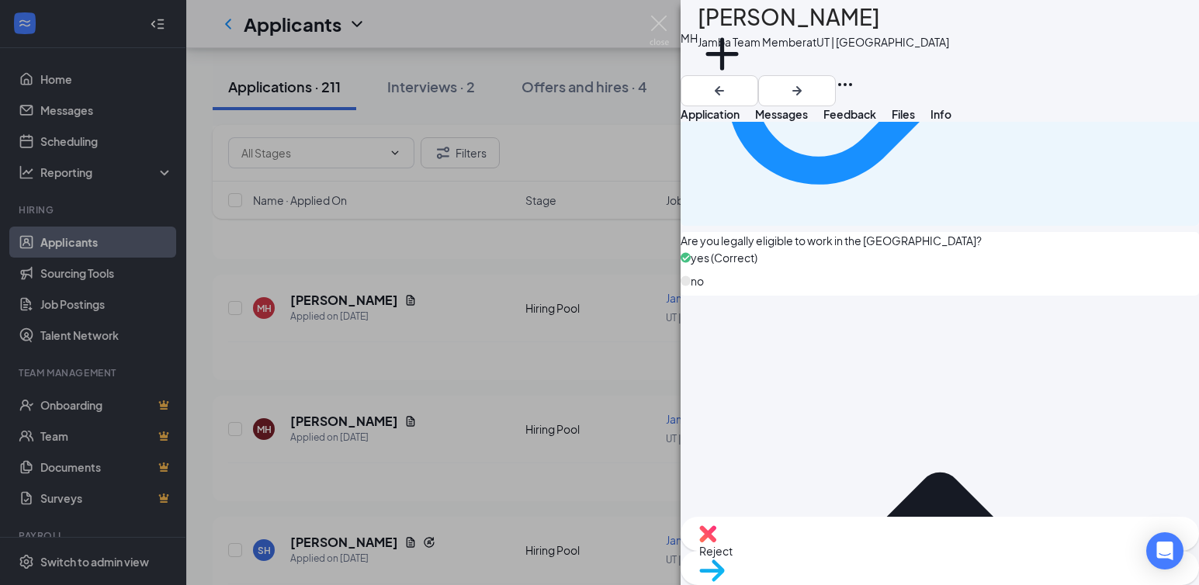
scroll to position [1182, 0]
click at [656, 21] on img at bounding box center [659, 31] width 19 height 30
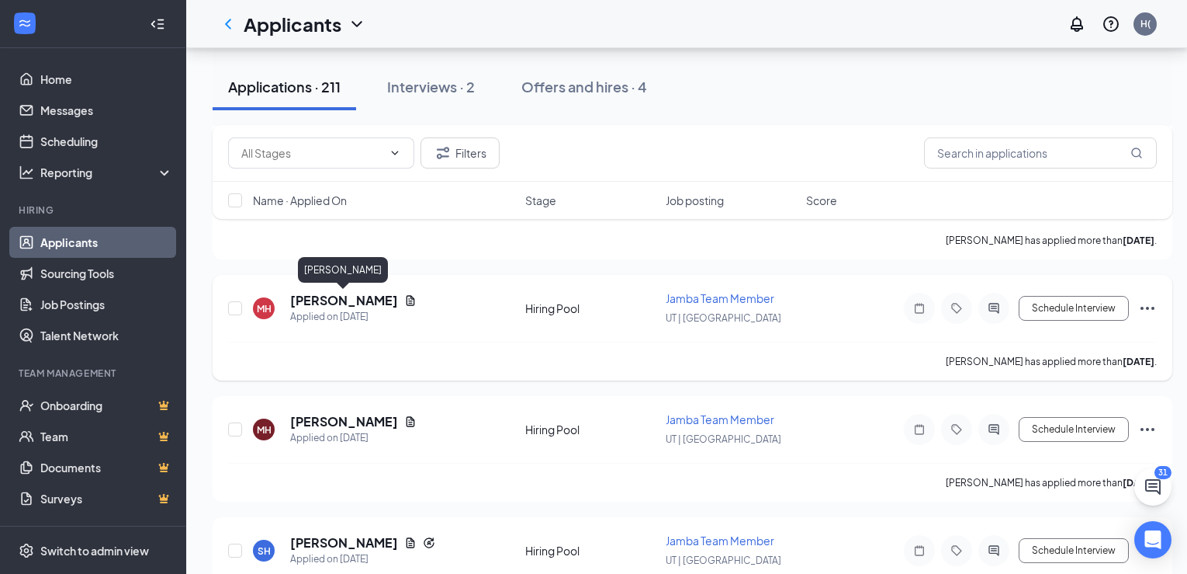
click at [341, 300] on h5 "[PERSON_NAME]" at bounding box center [344, 300] width 108 height 17
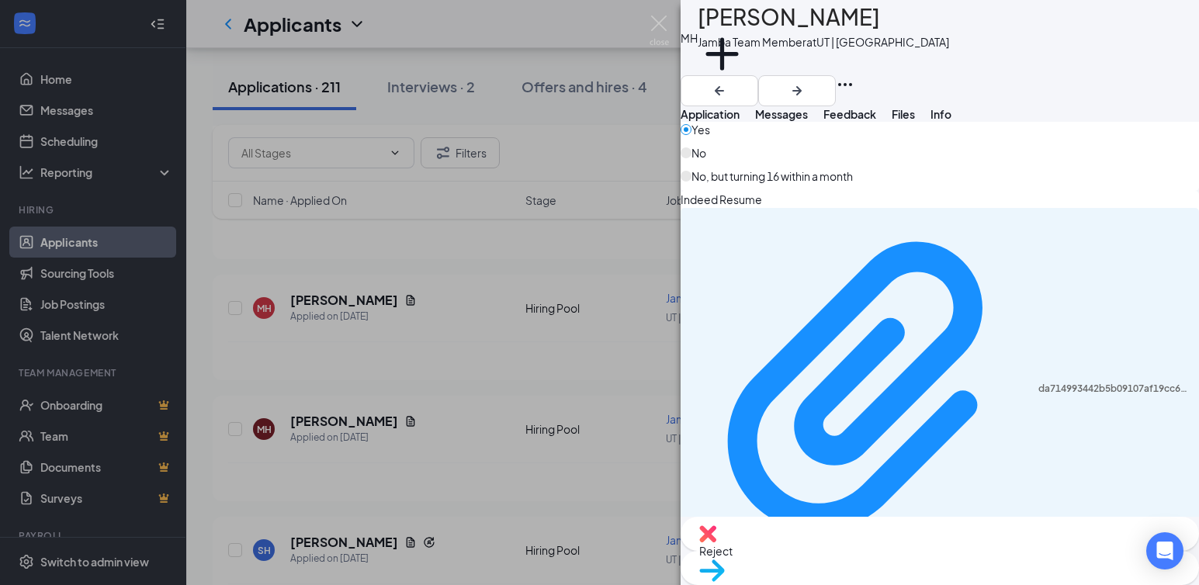
scroll to position [679, 0]
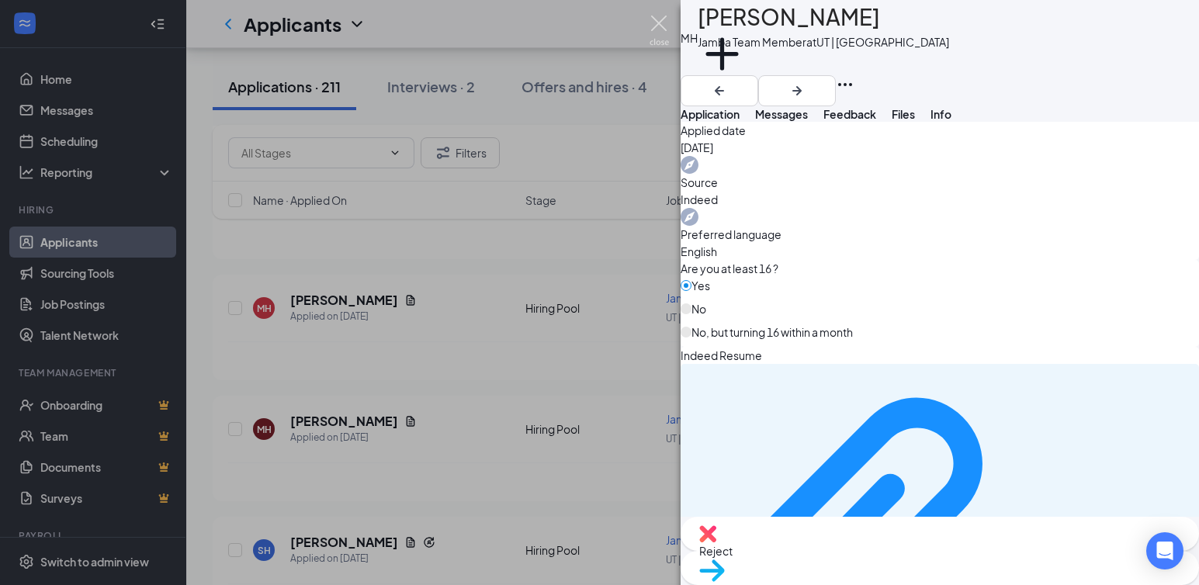
click at [657, 19] on img at bounding box center [659, 31] width 19 height 30
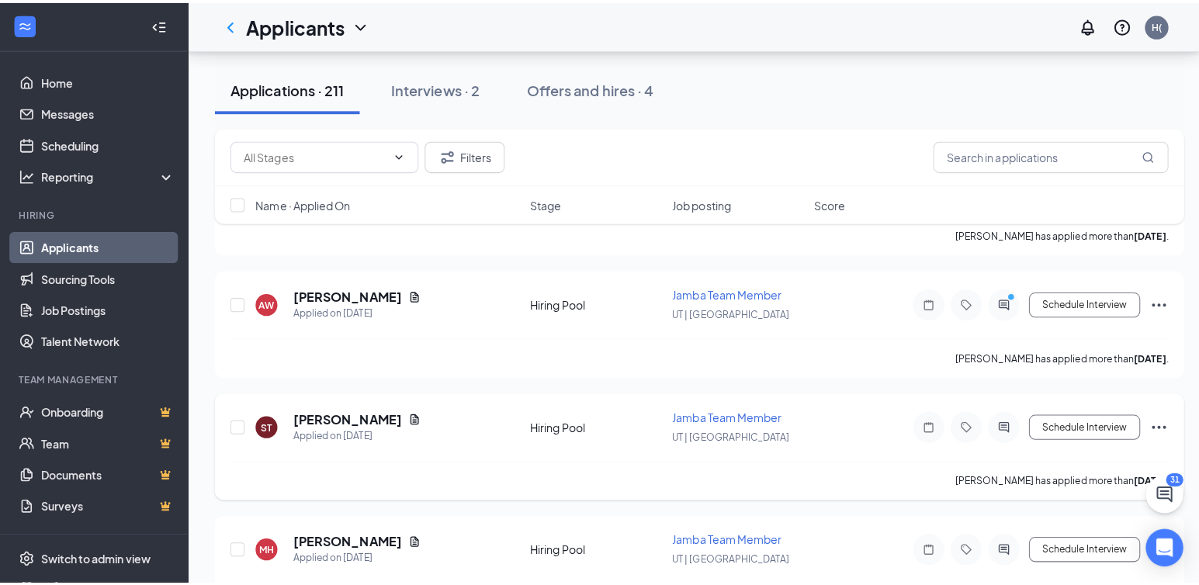
scroll to position [6287, 0]
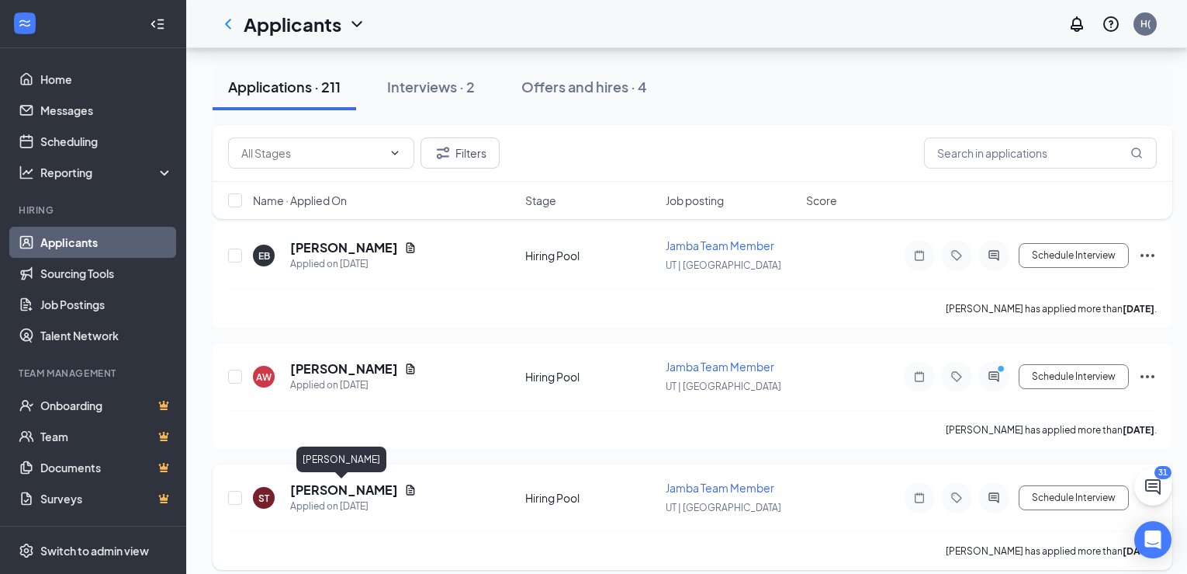
click at [345, 490] on h5 "[PERSON_NAME]" at bounding box center [344, 489] width 108 height 17
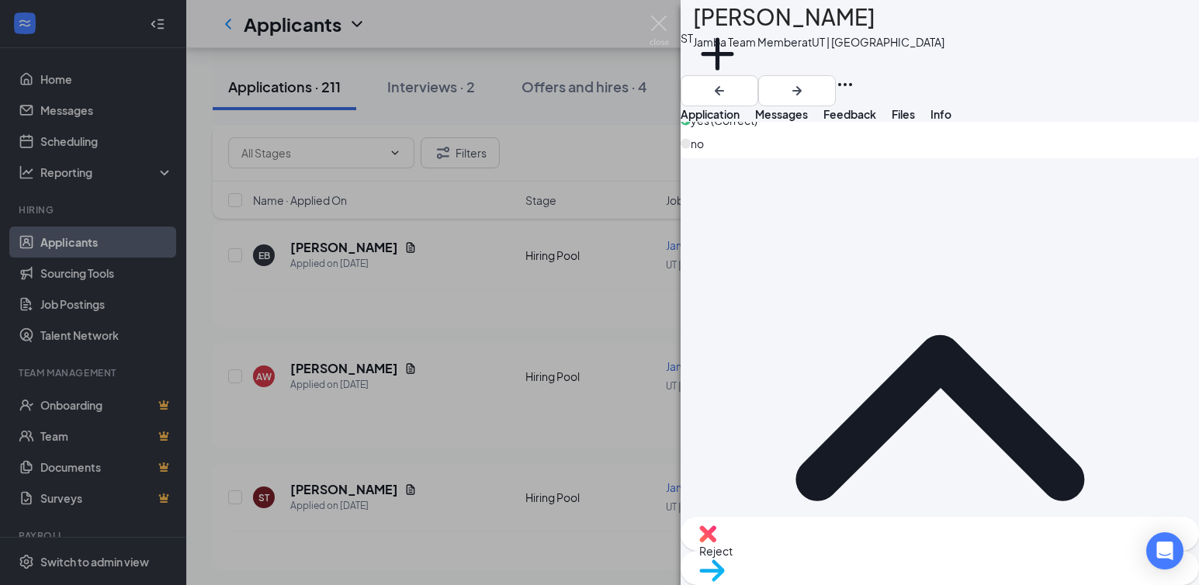
scroll to position [1397, 0]
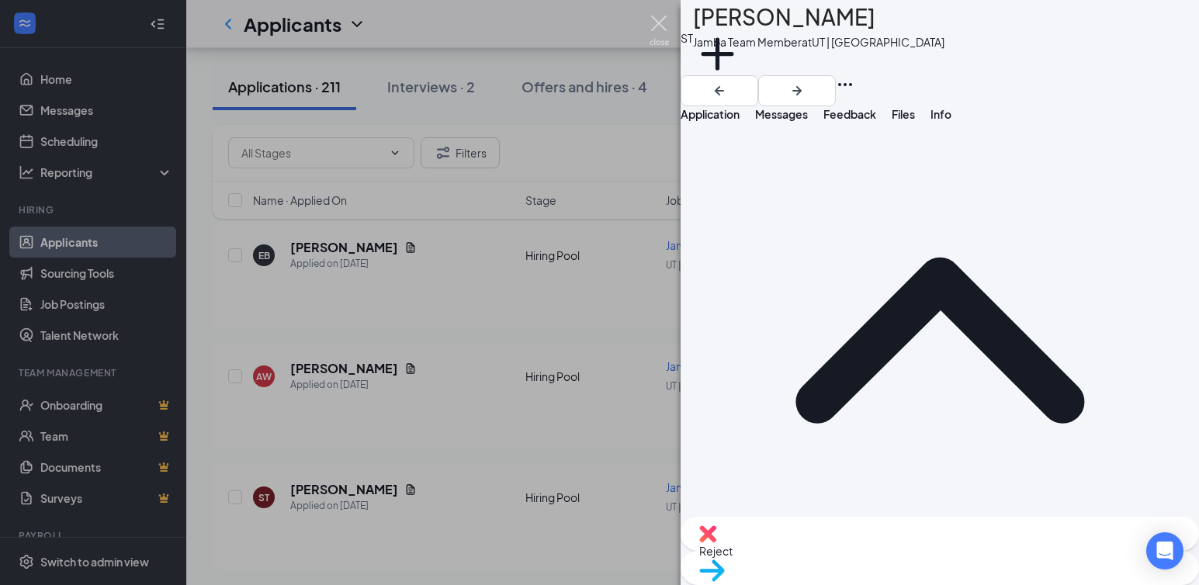
click at [659, 18] on img at bounding box center [659, 31] width 19 height 30
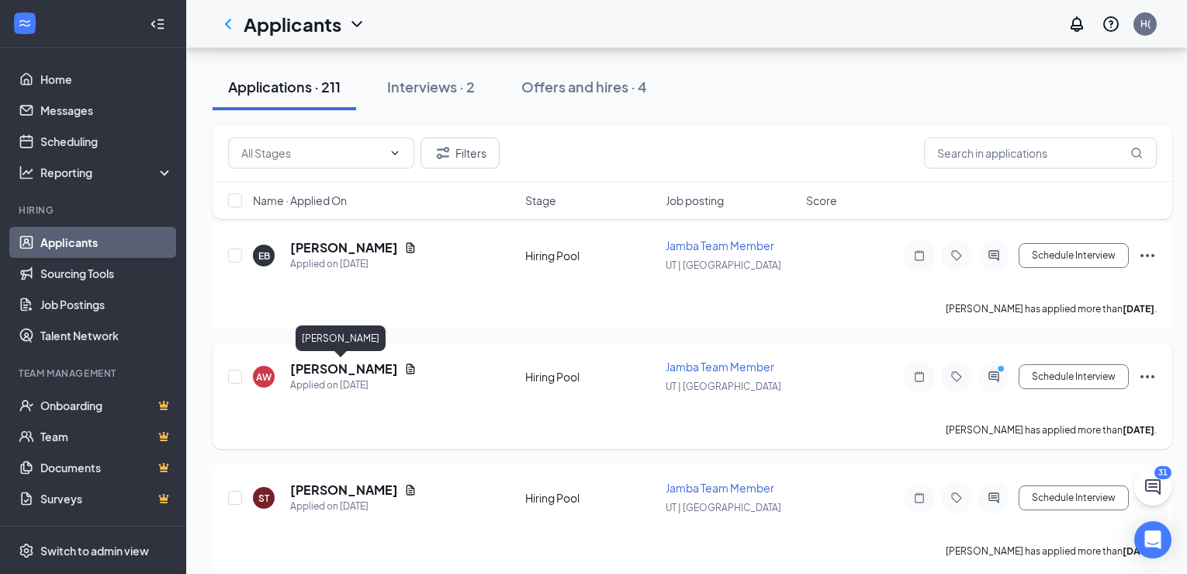
click at [348, 365] on h5 "[PERSON_NAME]" at bounding box center [344, 368] width 108 height 17
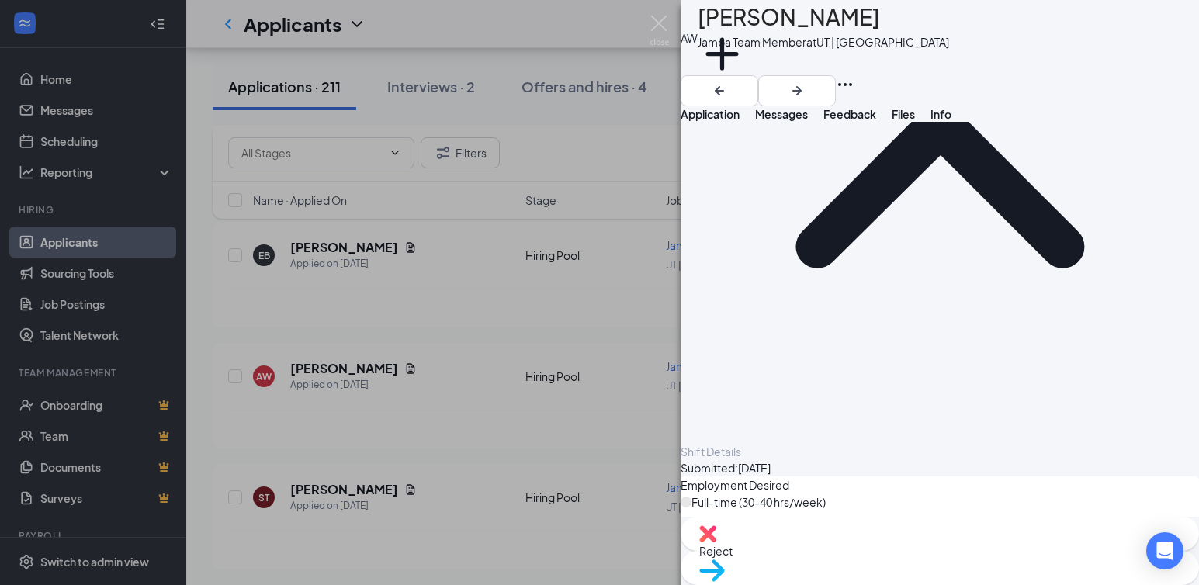
scroll to position [1603, 0]
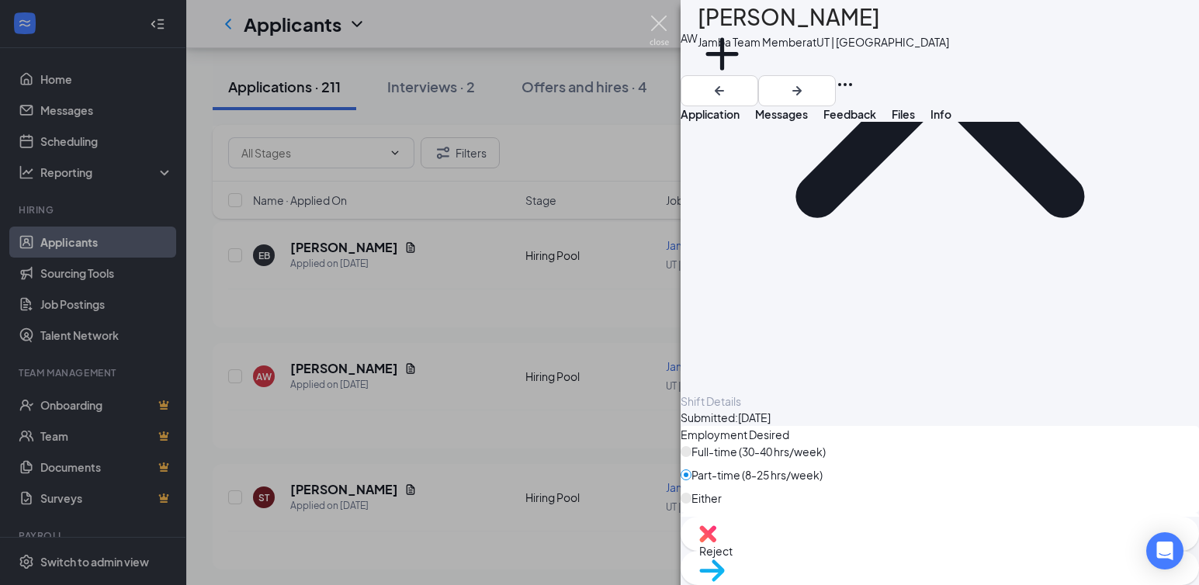
click at [655, 23] on img at bounding box center [659, 31] width 19 height 30
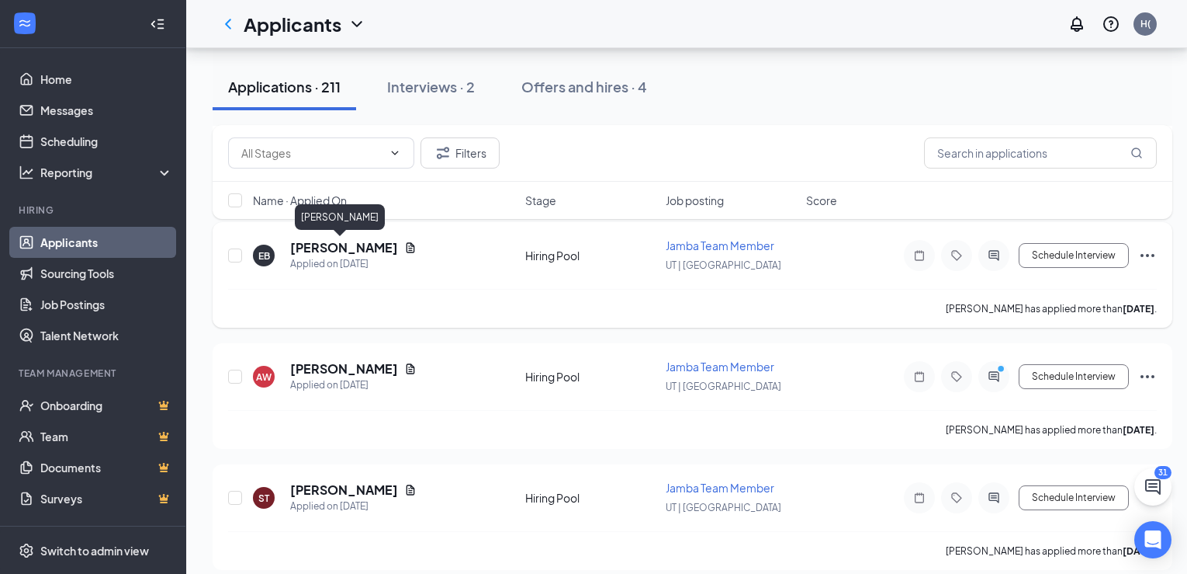
click at [320, 247] on h5 "[PERSON_NAME]" at bounding box center [344, 247] width 108 height 17
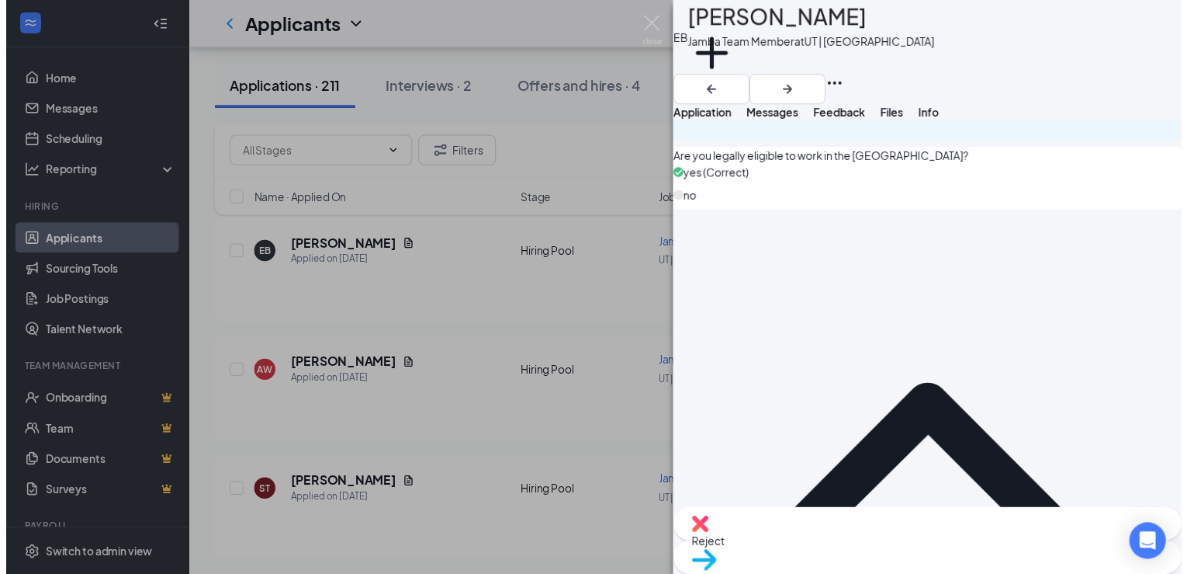
scroll to position [1397, 0]
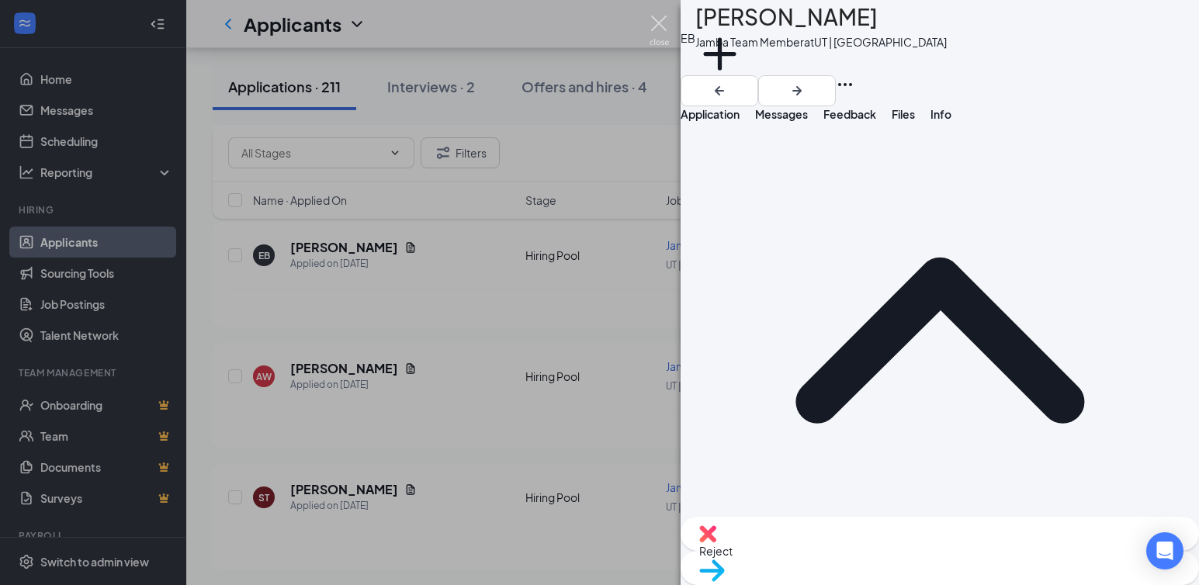
click at [659, 26] on img at bounding box center [659, 31] width 19 height 30
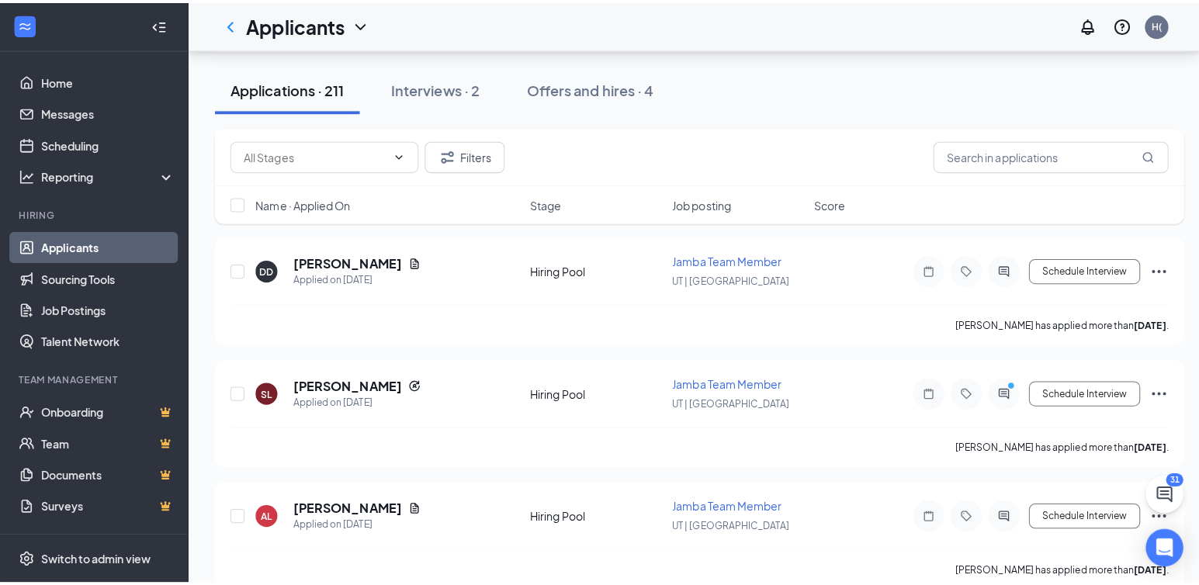
scroll to position [5899, 0]
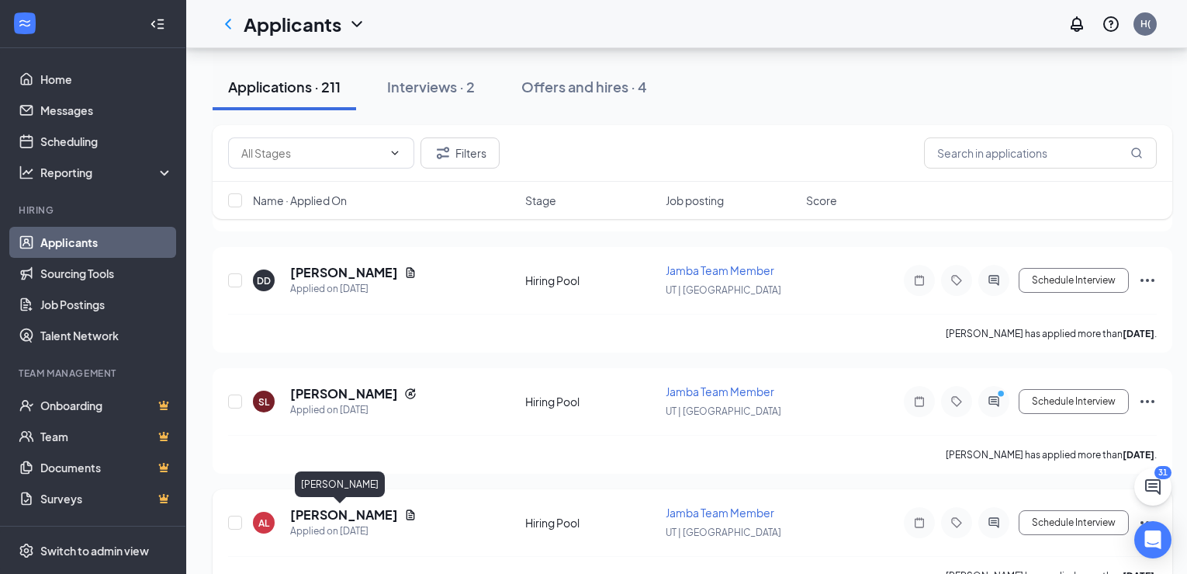
click at [340, 516] on h5 "[PERSON_NAME]" at bounding box center [344, 514] width 108 height 17
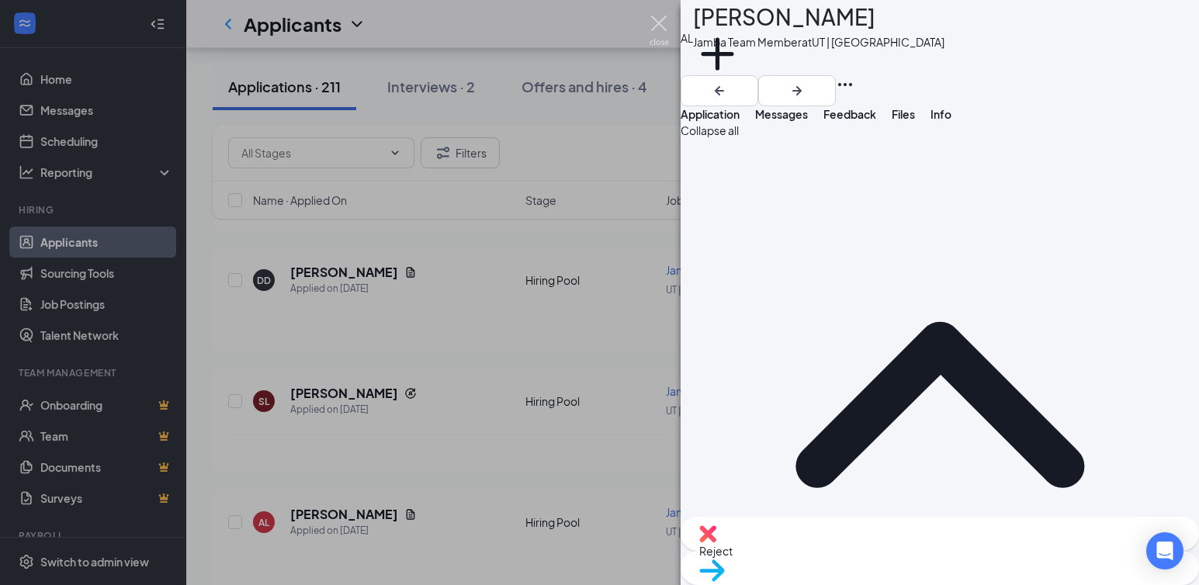
click at [661, 20] on img at bounding box center [659, 31] width 19 height 30
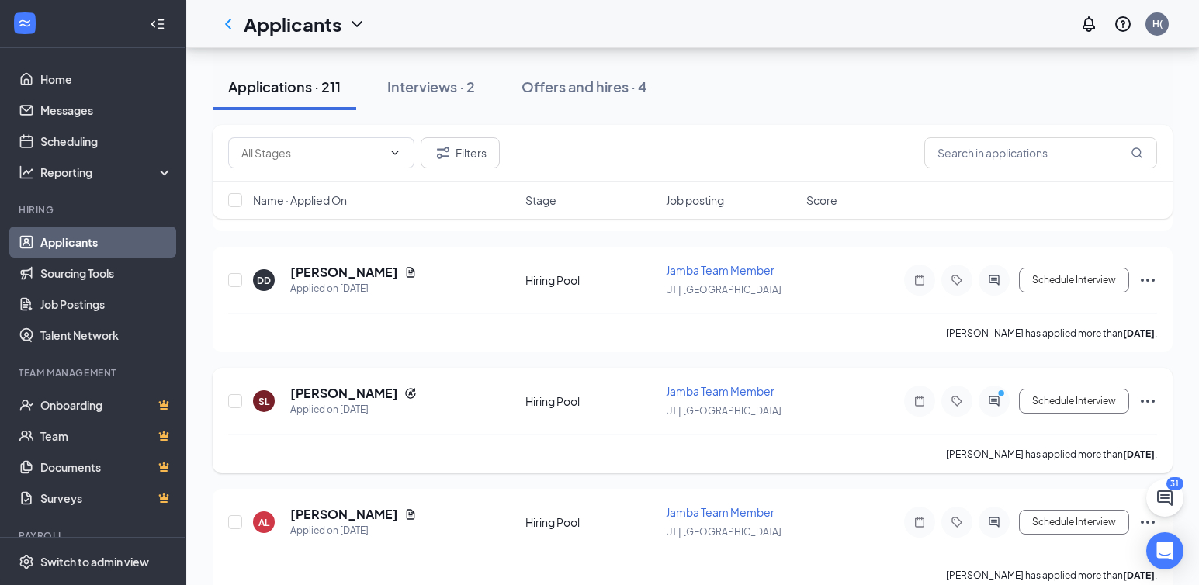
click at [344, 395] on h5 "[PERSON_NAME]" at bounding box center [344, 393] width 108 height 17
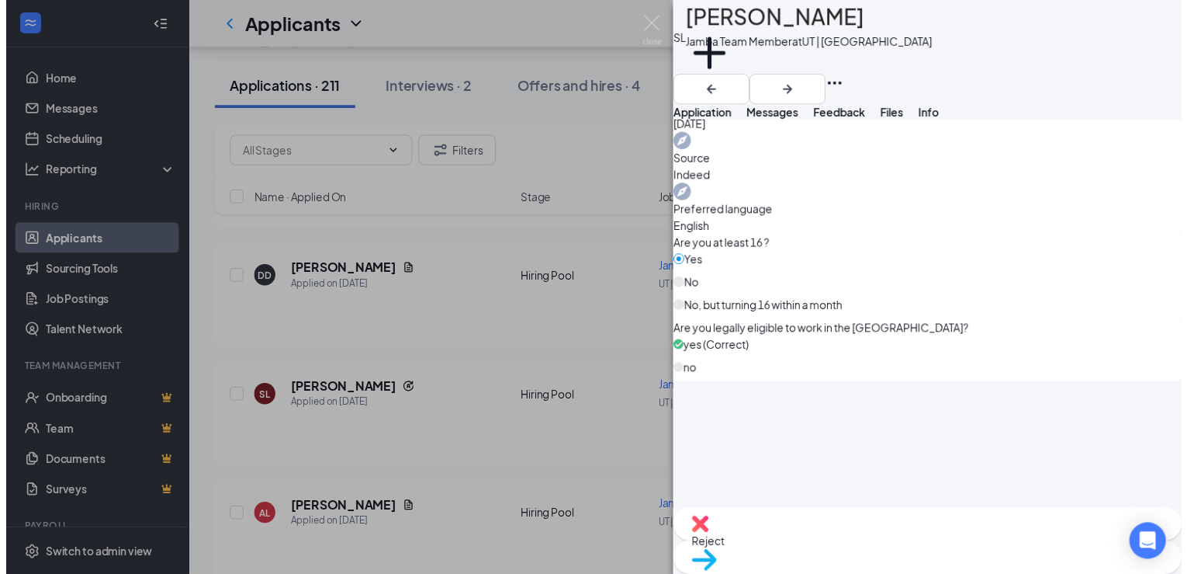
scroll to position [1319, 0]
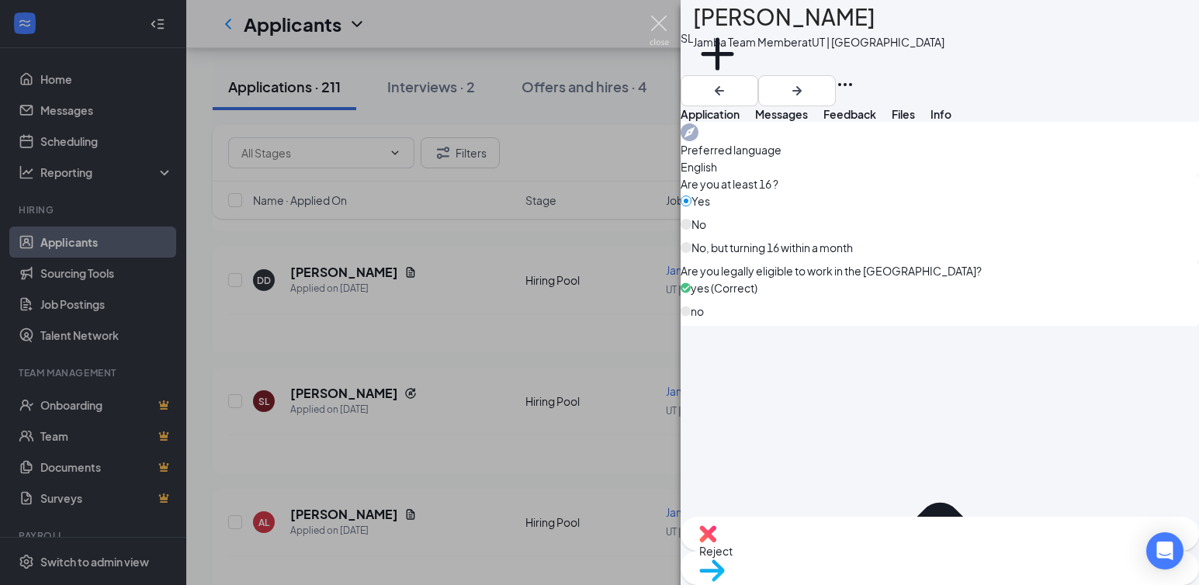
click at [660, 19] on img at bounding box center [659, 31] width 19 height 30
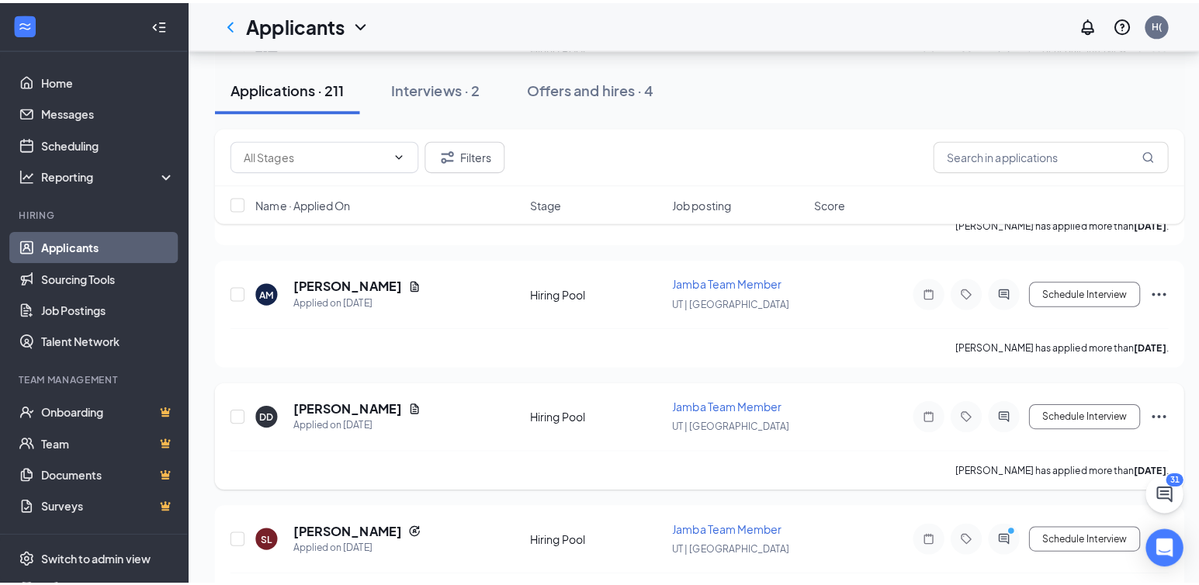
scroll to position [5666, 0]
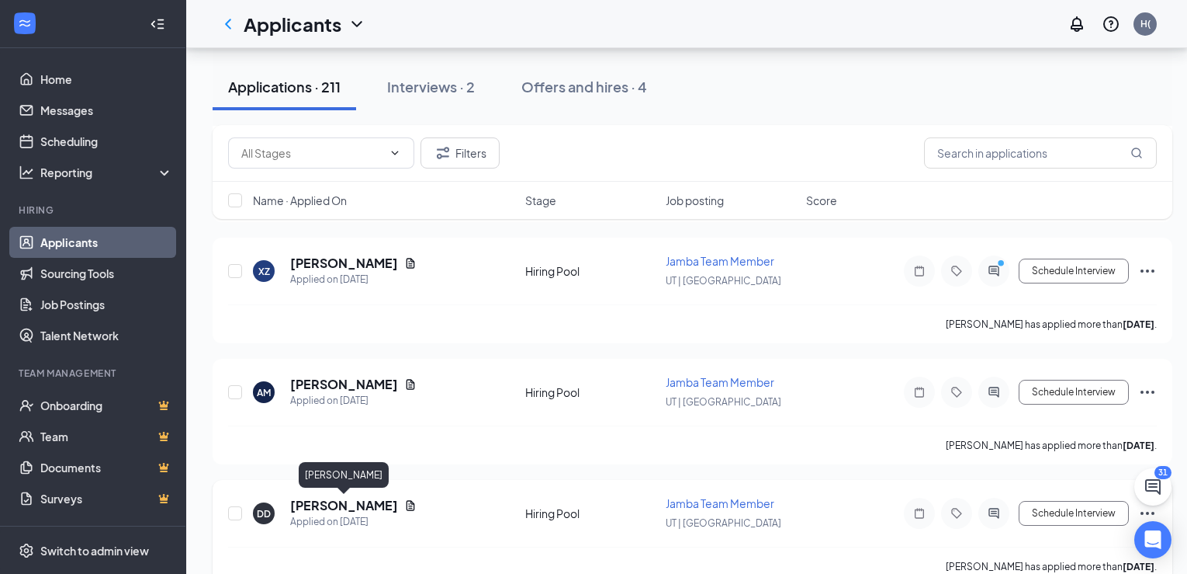
click at [344, 509] on h5 "[PERSON_NAME]" at bounding box center [344, 505] width 108 height 17
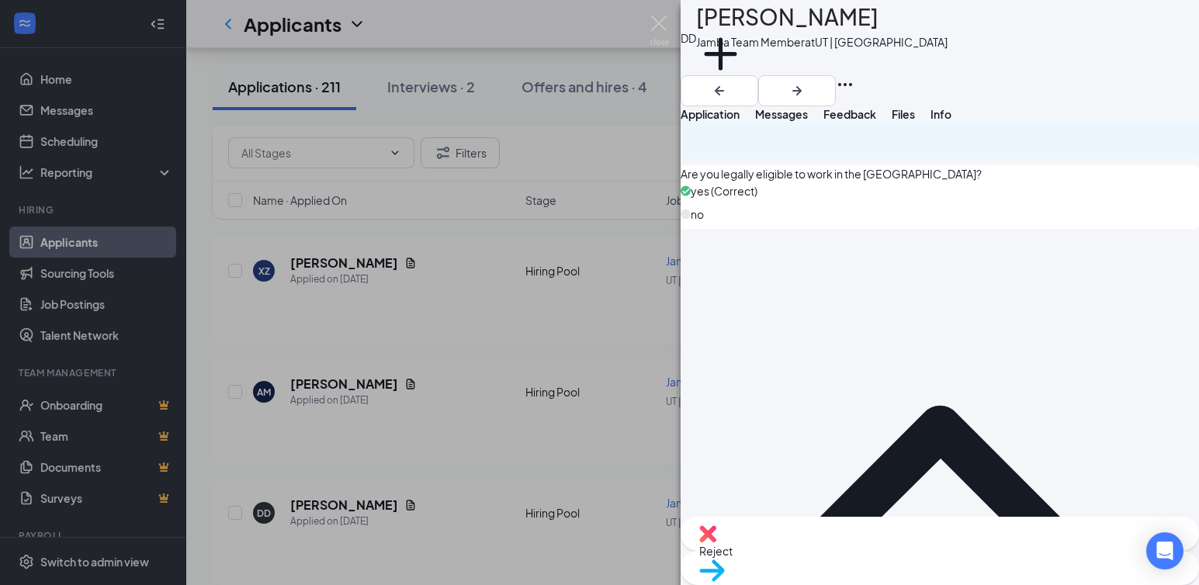
scroll to position [1250, 0]
click at [313, 380] on div "[PERSON_NAME] Jamba Team Member at [GEOGRAPHIC_DATA] | [GEOGRAPHIC_DATA] Add a …" at bounding box center [599, 292] width 1199 height 585
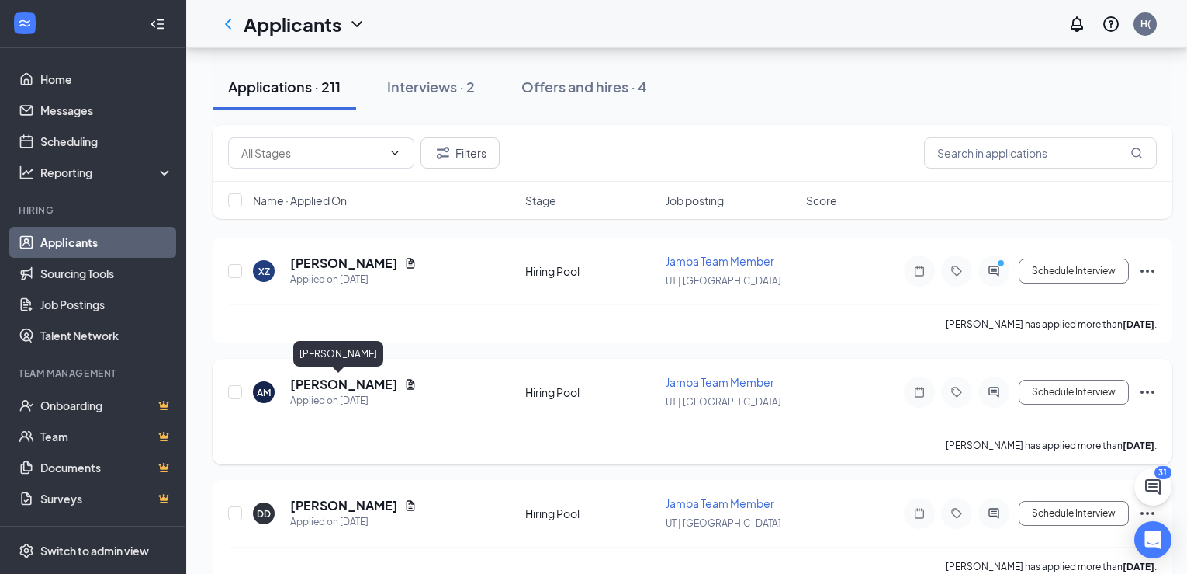
click at [321, 384] on h5 "[PERSON_NAME]" at bounding box center [344, 384] width 108 height 17
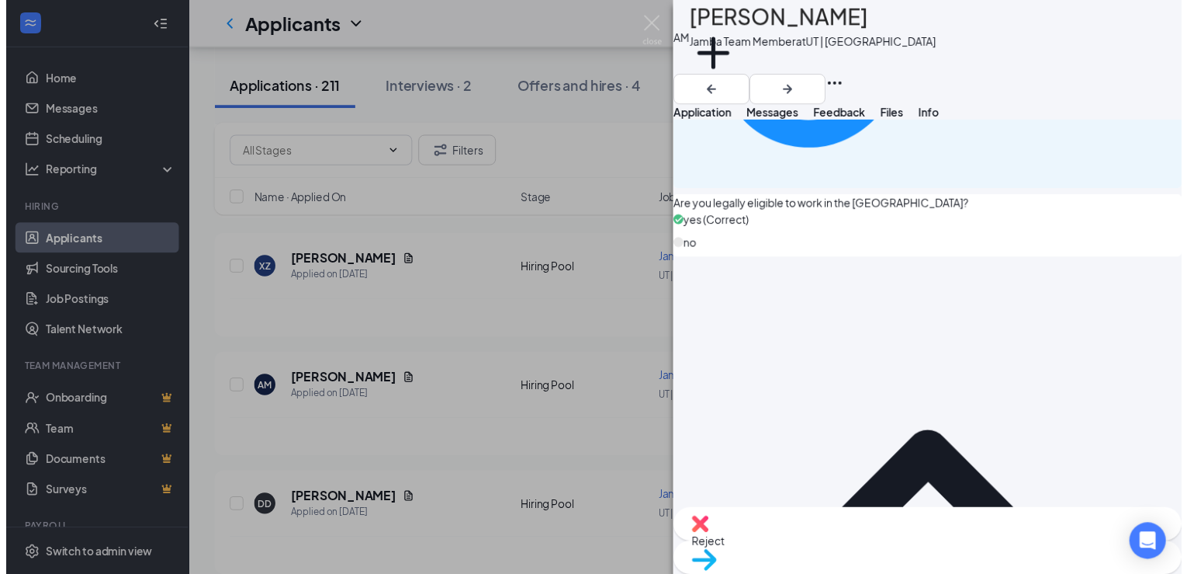
scroll to position [1216, 0]
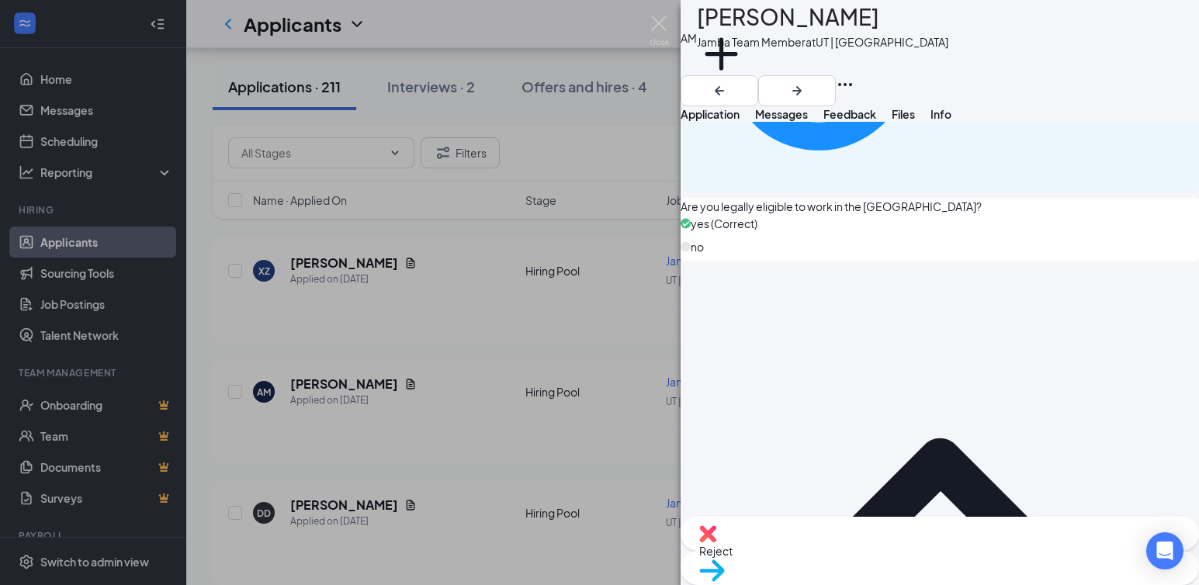
click at [664, 24] on img at bounding box center [659, 31] width 19 height 30
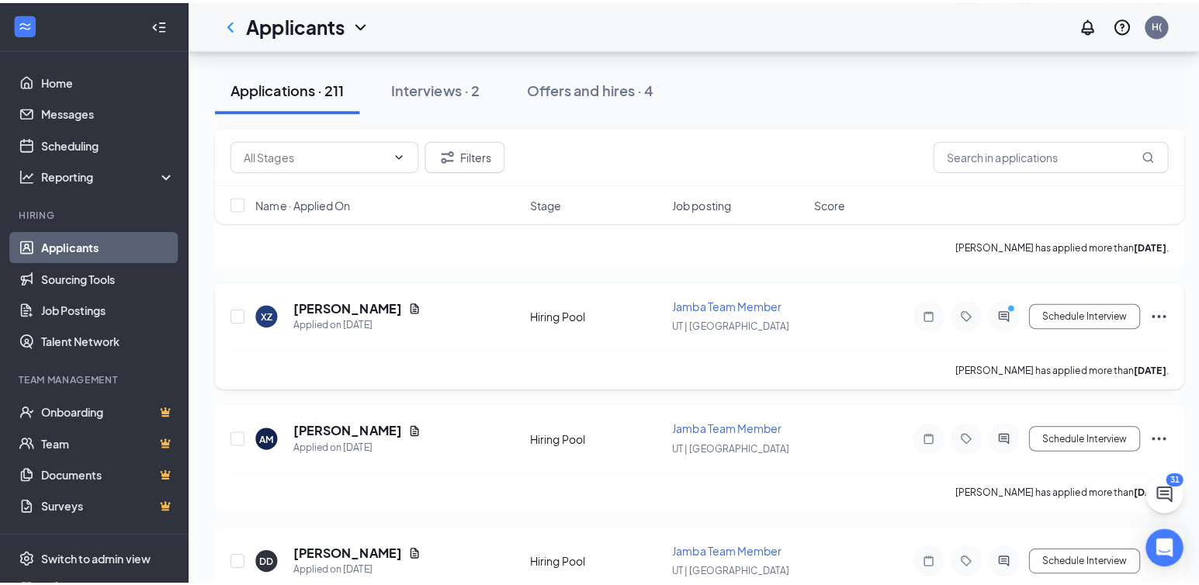
scroll to position [5588, 0]
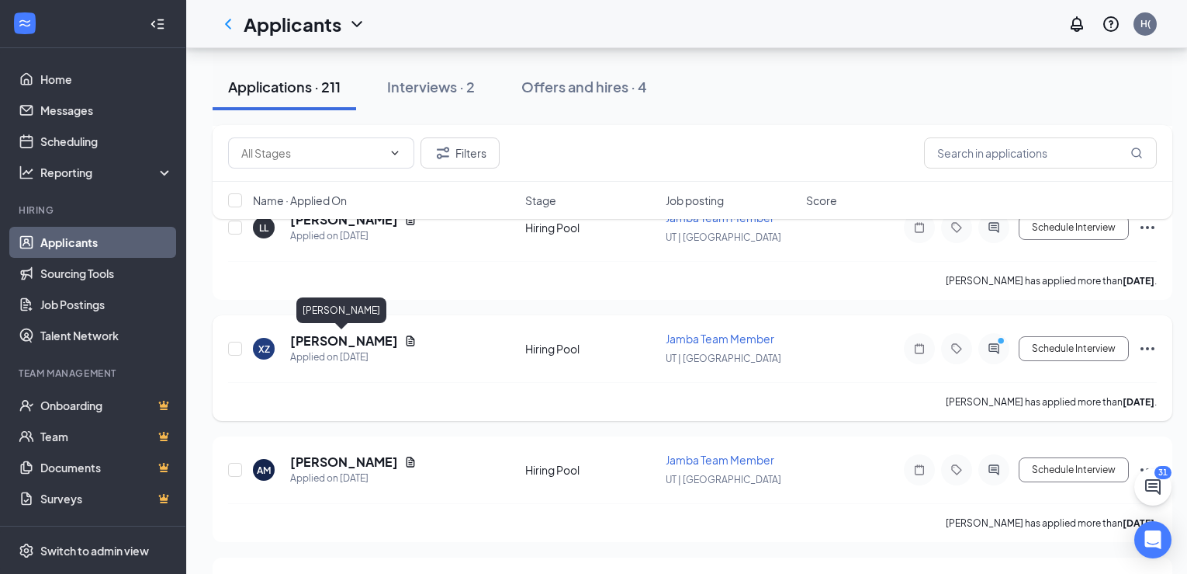
click at [335, 337] on h5 "[PERSON_NAME]" at bounding box center [344, 340] width 108 height 17
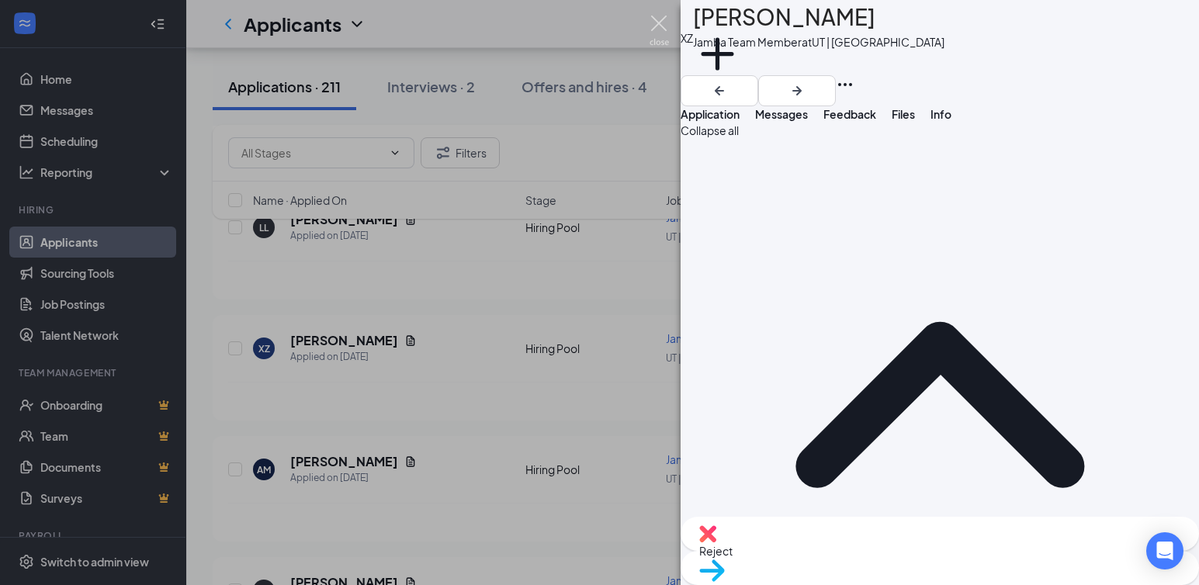
click at [659, 20] on img at bounding box center [659, 31] width 19 height 30
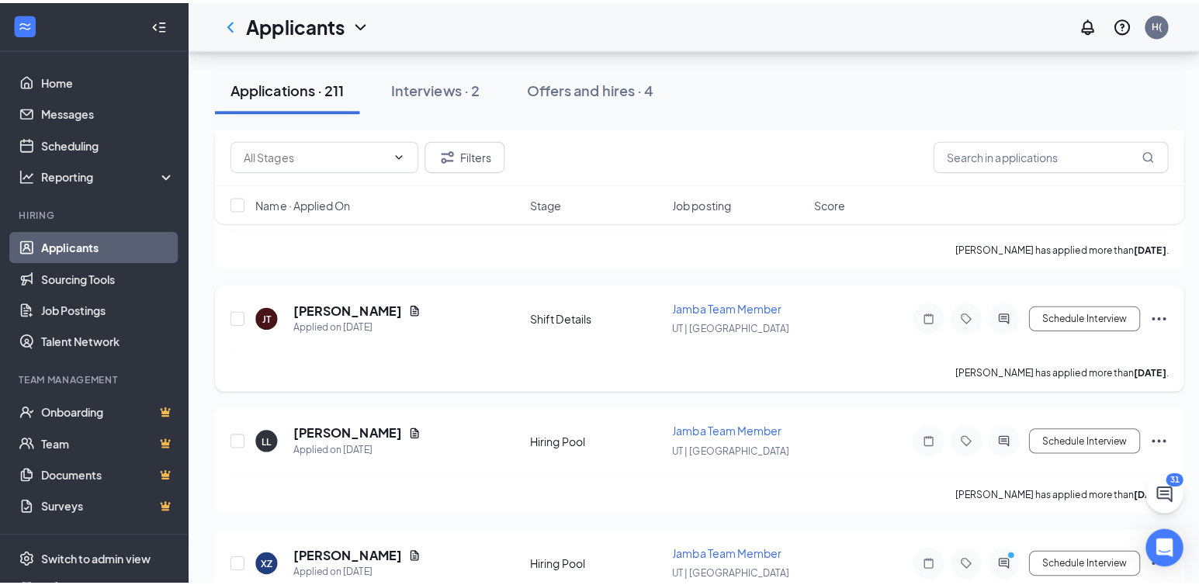
scroll to position [5355, 0]
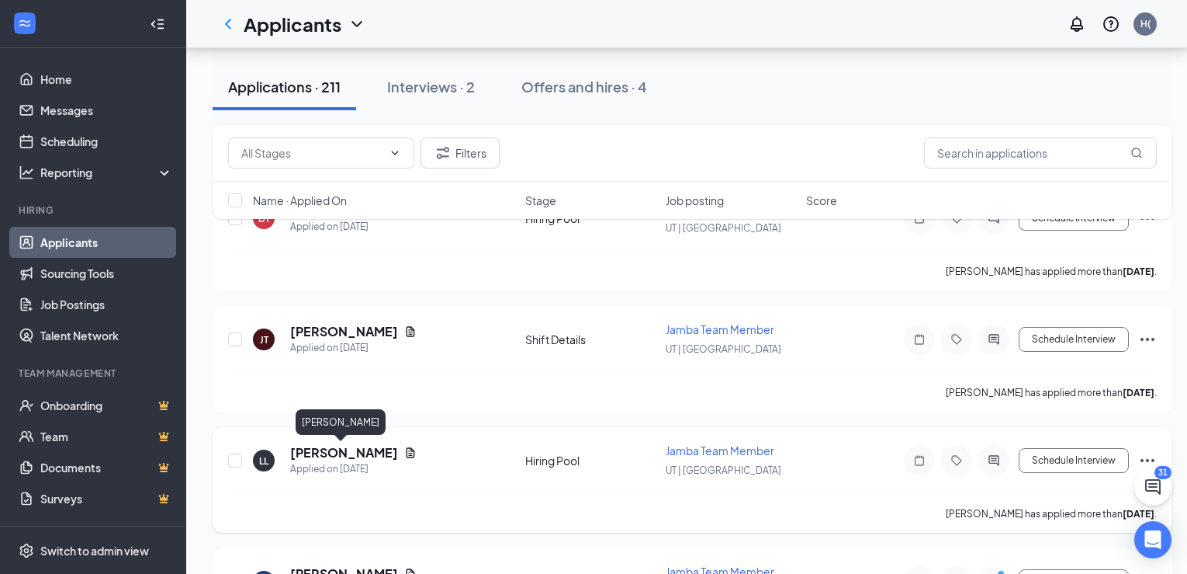
click at [338, 453] on h5 "[PERSON_NAME]" at bounding box center [344, 452] width 108 height 17
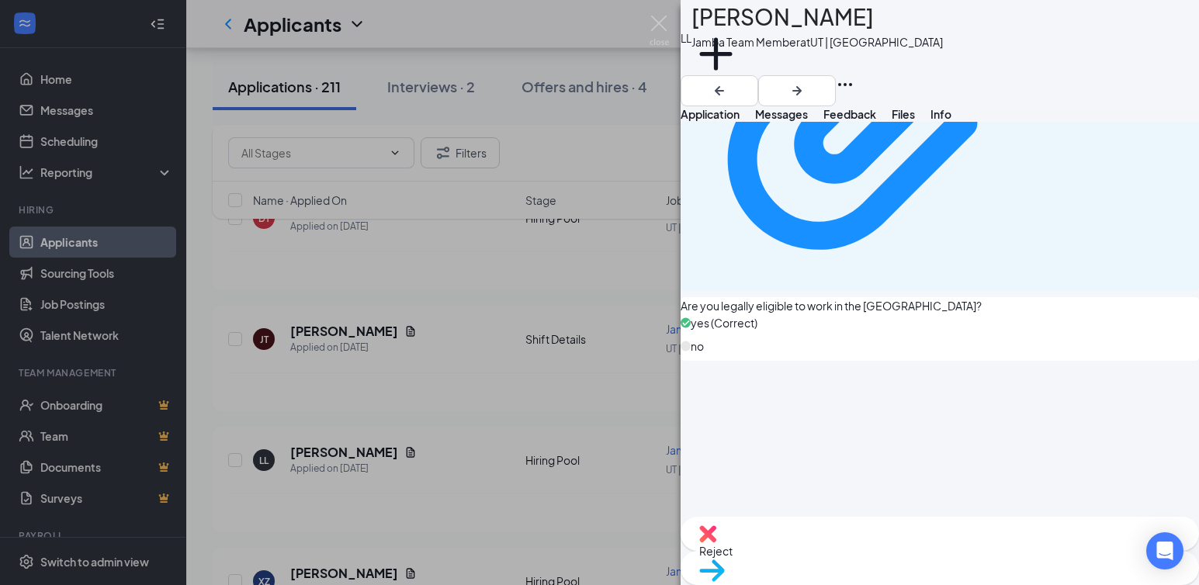
scroll to position [1233, 0]
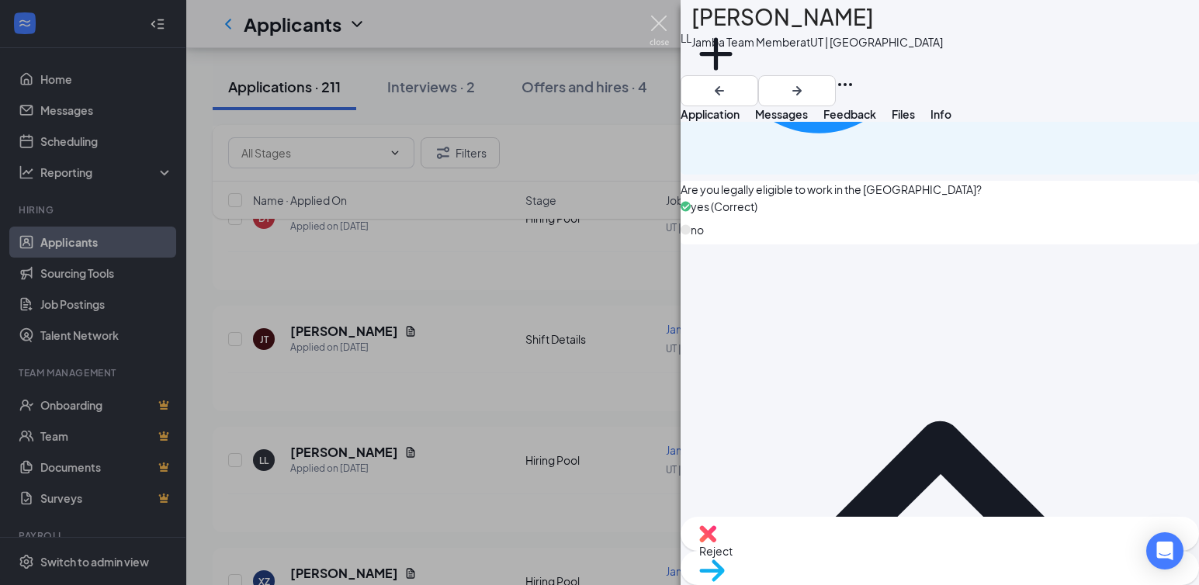
click at [659, 20] on img at bounding box center [659, 31] width 19 height 30
